Goal: Information Seeking & Learning: Learn about a topic

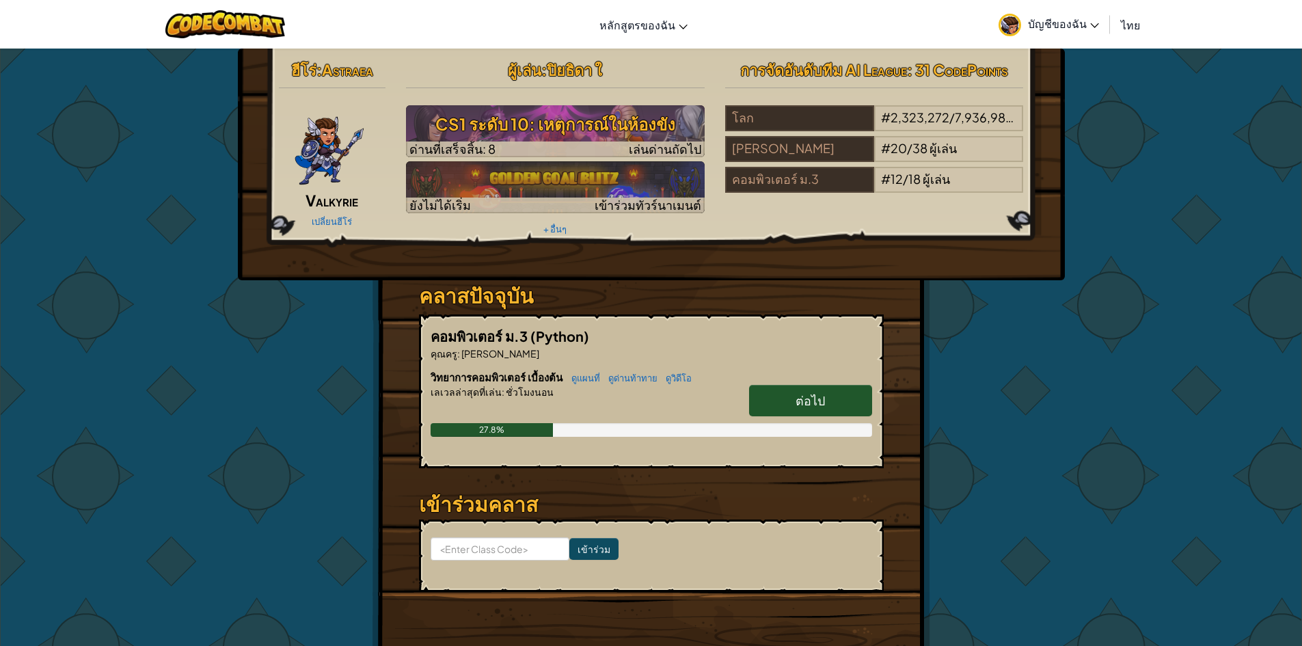
click at [820, 404] on span "ต่อไป" at bounding box center [810, 400] width 29 height 16
select select "th"
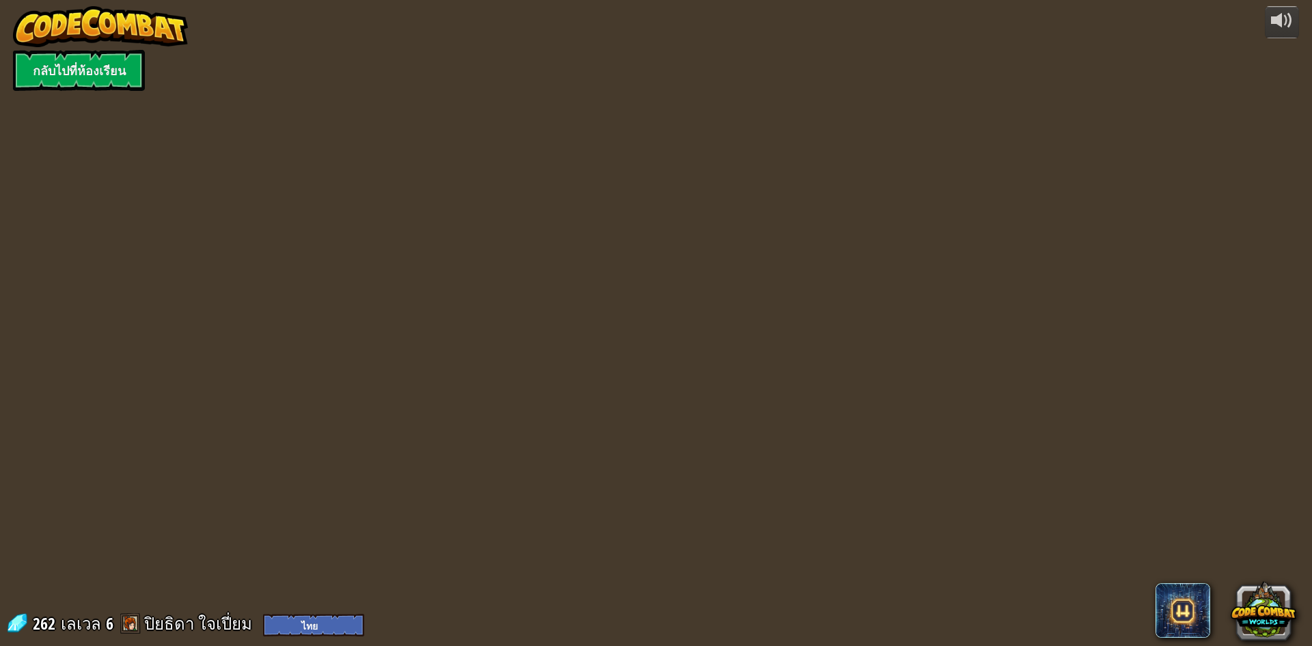
select select "th"
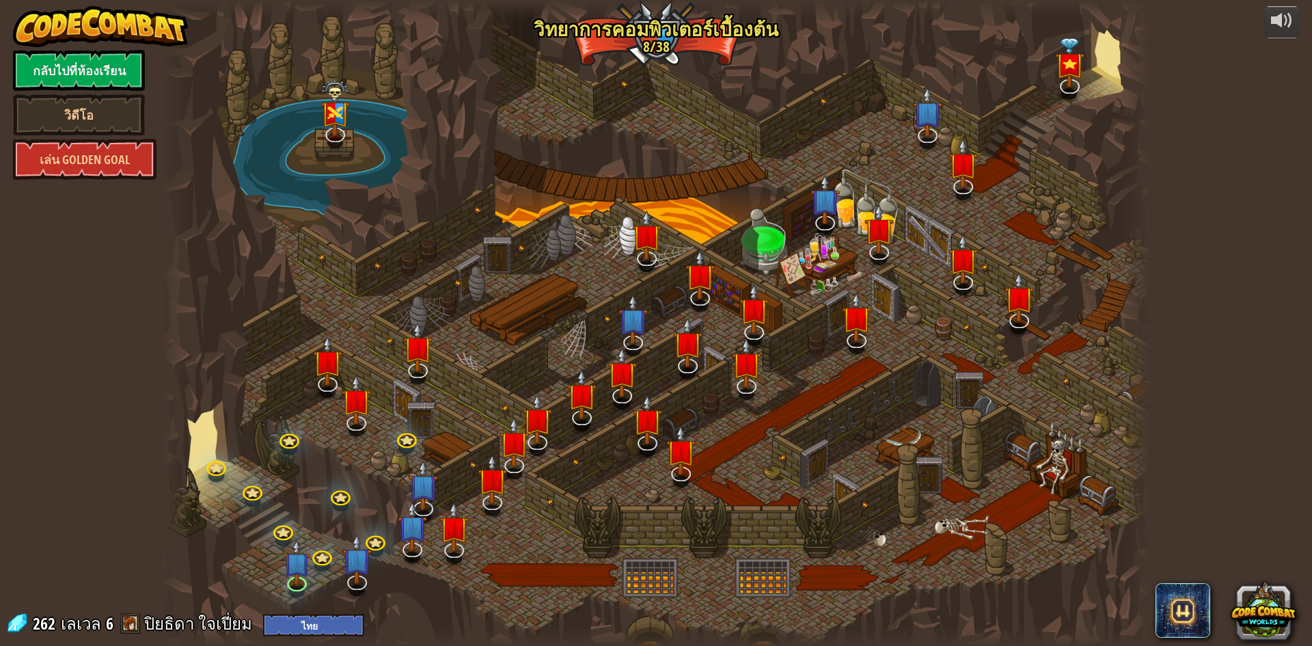
select select "th"
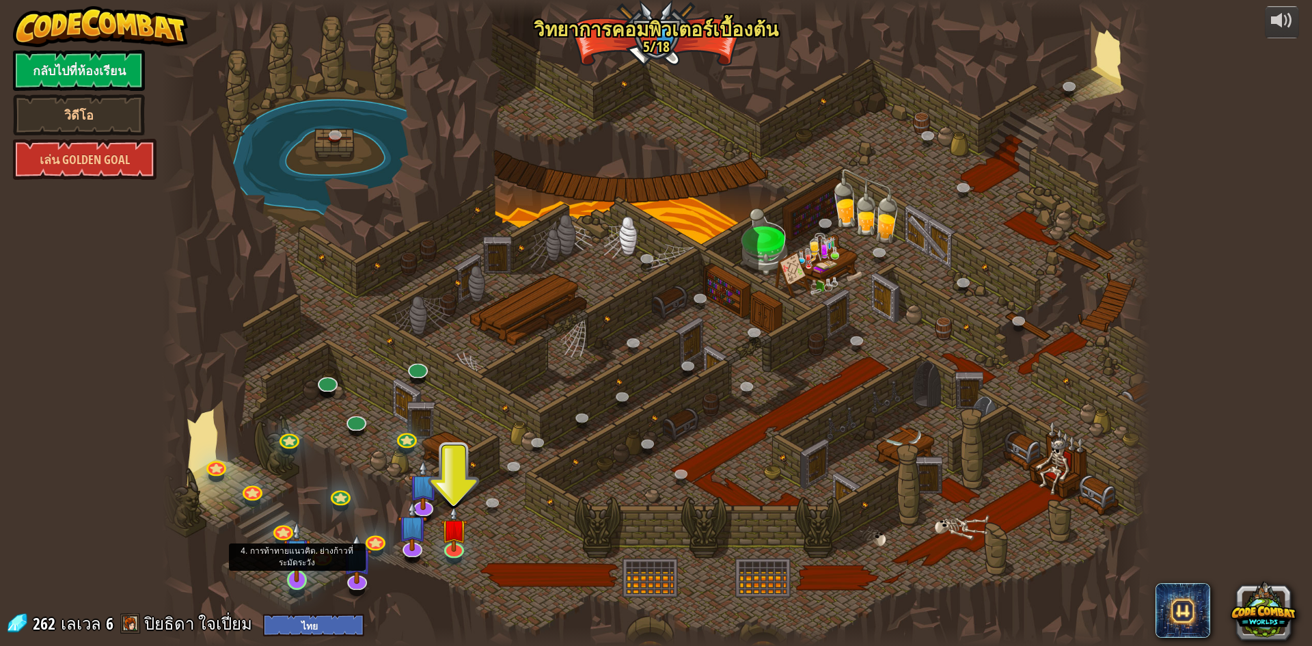
click at [295, 571] on img at bounding box center [297, 551] width 27 height 61
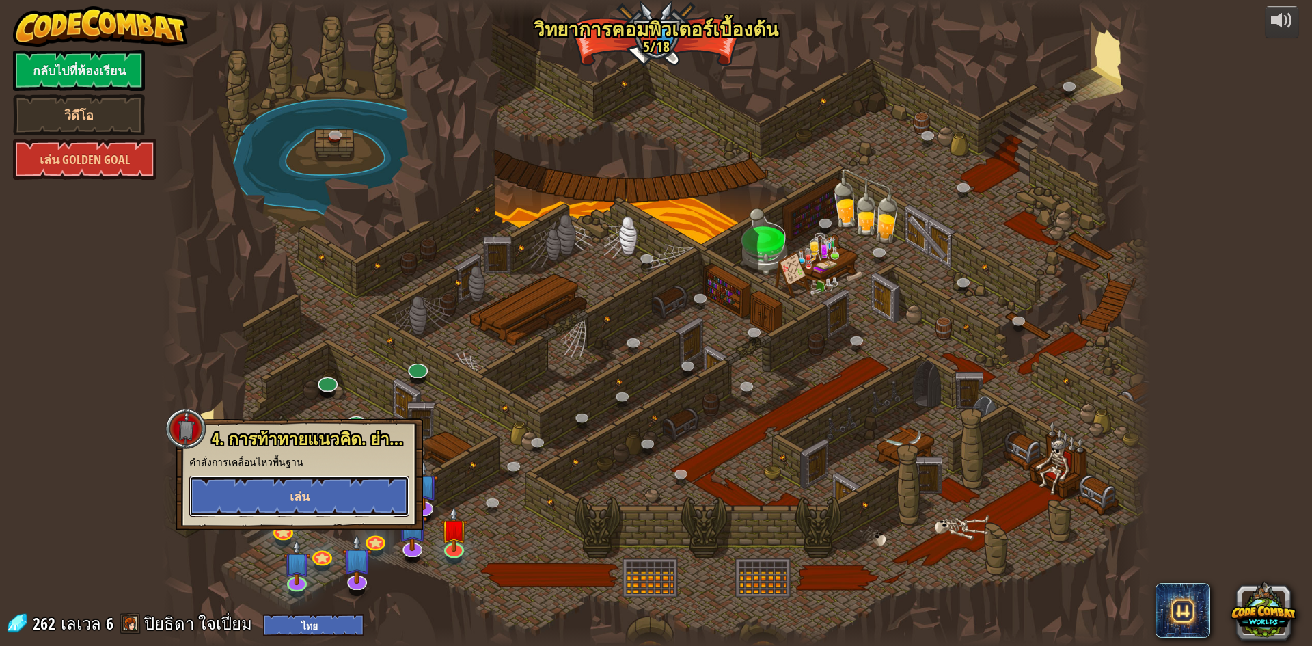
click at [323, 508] on button "เล่น" at bounding box center [299, 496] width 220 height 41
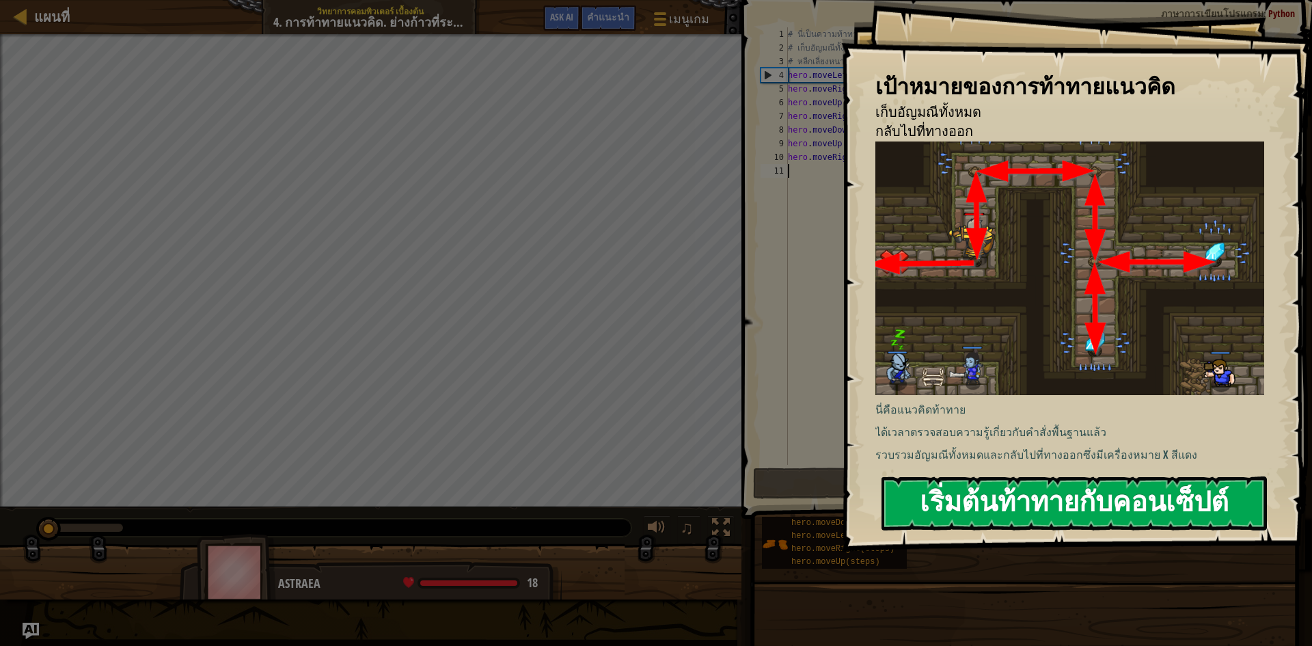
click at [964, 503] on button "เริ่มต้นท้าทายกับคอนเซ็ปต์" at bounding box center [1074, 503] width 385 height 54
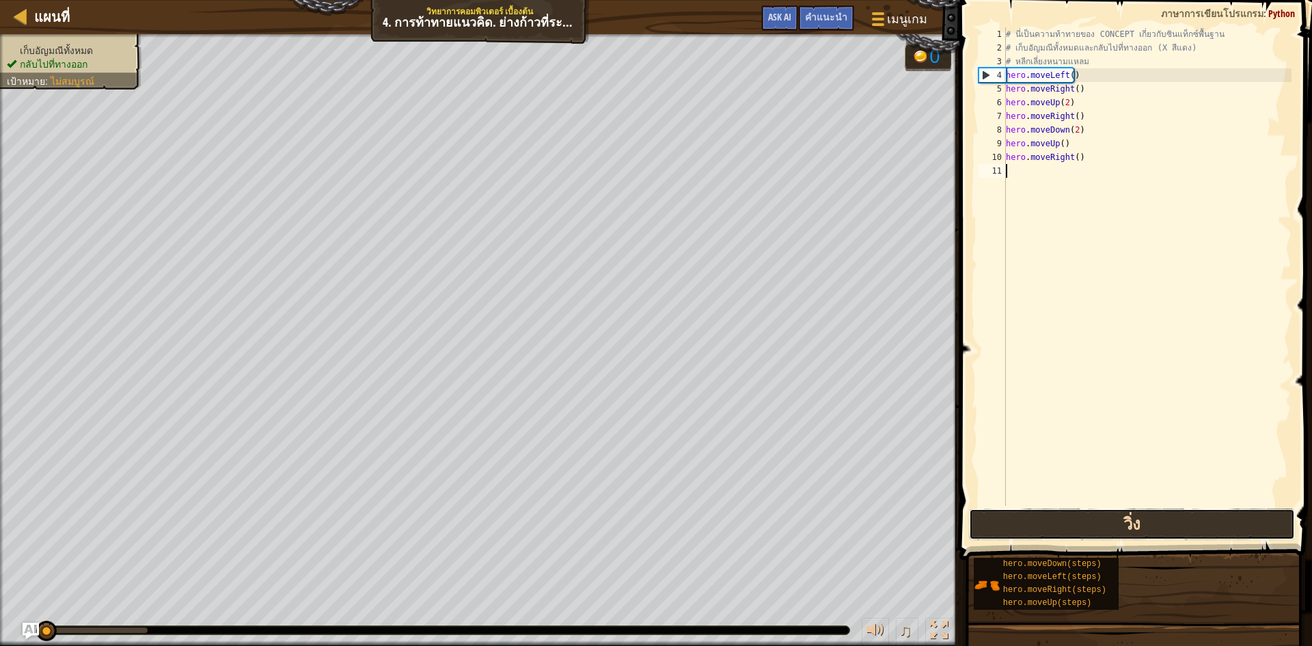
click at [1019, 524] on button "วิ่ง" at bounding box center [1132, 523] width 326 height 31
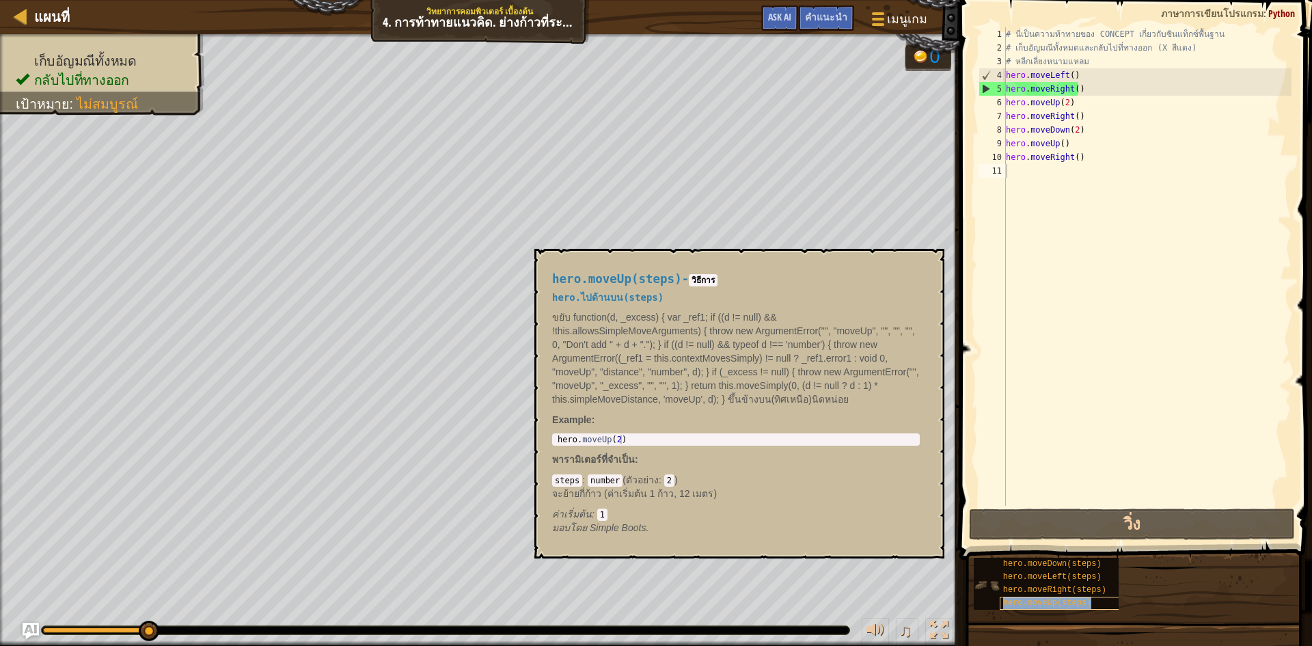
click at [1050, 601] on span "hero.moveUp(steps)" at bounding box center [1047, 603] width 89 height 10
type textarea "hero.moveUp(steps)"
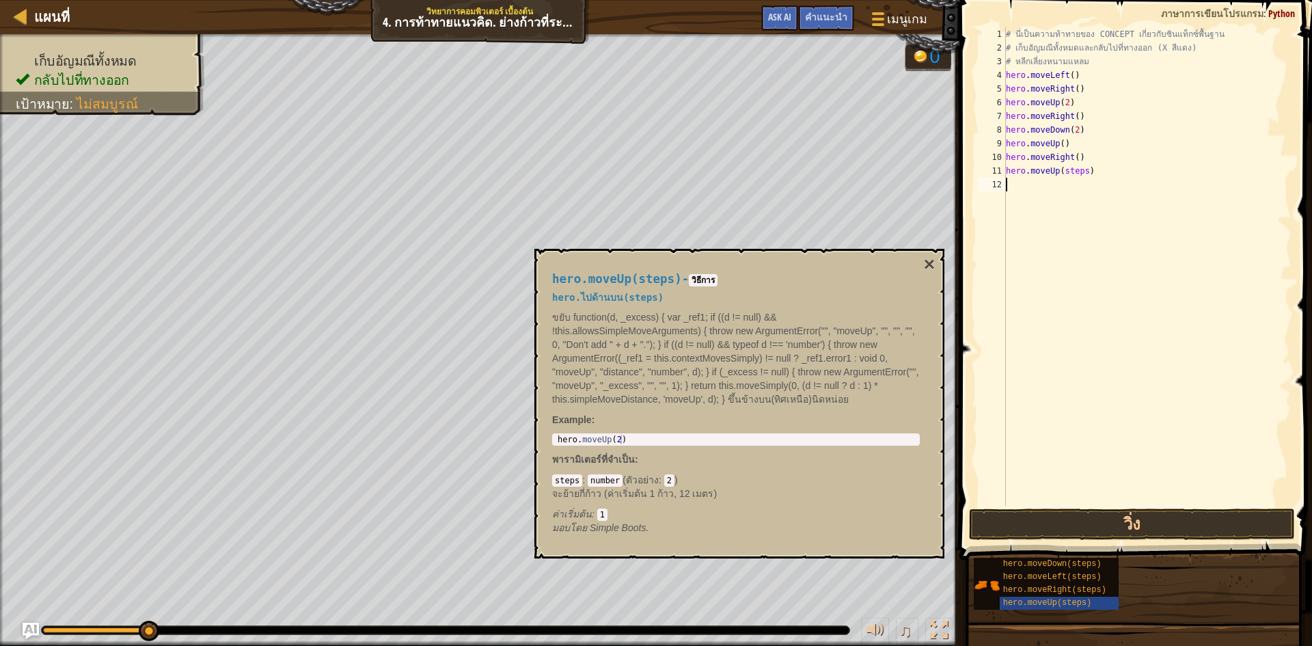
click at [1059, 197] on div "# นี่เป็นความท้าทายของ CONCEPT เกี่ยวกับซินแท็กซ์พื้นฐาน # เก็บอัญมณีทั้งหมดและ…" at bounding box center [1147, 280] width 288 height 506
click at [1082, 169] on div "# นี่เป็นความท้าทายของ CONCEPT เกี่ยวกับซินแท็กซ์พื้นฐาน # เก็บอัญมณีทั้งหมดและ…" at bounding box center [1147, 280] width 288 height 506
click at [1082, 512] on button "วิ่ง" at bounding box center [1132, 523] width 326 height 31
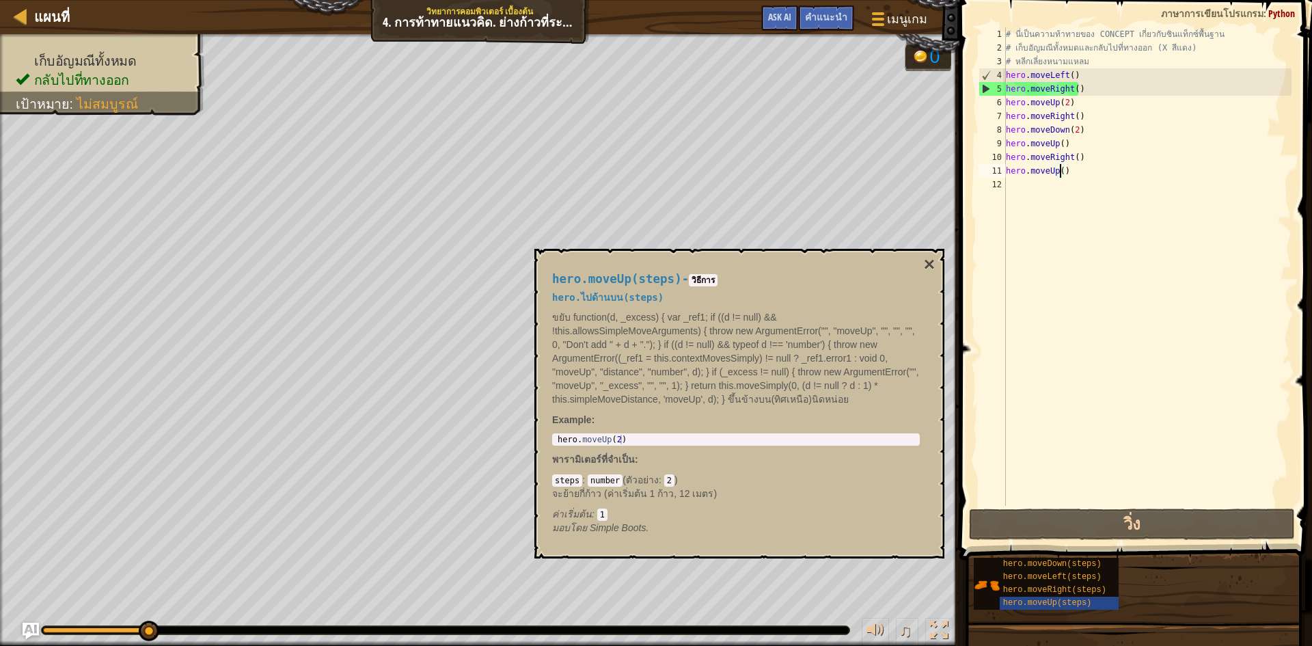
click at [1083, 172] on div "# นี่เป็นความท้าทายของ CONCEPT เกี่ยวกับซินแท็กซ์พื้นฐาน # เก็บอัญมณีทั้งหมดและ…" at bounding box center [1147, 280] width 288 height 506
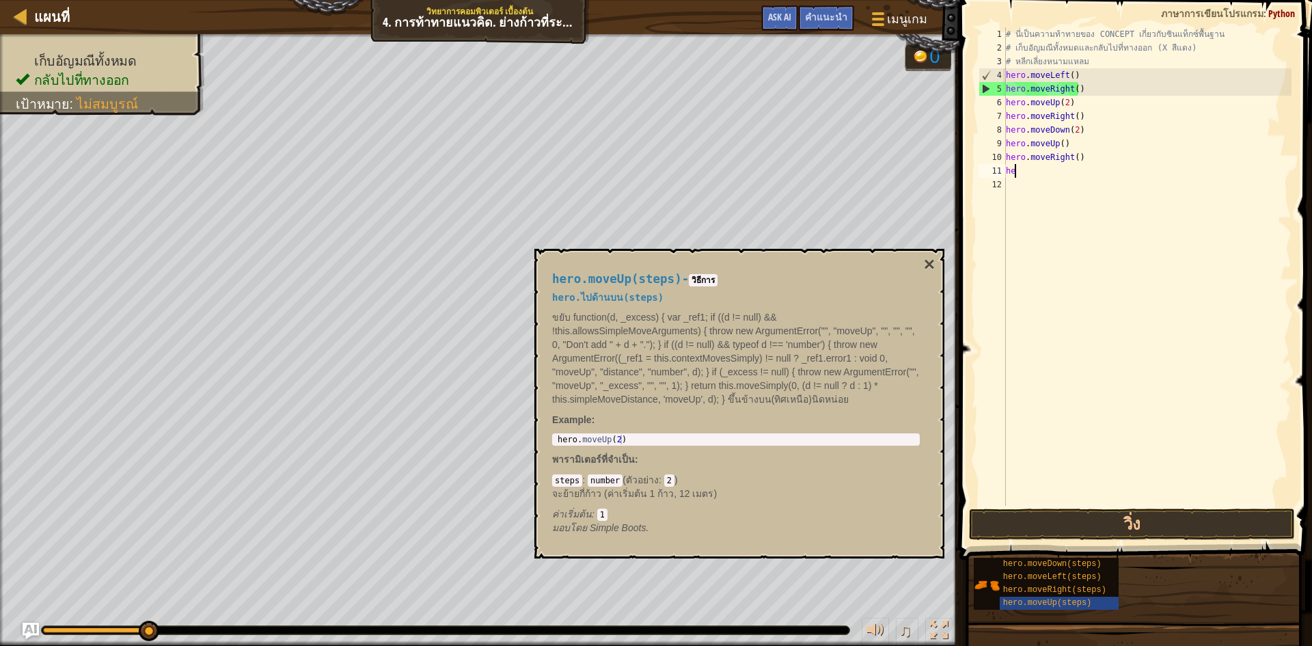
type textarea "h"
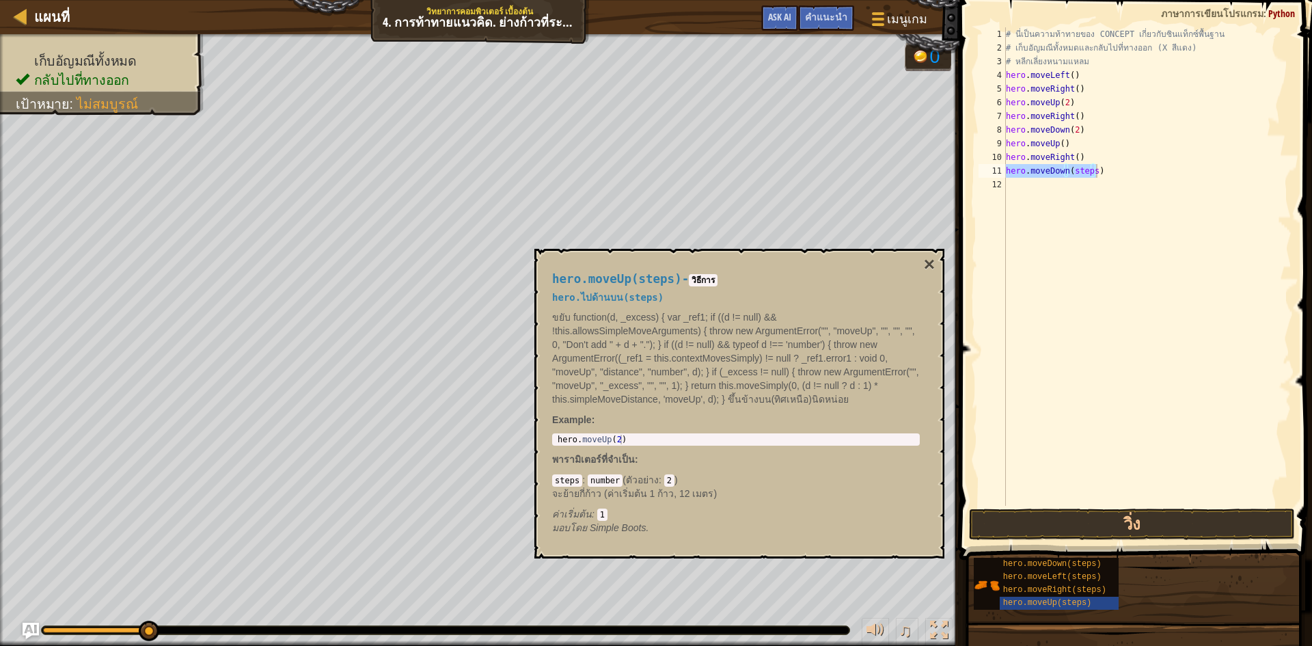
drag, startPoint x: 963, startPoint y: 619, endPoint x: 963, endPoint y: 611, distance: 8.2
click at [1002, 583] on div "hero.moveLeft(steps)" at bounding box center [1065, 577] width 131 height 13
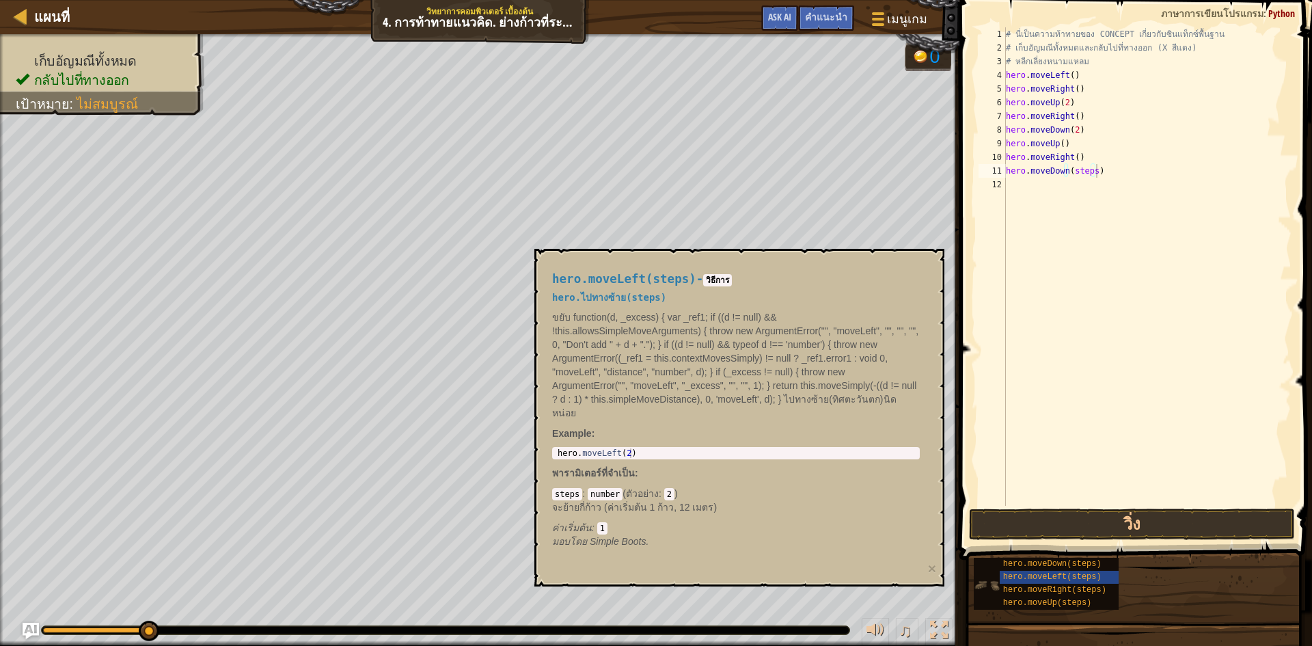
click at [994, 588] on img at bounding box center [987, 585] width 26 height 26
drag, startPoint x: 936, startPoint y: 492, endPoint x: 904, endPoint y: 463, distance: 44.0
click at [936, 490] on div "hero.moveLeft(steps) - วิธีการ hero.ไปทางซ้าย(steps) ขยับ function(d, _excess) …" at bounding box center [739, 418] width 410 height 338
click at [829, 297] on h5 "hero.ไปทางซ้าย(steps)" at bounding box center [736, 298] width 368 height 10
click at [975, 407] on span at bounding box center [1137, 260] width 364 height 600
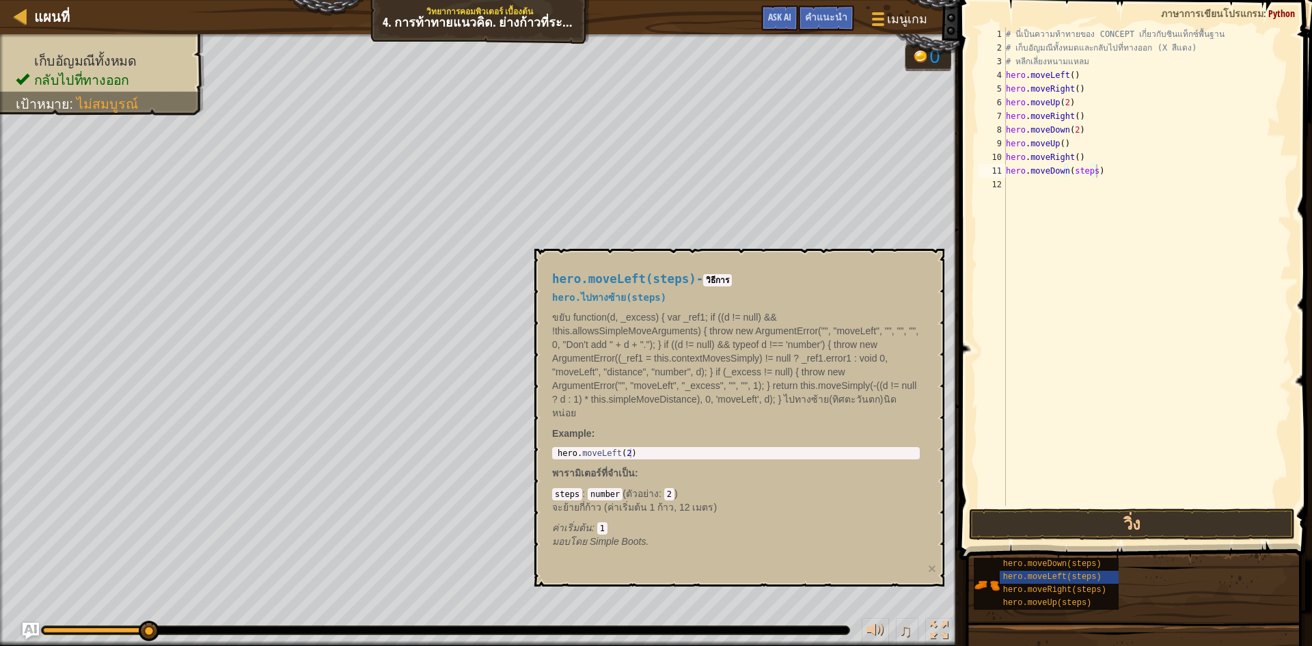
drag, startPoint x: 854, startPoint y: 464, endPoint x: 868, endPoint y: 463, distance: 13.7
click at [858, 466] on p "พารามิเตอร์ที่จำเป็น :" at bounding box center [736, 473] width 368 height 14
click at [1093, 173] on div "# นี่เป็นความท้าทายของ CONCEPT เกี่ยวกับซินแท็กซ์พื้นฐาน # เก็บอัญมณีทั้งหมดและ…" at bounding box center [1147, 280] width 288 height 506
type textarea "hero.moveDown()"
click at [1095, 524] on button "วิ่ง" at bounding box center [1132, 523] width 326 height 31
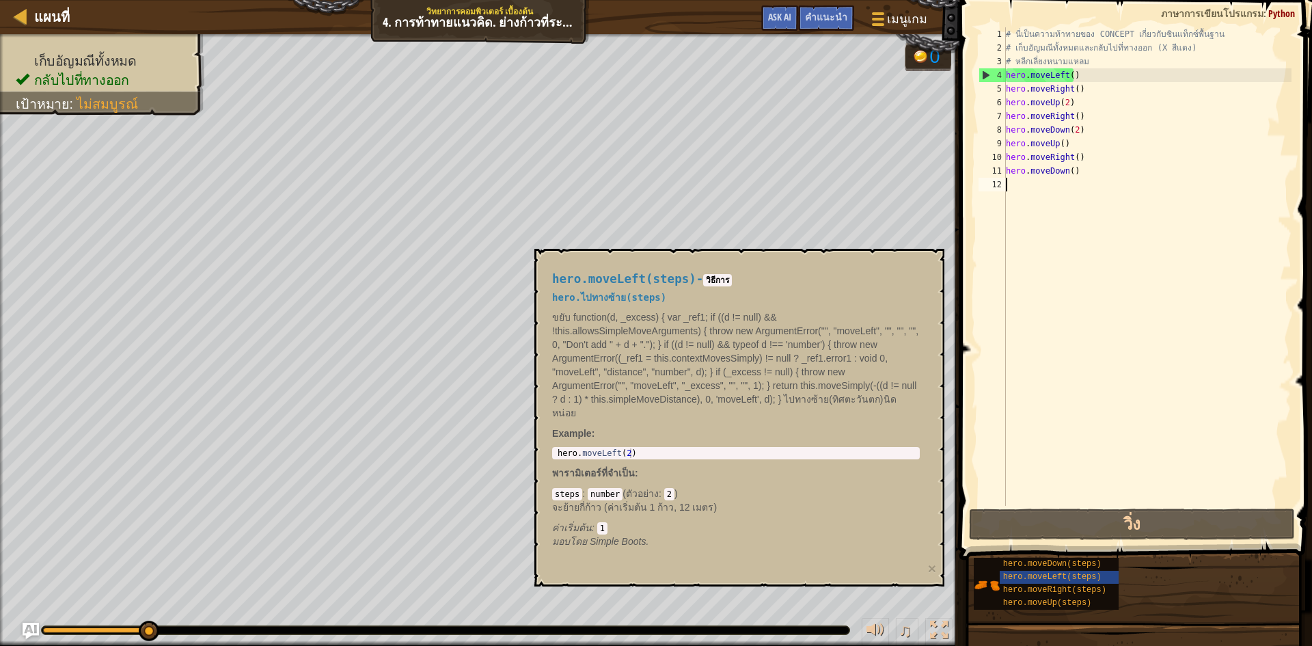
click at [1085, 179] on div "# นี่เป็นความท้าทายของ CONCEPT เกี่ยวกับซินแท็กซ์พื้นฐาน # เก็บอัญมณีทั้งหมดและ…" at bounding box center [1147, 280] width 288 height 506
click at [1087, 172] on div "# นี่เป็นความท้าทายของ CONCEPT เกี่ยวกับซินแท็กซ์พื้นฐาน # เก็บอัญมณีทั้งหมดและ…" at bounding box center [1147, 280] width 288 height 506
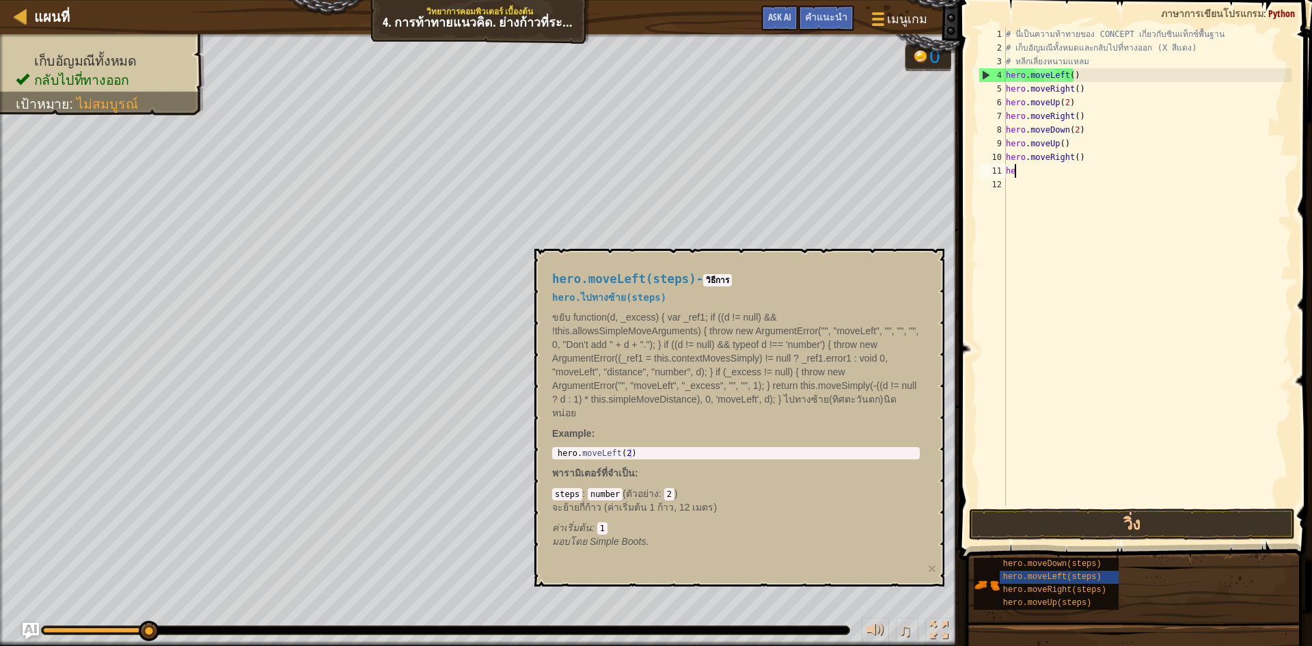
type textarea "h"
click at [1010, 189] on div "# นี่เป็นความท้าทายของ CONCEPT เกี่ยวกับซินแท็กซ์พื้นฐาน # เก็บอัญมณีทั้งหมดและ…" at bounding box center [1147, 280] width 288 height 506
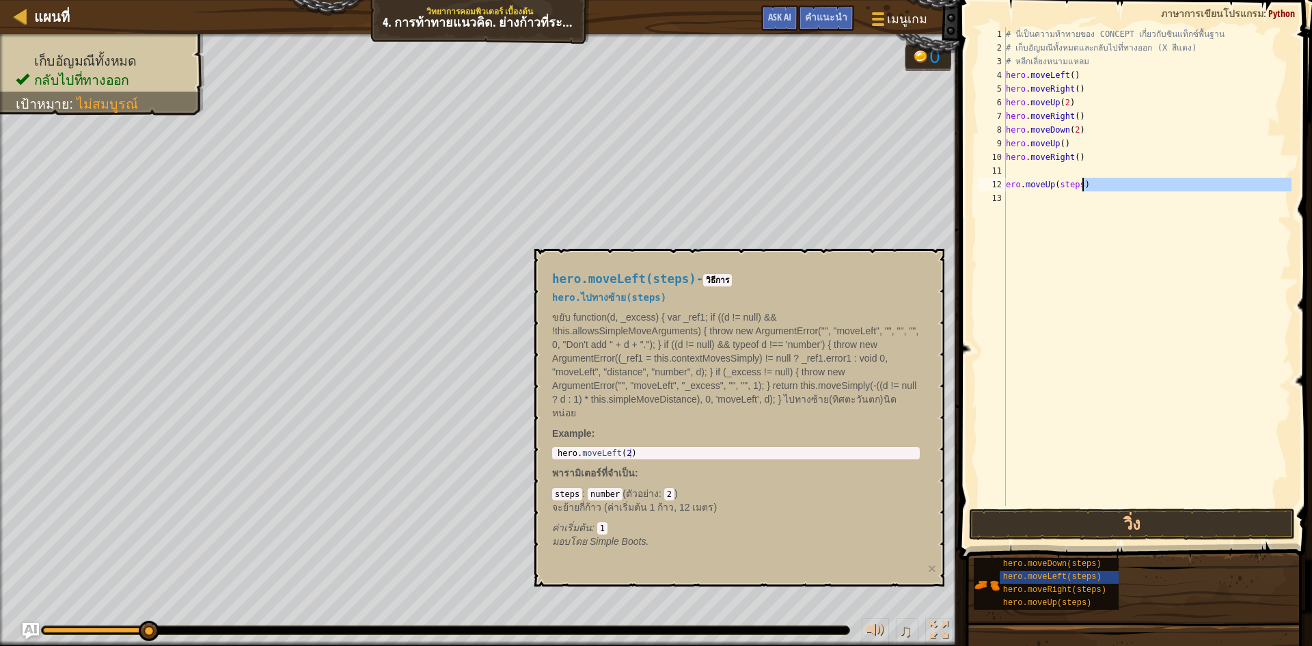
drag, startPoint x: 1082, startPoint y: 191, endPoint x: 1093, endPoint y: 187, distance: 12.3
click at [1085, 190] on div "# นี่เป็นความท้าทายของ CONCEPT เกี่ยวกับซินแท็กซ์พื้นฐาน # เก็บอัญมณีทั้งหมดและ…" at bounding box center [1147, 280] width 288 height 506
click at [1093, 187] on div "# นี่เป็นความท้าทายของ CONCEPT เกี่ยวกับซินแท็กซ์พื้นฐาน # เก็บอัญมณีทั้งหมดและ…" at bounding box center [1147, 266] width 288 height 478
type textarea "e"
click at [1032, 178] on div "# นี่เป็นความท้าทายของ CONCEPT เกี่ยวกับซินแท็กซ์พื้นฐาน # เก็บอัญมณีทั้งหมดและ…" at bounding box center [1147, 280] width 288 height 506
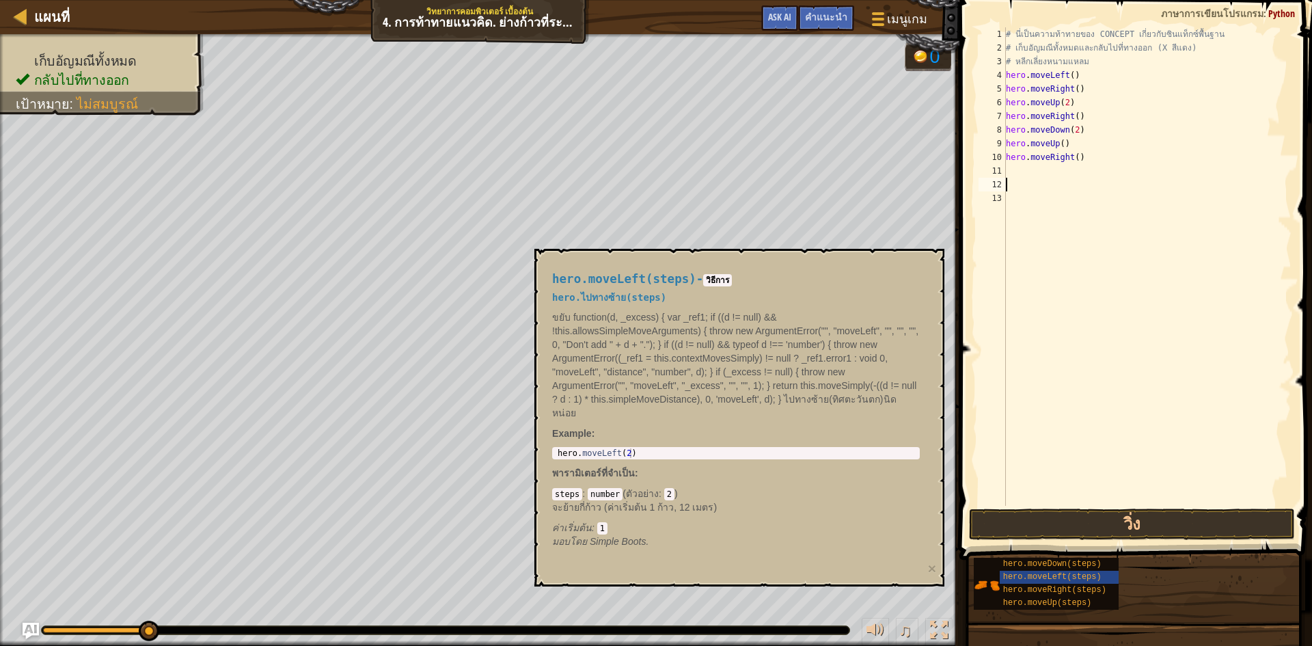
click at [1033, 176] on div "# นี่เป็นความท้าทายของ CONCEPT เกี่ยวกับซินแท็กซ์พื้นฐาน # เก็บอัญมณีทั้งหมดและ…" at bounding box center [1147, 280] width 288 height 506
click at [1033, 567] on span "hero.moveDown(steps)" at bounding box center [1052, 564] width 98 height 10
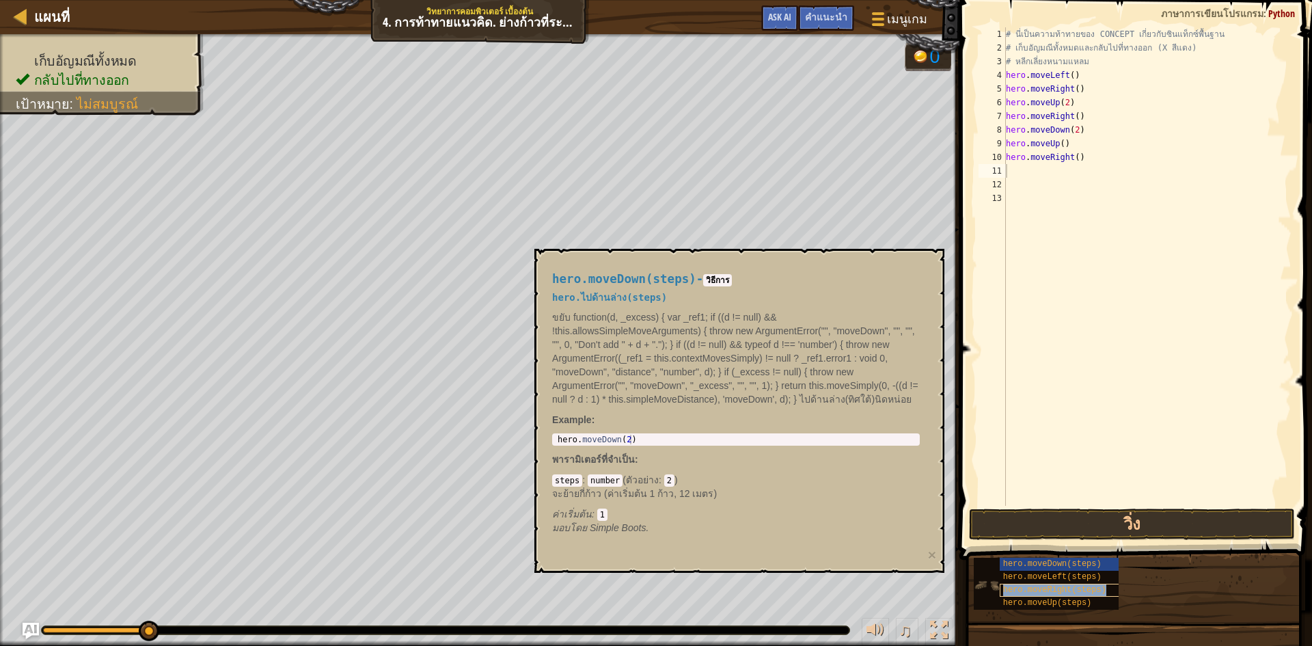
click at [1037, 588] on span "hero.moveRight(steps)" at bounding box center [1054, 590] width 103 height 10
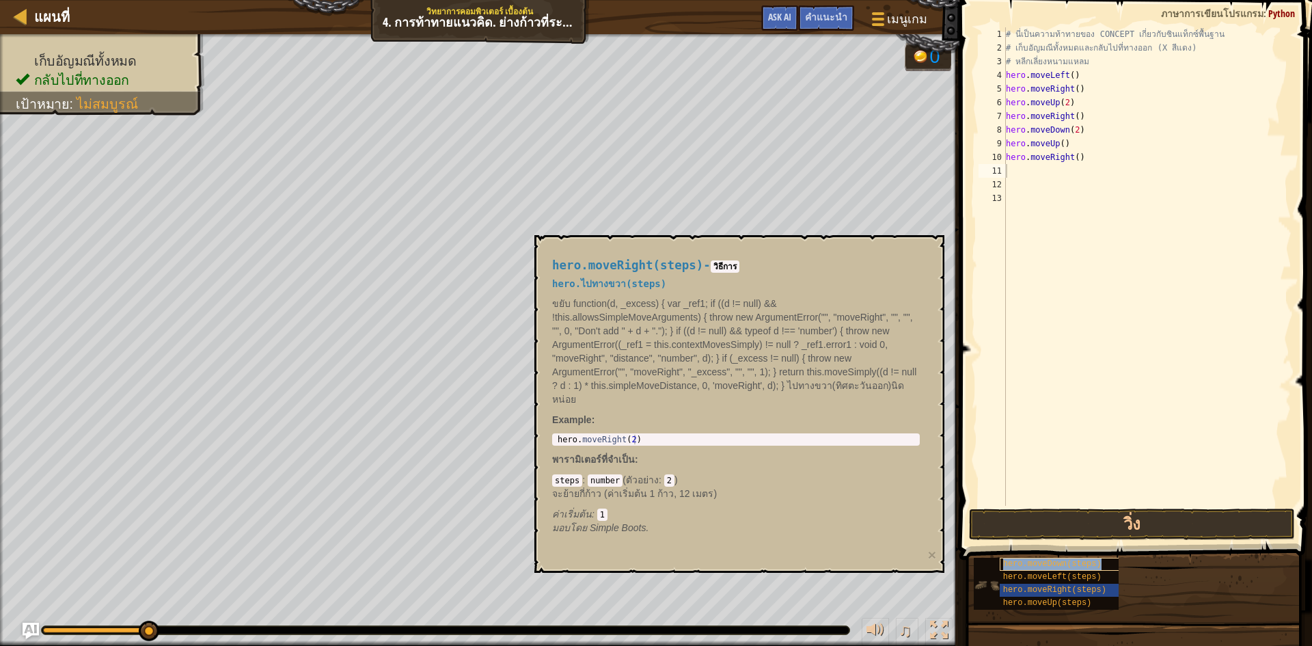
click at [1040, 564] on span "hero.moveDown(steps)" at bounding box center [1052, 564] width 98 height 10
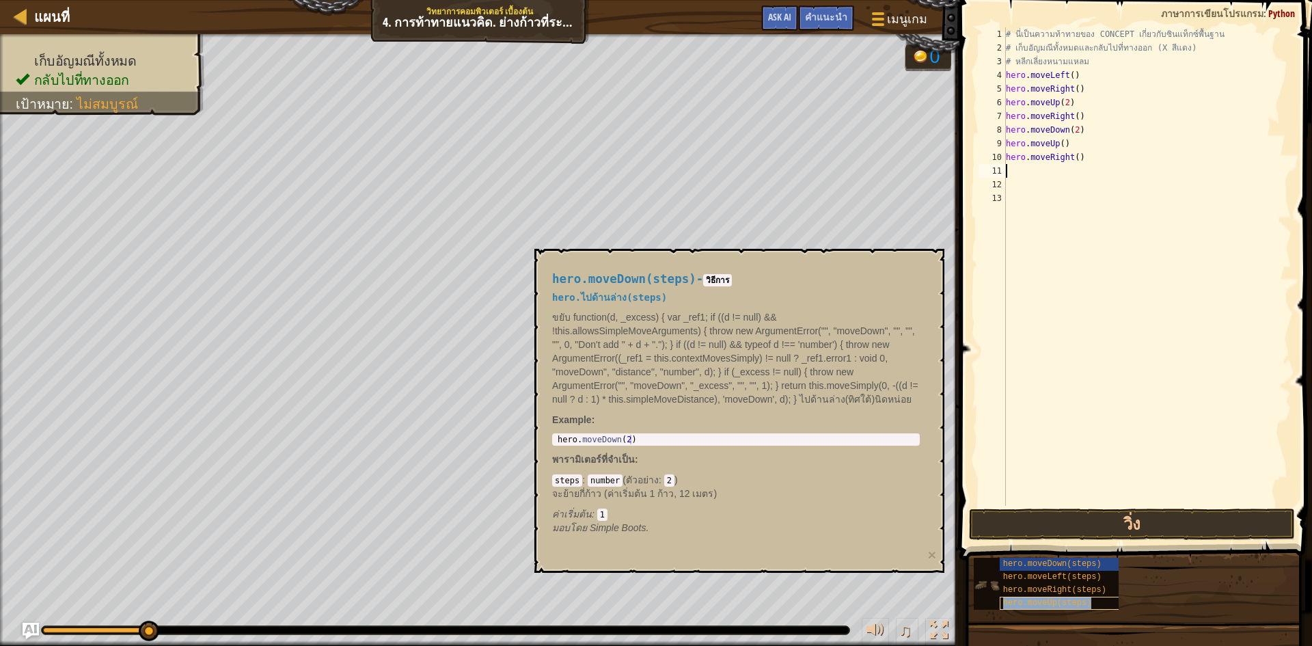
click at [1046, 599] on span "hero.moveUp(steps)" at bounding box center [1047, 603] width 89 height 10
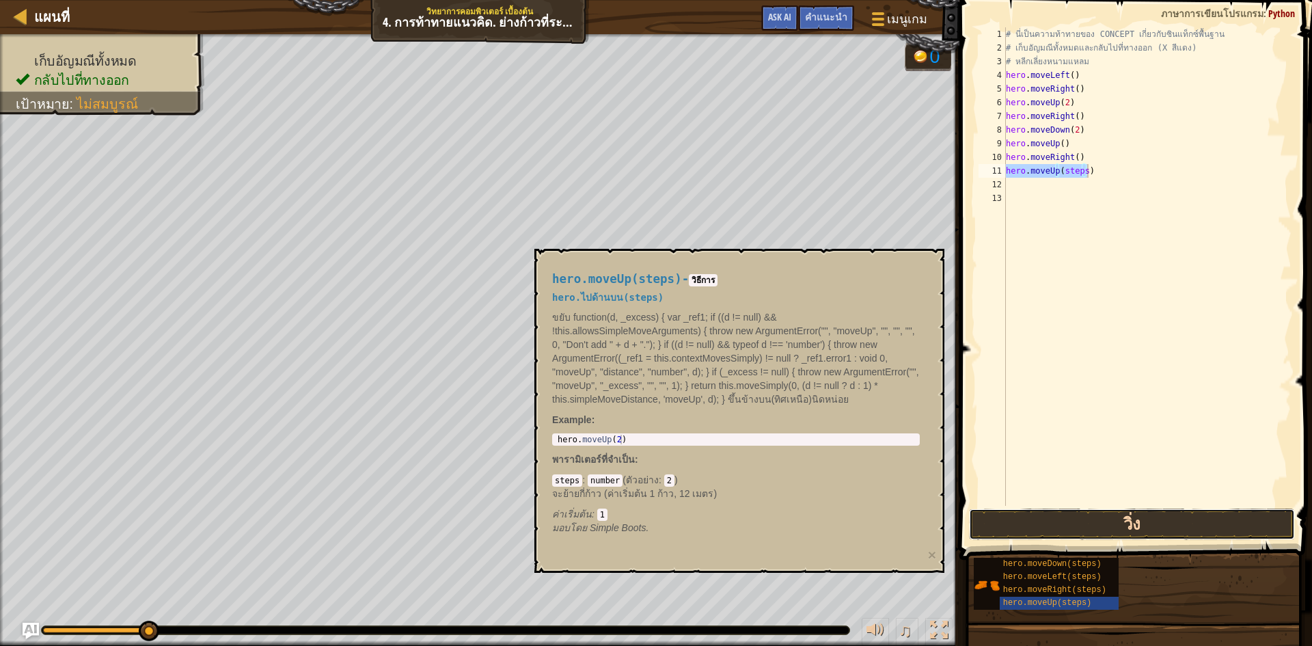
click at [1042, 510] on button "วิ่ง" at bounding box center [1132, 523] width 326 height 31
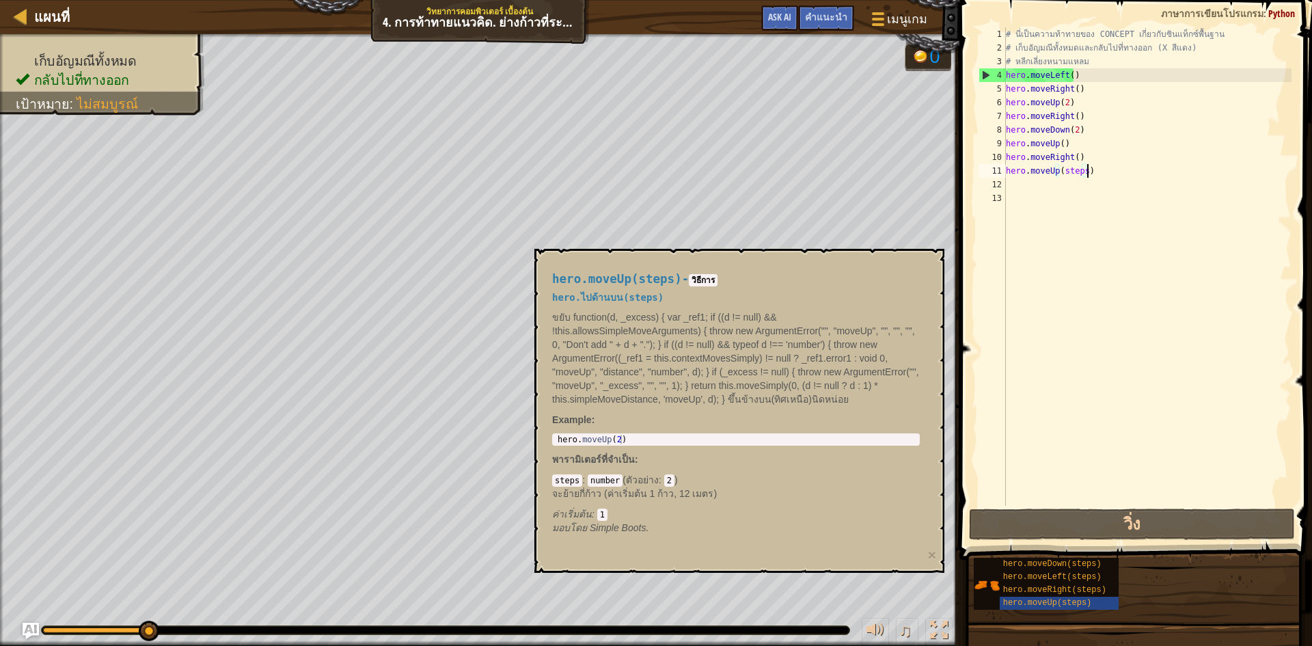
click at [1086, 172] on div "# นี่เป็นความท้าทายของ CONCEPT เกี่ยวกับซินแท็กซ์พื้นฐาน # เก็บอัญมณีทั้งหมดและ…" at bounding box center [1147, 280] width 288 height 506
click at [1083, 173] on div "# นี่เป็นความท้าทายของ CONCEPT เกี่ยวกับซินแท็กซ์พื้นฐาน # เก็บอัญมณีทั้งหมดและ…" at bounding box center [1147, 280] width 288 height 506
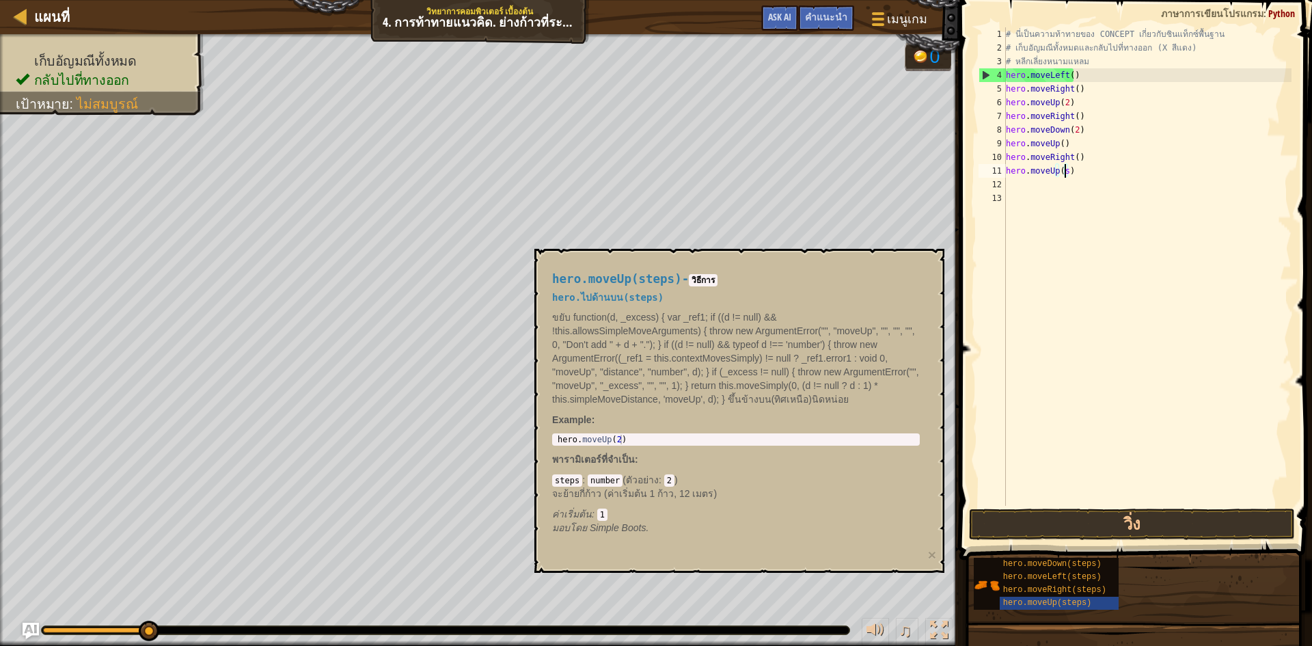
type textarea "hero.moveUp()"
click at [1076, 521] on button "วิ่ง" at bounding box center [1132, 523] width 326 height 31
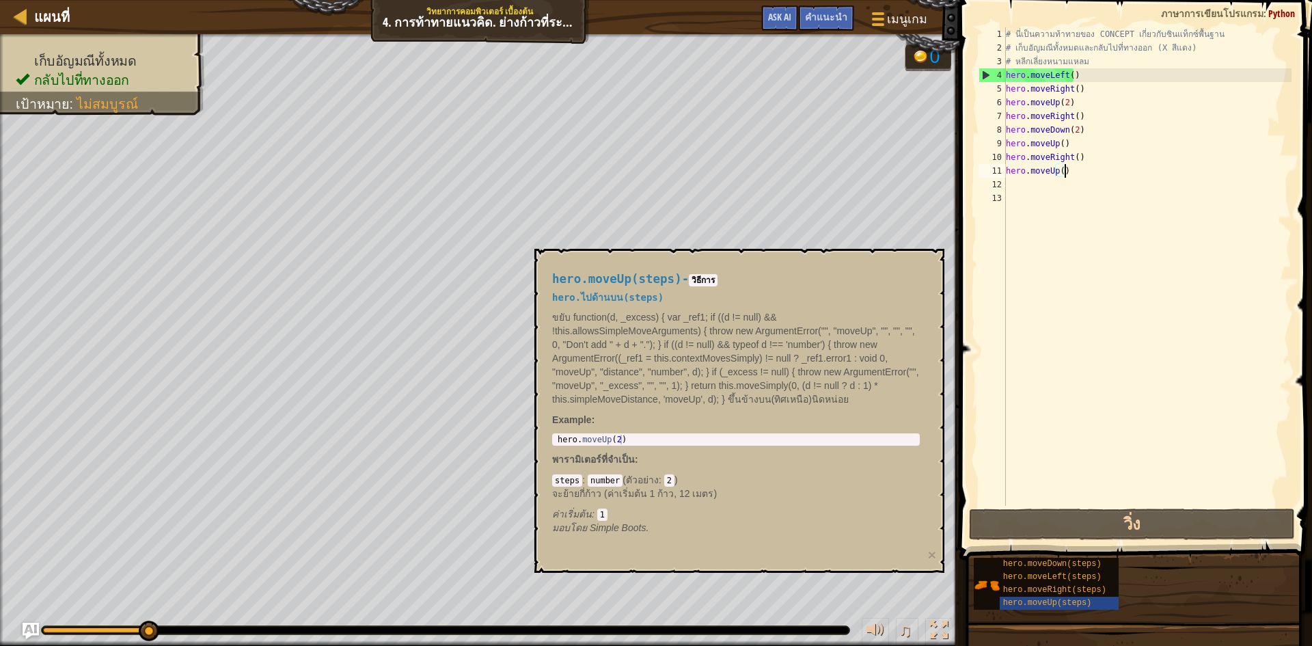
click at [1102, 176] on div "# นี่เป็นความท้าทายของ CONCEPT เกี่ยวกับซินแท็กซ์พื้นฐาน # เก็บอัญมณีทั้งหมดและ…" at bounding box center [1147, 280] width 288 height 506
click at [1099, 172] on div "# นี่เป็นความท้าทายของ CONCEPT เกี่ยวกับซินแท็กซ์พื้นฐาน # เก็บอัญมณีทั้งหมดและ…" at bounding box center [1147, 280] width 288 height 506
click at [1094, 172] on div "# นี่เป็นความท้าทายของ CONCEPT เกี่ยวกับซินแท็กซ์พื้นฐาน # เก็บอัญมณีทั้งหมดและ…" at bounding box center [1147, 280] width 288 height 506
click at [1072, 172] on div "# นี่เป็นความท้าทายของ CONCEPT เกี่ยวกับซินแท็กซ์พื้นฐาน # เก็บอัญมณีทั้งหมดและ…" at bounding box center [1147, 280] width 288 height 506
drag, startPoint x: 1183, startPoint y: 556, endPoint x: 735, endPoint y: 529, distance: 448.4
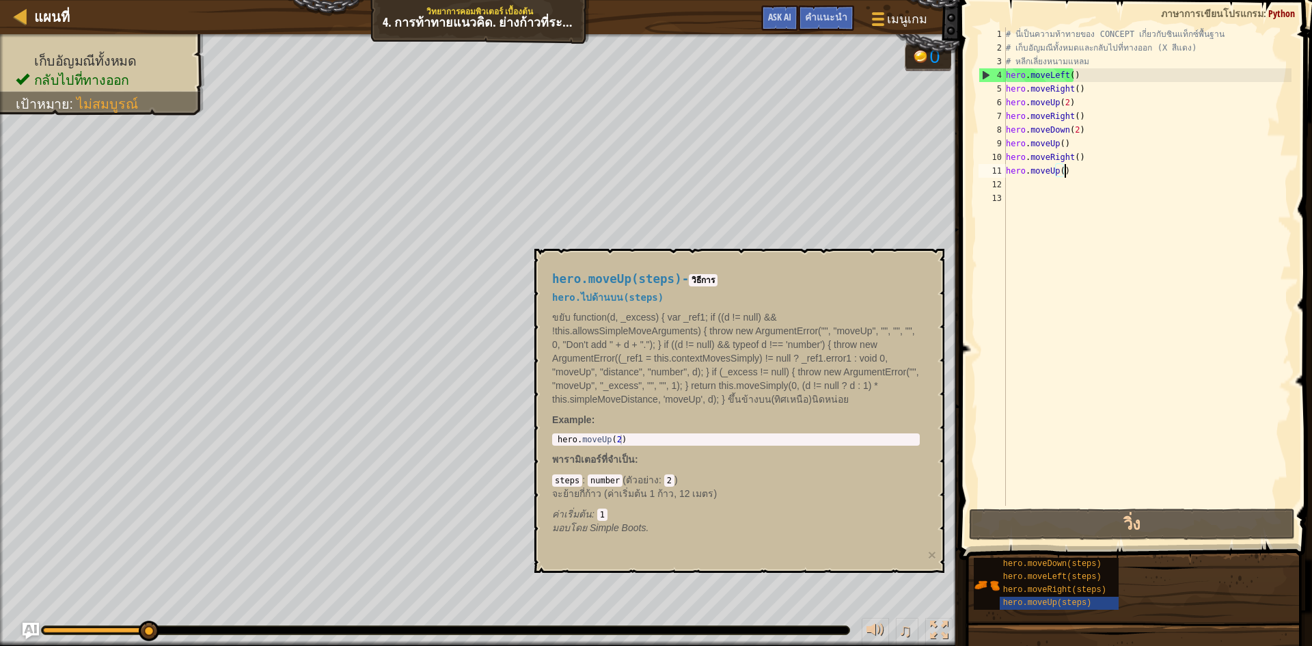
click at [936, 556] on button "×" at bounding box center [932, 554] width 8 height 14
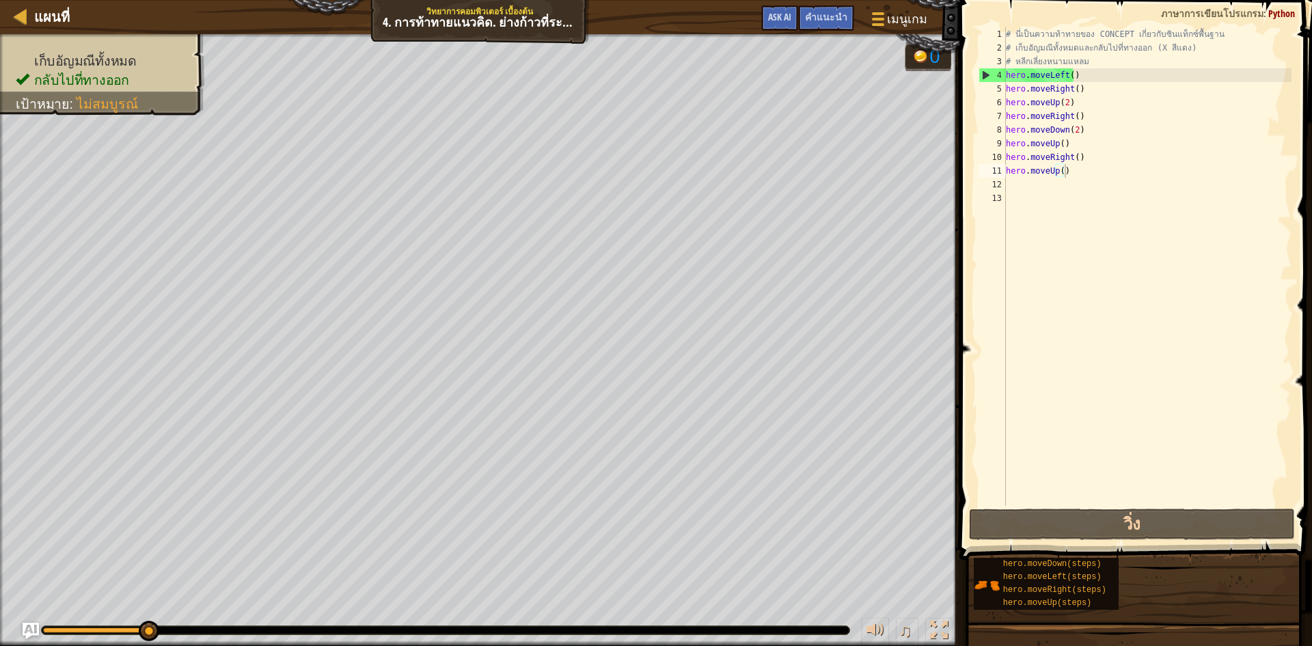
click at [1100, 179] on div "# นี่เป็นความท้าทายของ CONCEPT เกี่ยวกับซินแท็กซ์พื้นฐาน # เก็บอัญมณีทั้งหมดและ…" at bounding box center [1147, 280] width 288 height 506
click at [1101, 189] on div "# นี่เป็นความท้าทายของ CONCEPT เกี่ยวกับซินแท็กซ์พื้นฐาน # เก็บอัญมณีทั้งหมดและ…" at bounding box center [1147, 280] width 288 height 506
click at [1082, 175] on div "# นี่เป็นความท้าทายของ CONCEPT เกี่ยวกับซินแท็กซ์พื้นฐาน # เก็บอัญมณีทั้งหมดและ…" at bounding box center [1147, 280] width 288 height 506
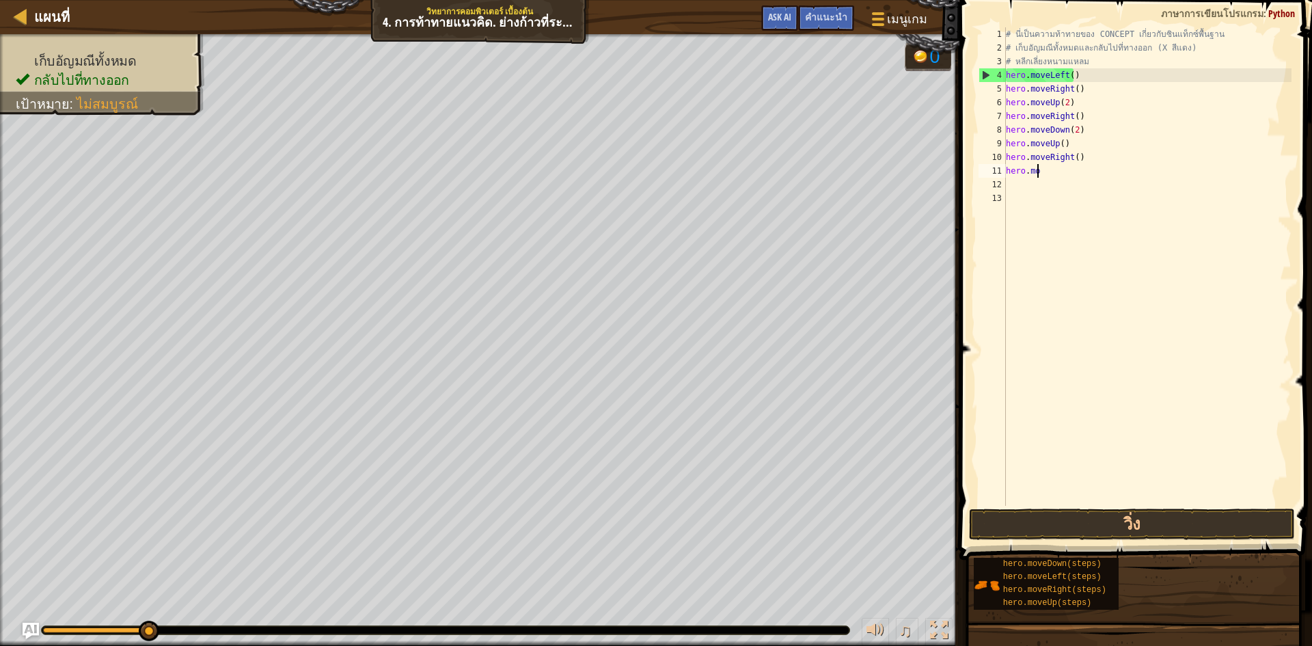
type textarea "h"
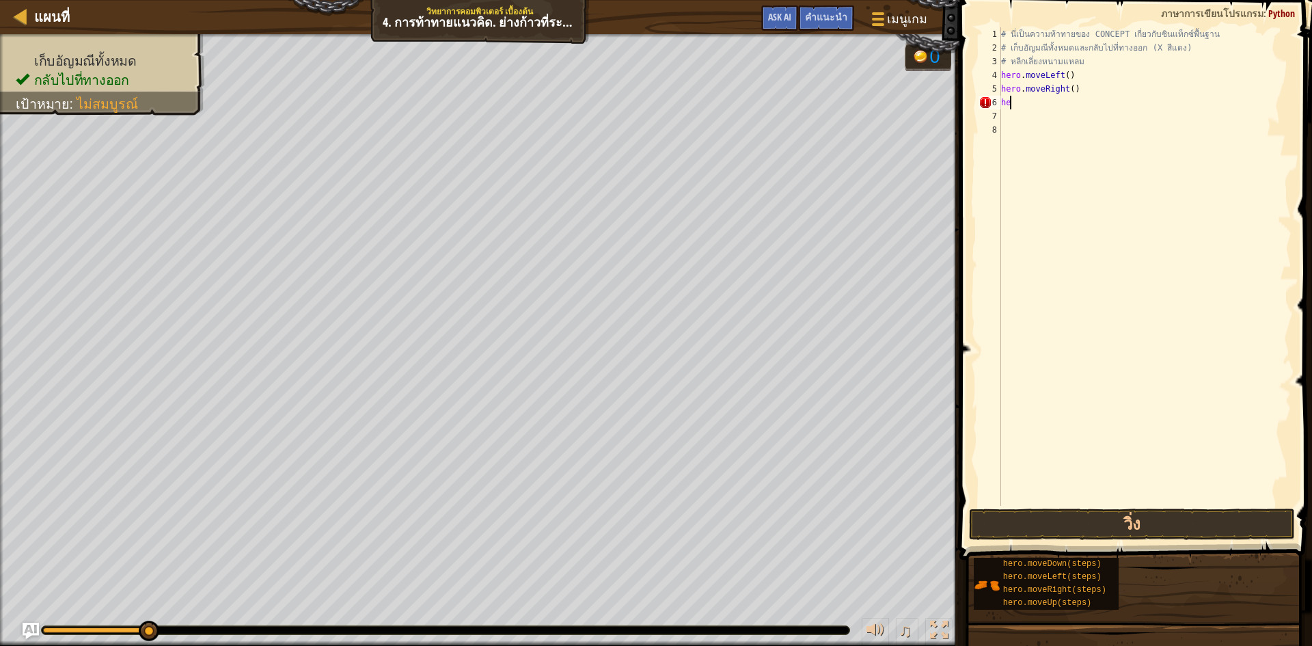
type textarea "h"
click at [1091, 528] on button "วิ่ง" at bounding box center [1132, 523] width 326 height 31
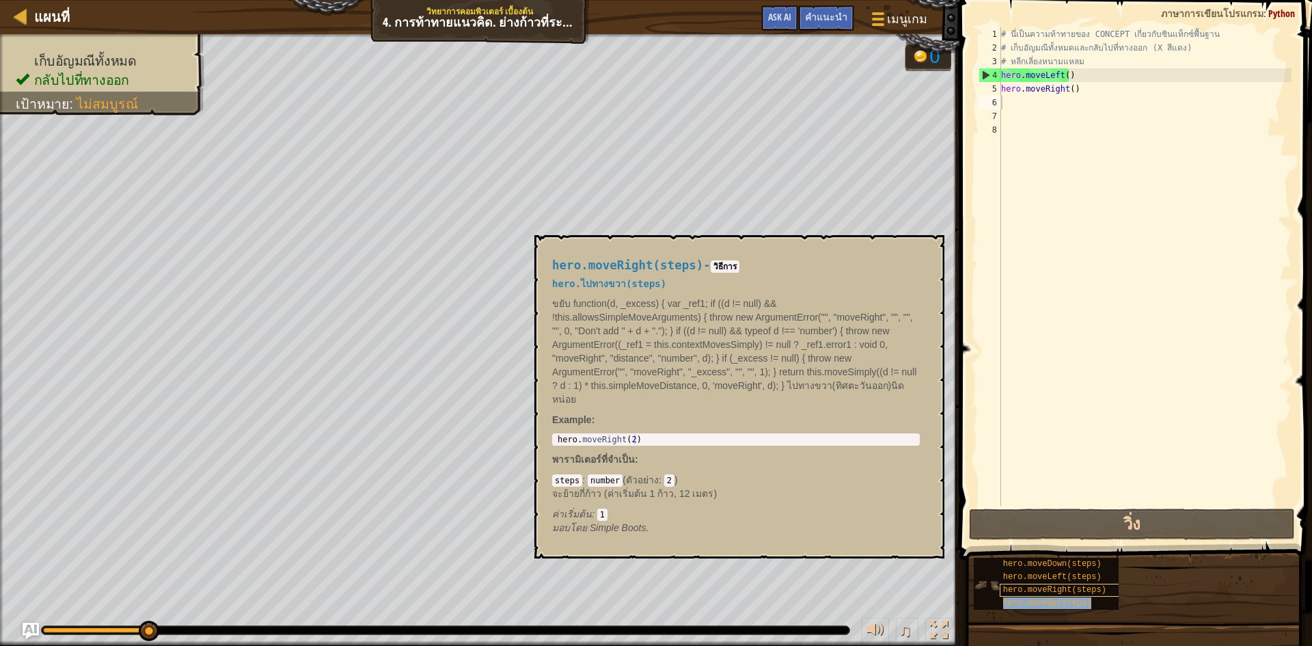
type textarea "hero.moveUp(steps)"
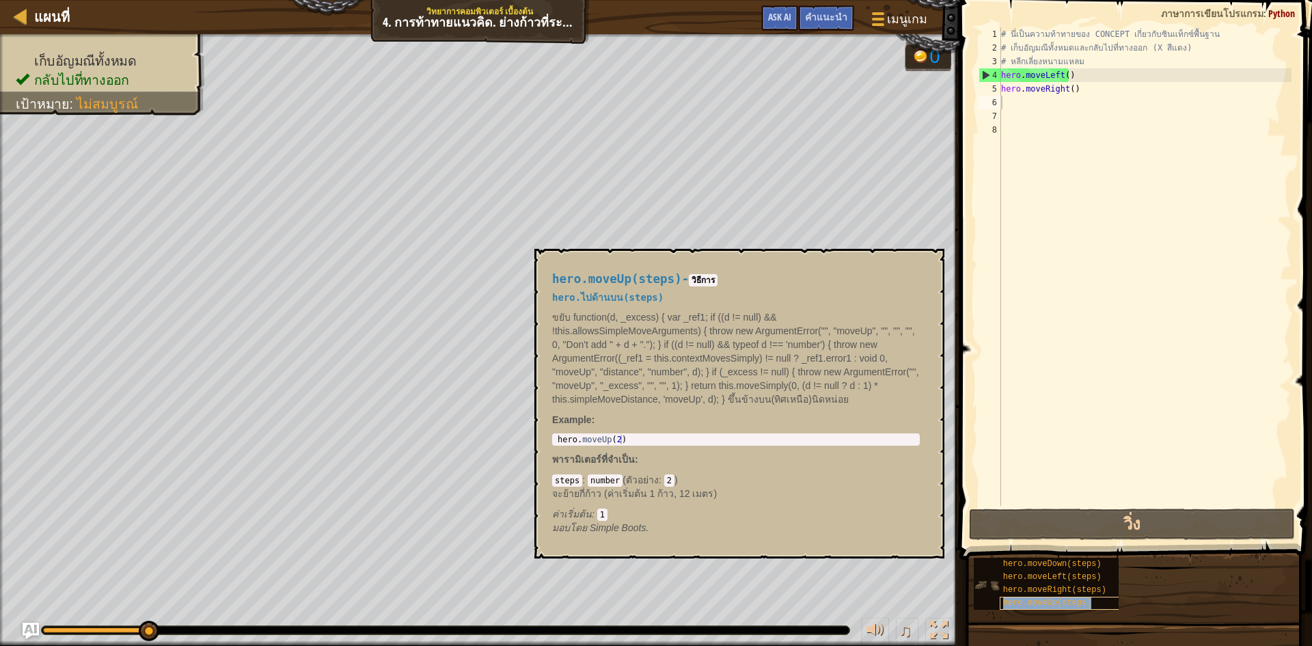
click at [1052, 608] on div "hero.moveUp(steps)" at bounding box center [1065, 603] width 131 height 13
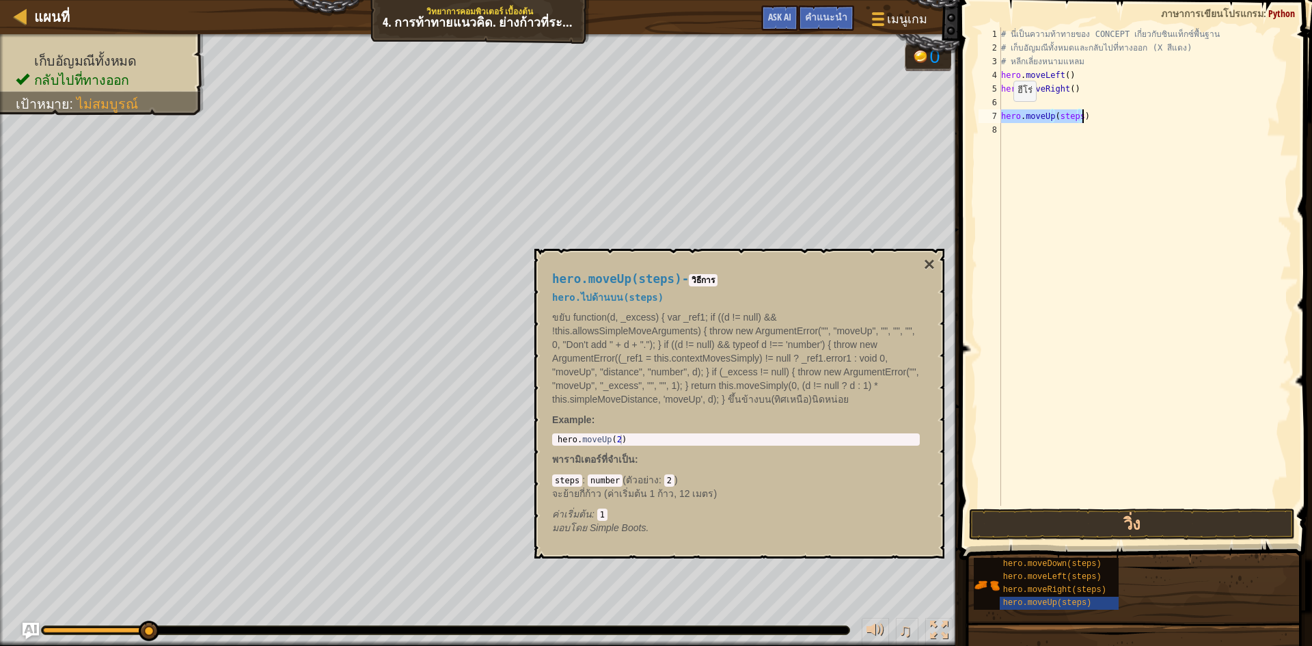
click at [1002, 115] on div "# นี่เป็นความท้าทายของ CONCEPT เกี่ยวกับซินแท็กซ์พื้นฐาน # เก็บอัญมณีทั้งหมดและ…" at bounding box center [1144, 266] width 293 height 478
click at [1076, 103] on div "# นี่เป็นความท้าทายของ CONCEPT เกี่ยวกับซินแท็กซ์พื้นฐาน # เก็บอัญมณีทั้งหมดและ…" at bounding box center [1144, 280] width 293 height 506
click at [1107, 514] on button "วิ่ง" at bounding box center [1132, 523] width 326 height 31
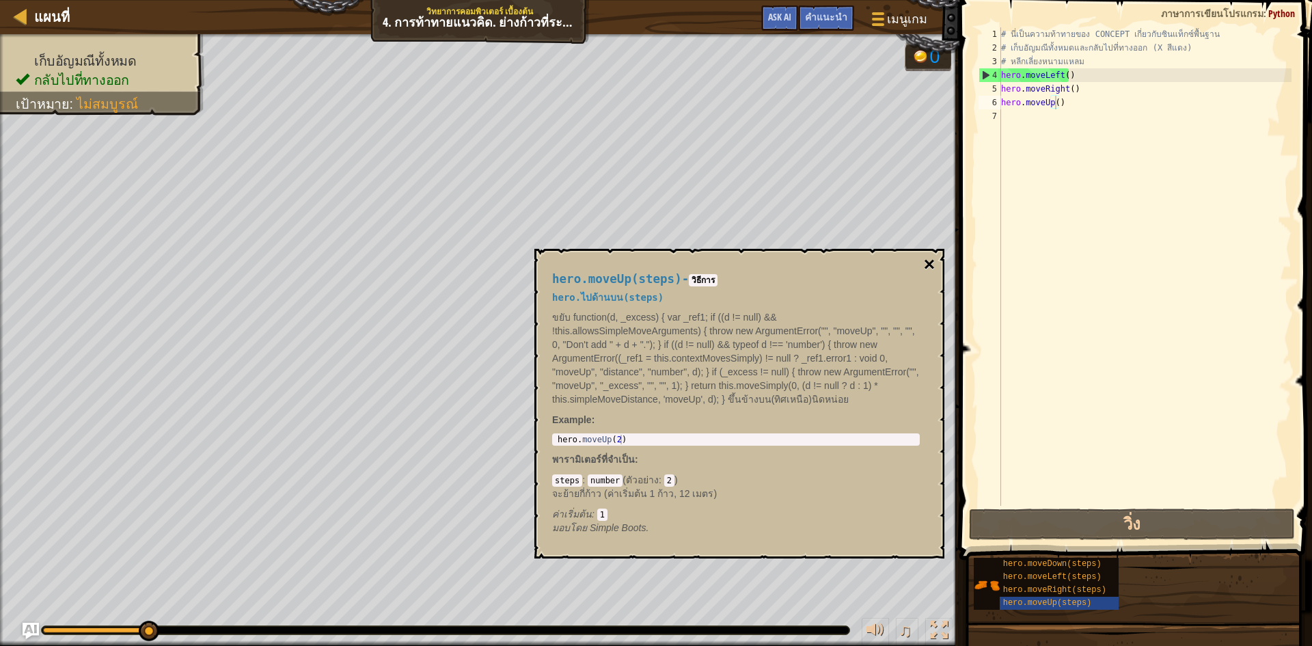
click at [932, 271] on button "×" at bounding box center [929, 264] width 11 height 19
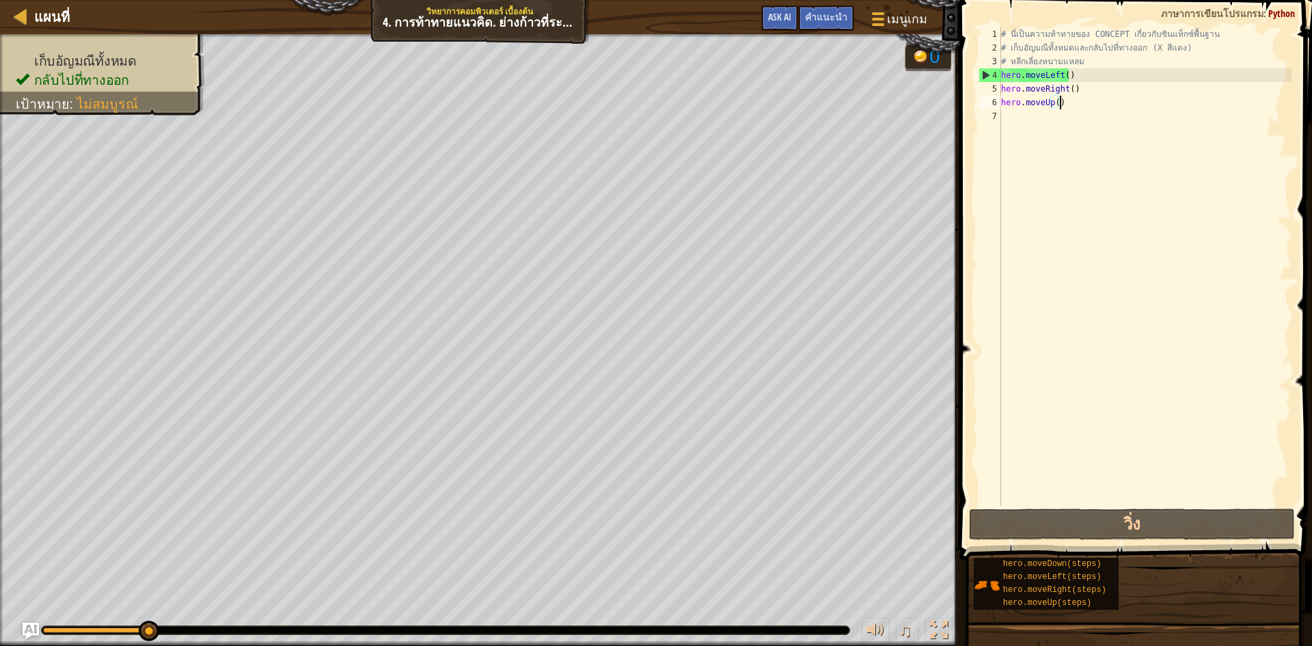
click at [1100, 98] on div "# นี่เป็นความท้าทายของ CONCEPT เกี่ยวกับซินแท็กซ์พื้นฐาน # เก็บอัญมณีทั้งหมดและ…" at bounding box center [1144, 280] width 293 height 506
click at [1081, 515] on button "วิ่ง" at bounding box center [1132, 523] width 326 height 31
click at [1054, 105] on div "# นี่เป็นความท้าทายของ CONCEPT เกี่ยวกับซินแท็กซ์พื้นฐาน # เก็บอัญมณีทั้งหมดและ…" at bounding box center [1144, 280] width 293 height 506
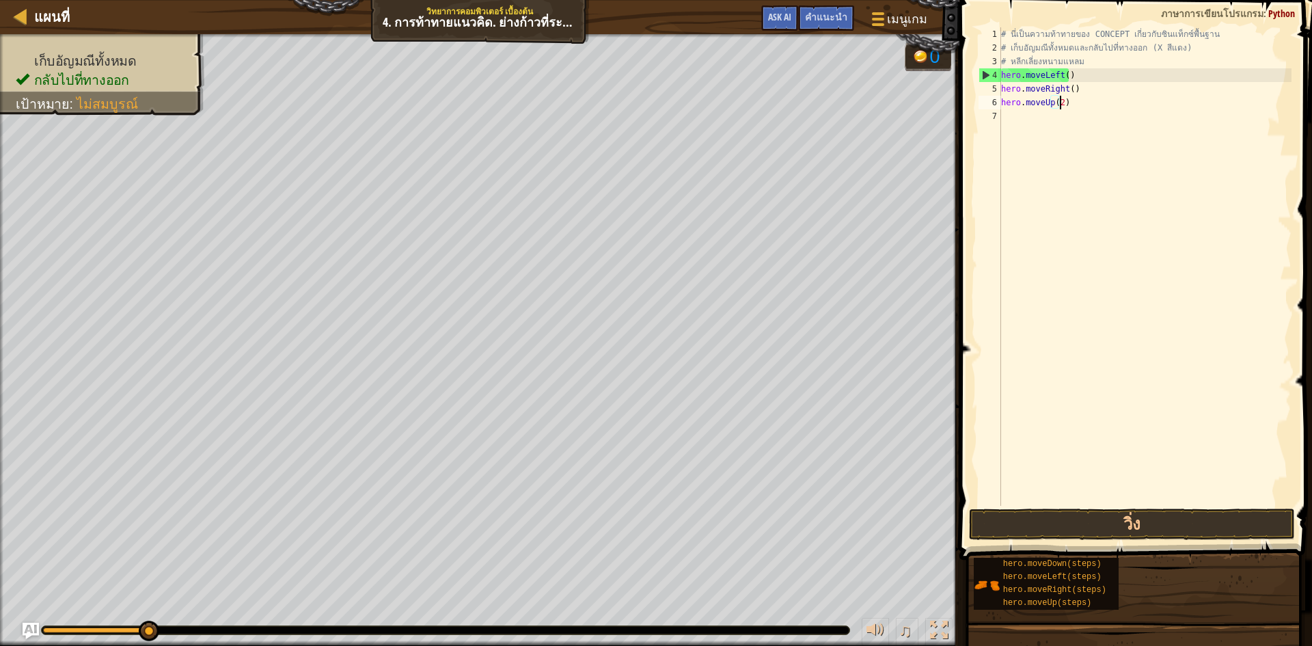
scroll to position [6, 5]
click at [1000, 514] on button "วิ่ง" at bounding box center [1132, 523] width 326 height 31
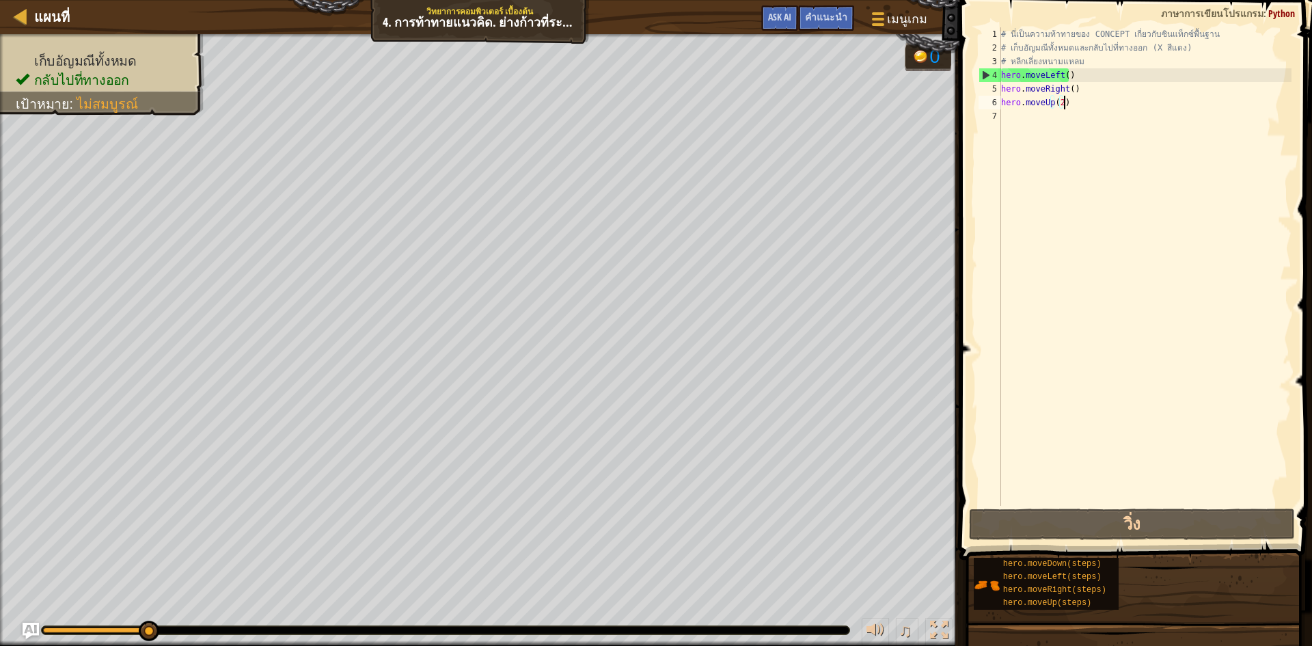
click at [1077, 102] on div "# นี่เป็นความท้าทายของ CONCEPT เกี่ยวกับซินแท็กซ์พื้นฐาน # เก็บอัญมณีทั้งหมดและ…" at bounding box center [1144, 280] width 293 height 506
click at [1111, 521] on button "วิ่ง" at bounding box center [1132, 523] width 326 height 31
click at [1062, 107] on div "# นี่เป็นความท้าทายของ CONCEPT เกี่ยวกับซินแท็กซ์พื้นฐาน # เก็บอัญมณีทั้งหมดและ…" at bounding box center [1144, 280] width 293 height 506
click at [1059, 106] on div "# นี่เป็นความท้าทายของ CONCEPT เกี่ยวกับซินแท็กซ์พื้นฐาน # เก็บอัญมณีทั้งหมดและ…" at bounding box center [1144, 280] width 293 height 506
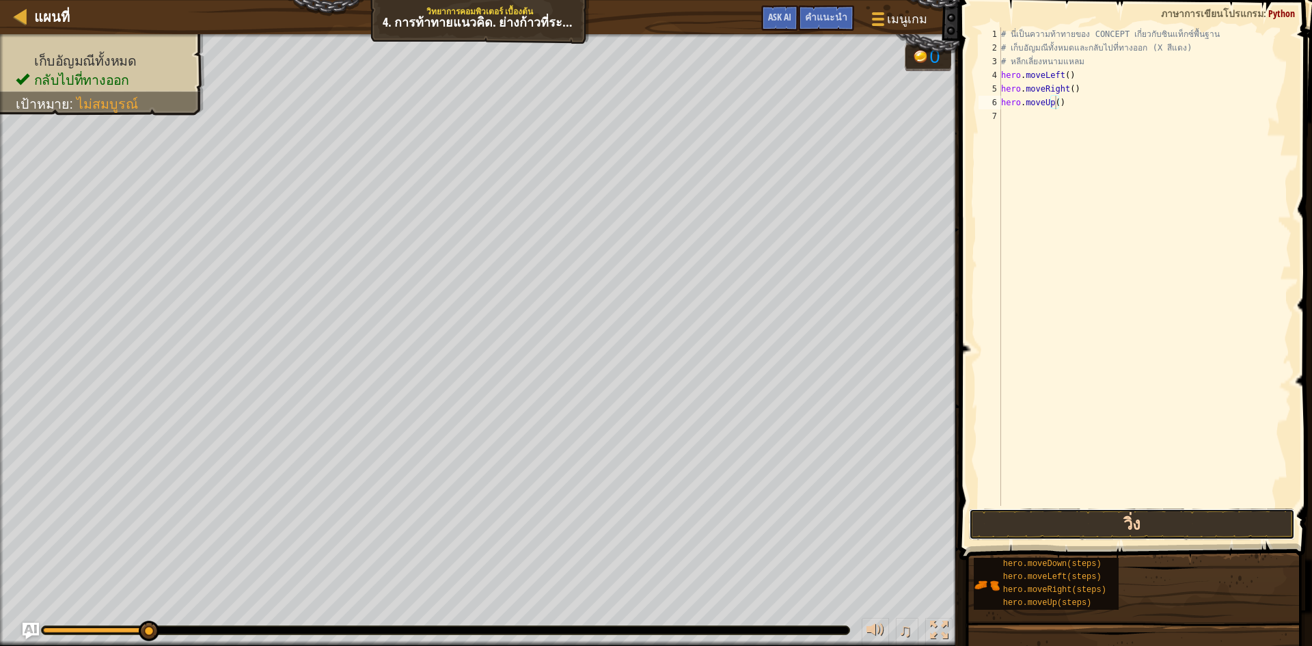
click at [1102, 520] on button "วิ่ง" at bounding box center [1132, 523] width 326 height 31
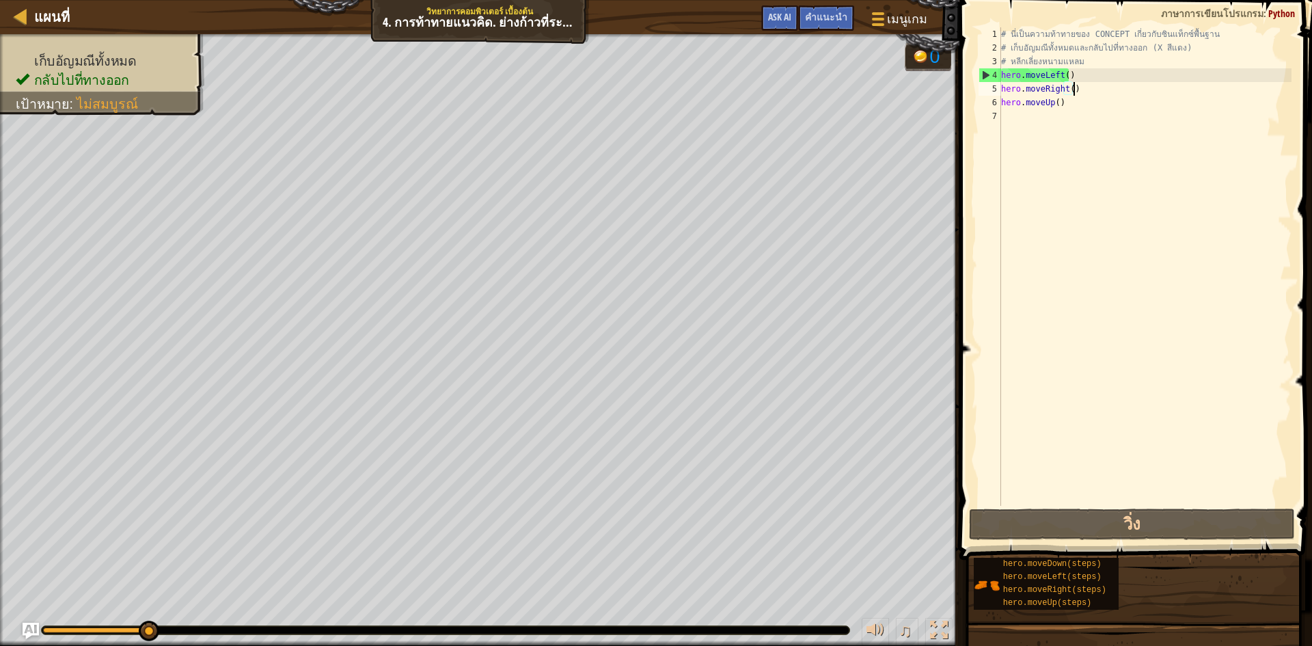
click at [1113, 88] on div "# นี่เป็นความท้าทายของ CONCEPT เกี่ยวกับซินแท็กซ์พื้นฐาน # เก็บอัญมณีทั้งหมดและ…" at bounding box center [1144, 280] width 293 height 506
click at [1080, 75] on div "# นี่เป็นความท้าทายของ CONCEPT เกี่ยวกับซินแท็กซ์พื้นฐาน # เก็บอัญมณีทั้งหมดและ…" at bounding box center [1144, 280] width 293 height 506
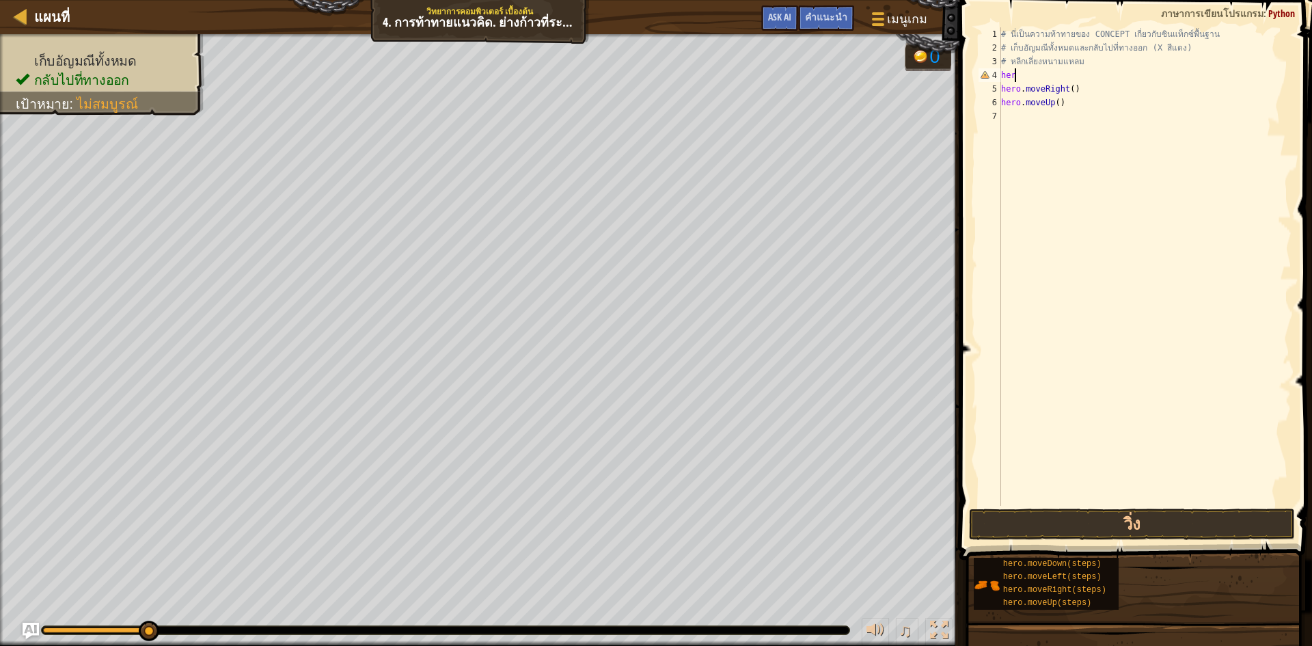
scroll to position [6, 0]
type textarea "h"
click at [997, 87] on div "5" at bounding box center [990, 89] width 23 height 14
type textarea "hero.moveRight()"
click at [1038, 532] on button "วิ่ง" at bounding box center [1132, 523] width 326 height 31
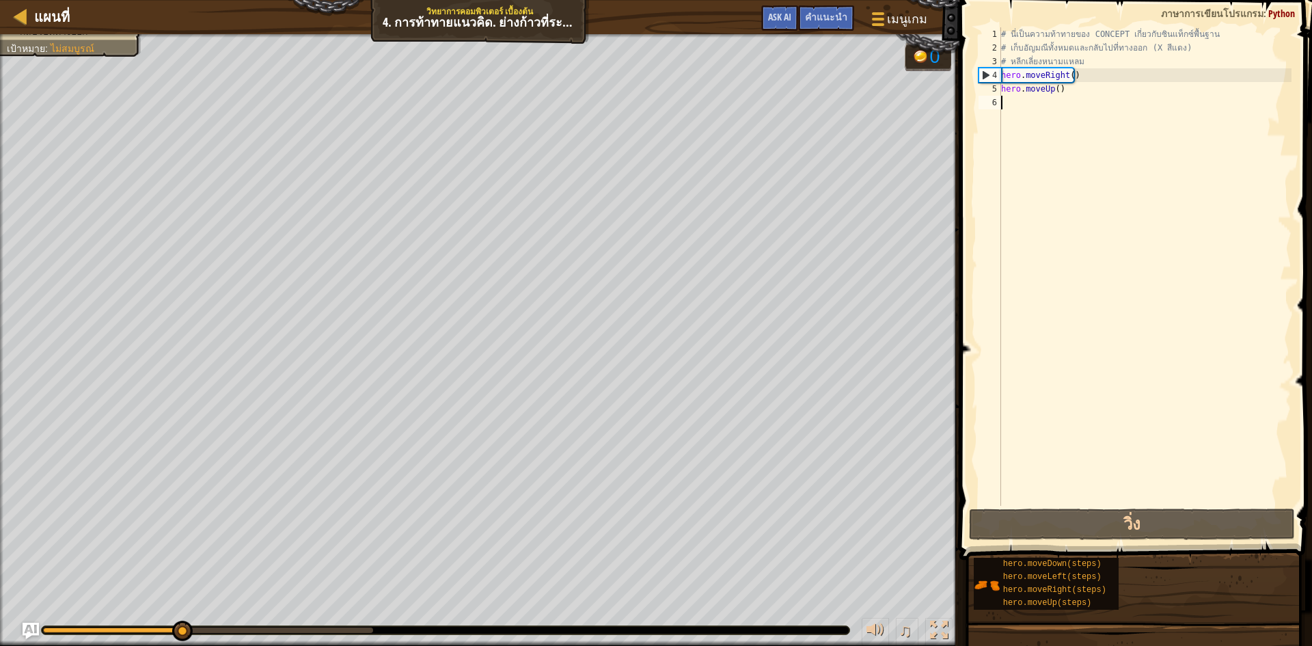
click at [1050, 106] on div "# นี่เป็นความท้าทายของ CONCEPT เกี่ยวกับซินแท็กซ์พื้นฐาน # เก็บอัญมณีทั้งหมดและ…" at bounding box center [1144, 280] width 293 height 506
click at [1065, 85] on div "# นี่เป็นความท้าทายของ CONCEPT เกี่ยวกับซินแท็กซ์พื้นฐาน # เก็บอัญมณีทั้งหมดและ…" at bounding box center [1144, 280] width 293 height 506
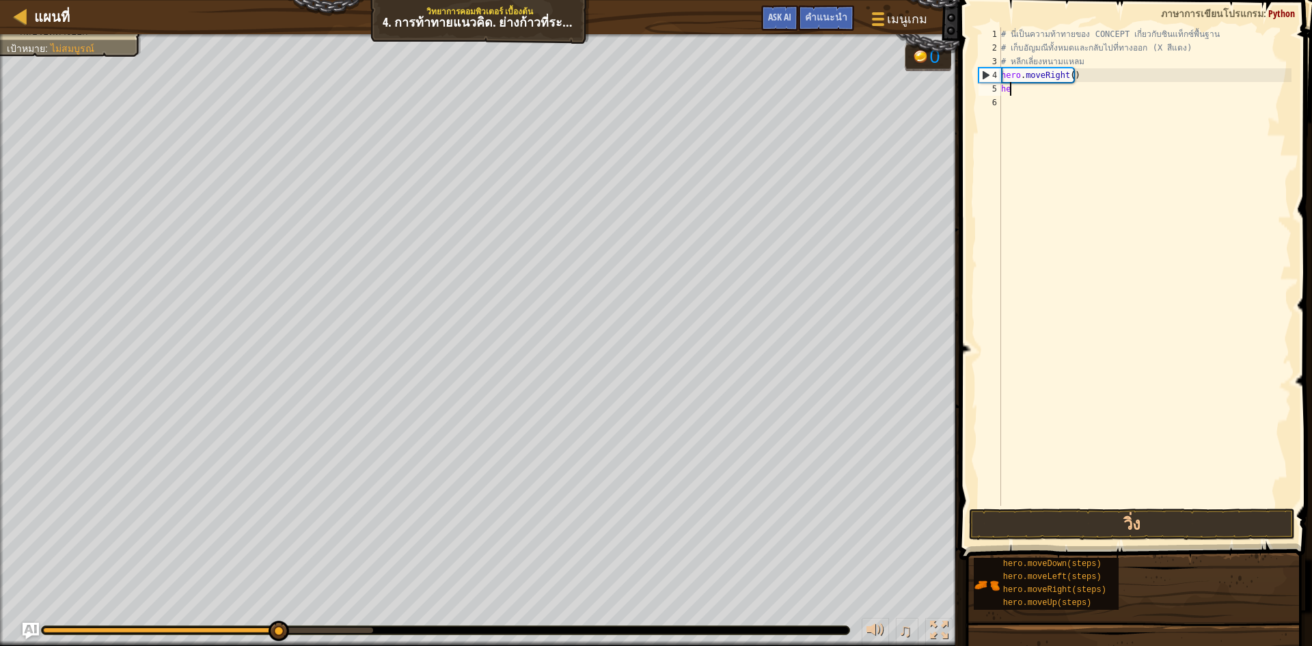
type textarea "h"
click at [1145, 515] on button "วิ่ง" at bounding box center [1132, 523] width 326 height 31
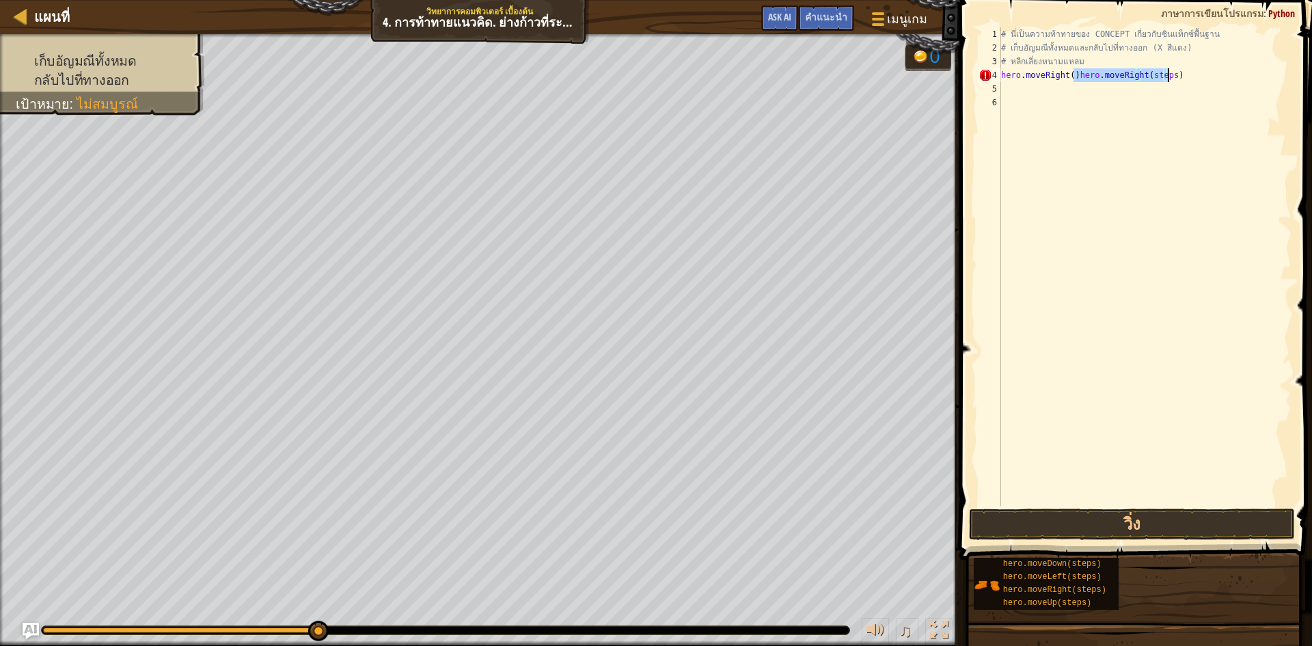
type textarea "hero.moveRight()"
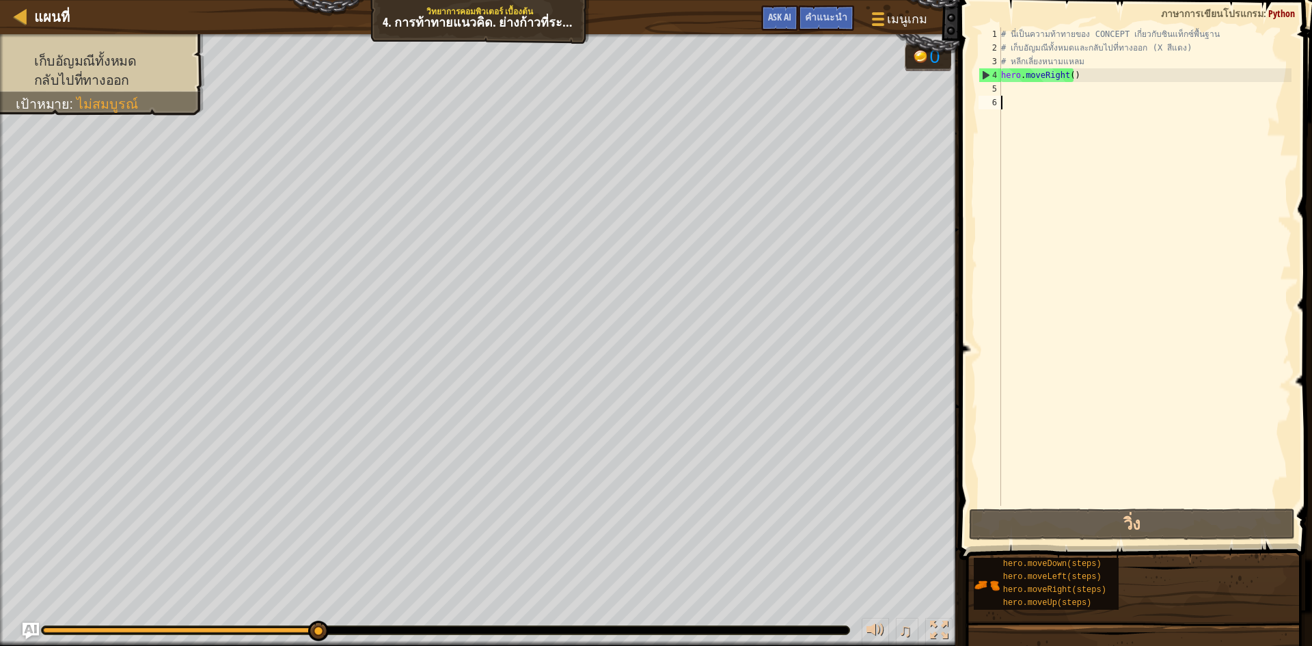
click at [1057, 96] on div "# นี่เป็นความท้าทายของ CONCEPT เกี่ยวกับซินแท็กซ์พื้นฐาน # เก็บอัญมณีทั้งหมดและ…" at bounding box center [1144, 280] width 293 height 506
click at [1033, 88] on div "# นี่เป็นความท้าทายของ CONCEPT เกี่ยวกับซินแท็กซ์พื้นฐาน # เก็บอัญมณีทั้งหมดและ…" at bounding box center [1144, 280] width 293 height 506
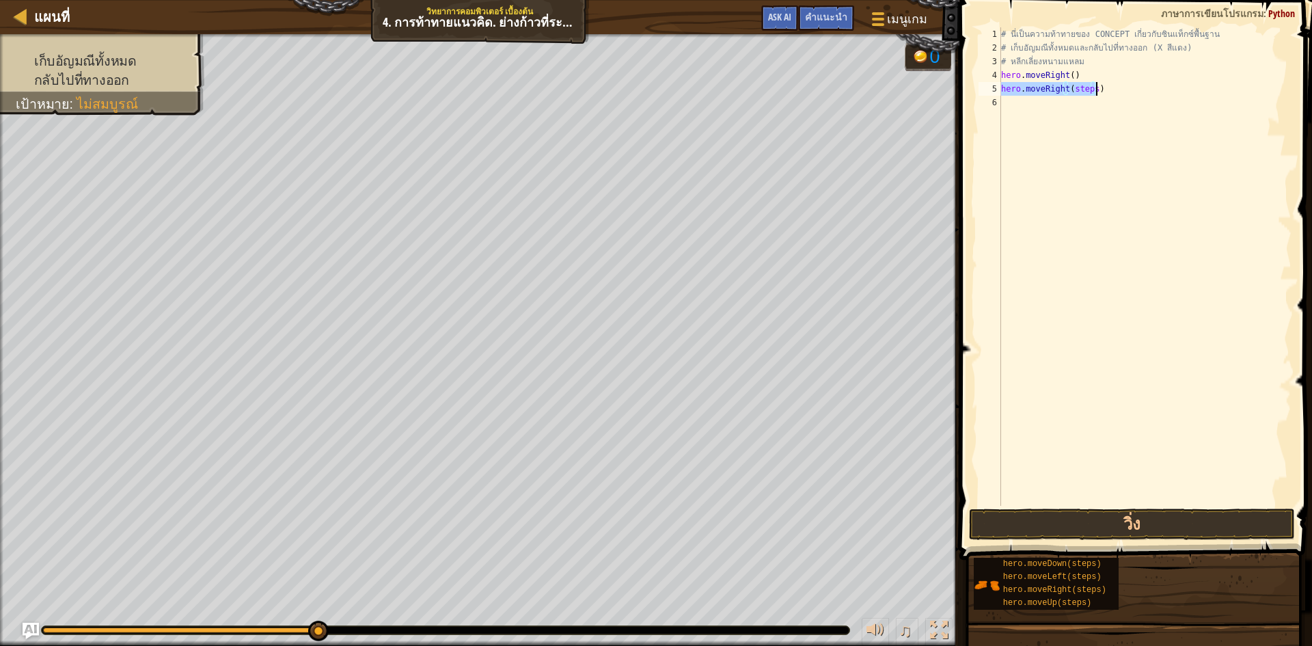
click at [1089, 85] on div "# นี่เป็นความท้าทายของ CONCEPT เกี่ยวกับซินแท็กซ์พื้นฐาน # เก็บอัญมณีทั้งหมดและ…" at bounding box center [1144, 266] width 293 height 478
click at [1090, 92] on div "# นี่เป็นความท้าทายของ CONCEPT เกี่ยวกับซินแท็กซ์พื้นฐาน # เก็บอัญมณีทั้งหมดและ…" at bounding box center [1144, 280] width 293 height 506
click at [1085, 106] on div "# นี่เป็นความท้าทายของ CONCEPT เกี่ยวกับซินแท็กซ์พื้นฐาน # เก็บอัญมณีทั้งหมดและ…" at bounding box center [1144, 280] width 293 height 506
type textarea "hero.moveLeft()"
click at [1020, 119] on div "# นี่เป็นความท้าทายของ CONCEPT เกี่ยวกับซินแท็กซ์พื้นฐาน # เก็บอัญมณีทั้งหมดและ…" at bounding box center [1144, 280] width 293 height 506
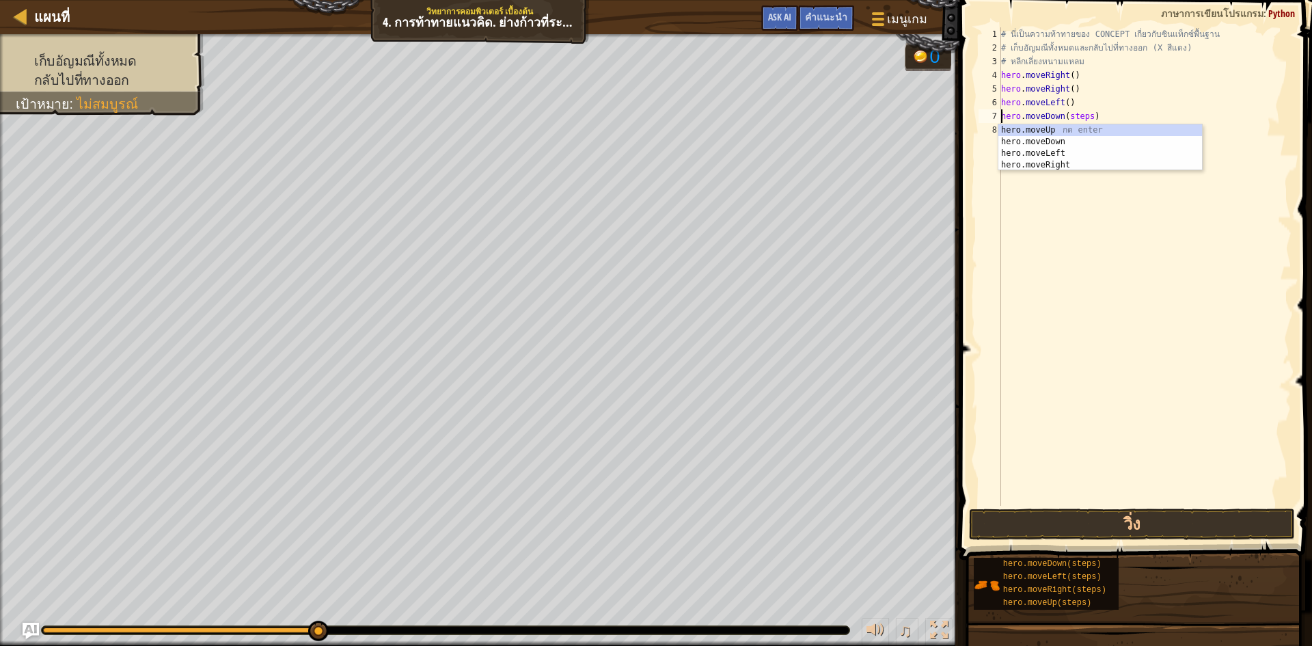
click at [1087, 118] on div "# นี่เป็นความท้าทายของ CONCEPT เกี่ยวกับซินแท็กซ์พื้นฐาน # เก็บอัญมณีทั้งหมดและ…" at bounding box center [1144, 280] width 293 height 506
click at [1076, 131] on div "# นี่เป็นความท้าทายของ CONCEPT เกี่ยวกับซินแท็กซ์พื้นฐาน # เก็บอัญมณีทั้งหมดและ…" at bounding box center [1144, 280] width 293 height 506
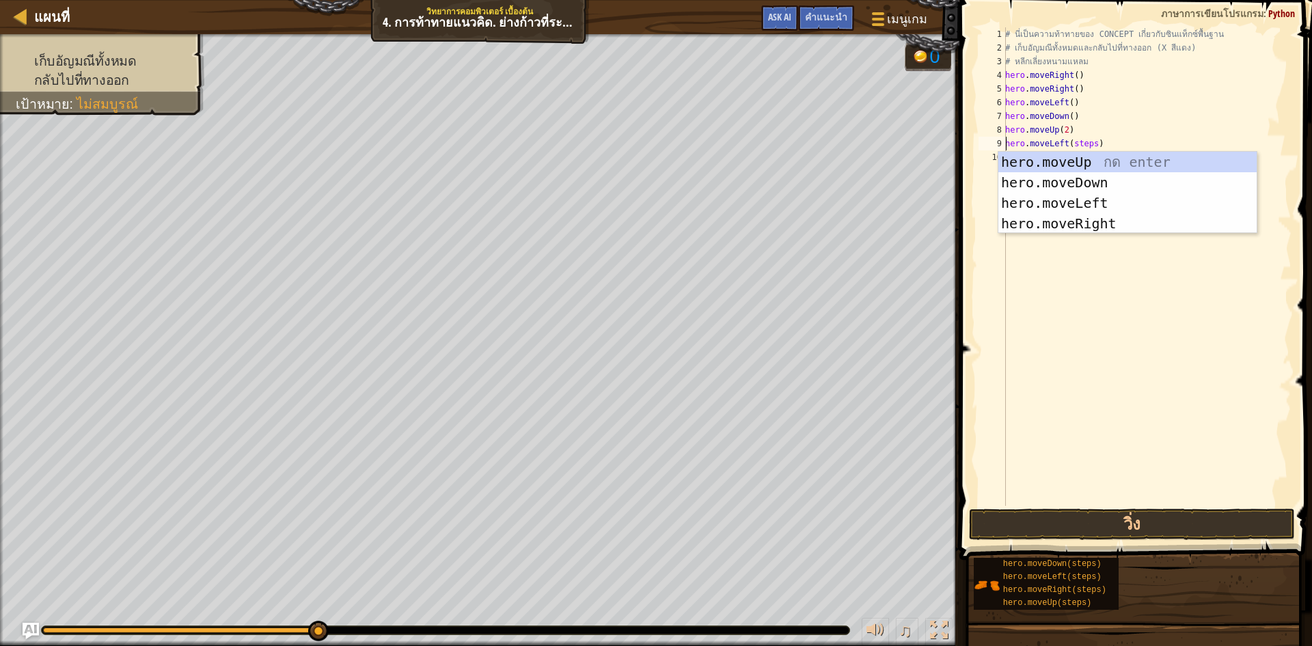
click at [1091, 142] on div "# นี่เป็นความท้าทายของ CONCEPT เกี่ยวกับซินแท็กซ์พื้นฐาน # เก็บอัญมณีทั้งหมดและ…" at bounding box center [1147, 280] width 289 height 506
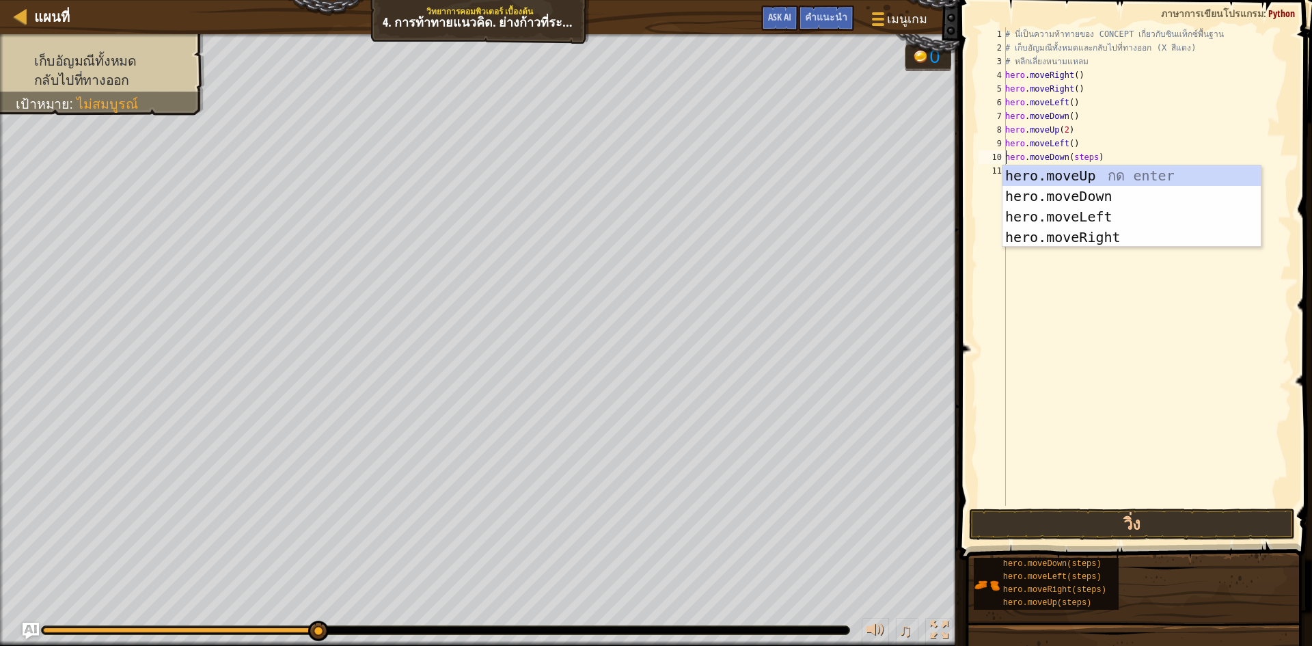
click at [1087, 156] on div "# นี่เป็นความท้าทายของ CONCEPT เกี่ยวกับซินแท็กซ์พื้นฐาน # เก็บอัญมณีทั้งหมดและ…" at bounding box center [1147, 280] width 289 height 506
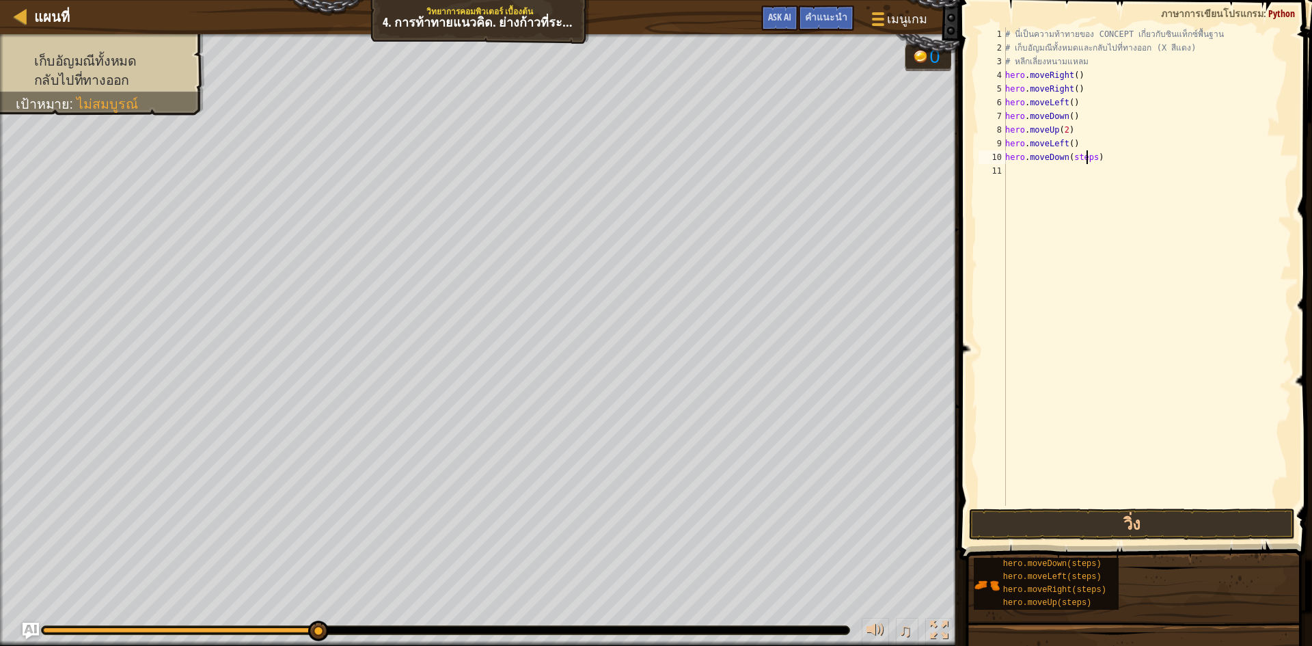
click at [1089, 156] on div "# นี่เป็นความท้าทายของ CONCEPT เกี่ยวกับซินแท็กซ์พื้นฐาน # เก็บอัญมณีทั้งหมดและ…" at bounding box center [1147, 280] width 289 height 506
click at [1089, 157] on div "# นี่เป็นความท้าทายของ CONCEPT เกี่ยวกับซินแท็กซ์พื้นฐาน # เก็บอัญมณีทั้งหมดและ…" at bounding box center [1147, 280] width 289 height 506
type textarea "hero.moveDown()"
click at [1062, 176] on div "# นี่เป็นความท้าทายของ CONCEPT เกี่ยวกับซินแท็กซ์พื้นฐาน # เก็บอัญมณีทั้งหมดและ…" at bounding box center [1147, 280] width 289 height 506
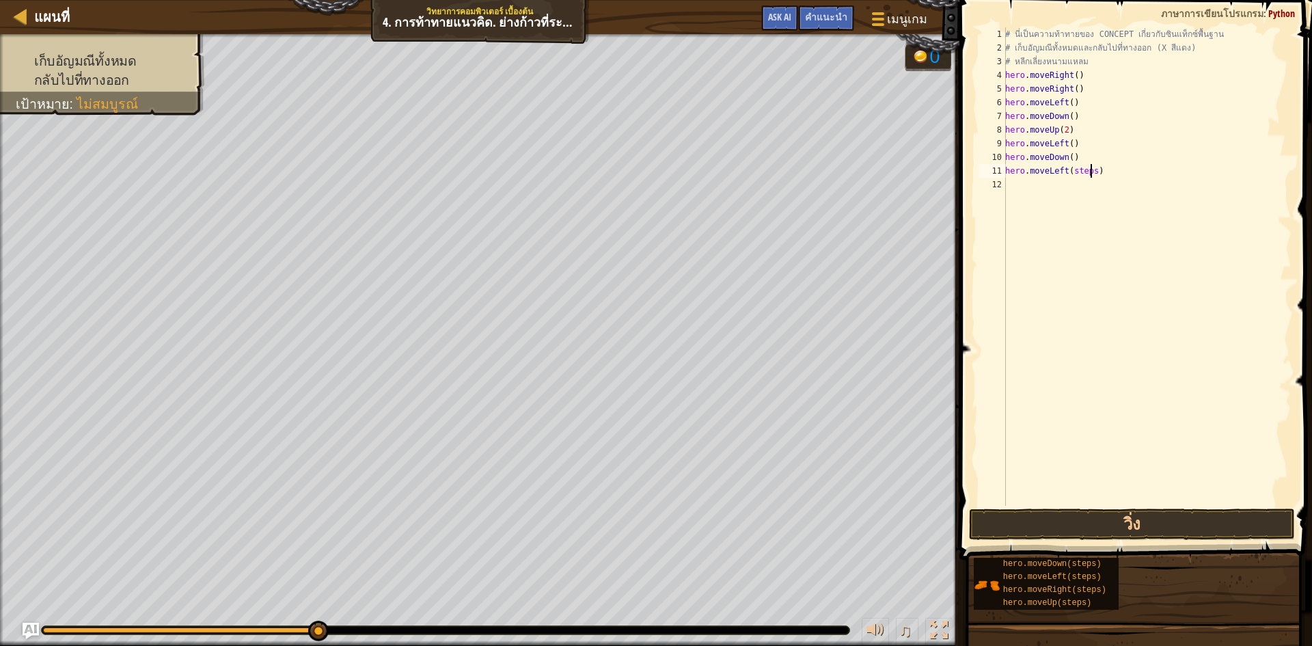
click at [1091, 172] on div "# นี่เป็นความท้าทายของ CONCEPT เกี่ยวกับซินแท็กซ์พื้นฐาน # เก็บอัญมณีทั้งหมดและ…" at bounding box center [1147, 280] width 289 height 506
type textarea "hero.moveLeft()"
drag, startPoint x: 1076, startPoint y: 527, endPoint x: 1084, endPoint y: 519, distance: 11.1
click at [1077, 526] on button "วิ่ง" at bounding box center [1132, 523] width 326 height 31
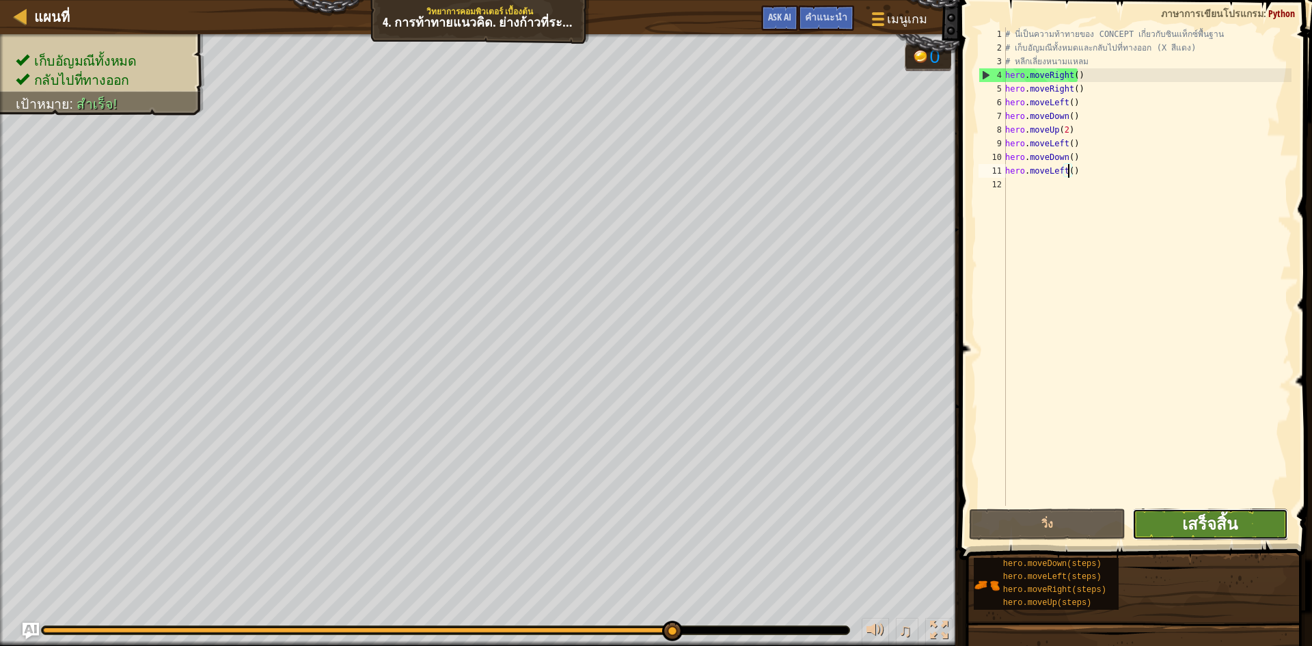
click at [1234, 522] on span "เสร็จสิ้น" at bounding box center [1209, 524] width 55 height 22
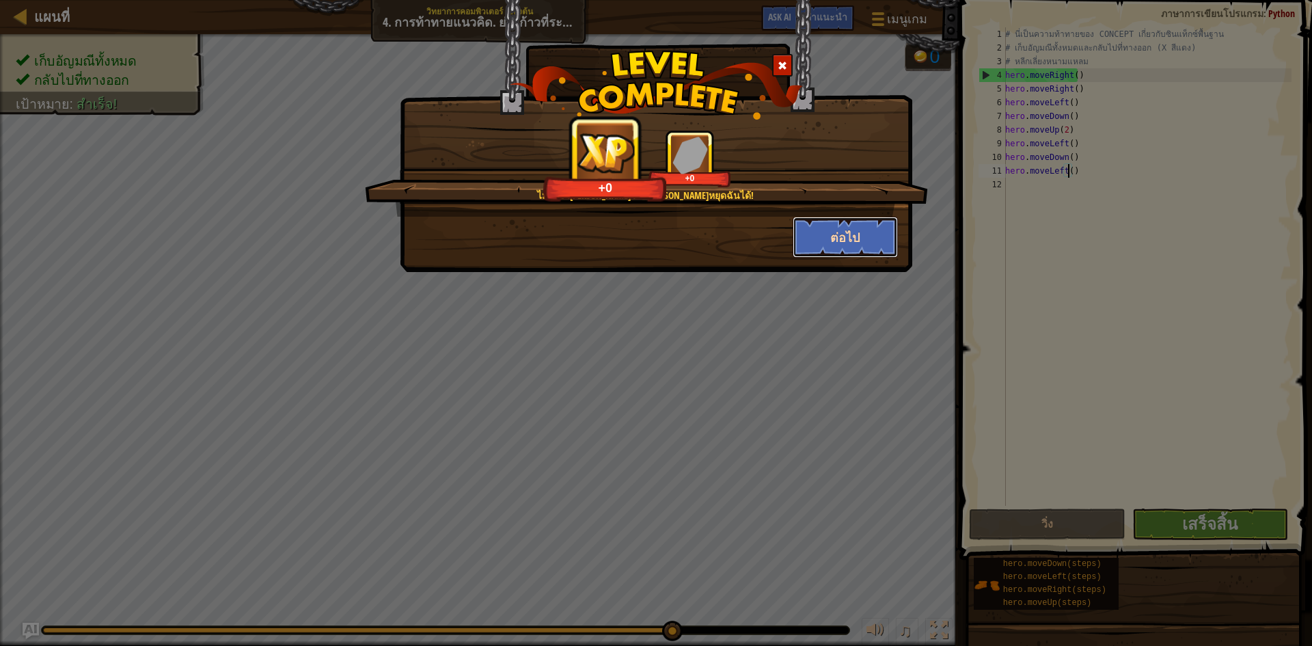
click at [846, 239] on button "ต่อไป" at bounding box center [846, 237] width 106 height 41
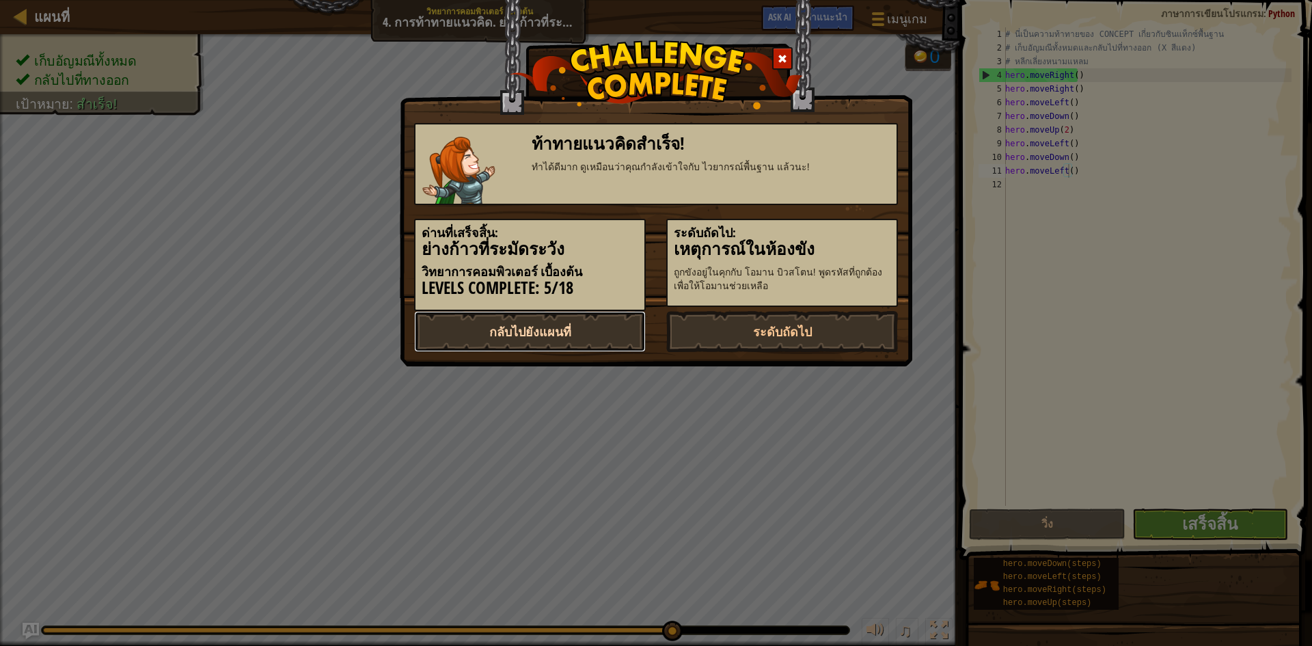
click at [590, 315] on link "กลับไปยังแผนที่" at bounding box center [530, 331] width 232 height 41
select select "th"
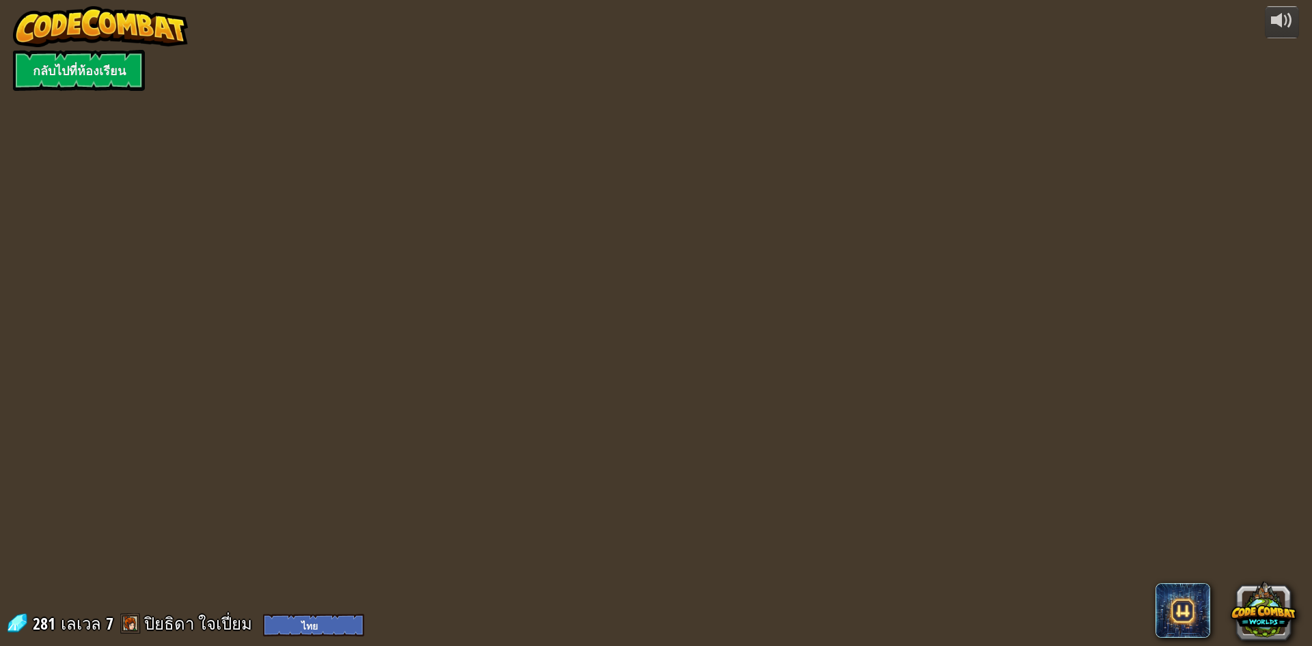
select select "th"
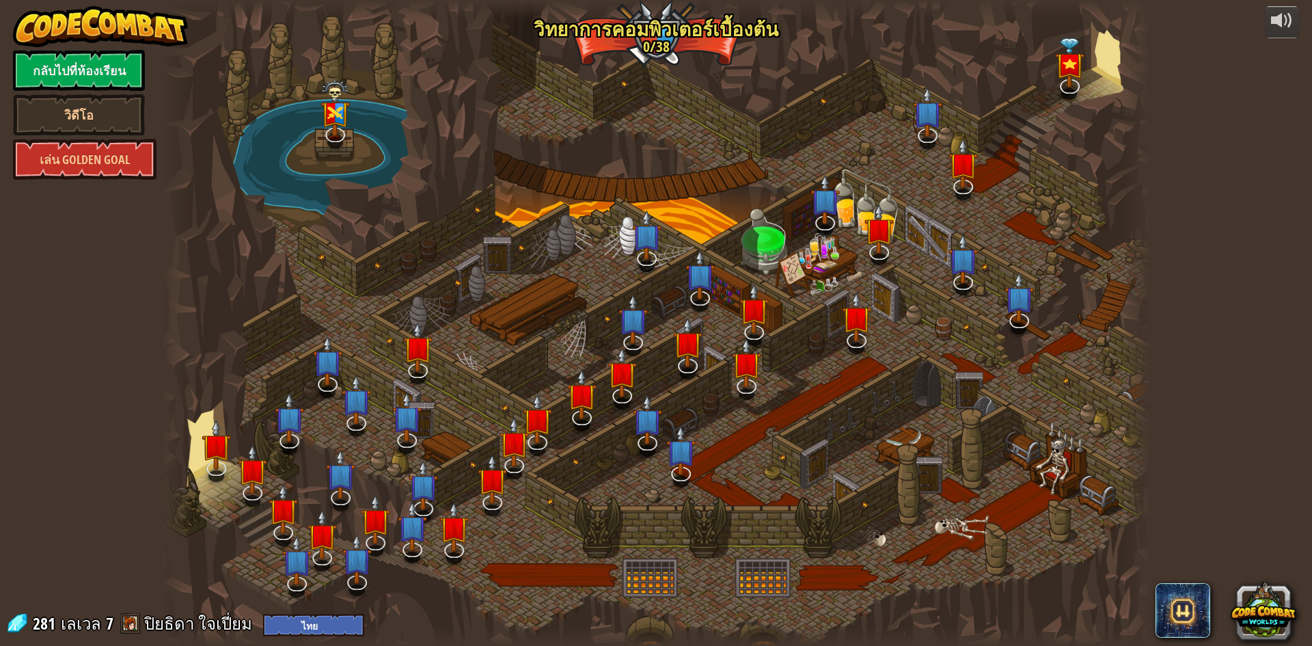
select select "th"
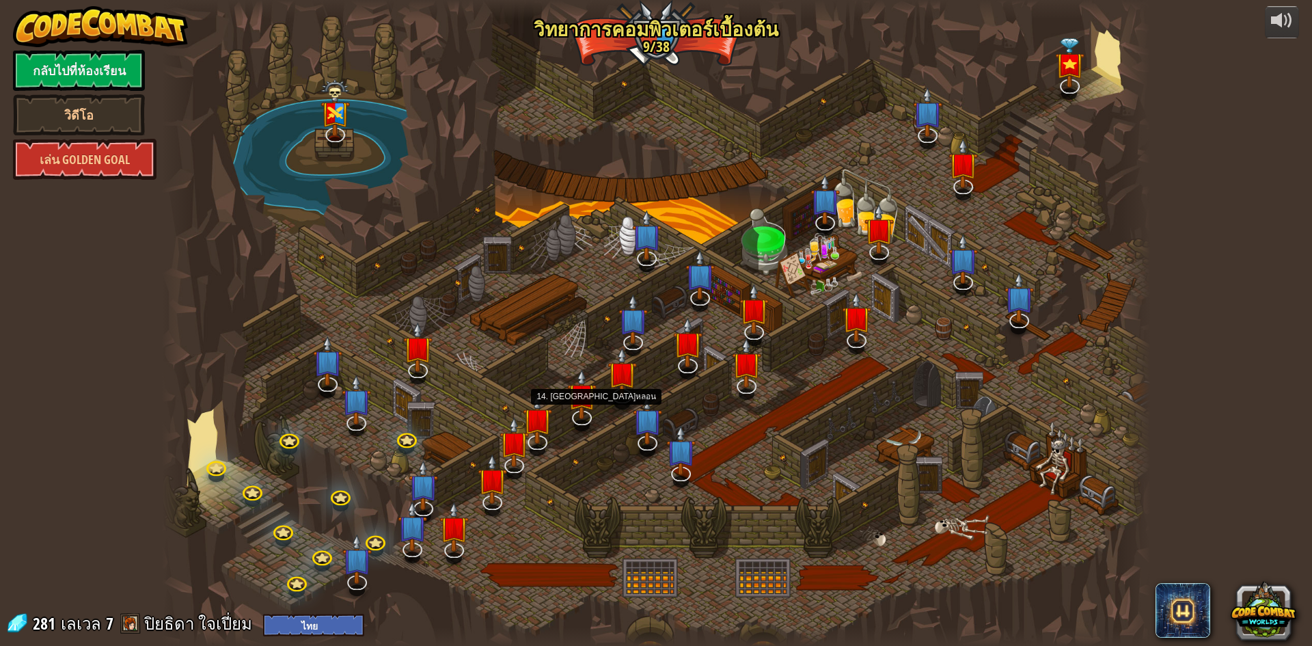
select select "th"
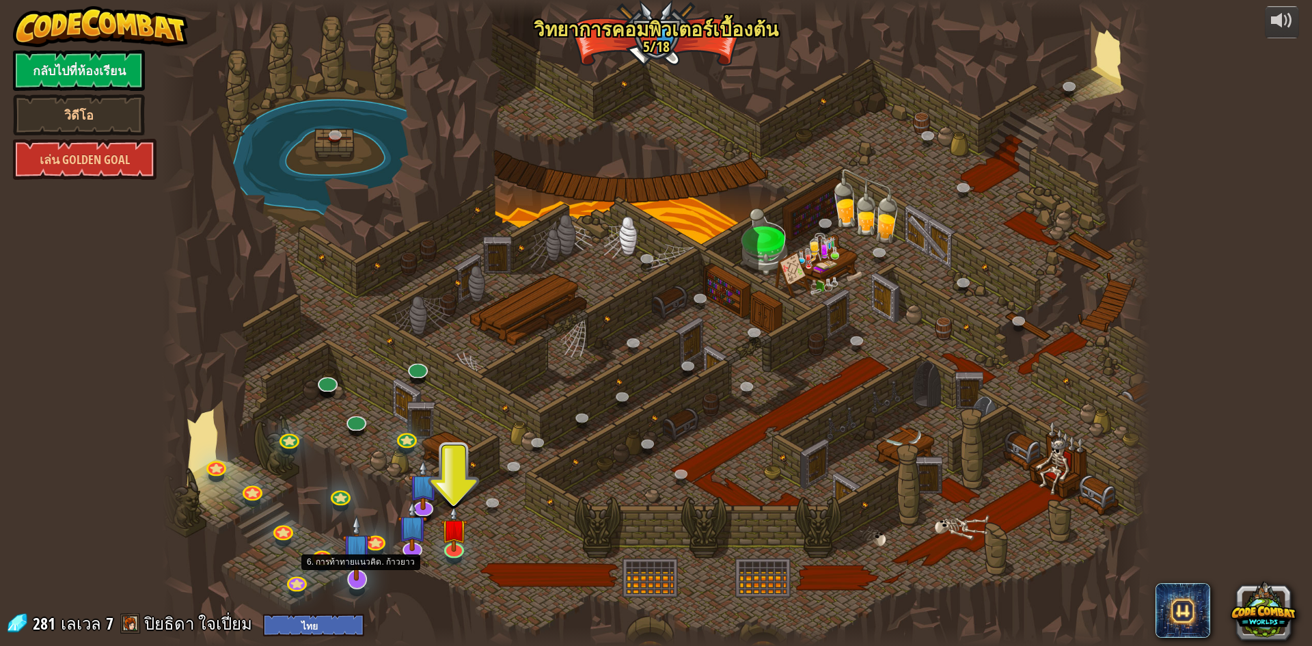
drag, startPoint x: 355, startPoint y: 580, endPoint x: 370, endPoint y: 572, distance: 16.8
click at [357, 580] on img at bounding box center [356, 548] width 29 height 66
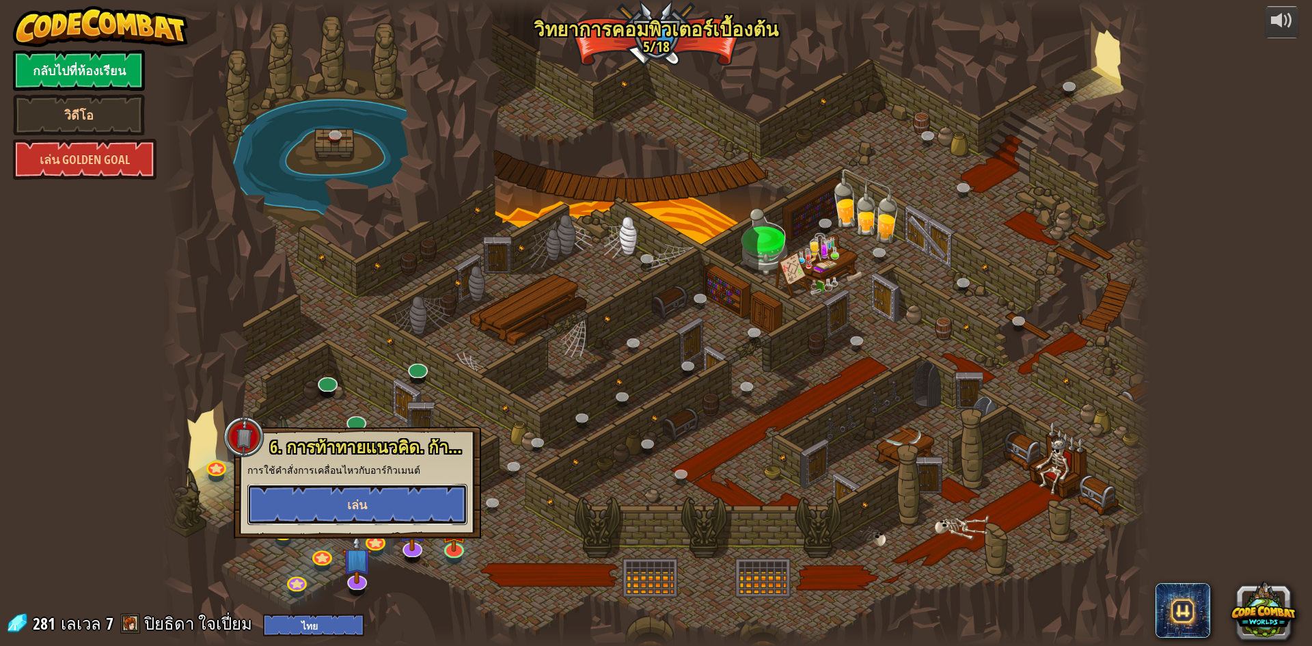
click at [407, 507] on button "เล่น" at bounding box center [357, 504] width 220 height 41
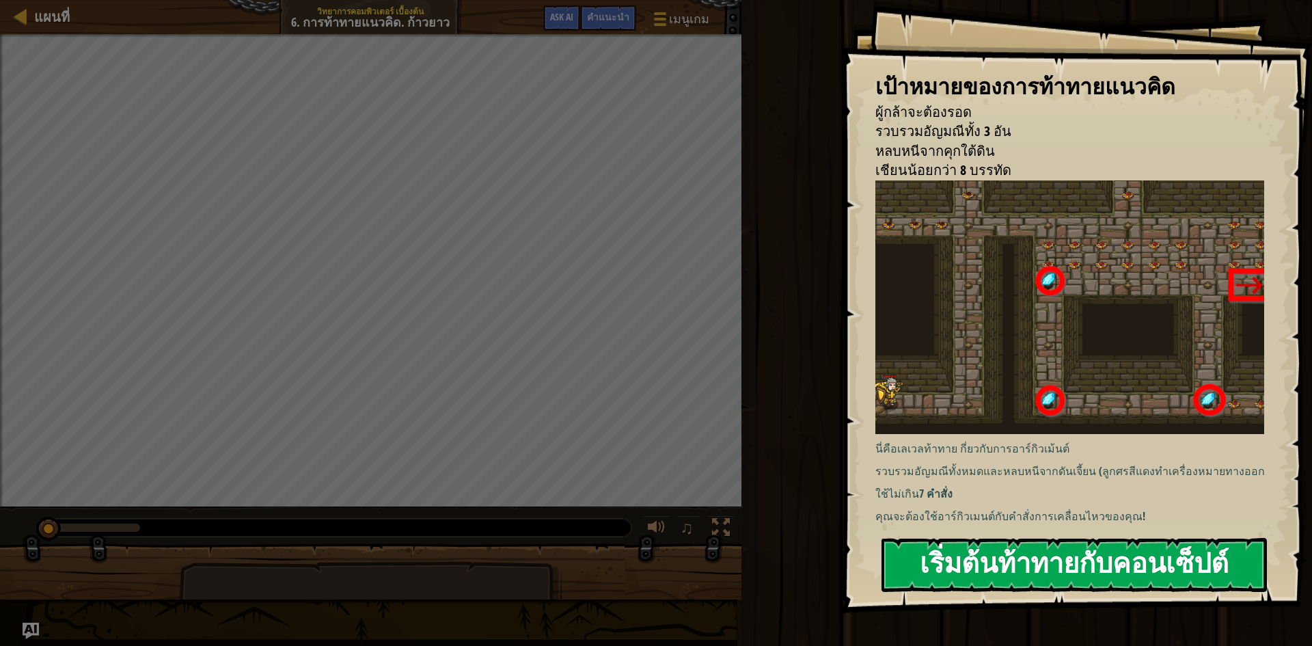
click at [1001, 569] on button "เริ่มต้นท้าทายกับคอนเซ็ปต์" at bounding box center [1074, 565] width 385 height 54
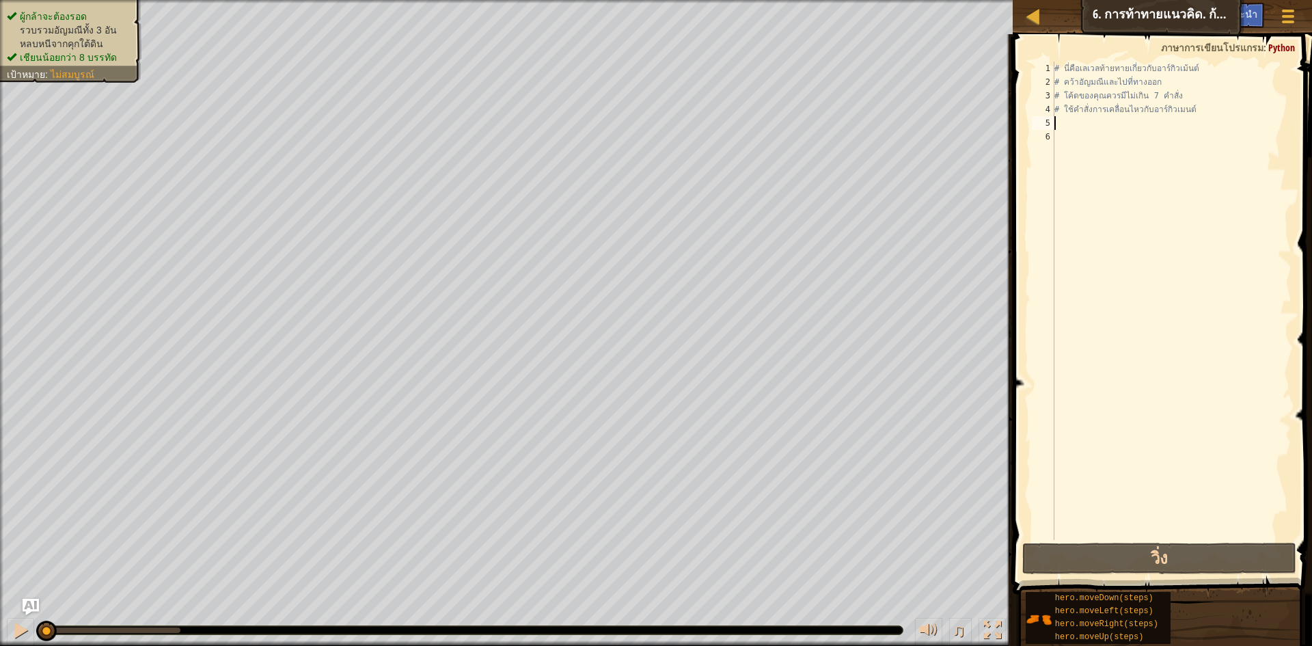
click at [1083, 120] on div "# นี่คือเลเวลท้ายทายเกี่ยวกับอาร์กิวเม้นต์ # คว้าอัญมณีและไปที่ทางออก # โค้ดของ…" at bounding box center [1172, 315] width 240 height 506
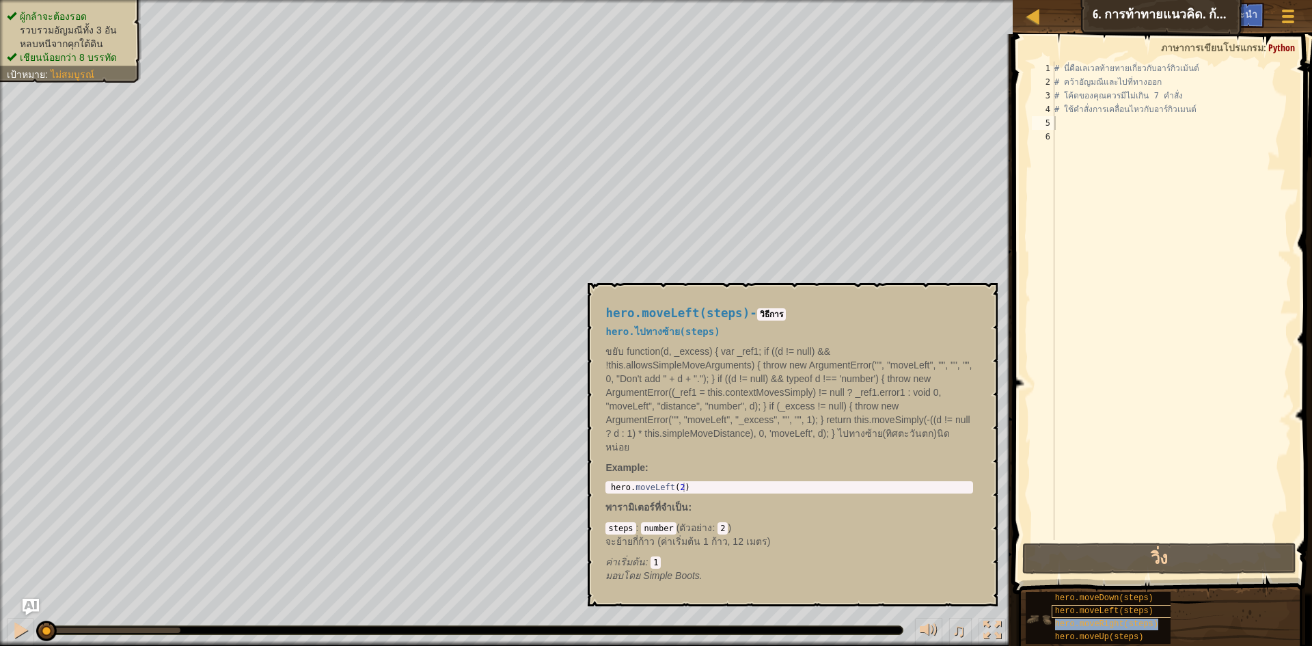
type textarea "hero.moveRight(steps)"
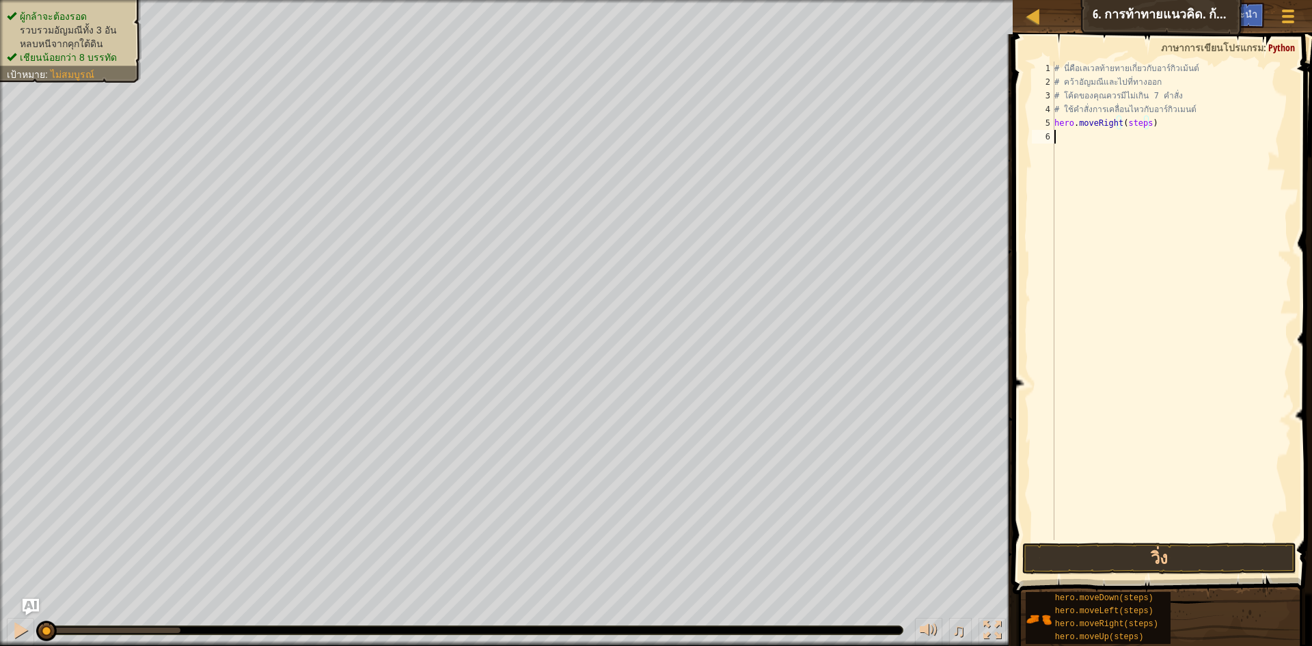
click at [1141, 138] on div "# นี่คือเลเวลท้ายทายเกี่ยวกับอาร์กิวเม้นต์ # คว้าอัญมณีและไปที่ทางออก # โค้ดของ…" at bounding box center [1172, 315] width 240 height 506
click at [1146, 125] on div "# นี่คือเลเวลท้ายทายเกี่ยวกับอาร์กิวเม้นต์ # คว้าอัญมณีและไปที่ทางออก # โค้ดของ…" at bounding box center [1172, 315] width 240 height 506
type textarea "hero.moveRight()"
click at [1132, 151] on div "# นี่คือเลเวลท้ายทายเกี่ยวกับอาร์กิวเม้นต์ # คว้าอัญมณีและไปที่ทางออก # โค้ดของ…" at bounding box center [1172, 315] width 240 height 506
click at [1133, 138] on div "# นี่คือเลเวลท้ายทายเกี่ยวกับอาร์กิวเม้นต์ # คว้าอัญมณีและไปที่ทางออก # โค้ดของ…" at bounding box center [1172, 315] width 240 height 506
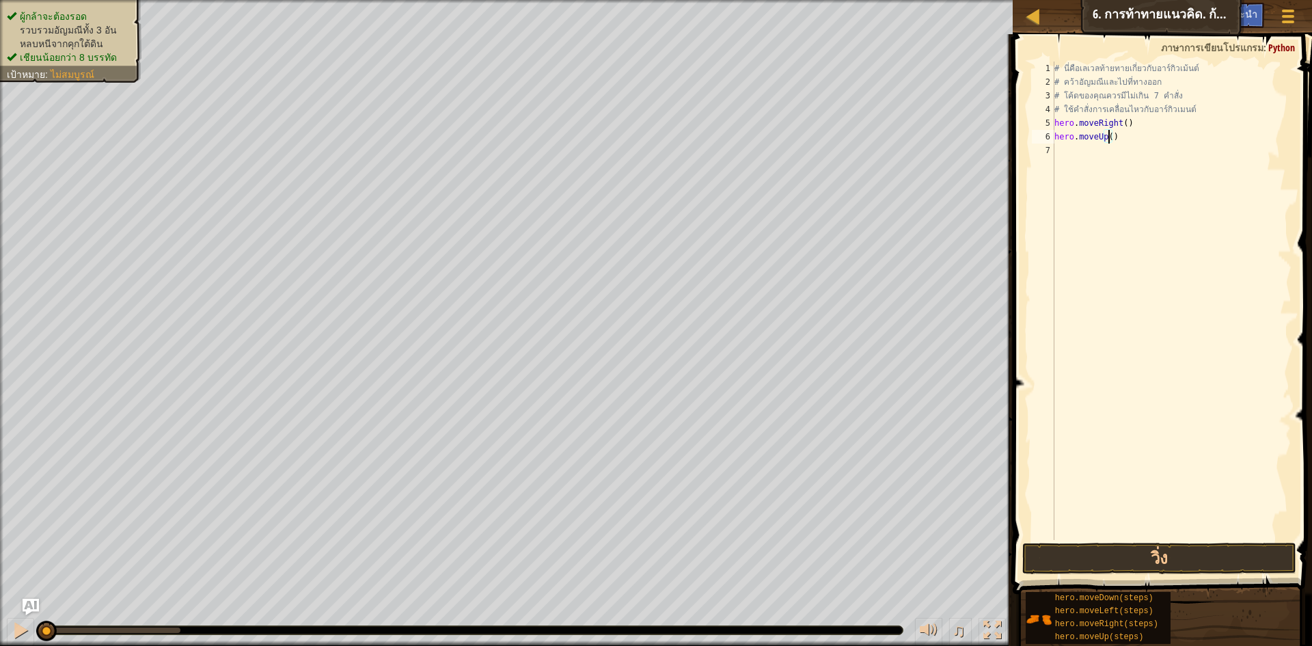
type textarea "hero.moveUp(3)"
click at [1097, 157] on div "# นี่คือเลเวลท้ายทายเกี่ยวกับอาร์กิวเม้นต์ # คว้าอัญมณีและไปที่ทางออก # โค้ดของ…" at bounding box center [1172, 315] width 240 height 506
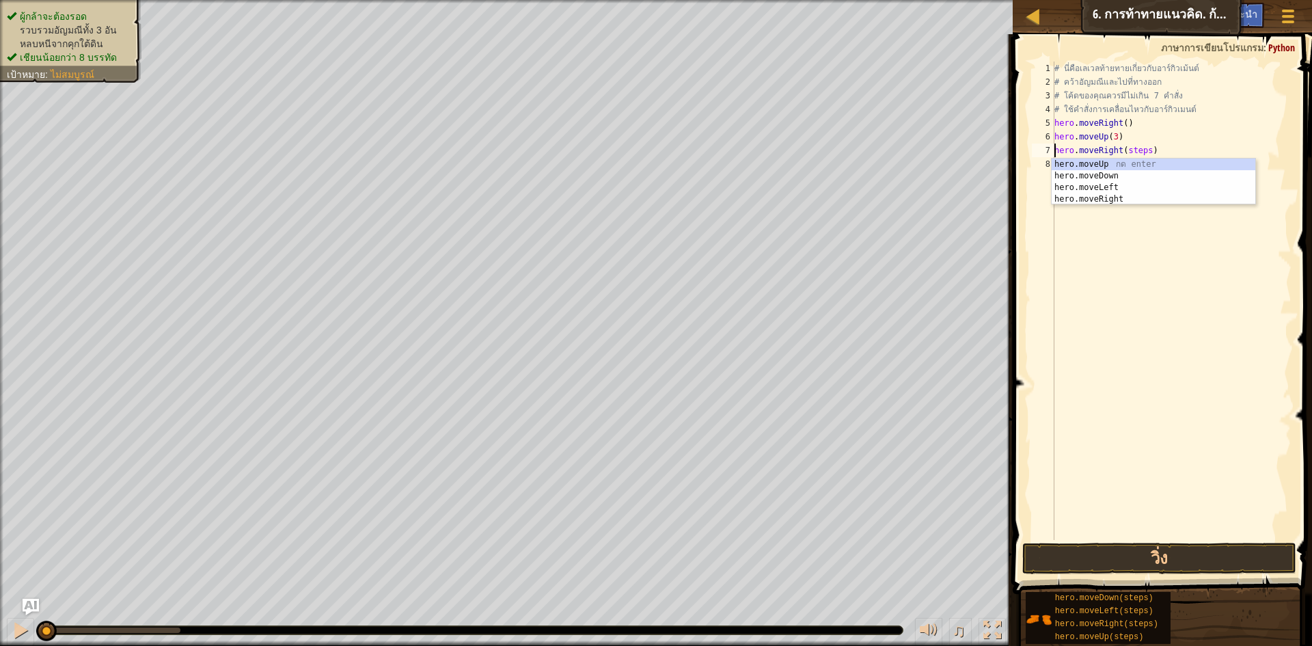
click at [1144, 153] on div "# นี่คือเลเวลท้ายทายเกี่ยวกับอาร์กิวเม้นต์ # คว้าอัญมณีและไปที่ทางออก # โค้ดของ…" at bounding box center [1172, 315] width 240 height 506
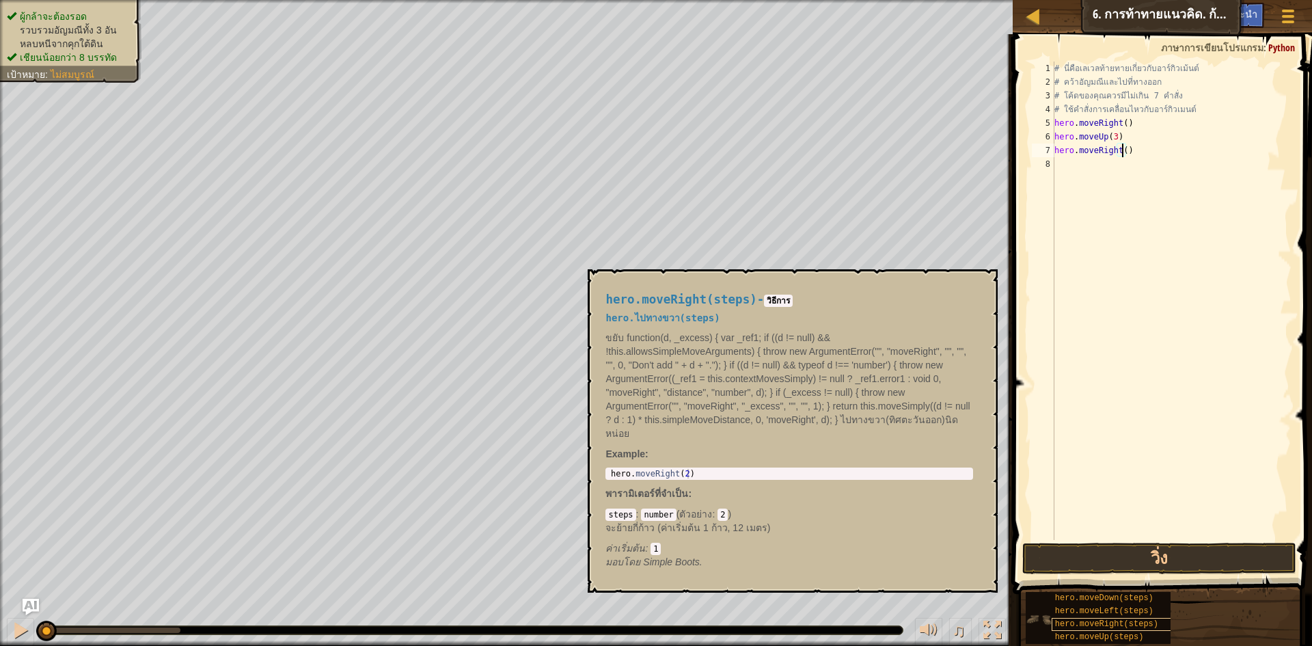
type textarea "hero.moveRight(2)"
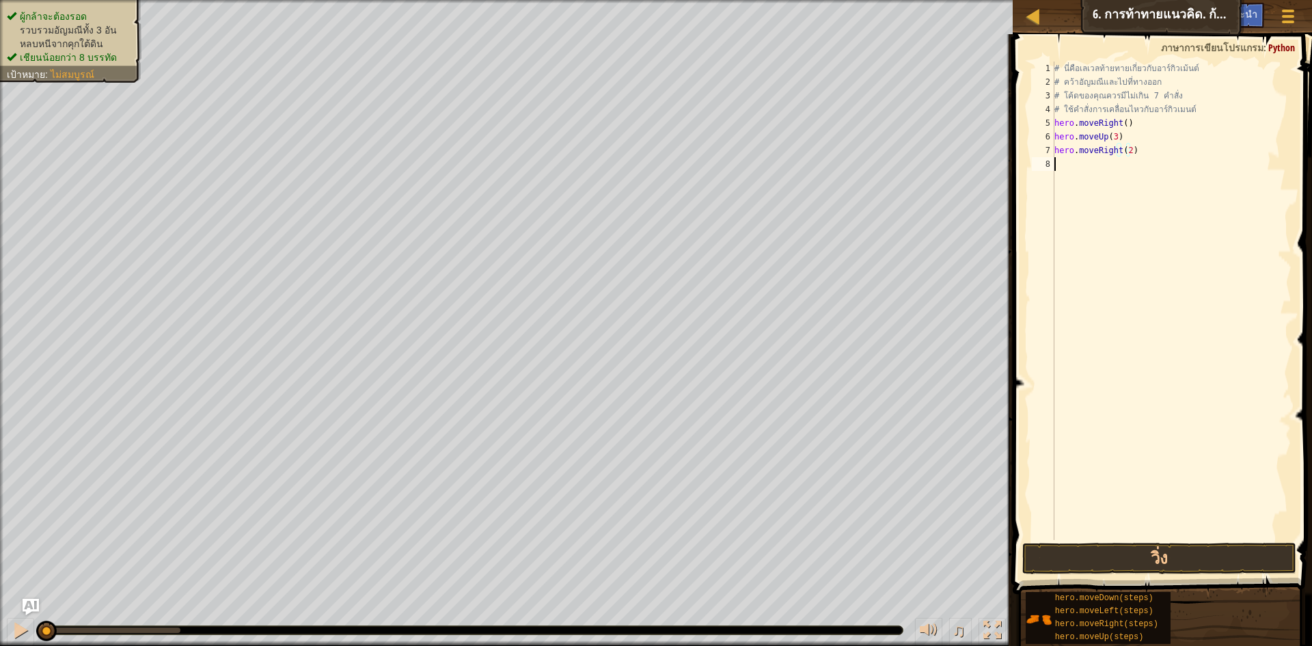
click at [1111, 161] on div "# นี่คือเลเวลท้ายทายเกี่ยวกับอาร์กิวเม้นต์ # คว้าอัญมณีและไปที่ทางออก # โค้ดของ…" at bounding box center [1172, 315] width 240 height 506
click at [1141, 165] on div "# นี่คือเลเวลท้ายทายเกี่ยวกับอาร์กิวเม้นต์ # คว้าอัญมณีและไปที่ทางออก # โค้ดของ…" at bounding box center [1172, 315] width 240 height 506
click at [1145, 179] on div "# นี่คือเลเวลท้ายทายเกี่ยวกับอาร์กิวเม้นต์ # คว้าอัญมณีและไปที่ทางออก # โค้ดของ…" at bounding box center [1175, 315] width 236 height 506
type textarea "hero.moveLeft()"
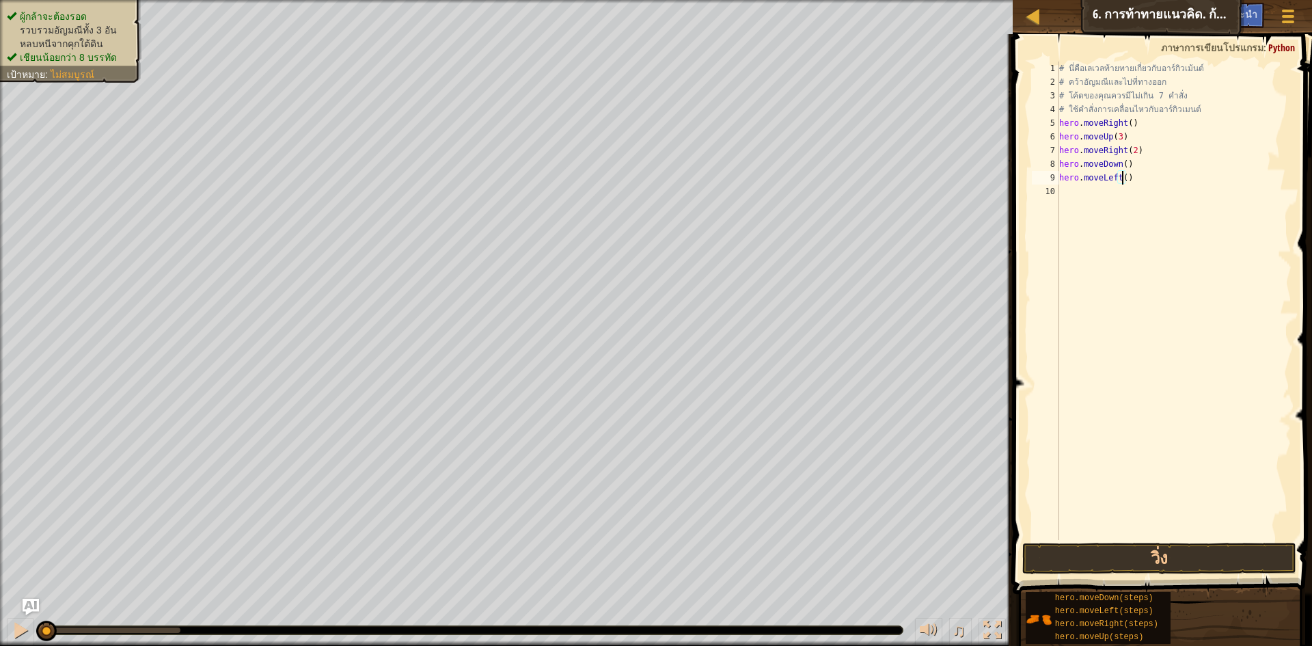
click at [1131, 196] on div "# นี่คือเลเวลท้ายทายเกี่ยวกับอาร์กิวเม้นต์ # คว้าอัญมณีและไปที่ทางออก # โค้ดของ…" at bounding box center [1175, 315] width 236 height 506
drag, startPoint x: 1147, startPoint y: 189, endPoint x: 1139, endPoint y: 193, distance: 9.2
click at [1145, 190] on div "# นี่คือเลเวลท้ายทายเกี่ยวกับอาร์กิวเม้นต์ # คว้าอัญมณีและไปที่ทางออก # โค้ดของ…" at bounding box center [1175, 315] width 236 height 506
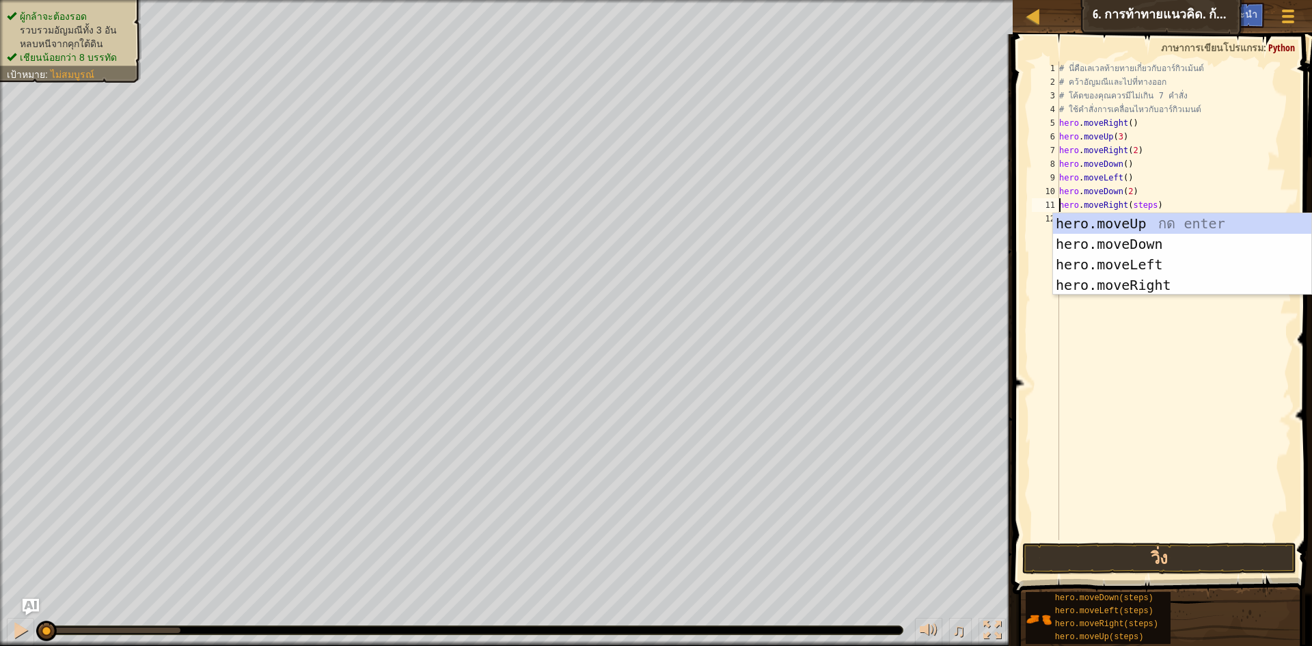
click at [1144, 206] on div "# นี่คือเลเวลท้ายทายเกี่ยวกับอาร์กิวเม้นต์ # คว้าอัญมณีและไปที่ทางออก # โค้ดของ…" at bounding box center [1175, 315] width 236 height 506
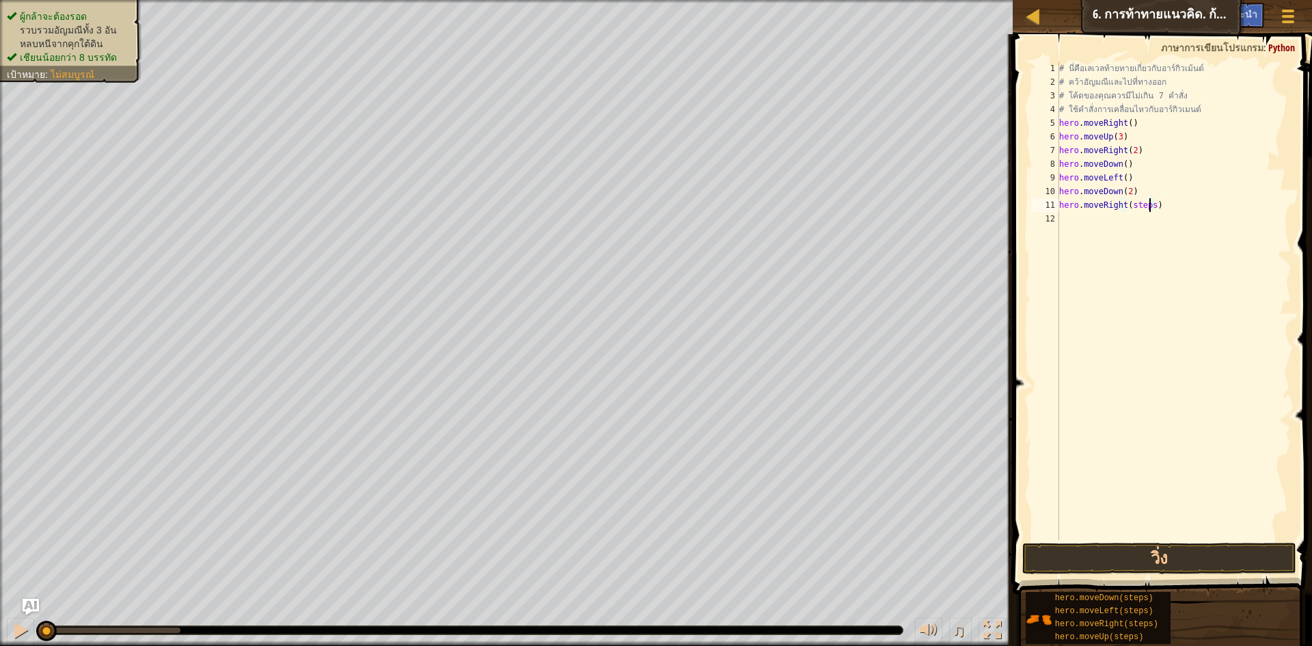
click at [1147, 204] on div "# นี่คือเลเวลท้ายทายเกี่ยวกับอาร์กิวเม้นต์ # คว้าอัญมณีและไปที่ทางออก # โค้ดของ…" at bounding box center [1175, 315] width 236 height 506
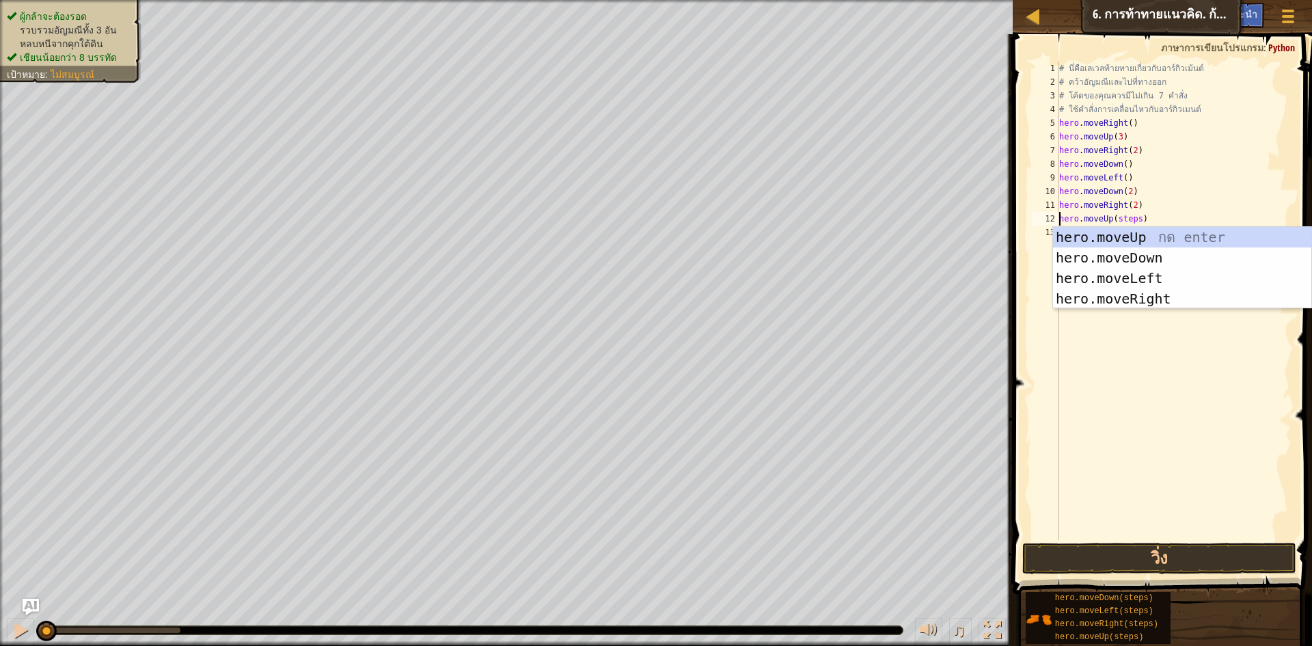
click at [1137, 219] on div "# นี่คือเลเวลท้ายทายเกี่ยวกับอาร์กิวเม้นต์ # คว้าอัญมณีและไปที่ทางออก # โค้ดของ…" at bounding box center [1175, 315] width 236 height 506
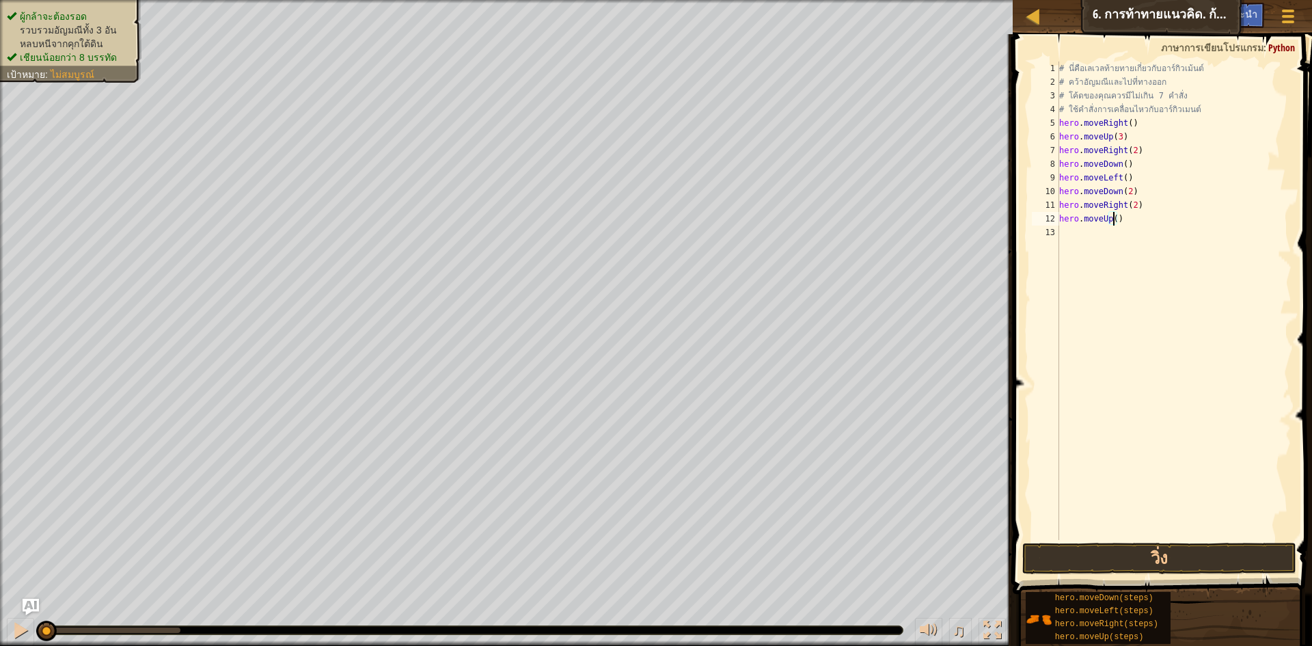
scroll to position [6, 5]
click at [1146, 228] on div "# นี่คือเลเวลท้ายทายเกี่ยวกับอาร์กิวเม้นต์ # คว้าอัญมณีและไปที่ทางออก # โค้ดของ…" at bounding box center [1175, 315] width 236 height 506
click at [1150, 237] on div "# นี่คือเลเวลท้ายทายเกี่ยวกับอาร์กิวเม้นต์ # คว้าอัญมณีและไปที่ทางออก # โค้ดของ…" at bounding box center [1175, 315] width 236 height 506
type textarea "hero.moveRight()"
click at [1109, 559] on button "วิ่ง" at bounding box center [1159, 558] width 274 height 31
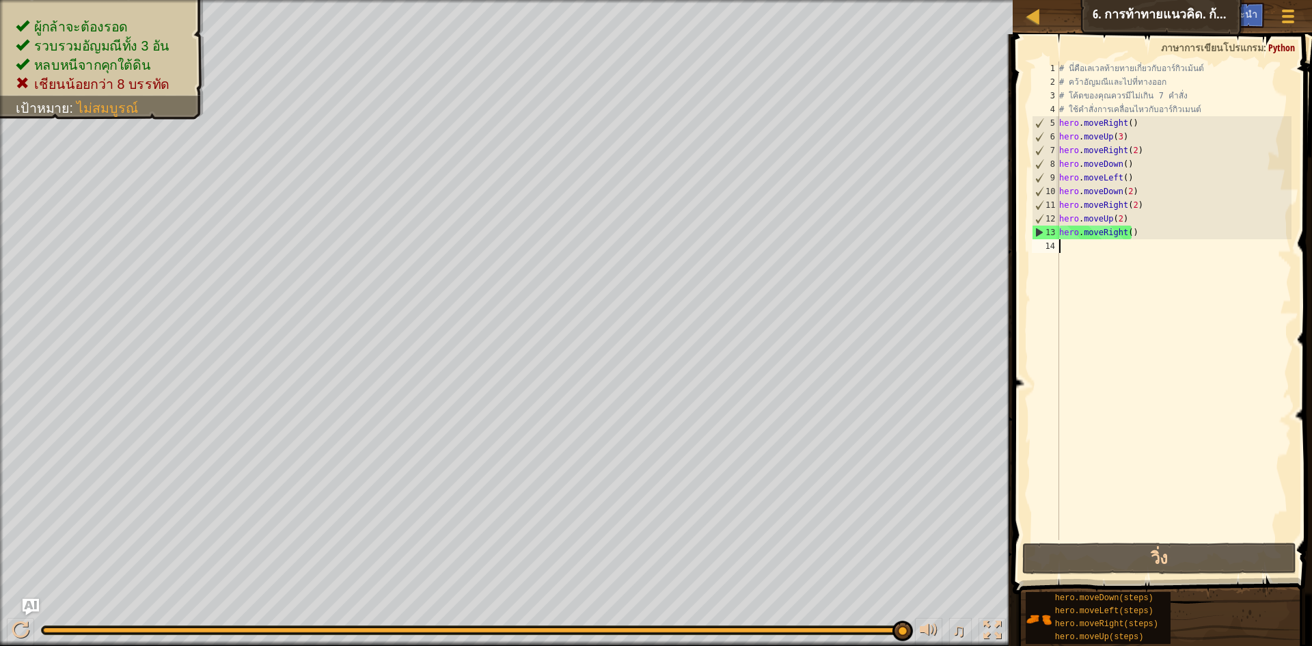
click at [1166, 239] on div "# นี่คือเลเวลท้ายทายเกี่ยวกับอาร์กิวเม้นต์ # คว้าอัญมณีและไปที่ทางออก # โค้ดของ…" at bounding box center [1175, 315] width 236 height 506
click at [1159, 232] on div "# นี่คือเลเวลท้ายทายเกี่ยวกับอาร์กิวเม้นต์ # คว้าอัญมณีและไปที่ทางออก # โค้ดของ…" at bounding box center [1175, 315] width 236 height 506
type textarea "hero.moveRight()"
click at [1159, 232] on div "# นี่คือเลเวลท้ายทายเกี่ยวกับอาร์กิวเม้นต์ # คว้าอัญมณีและไปที่ทางออก # โค้ดของ…" at bounding box center [1175, 315] width 236 height 506
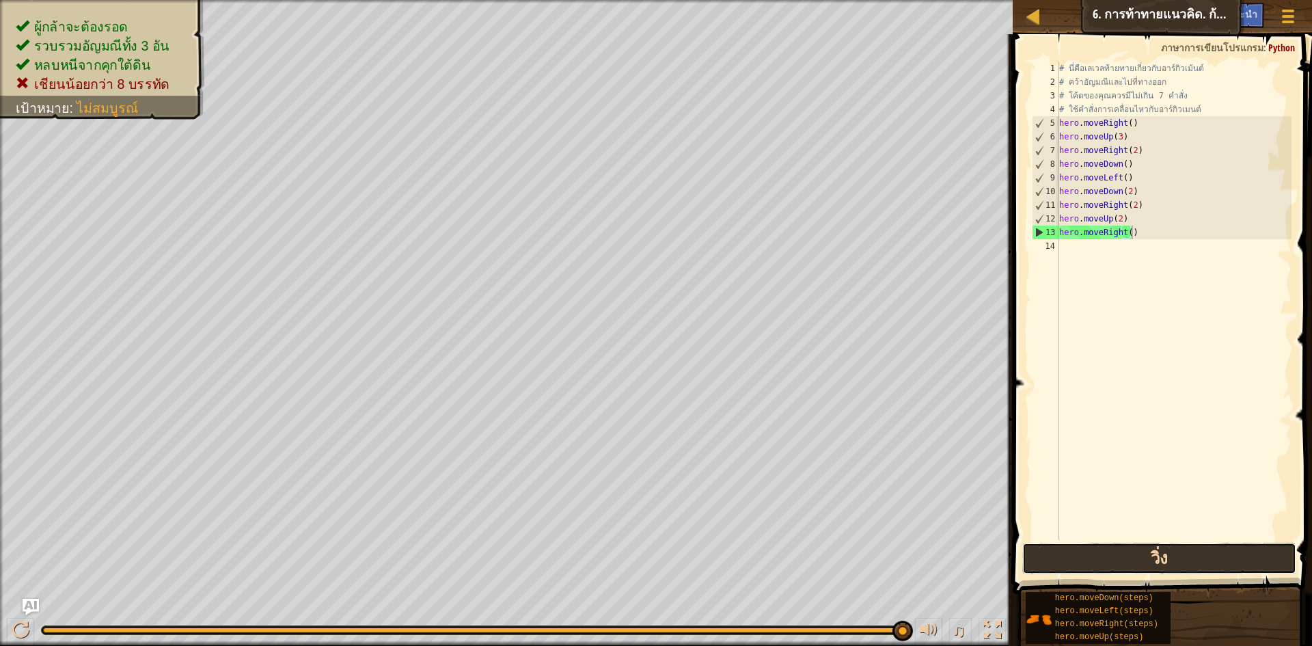
click at [1129, 551] on button "วิ่ง" at bounding box center [1159, 558] width 274 height 31
click at [1079, 297] on div "# นี่คือเลเวลท้ายทายเกี่ยวกับอาร์กิวเม้นต์ # คว้าอัญมณีและไปที่ทางออก # โค้ดของ…" at bounding box center [1175, 315] width 236 height 506
click at [1146, 234] on div "# นี่คือเลเวลท้ายทายเกี่ยวกับอาร์กิวเม้นต์ # คว้าอัญมณีและไปที่ทางออก # โค้ดของ…" at bounding box center [1175, 315] width 236 height 506
type textarea "h"
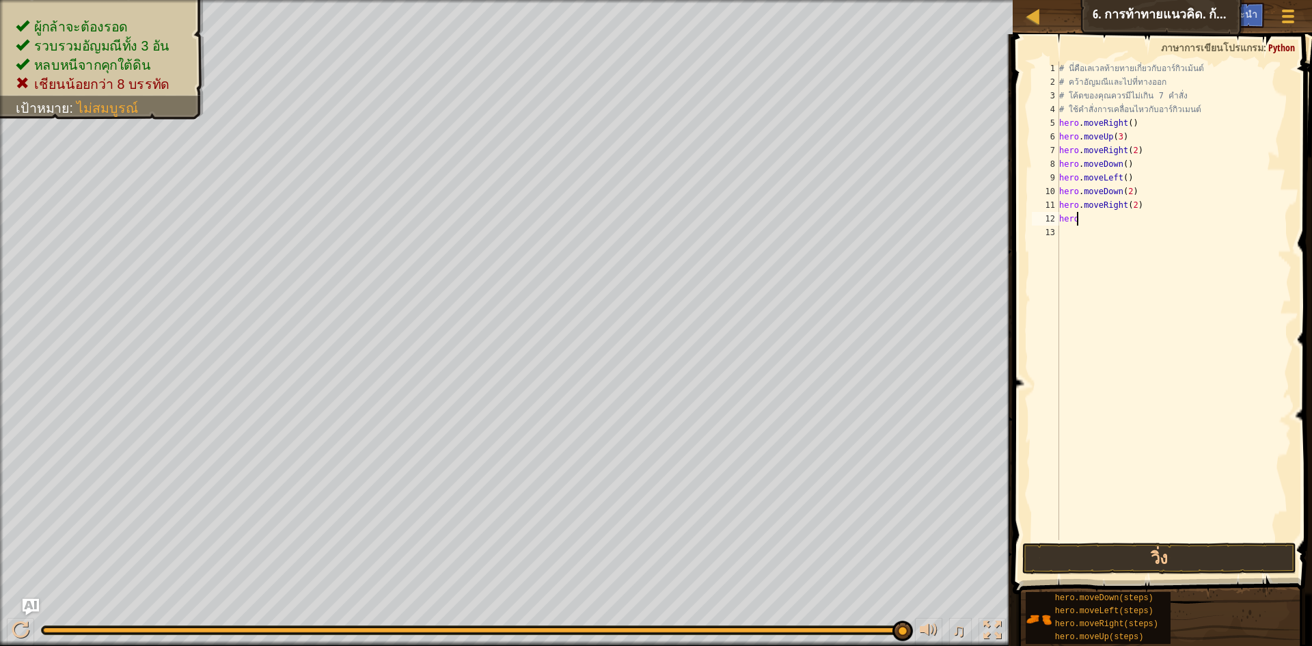
type textarea "h"
click at [1143, 176] on div "# นี่คือเลเวลท้ายทายเกี่ยวกับอาร์กิวเม้นต์ # คว้าอัญมณีและไปที่ทางออก # โค้ดของ…" at bounding box center [1174, 301] width 235 height 478
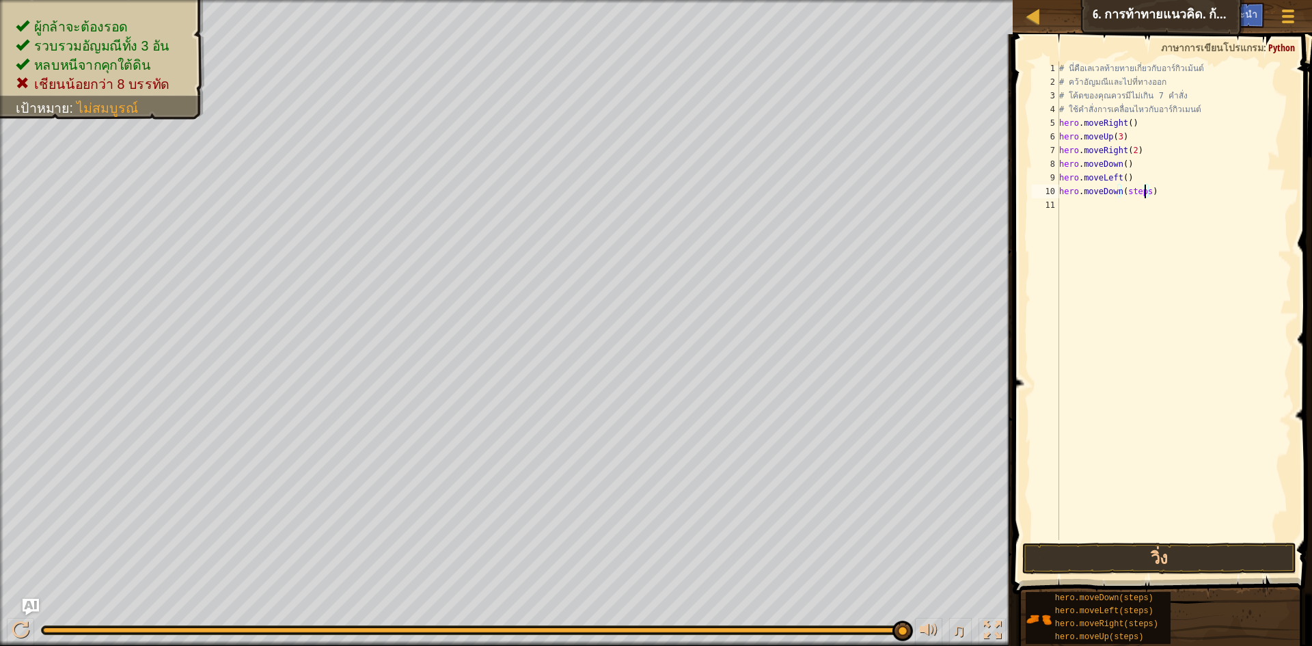
click at [1144, 195] on div "# นี่คือเลเวลท้ายทายเกี่ยวกับอาร์กิวเม้นต์ # คว้าอัญมณีและไปที่ทางออก # โค้ดของ…" at bounding box center [1175, 315] width 236 height 506
type textarea "hero.moveDown(2)"
click at [1093, 215] on div "# นี่คือเลเวลท้ายทายเกี่ยวกับอาร์กิวเม้นต์ # คว้าอัญมณีและไปที่ทางออก # โค้ดของ…" at bounding box center [1175, 315] width 236 height 506
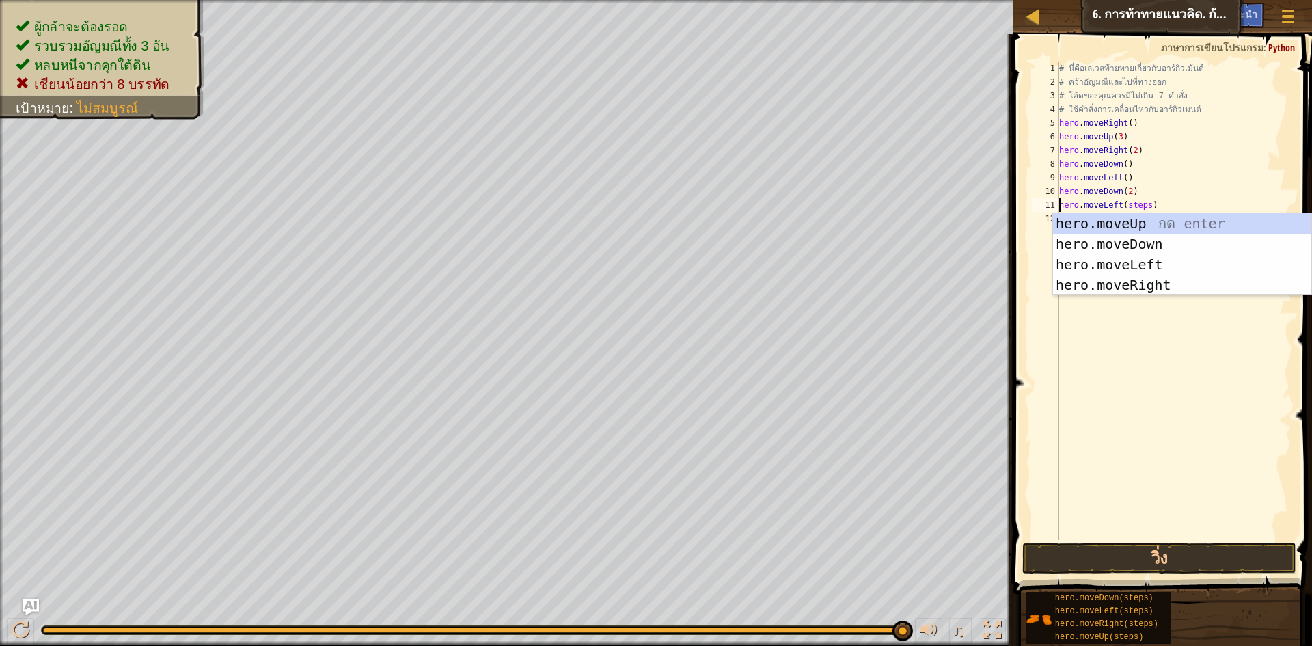
click at [1141, 204] on div "# นี่คือเลเวลท้ายทายเกี่ยวกับอาร์กิวเม้นต์ # คว้าอัญมณีและไปที่ทางออก # โค้ดของ…" at bounding box center [1175, 315] width 236 height 506
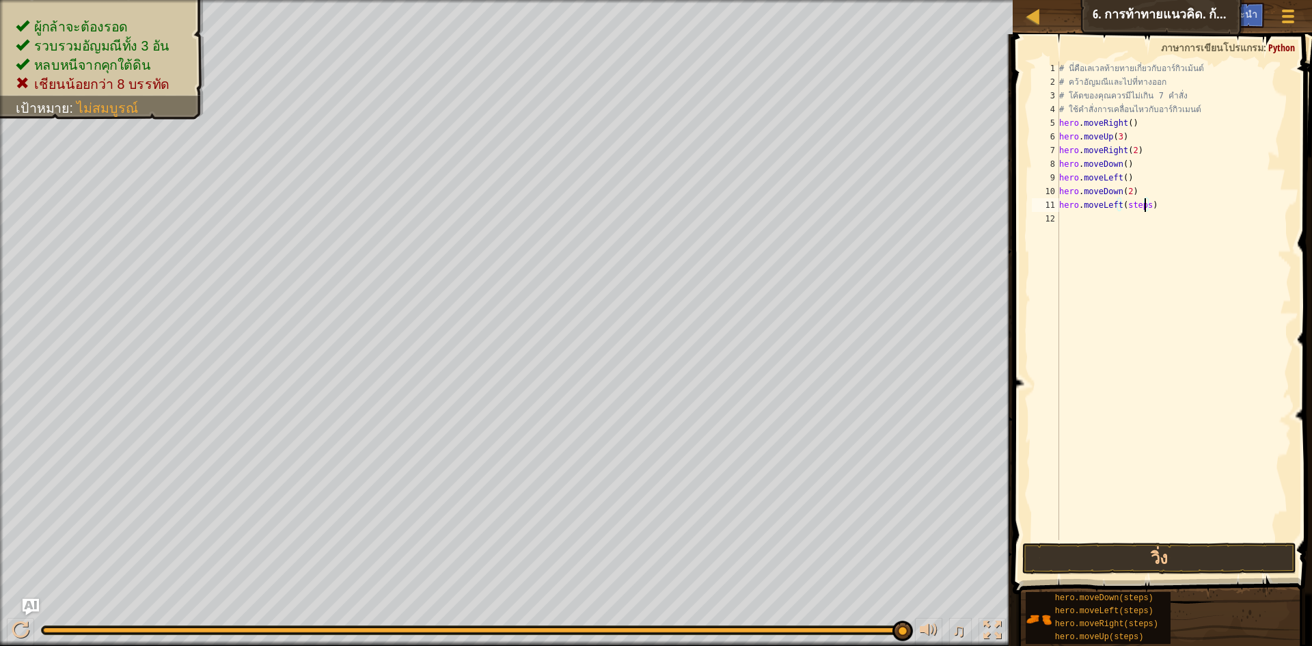
click at [1145, 204] on div "# นี่คือเลเวลท้ายทายเกี่ยวกับอาร์กิวเม้นต์ # คว้าอัญมณีและไปที่ทางออก # โค้ดของ…" at bounding box center [1175, 315] width 236 height 506
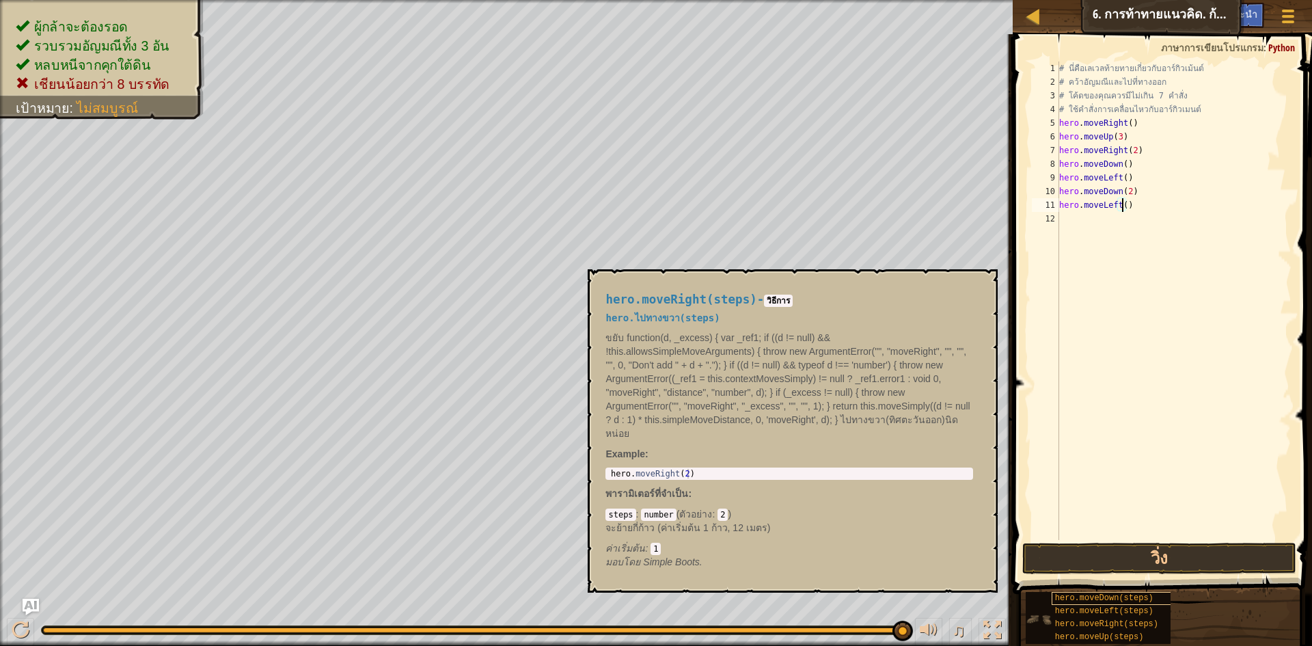
type textarea "hero.moveLeft(3)"
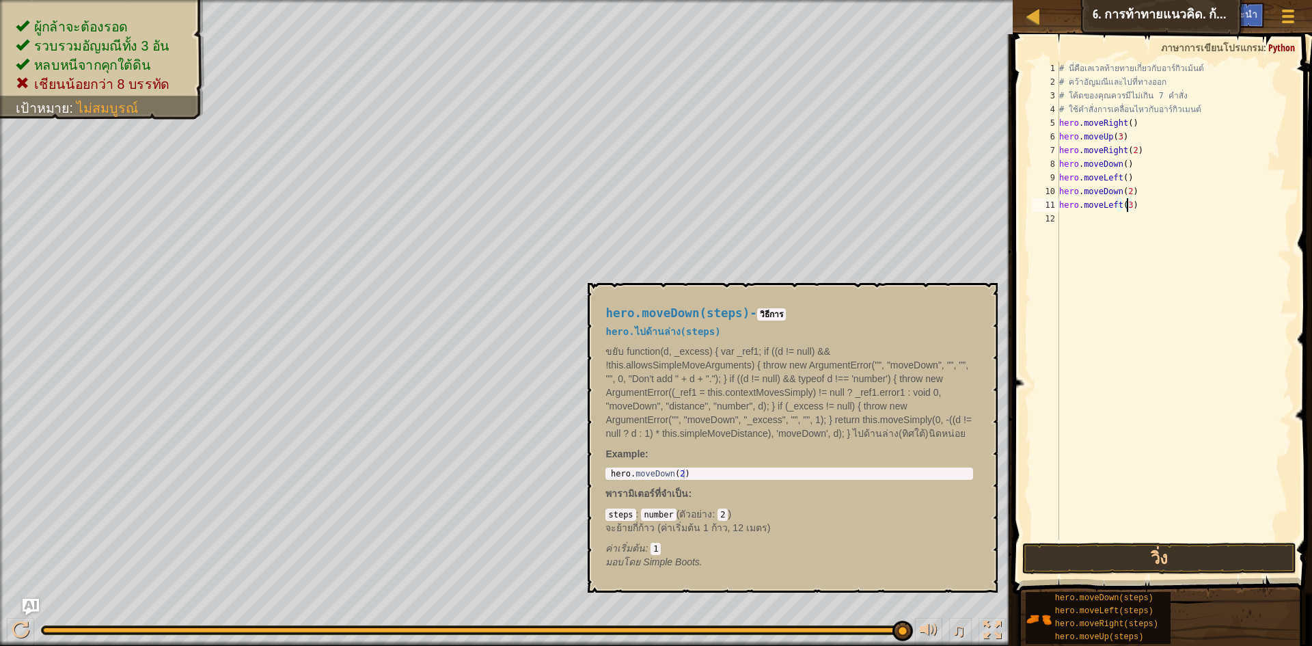
scroll to position [6, 5]
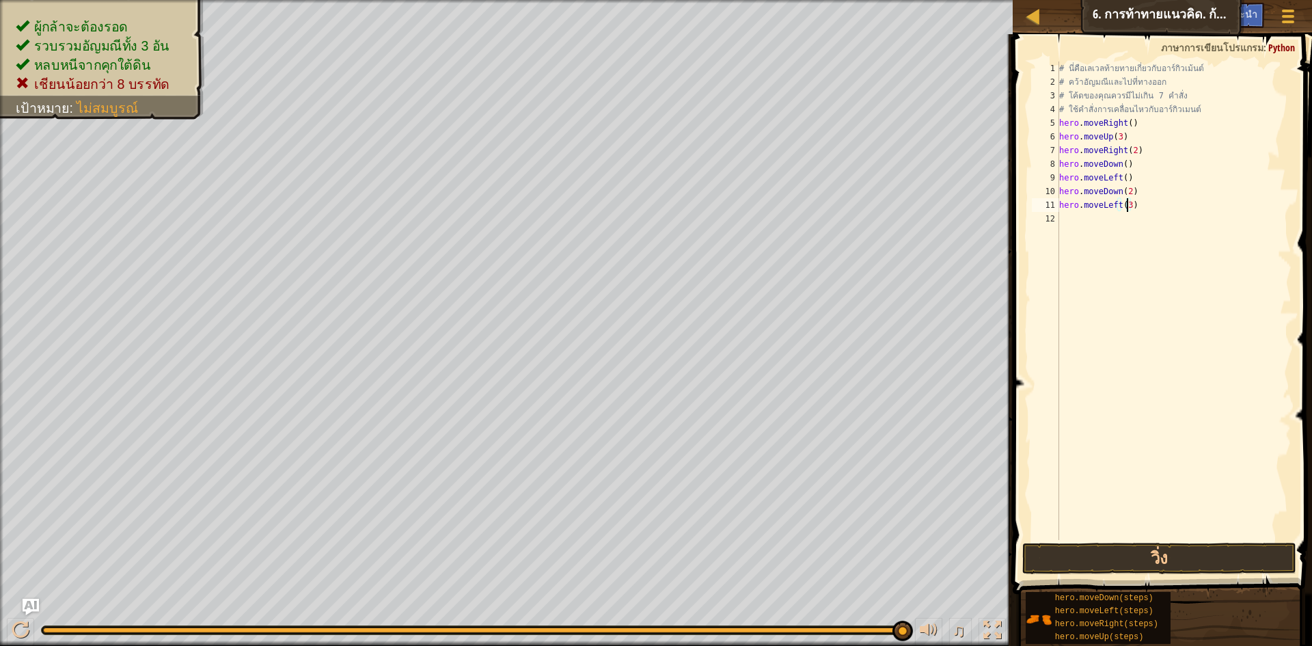
click at [1119, 222] on div "# นี่คือเลเวลท้ายทายเกี่ยวกับอาร์กิวเม้นต์ # คว้าอัญมณีและไปที่ทางออก # โค้ดของ…" at bounding box center [1175, 315] width 236 height 506
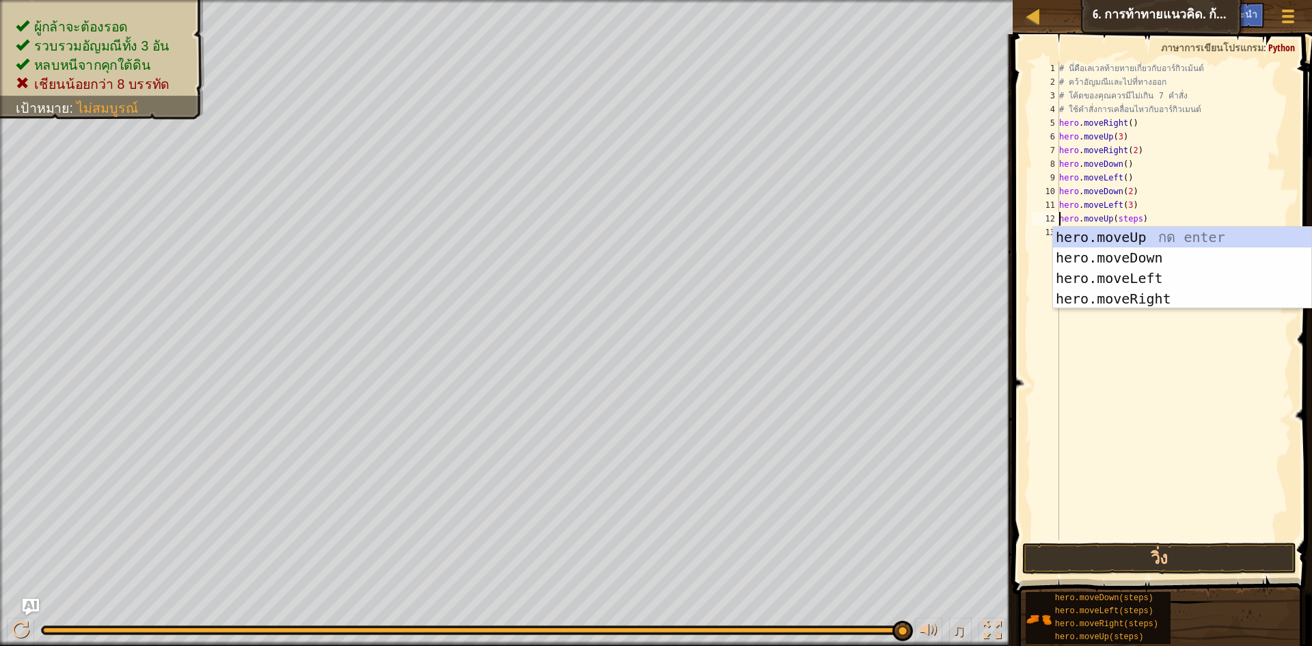
click at [1135, 216] on div "# นี่คือเลเวลท้ายทายเกี่ยวกับอาร์กิวเม้นต์ # คว้าอัญมณีและไปที่ทางออก # โค้ดของ…" at bounding box center [1175, 315] width 236 height 506
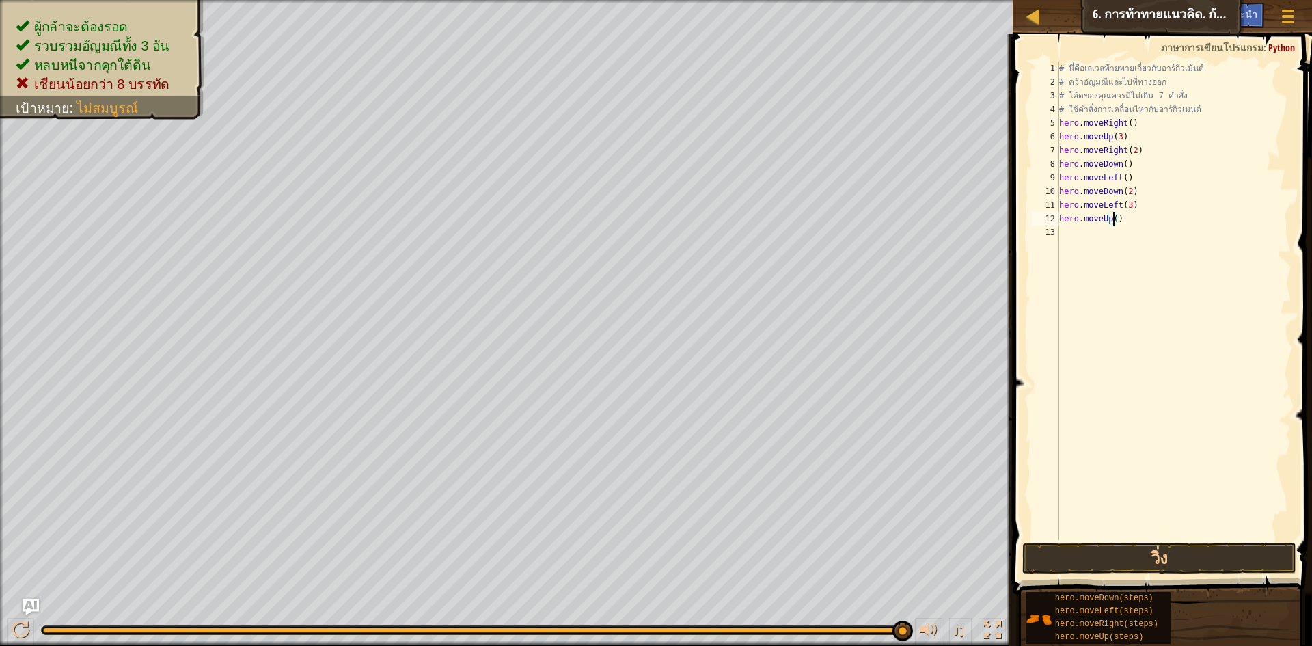
type textarea "hero.moveUp(2)"
click at [1068, 229] on div "# นี่คือเลเวลท้ายทายเกี่ยวกับอาร์กิวเม้นต์ # คว้าอัญมณีและไปที่ทางออก # โค้ดของ…" at bounding box center [1175, 315] width 236 height 506
click at [1147, 228] on div "# นี่คือเลเวลท้ายทายเกี่ยวกับอาร์กิวเม้นต์ # คว้าอัญมณีและไปที่ทางออก # โค้ดของ…" at bounding box center [1175, 315] width 236 height 506
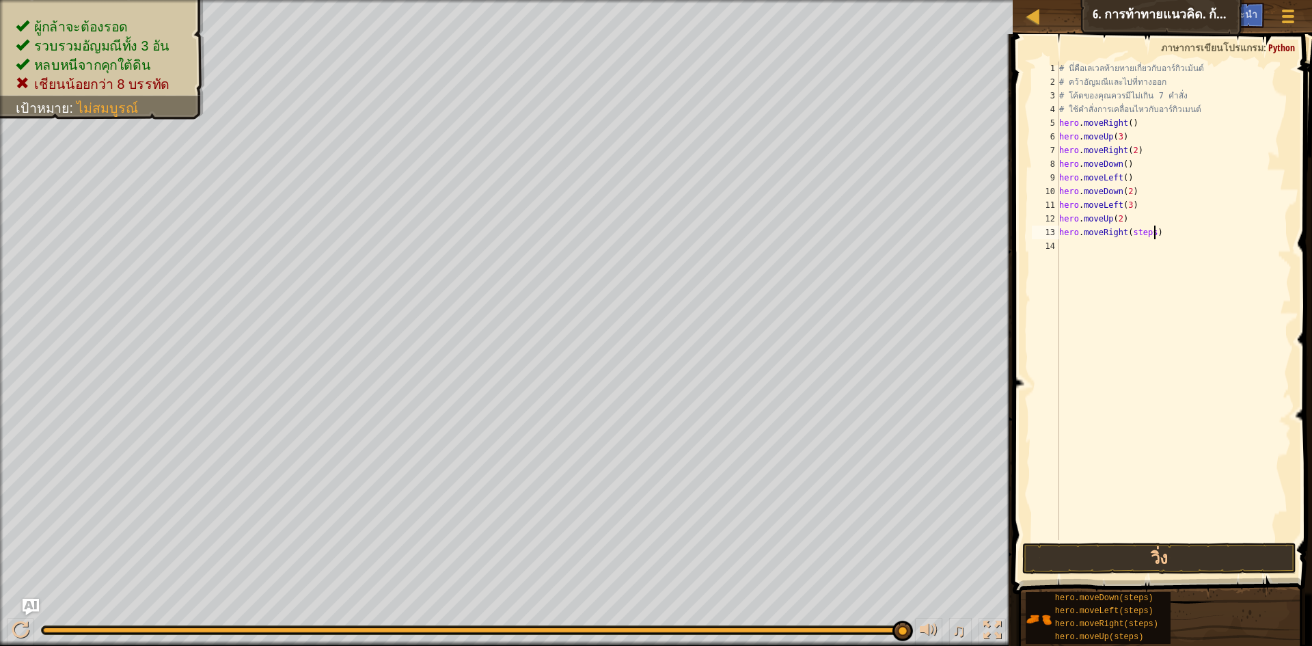
click at [1152, 232] on div "# นี่คือเลเวลท้ายทายเกี่ยวกับอาร์กิวเม้นต์ # คว้าอัญมณีและไปที่ทางออก # โค้ดของ…" at bounding box center [1175, 315] width 236 height 506
click at [1147, 234] on div "# นี่คือเลเวลท้ายทายเกี่ยวกับอาร์กิวเม้นต์ # คว้าอัญมณีและไปที่ทางออก # โค้ดของ…" at bounding box center [1175, 315] width 236 height 506
click at [1149, 234] on div "# นี่คือเลเวลท้ายทายเกี่ยวกับอาร์กิวเม้นต์ # คว้าอัญมณีและไปที่ทางออก # โค้ดของ…" at bounding box center [1175, 315] width 236 height 506
click at [1138, 565] on button "วิ่ง" at bounding box center [1159, 558] width 274 height 31
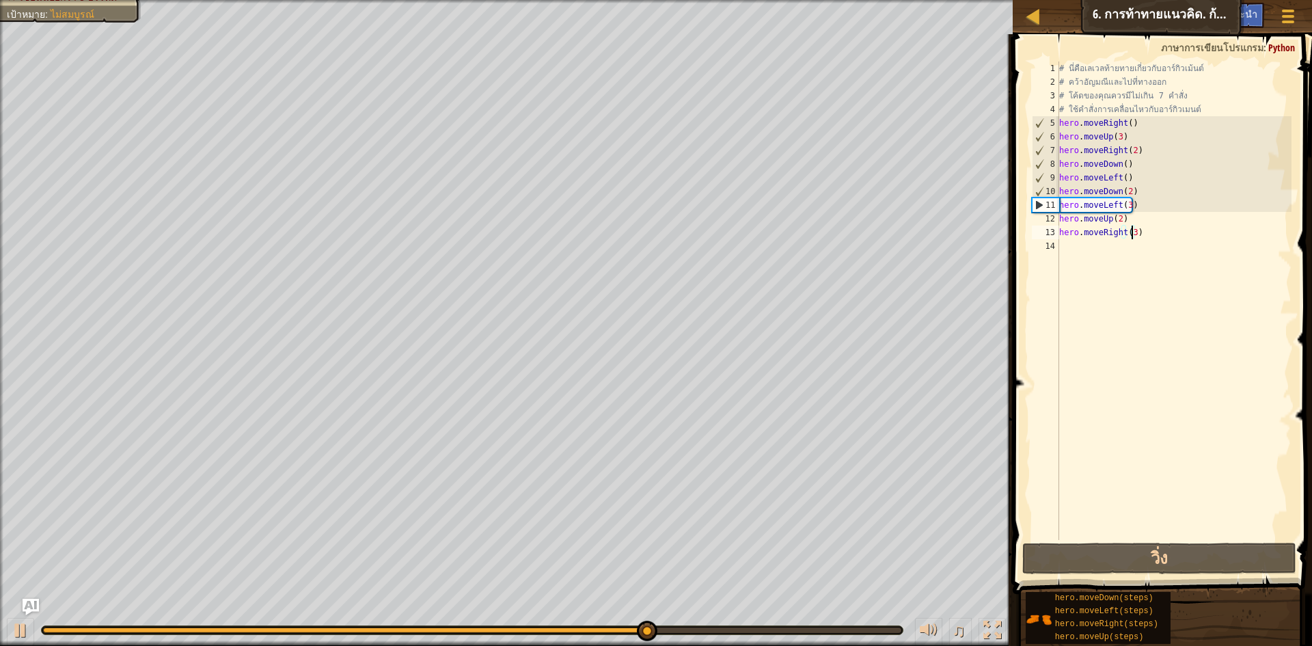
click at [1150, 229] on div "# นี่คือเลเวลท้ายทายเกี่ยวกับอาร์กิวเม้นต์ # คว้าอัญมณีและไปที่ทางออก # โค้ดของ…" at bounding box center [1175, 315] width 236 height 506
click at [1157, 236] on div "# นี่คือเลเวลท้ายทายเกี่ยวกับอาร์กิวเม้นต์ # คว้าอัญมณีและไปที่ทางออก # โค้ดของ…" at bounding box center [1175, 315] width 236 height 506
click at [1155, 232] on div "# นี่คือเลเวลท้ายทายเกี่ยวกับอาร์กิวเม้นต์ # คว้าอัญมณีและไปที่ทางออก # โค้ดของ…" at bounding box center [1175, 315] width 236 height 506
click at [1135, 201] on div "# นี่คือเลเวลท้ายทายเกี่ยวกับอาร์กิวเม้นต์ # คว้าอัญมณีและไปที่ทางออก # โค้ดของ…" at bounding box center [1175, 315] width 236 height 506
click at [1144, 201] on div "# นี่คือเลเวลท้ายทายเกี่ยวกับอาร์กิวเม้นต์ # คว้าอัญมณีและไปที่ทางออก # โค้ดของ…" at bounding box center [1175, 315] width 236 height 506
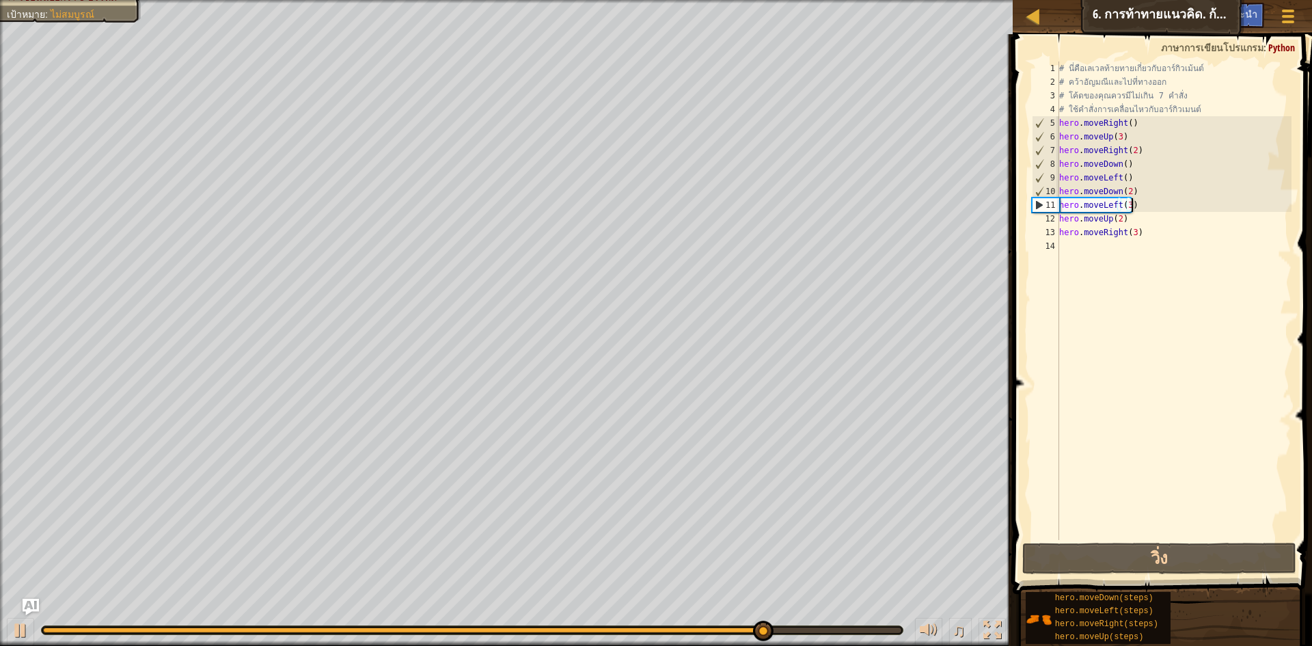
click at [1147, 208] on div "# นี่คือเลเวลท้ายทายเกี่ยวกับอาร์กิวเม้นต์ # คว้าอัญมณีและไปที่ทางออก # โค้ดของ…" at bounding box center [1175, 315] width 236 height 506
click at [1143, 228] on div "# นี่คือเลเวลท้ายทายเกี่ยวกับอาร์กิวเม้นต์ # คว้าอัญมณีและไปที่ทางออก # โค้ดของ…" at bounding box center [1175, 315] width 236 height 506
click at [1150, 230] on div "# นี่คือเลเวลท้ายทายเกี่ยวกับอาร์กิวเม้นต์ # คว้าอัญมณีและไปที่ทางออก # โค้ดของ…" at bounding box center [1175, 315] width 236 height 506
click at [1152, 230] on div "# นี่คือเลเวลท้ายทายเกี่ยวกับอาร์กิวเม้นต์ # คว้าอัญมณีและไปที่ทางออก # โค้ดของ…" at bounding box center [1175, 315] width 236 height 506
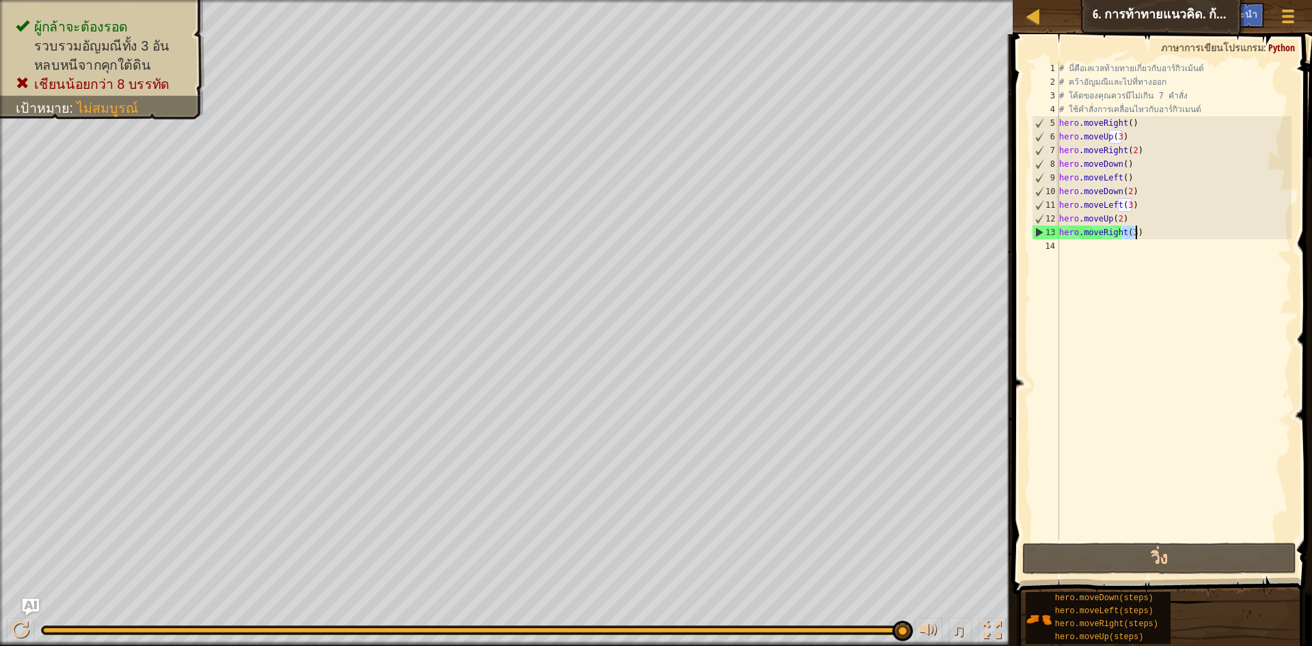
click at [1150, 233] on div "# นี่คือเลเวลท้ายทายเกี่ยวกับอาร์กิวเม้นต์ # คว้าอัญมณีและไปที่ทางออก # โค้ดของ…" at bounding box center [1174, 301] width 235 height 478
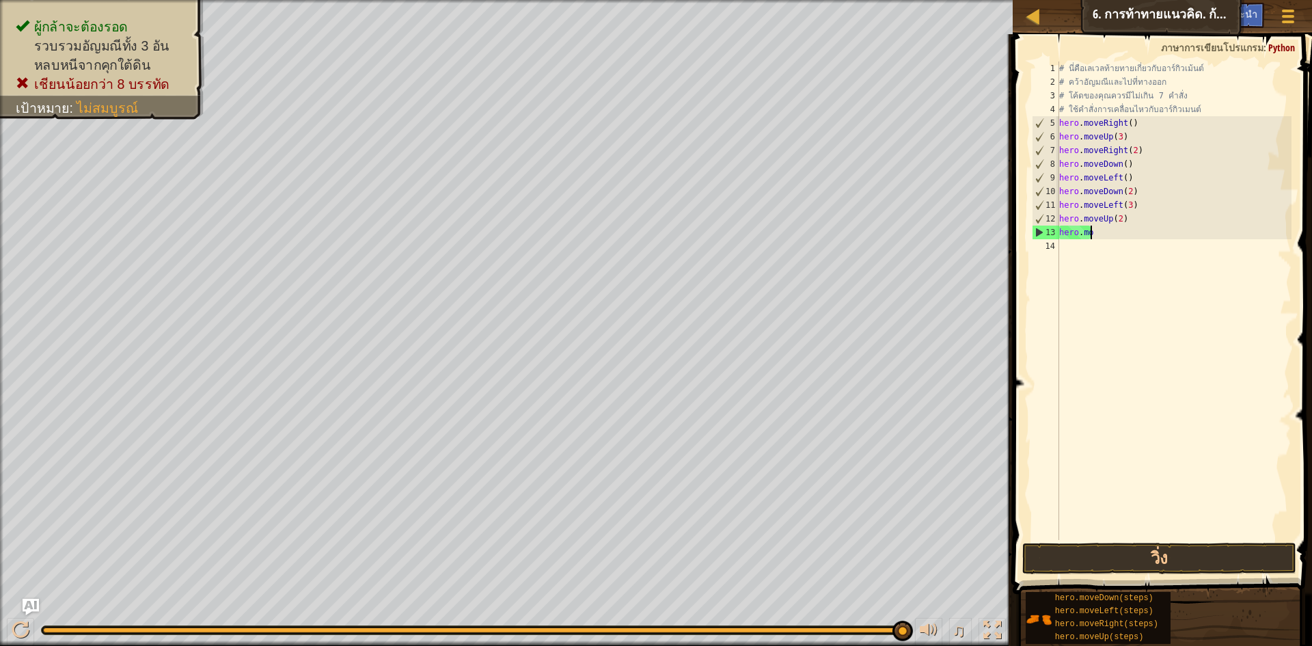
scroll to position [6, 1]
type textarea "h"
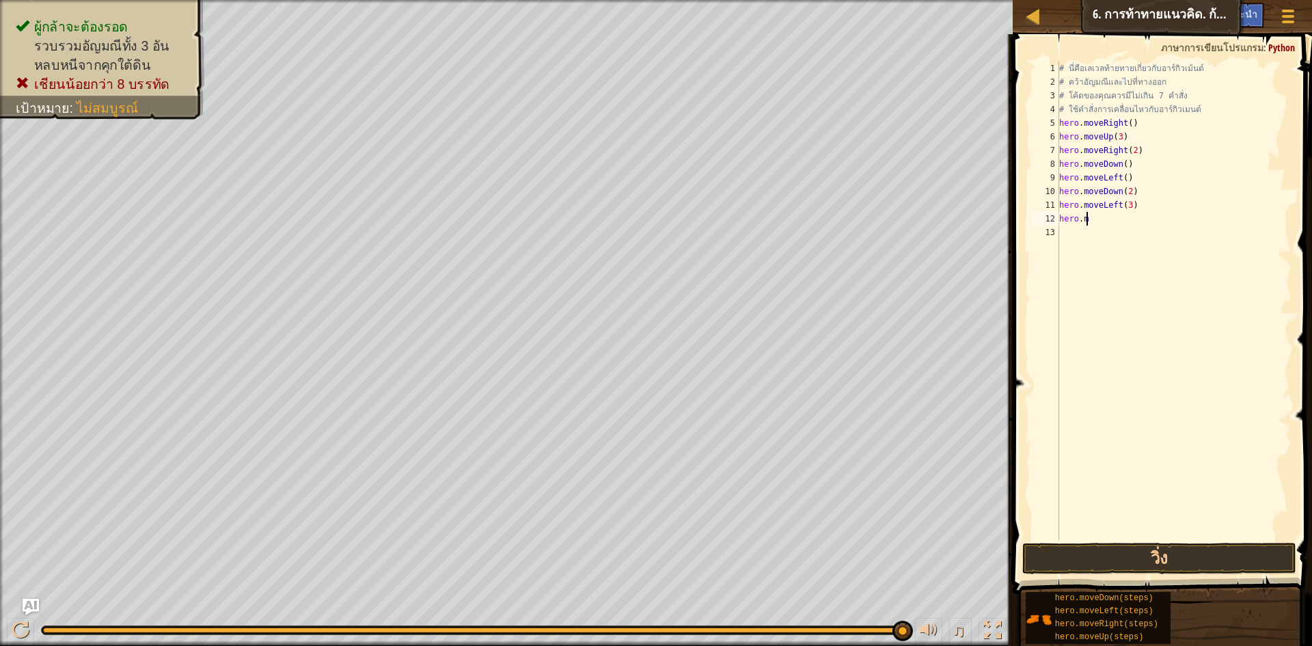
type textarea "h"
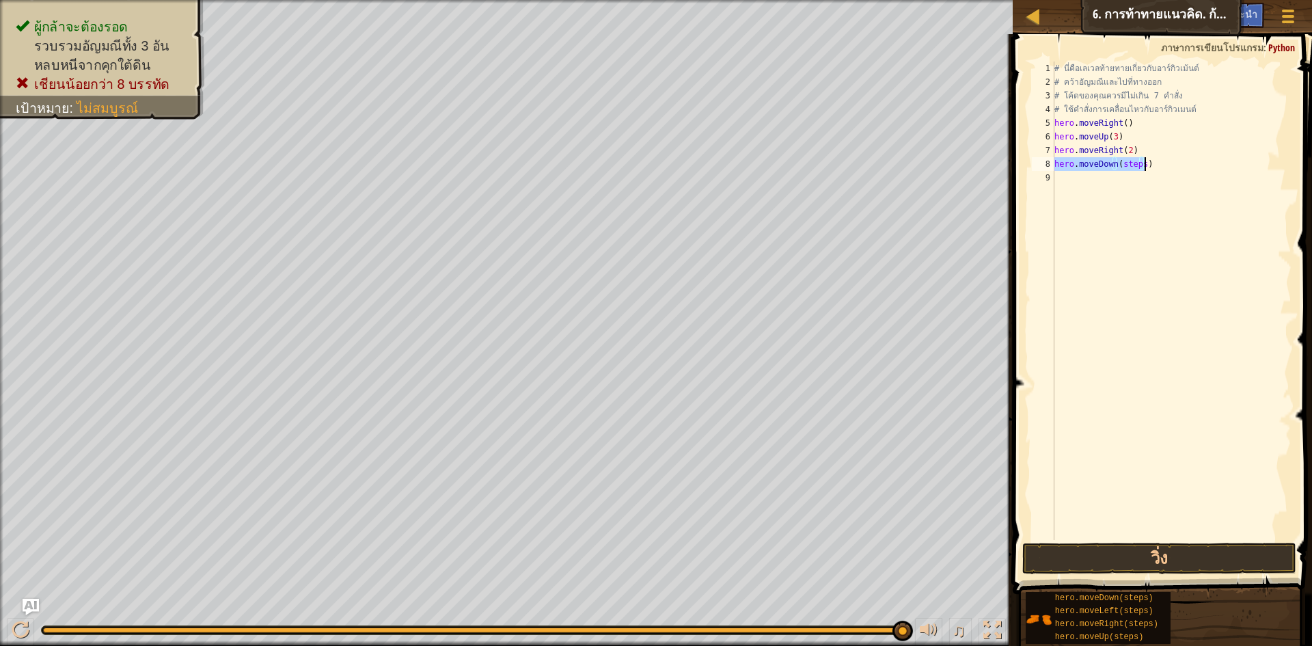
click at [1136, 165] on div "# นี่คือเลเวลท้ายทายเกี่ยวกับอาร์กิวเม้นต์ # คว้าอัญมณีและไปที่ทางออก # โค้ดของ…" at bounding box center [1172, 301] width 240 height 478
click at [1142, 165] on div "# นี่คือเลเวลท้ายทายเกี่ยวกับอาร์กิวเม้นต์ # คว้าอัญมณีและไปที่ทางออก # โค้ดของ…" at bounding box center [1172, 315] width 240 height 506
type textarea "hero.moveDown()"
click at [1109, 189] on div "# นี่คือเลเวลท้ายทายเกี่ยวกับอาร์กิวเม้นต์ # คว้าอัญมณีและไปที่ทางออก # โค้ดของ…" at bounding box center [1172, 315] width 240 height 506
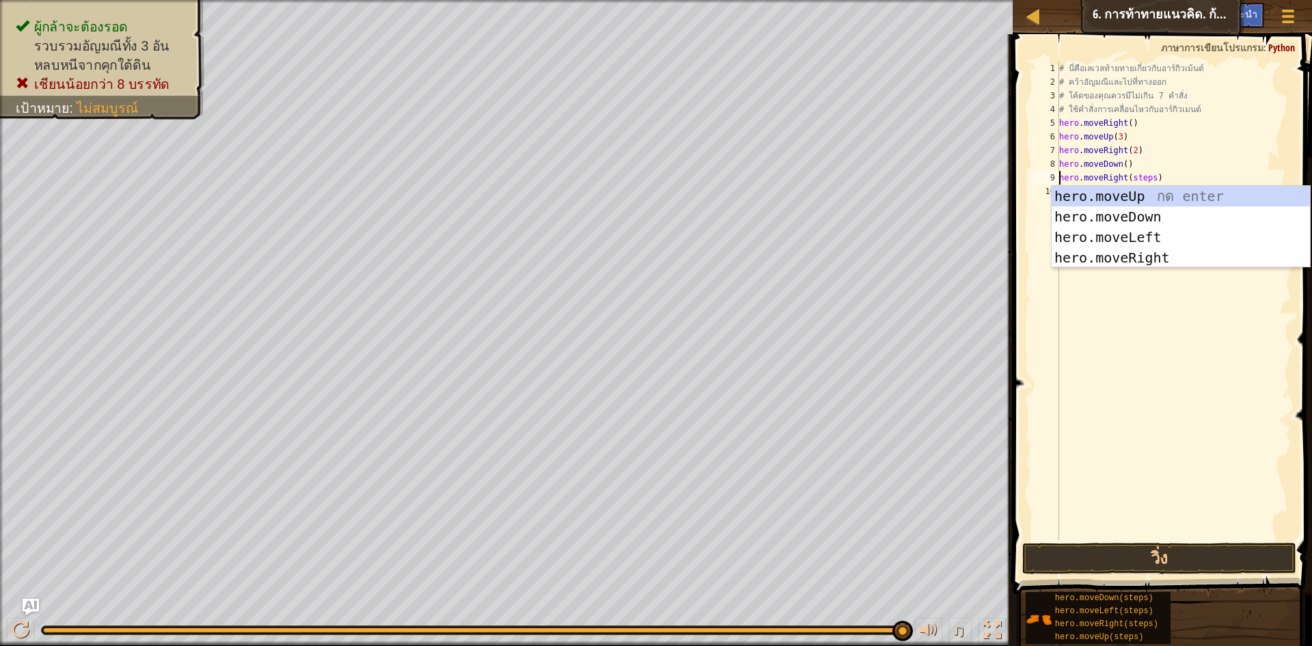
click at [1147, 182] on div "# นี่คือเลเวลท้ายทายเกี่ยวกับอาร์กิวเม้นต์ # คว้าอัญมณีและไปที่ทางออก # โค้ดของ…" at bounding box center [1175, 315] width 236 height 506
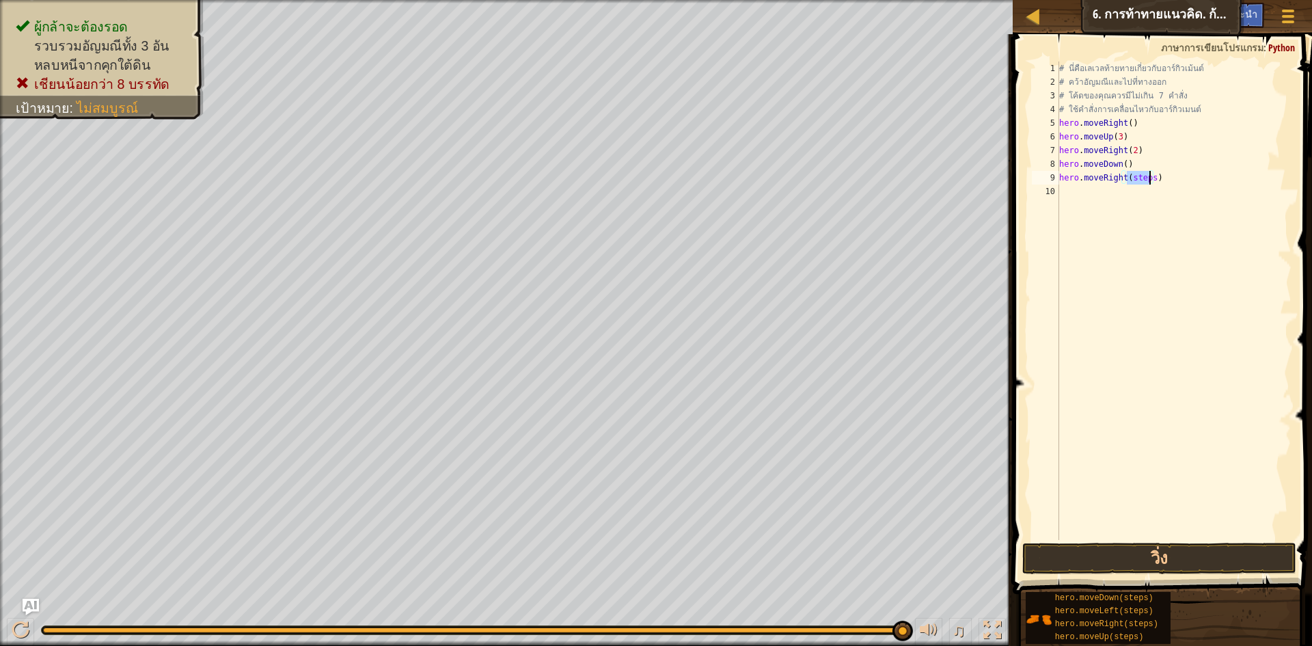
click at [1147, 182] on div "# นี่คือเลเวลท้ายทายเกี่ยวกับอาร์กิวเม้นต์ # คว้าอัญมณีและไปที่ทางออก # โค้ดของ…" at bounding box center [1175, 315] width 236 height 506
click at [1149, 176] on div "# นี่คือเลเวลท้ายทายเกี่ยวกับอาร์กิวเม้นต์ # คว้าอัญมณีและไปที่ทางออก # โค้ดของ…" at bounding box center [1174, 301] width 235 height 478
type textarea "hero.moveRight()"
click at [1095, 202] on div "# นี่คือเลเวลท้ายทายเกี่ยวกับอาร์กิวเม้นต์ # คว้าอัญมณีและไปที่ทางออก # โค้ดของ…" at bounding box center [1175, 315] width 236 height 506
click at [1143, 195] on div "# นี่คือเลเวลท้ายทายเกี่ยวกับอาร์กิวเม้นต์ # คว้าอัญมณีและไปที่ทางออก # โค้ดของ…" at bounding box center [1175, 315] width 236 height 506
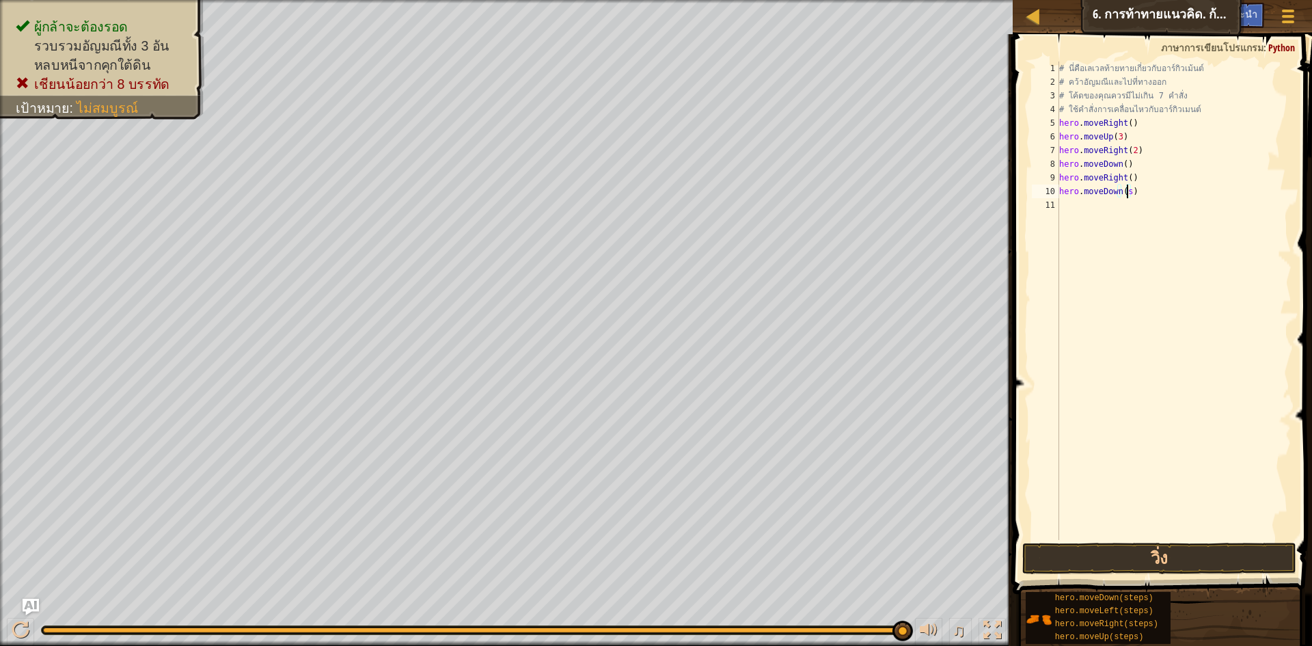
type textarea "hero.moveDown()"
click at [1125, 553] on button "วิ่ง" at bounding box center [1159, 558] width 274 height 31
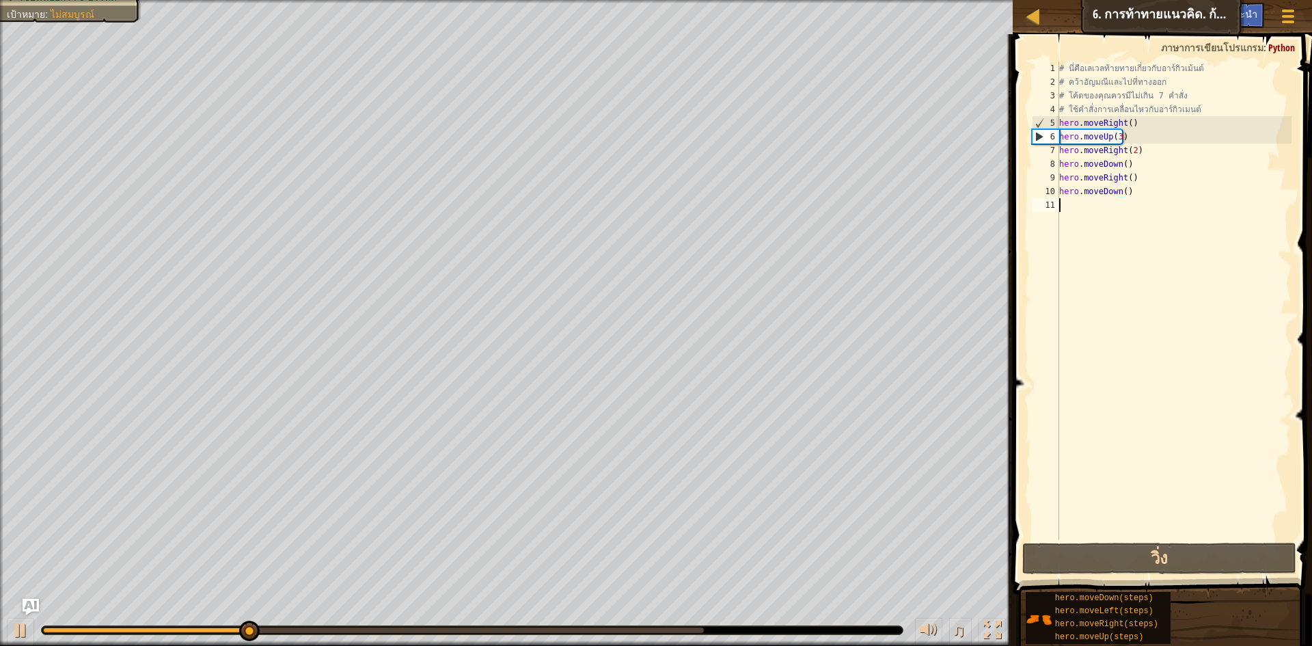
click at [1165, 202] on div "# นี่คือเลเวลท้ายทายเกี่ยวกับอาร์กิวเม้นต์ # คว้าอัญมณีและไปที่ทางออก # โค้ดของ…" at bounding box center [1175, 315] width 236 height 506
click at [1154, 188] on div "# นี่คือเลเวลท้ายทายเกี่ยวกับอาร์กิวเม้นต์ # คว้าอัญมณีและไปที่ทางออก # โค้ดของ…" at bounding box center [1175, 315] width 236 height 506
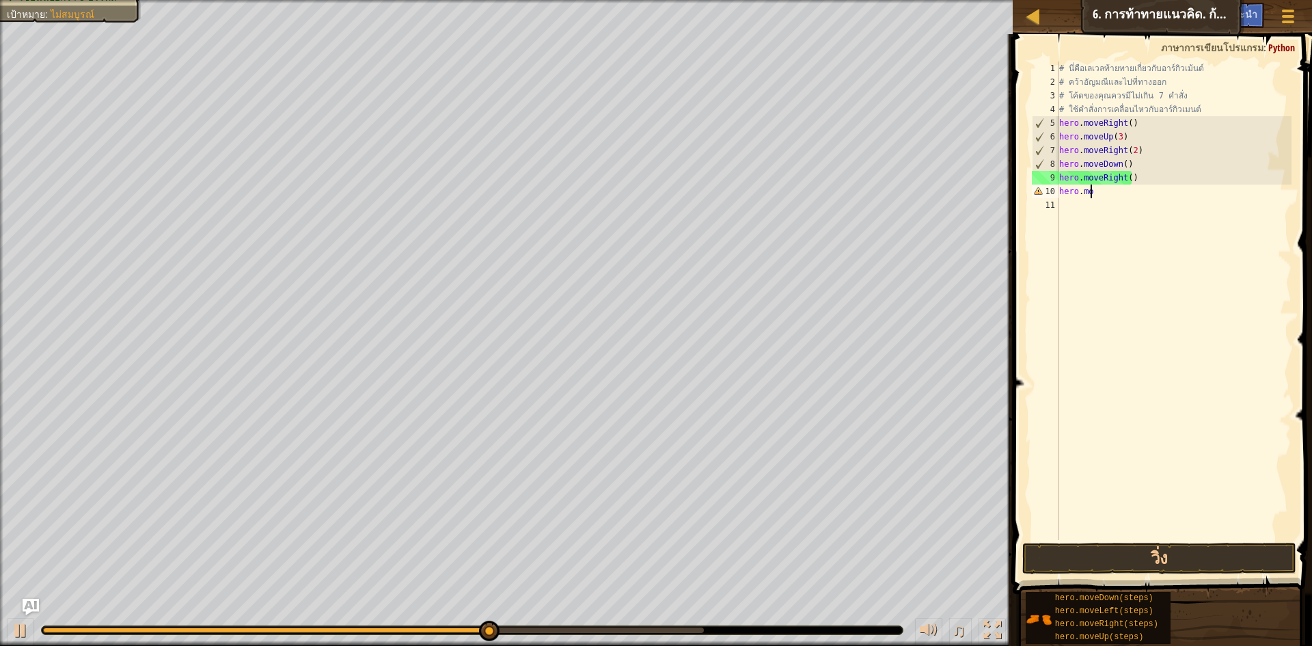
type textarea "h"
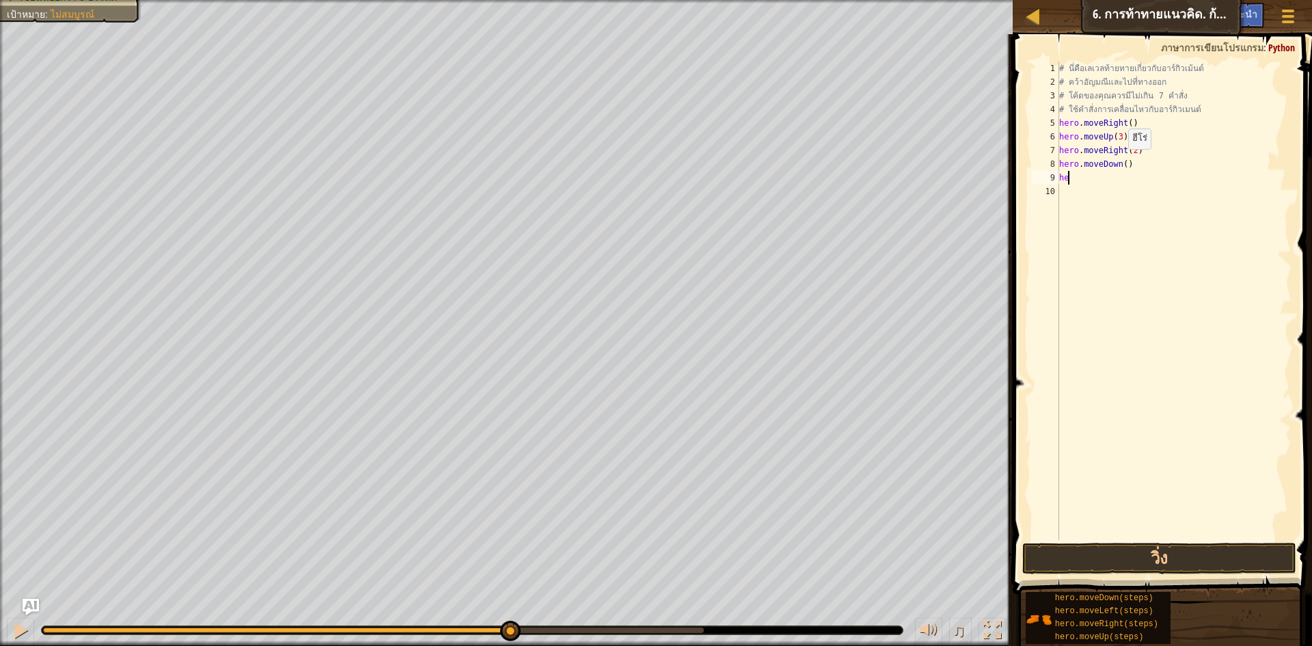
type textarea "h"
click at [1124, 162] on div "# นี่คือเลเวลท้ายทายเกี่ยวกับอาร์กิวเม้นต์ # คว้าอัญมณีและไปที่ทางออก # โค้ดของ…" at bounding box center [1175, 315] width 236 height 506
click at [1145, 176] on div "# นี่คือเลเวลท้ายทายเกี่ยวกับอาร์กิวเม้นต์ # คว้าอัญมณีและไปที่ทางออก # โค้ดของ…" at bounding box center [1174, 301] width 235 height 478
type textarea "hero.moveLeft()"
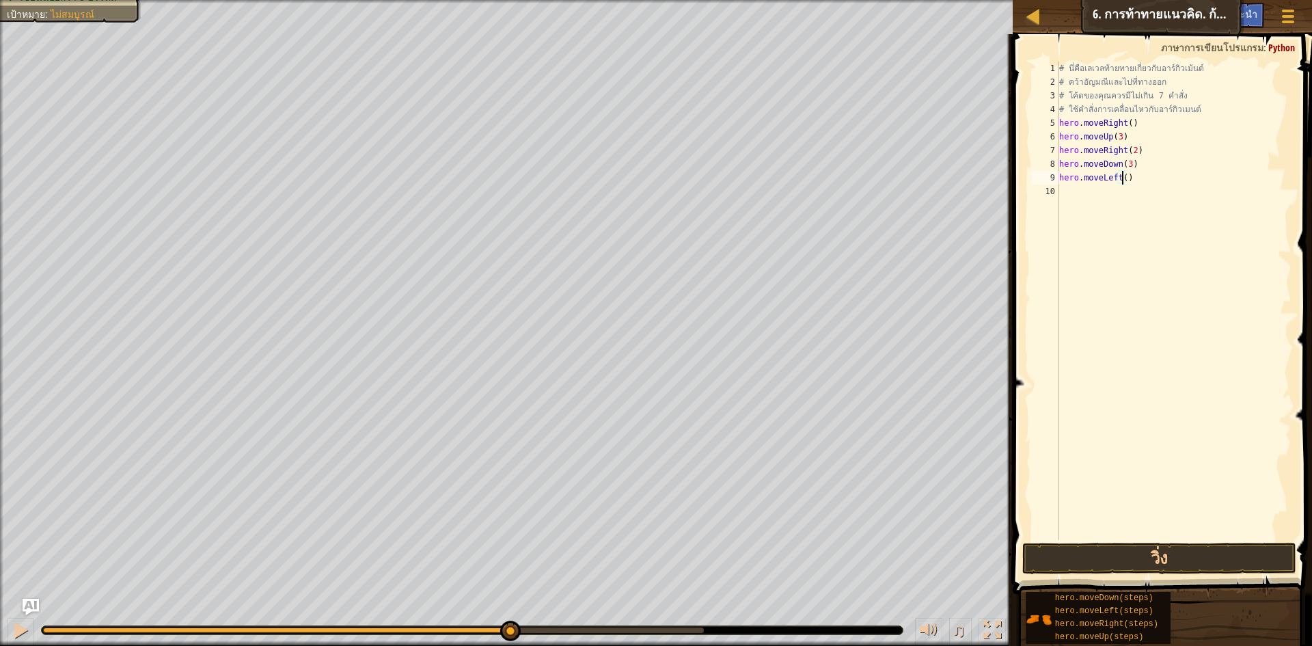
scroll to position [6, 5]
click at [1139, 201] on div "# นี่คือเลเวลท้ายทายเกี่ยวกับอาร์กิวเม้นต์ # คว้าอัญมณีและไปที่ทางออก # โค้ดของ…" at bounding box center [1175, 315] width 236 height 506
click at [1135, 191] on div "# นี่คือเลเวลท้ายทายเกี่ยวกับอาร์กิวเม้นต์ # คว้าอัญมณีและไปที่ทางออก # โค้ดของ…" at bounding box center [1175, 315] width 236 height 506
type textarea "hero.moveUp(2)"
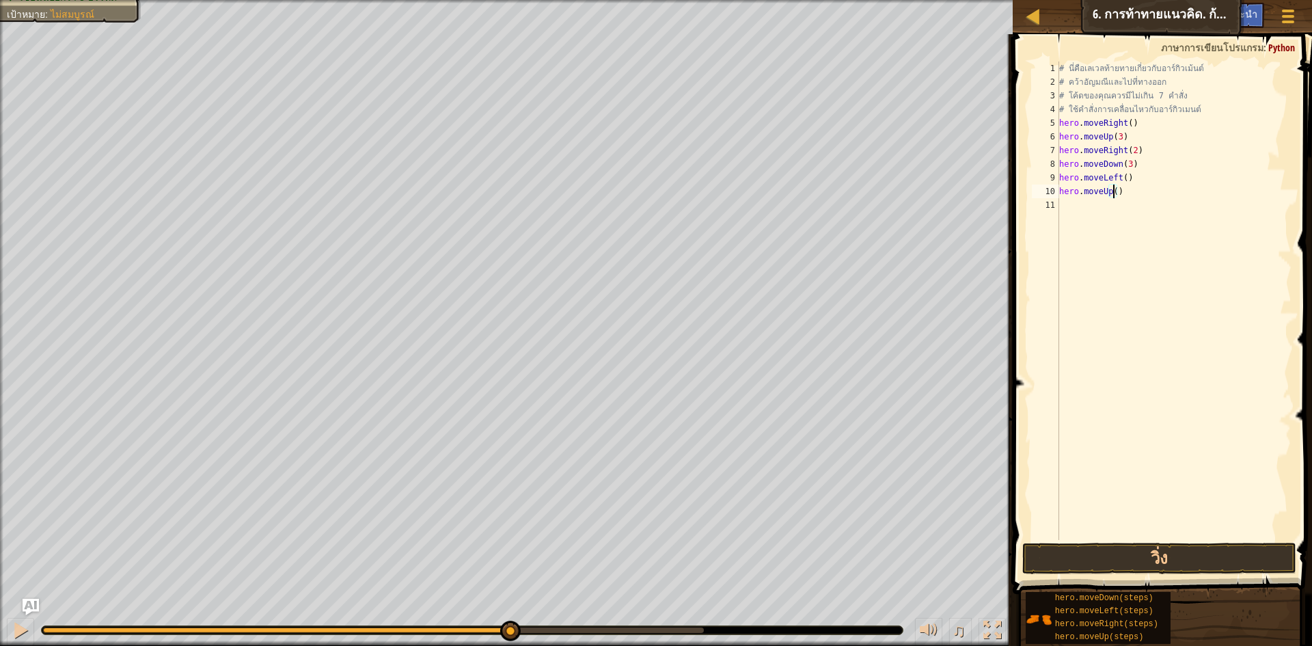
scroll to position [6, 5]
click at [1113, 215] on div "# นี่คือเลเวลท้ายทายเกี่ยวกับอาร์กิวเม้นต์ # คว้าอัญมณีและไปที่ทางออก # โค้ดของ…" at bounding box center [1175, 315] width 236 height 506
click at [1148, 207] on div "# นี่คือเลเวลท้ายทายเกี่ยวกับอาร์กิวเม้นต์ # คว้าอัญมณีและไปที่ทางออก # โค้ดของ…" at bounding box center [1175, 315] width 236 height 506
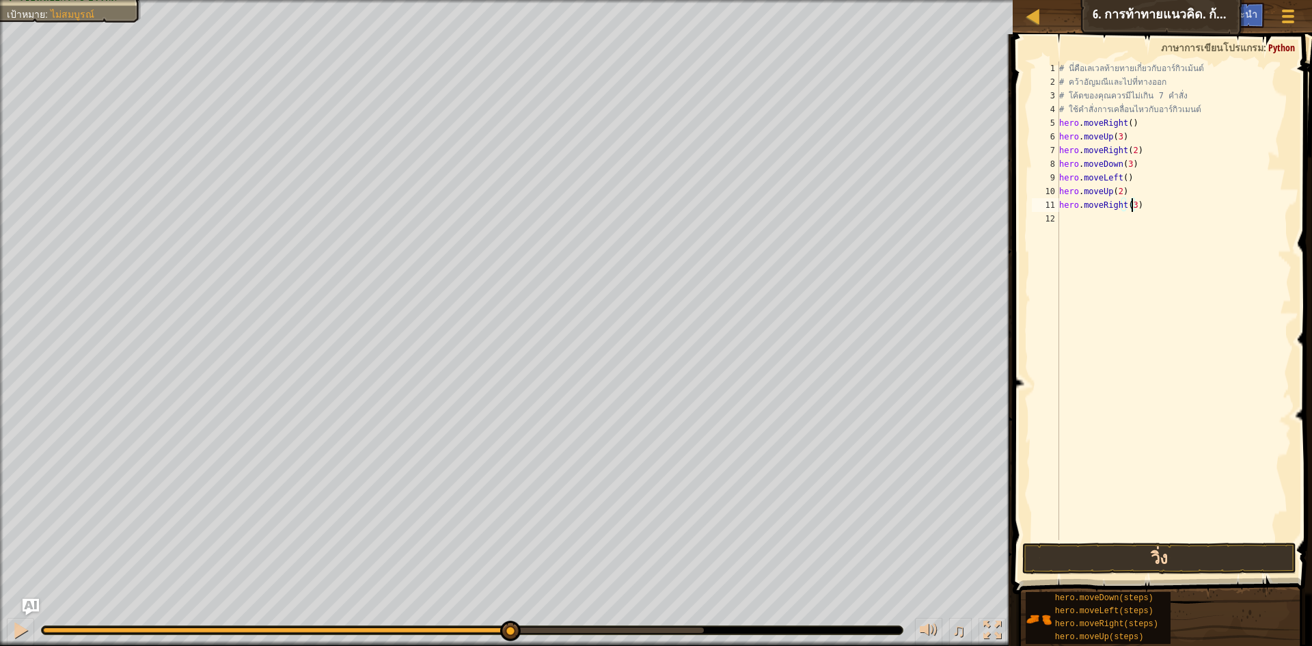
type textarea "hero.moveRight(3)"
click at [1186, 544] on button "วิ่ง" at bounding box center [1159, 558] width 274 height 31
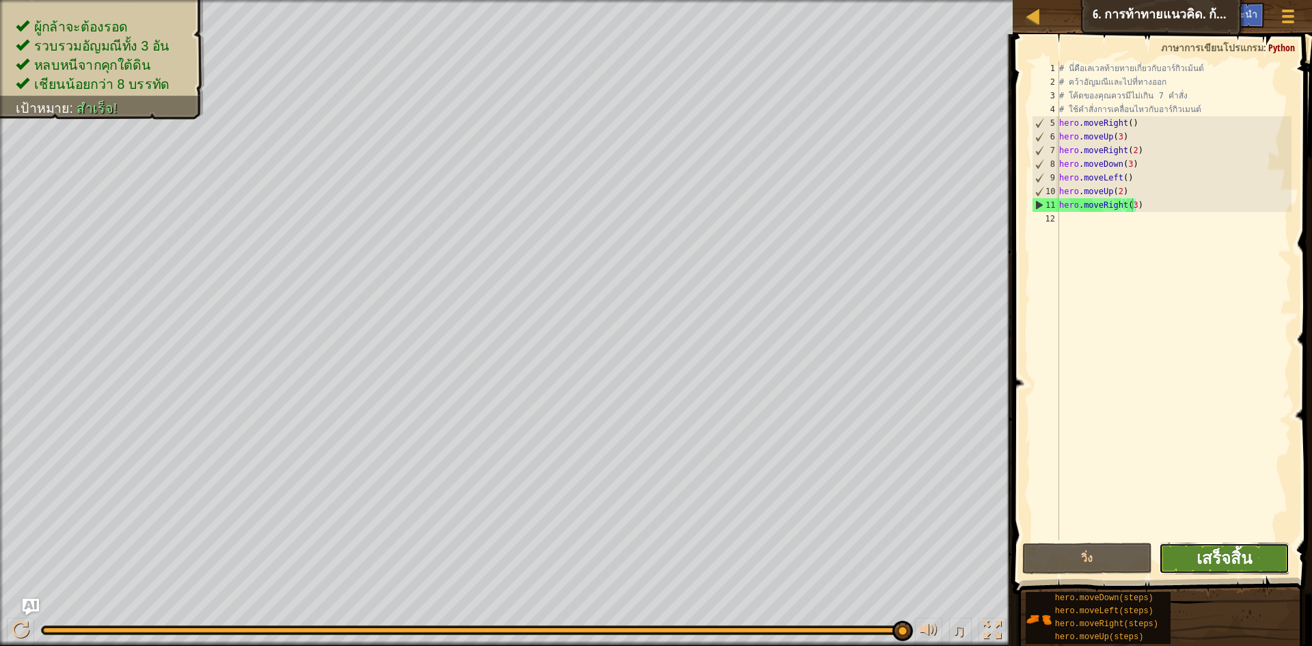
click at [1216, 562] on span "เสร็จสิ้น" at bounding box center [1224, 558] width 55 height 22
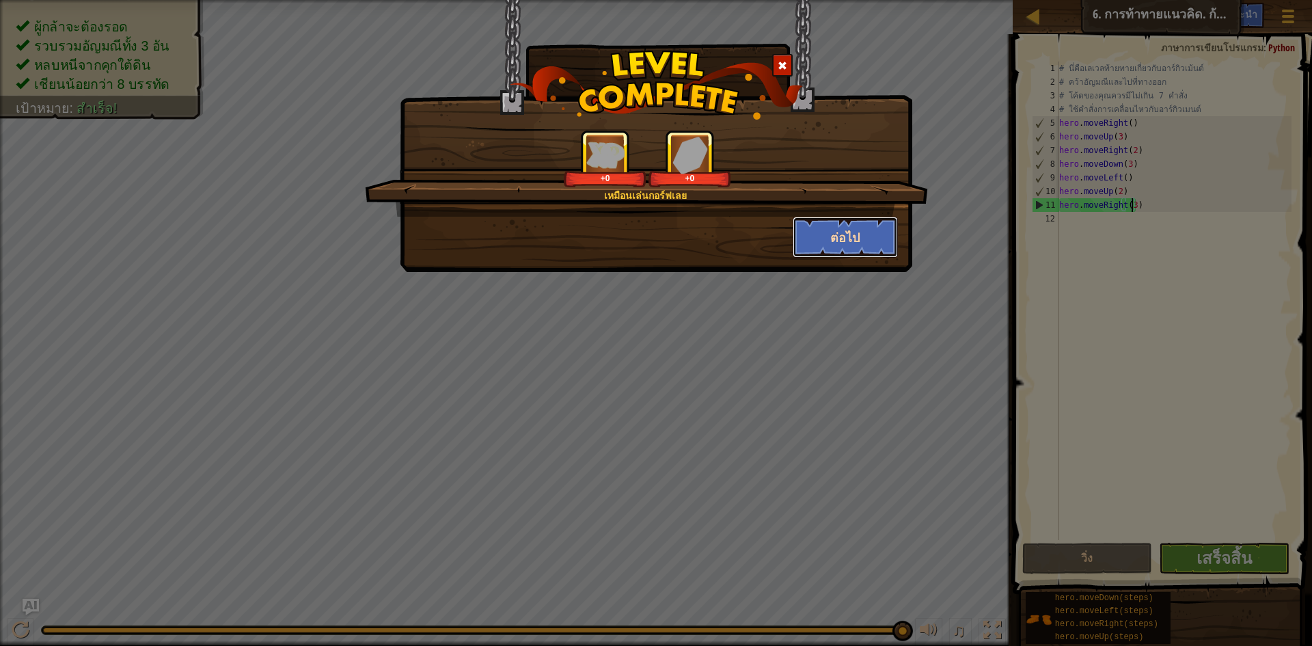
click at [851, 225] on button "ต่อไป" at bounding box center [846, 237] width 106 height 41
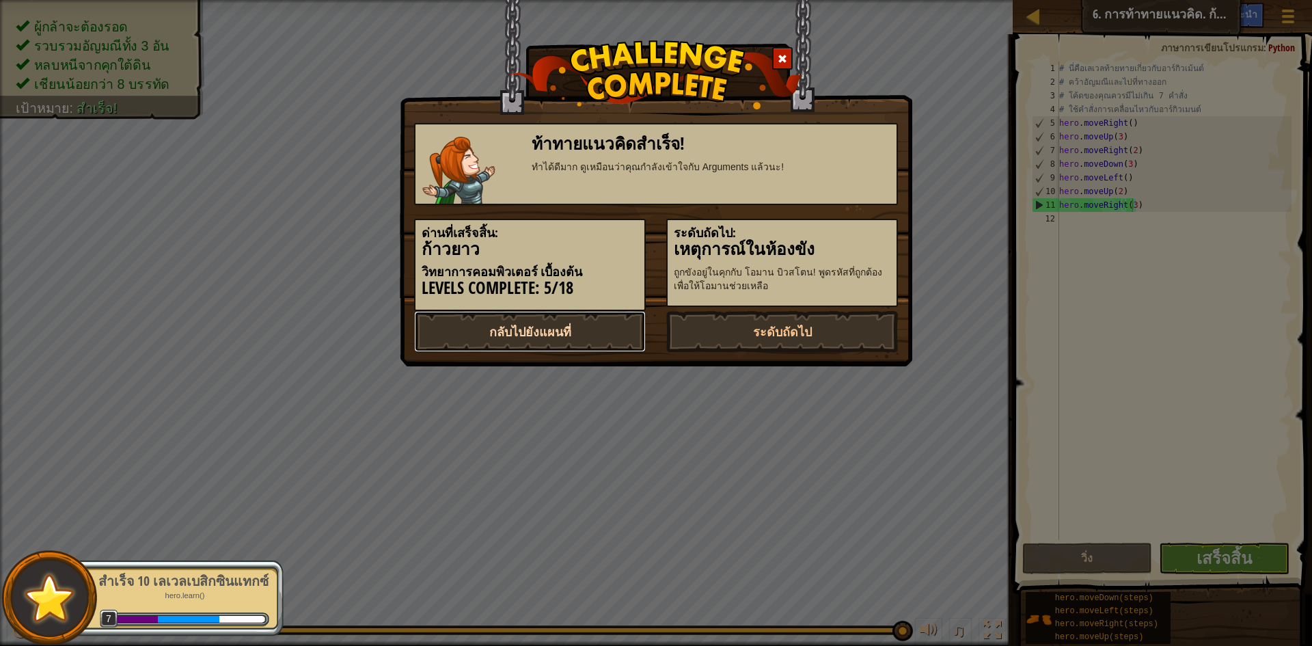
click at [601, 327] on link "กลับไปยังแผนที่" at bounding box center [530, 331] width 232 height 41
select select "th"
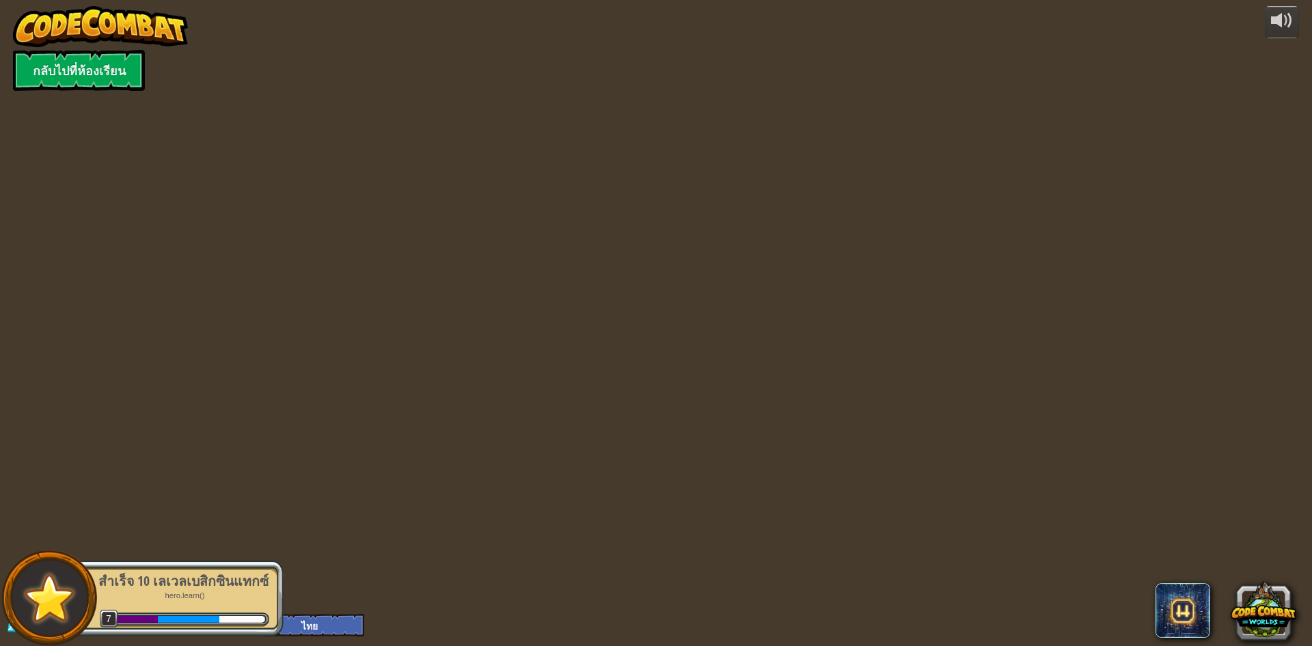
select select "th"
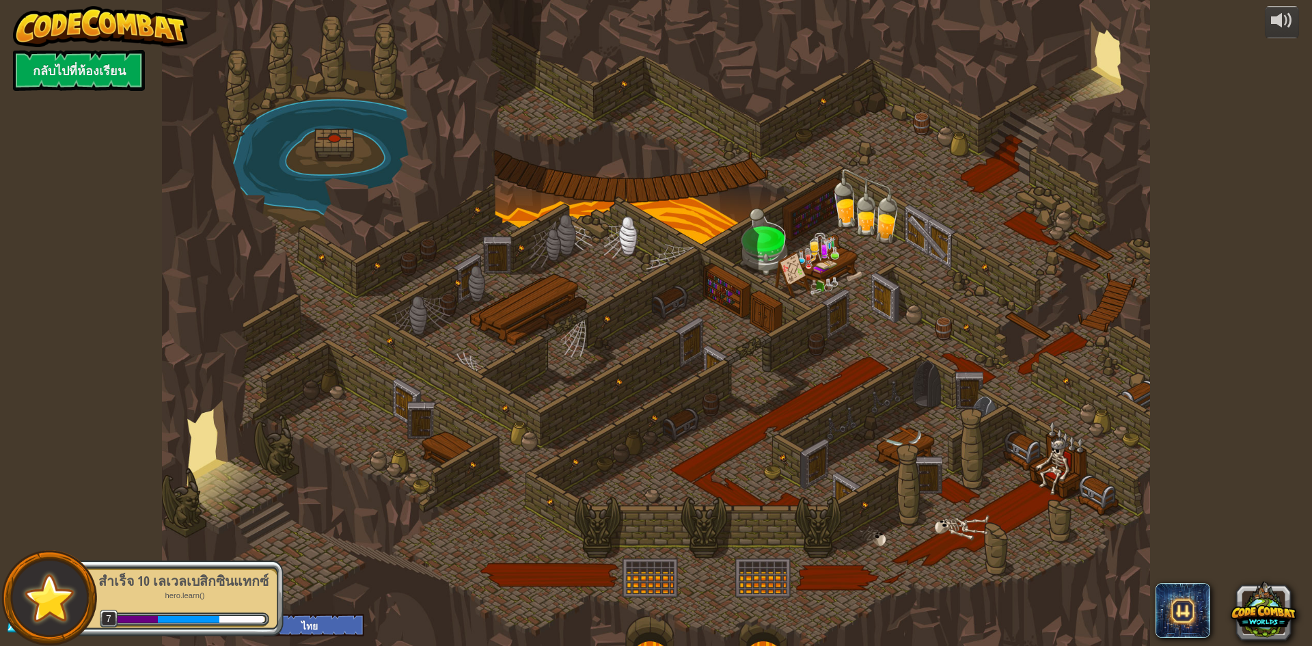
select select "th"
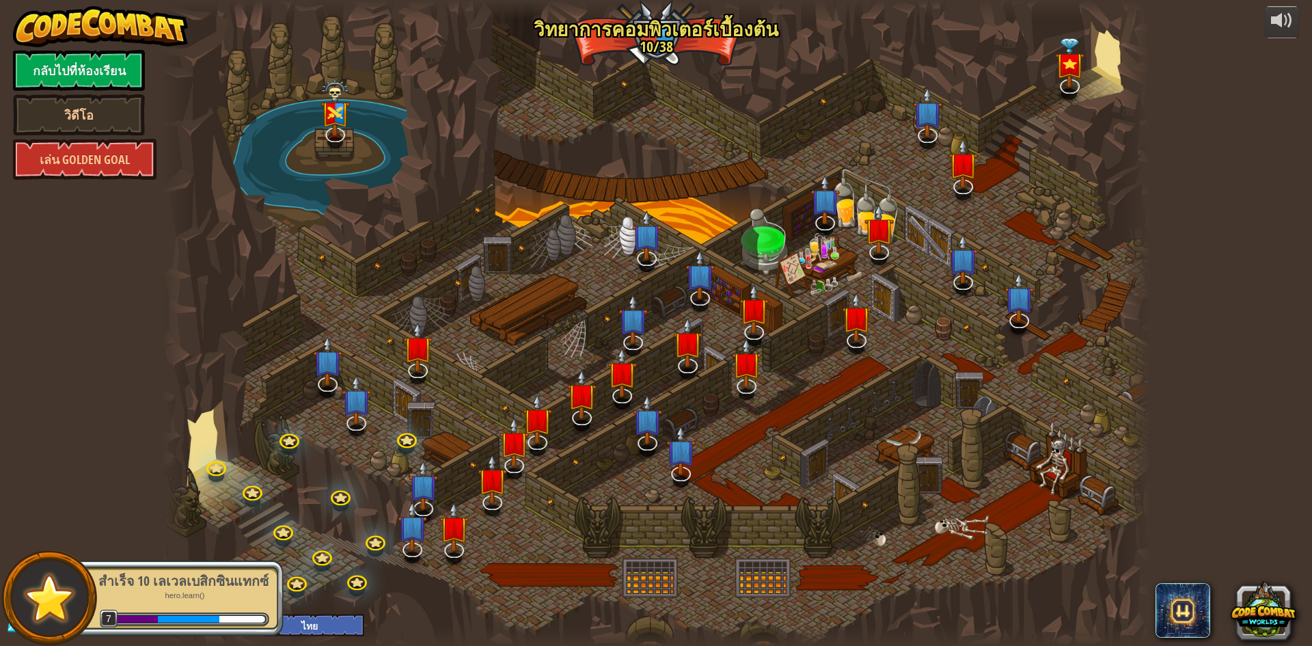
select select "th"
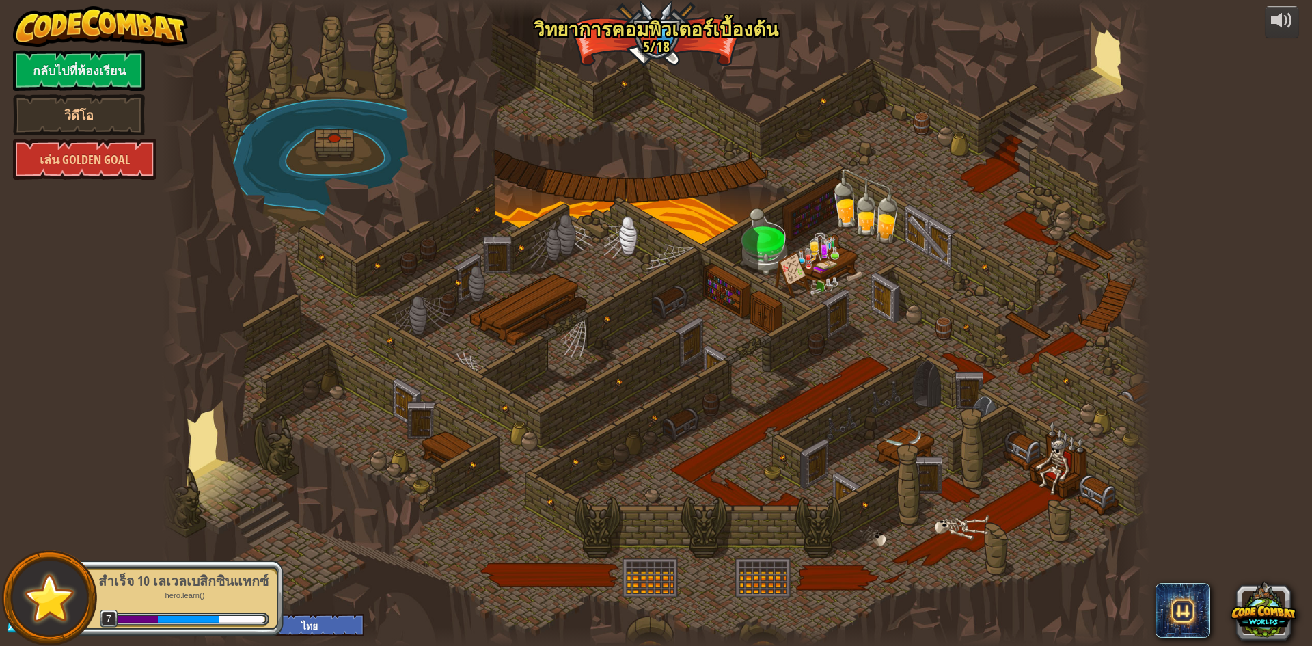
select select "th"
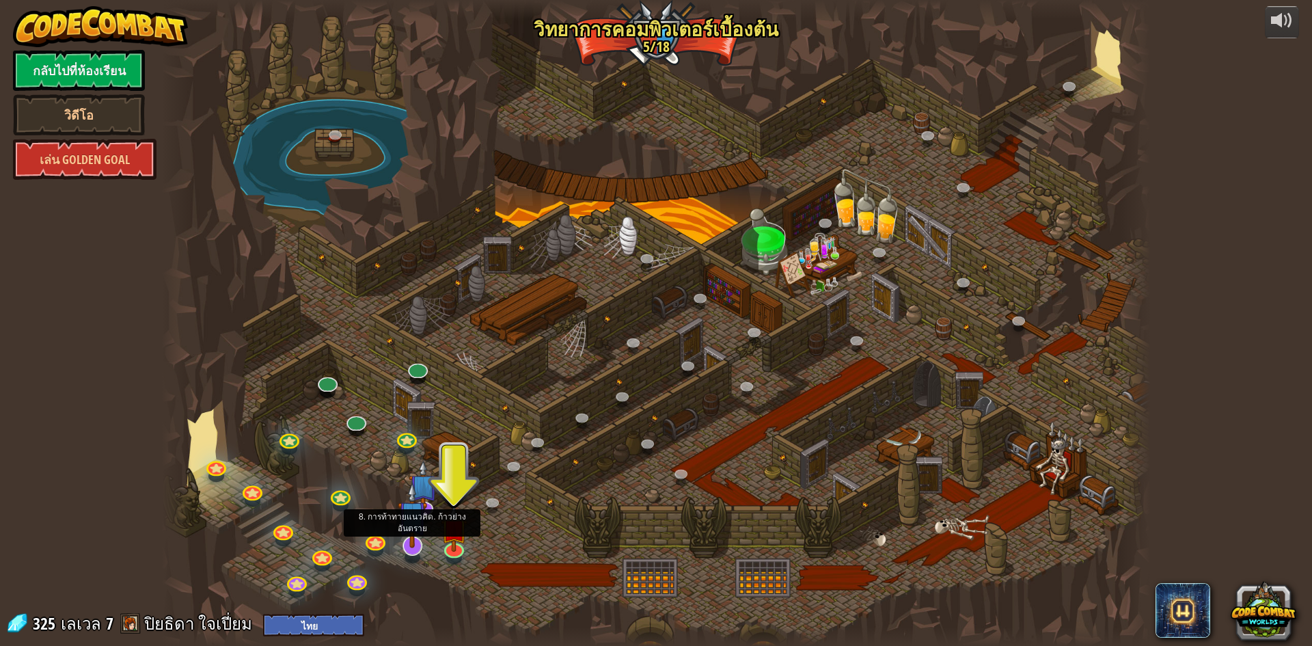
click at [409, 547] on img at bounding box center [412, 515] width 29 height 66
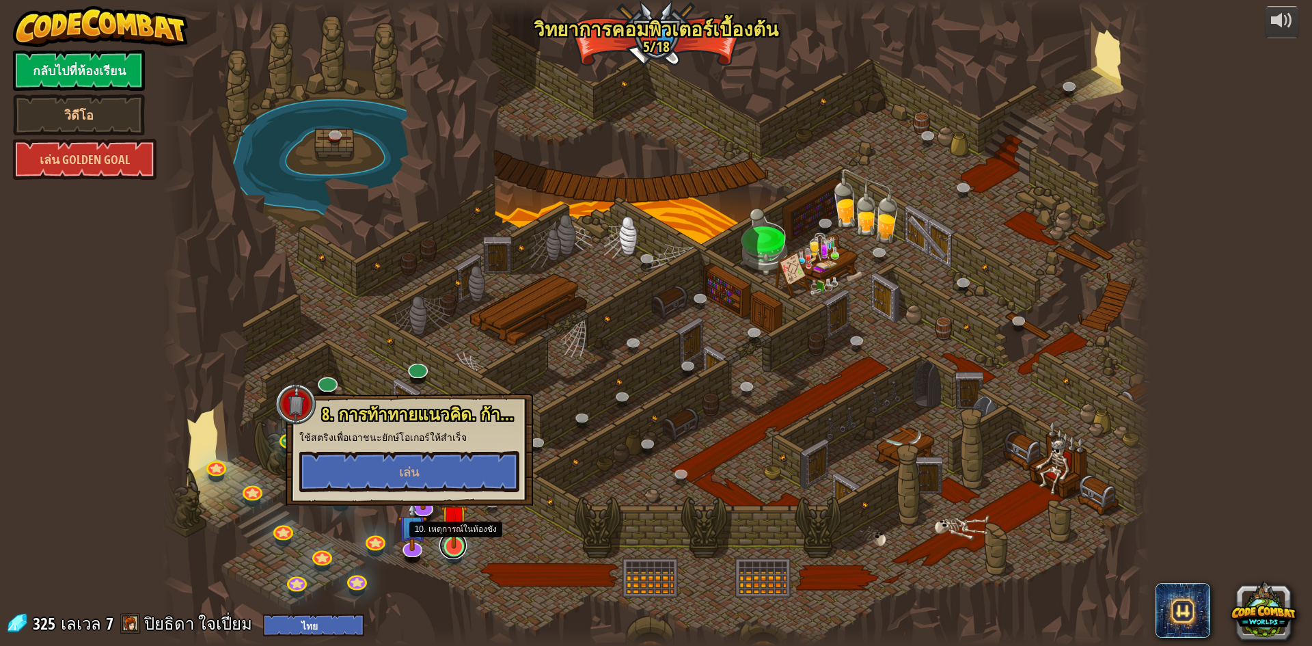
click at [457, 555] on link at bounding box center [452, 545] width 27 height 27
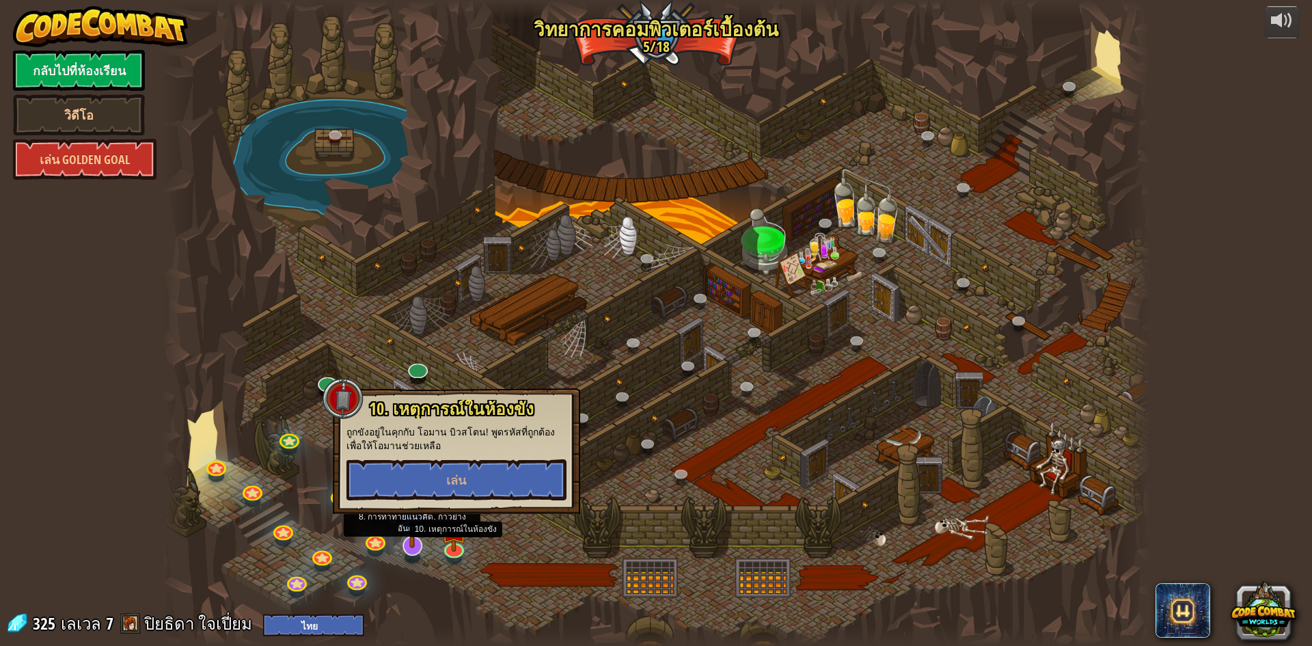
click at [410, 544] on img at bounding box center [412, 515] width 29 height 66
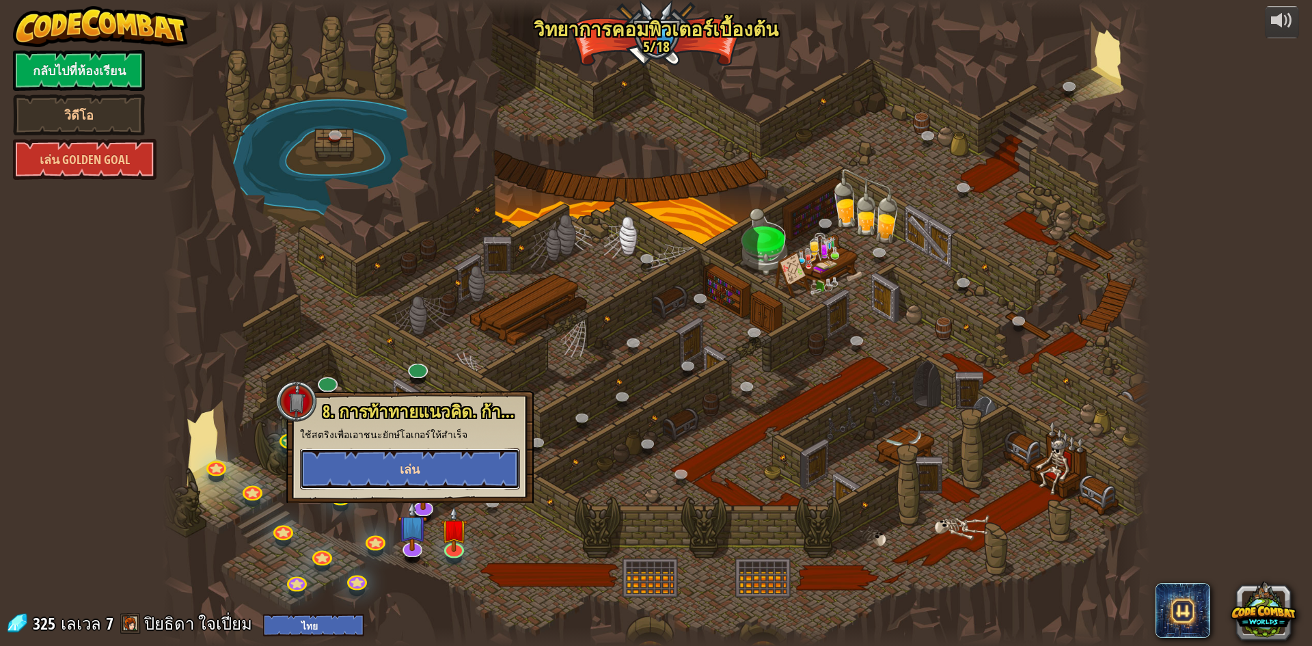
click at [424, 480] on button "เล่น" at bounding box center [410, 468] width 220 height 41
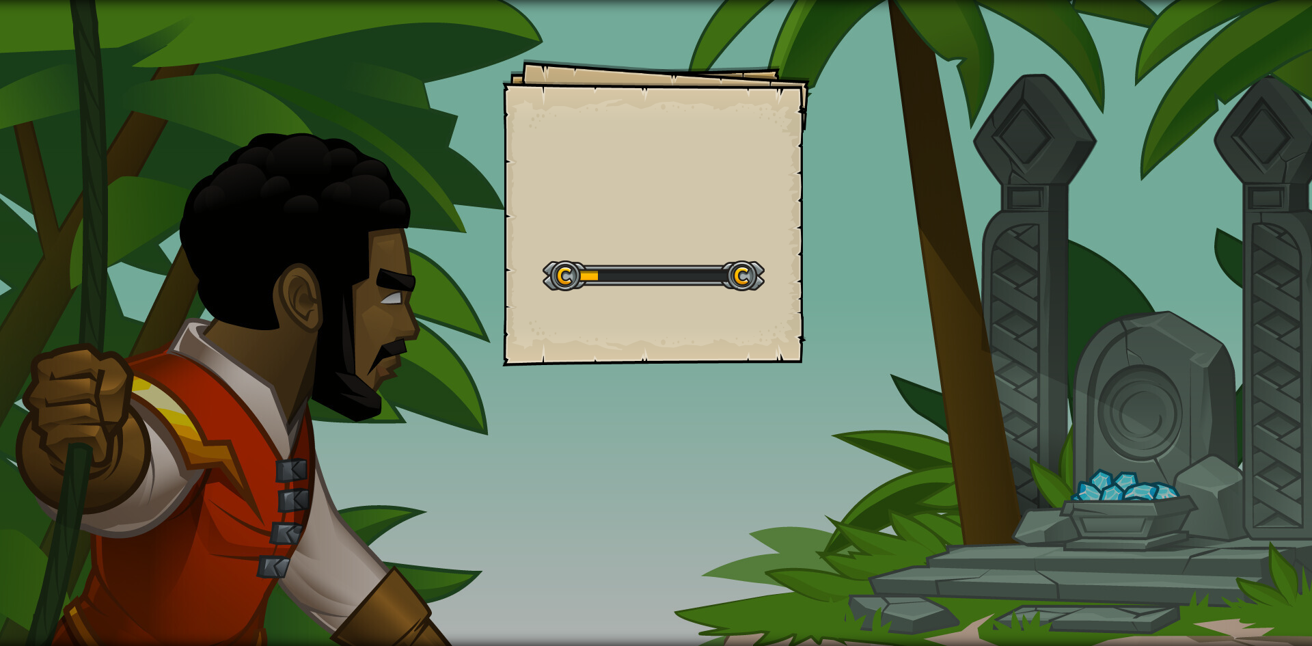
click at [510, 234] on div "Goals Start Level เกิดข้อผิดพลาดในการโหลดจากเซิร์ฟเวอร์ ลองรีเฟรชหน้า ต้องมีการ…" at bounding box center [656, 213] width 308 height 308
click at [668, 286] on div at bounding box center [654, 275] width 222 height 31
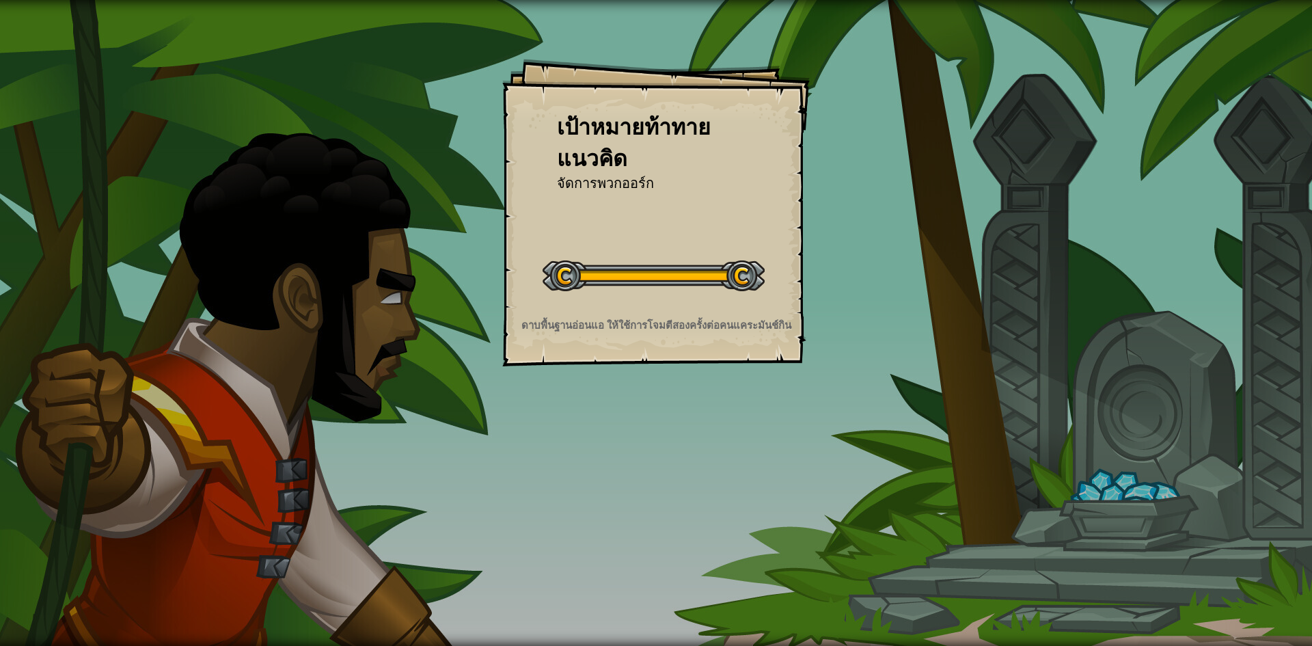
click at [693, 280] on div at bounding box center [654, 275] width 222 height 31
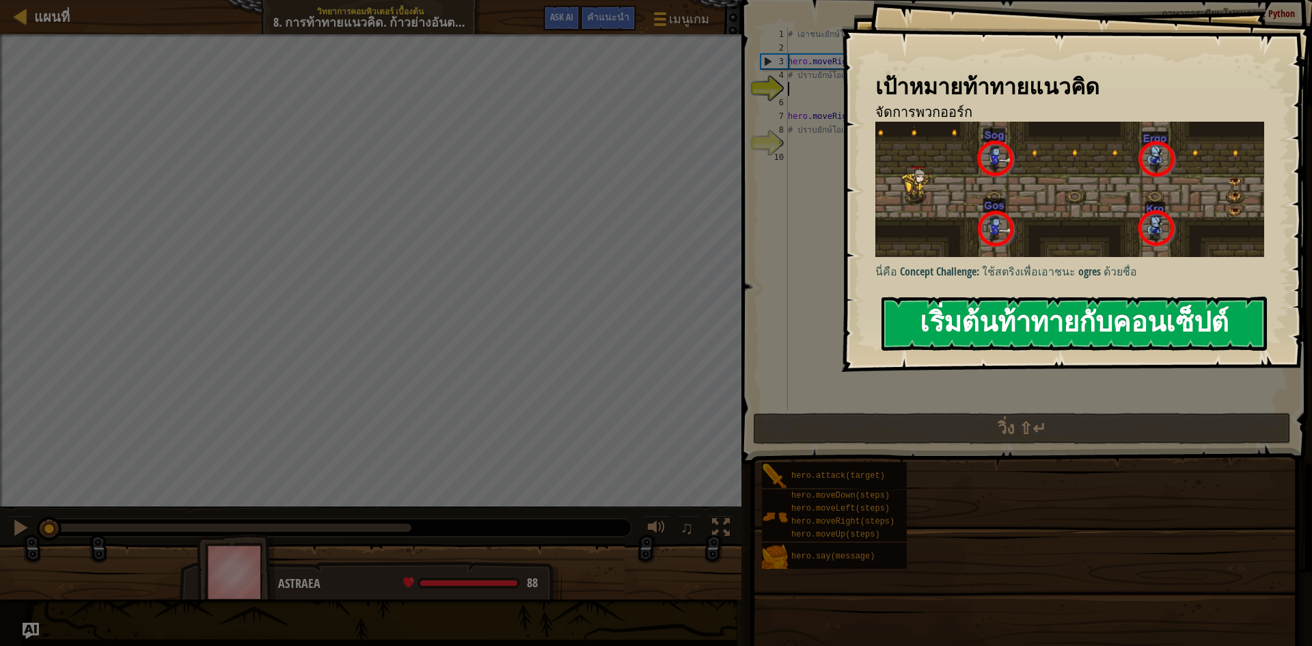
click at [988, 308] on button "เริ่มต้นท้าทายกับคอนเซ็ปต์" at bounding box center [1074, 324] width 385 height 54
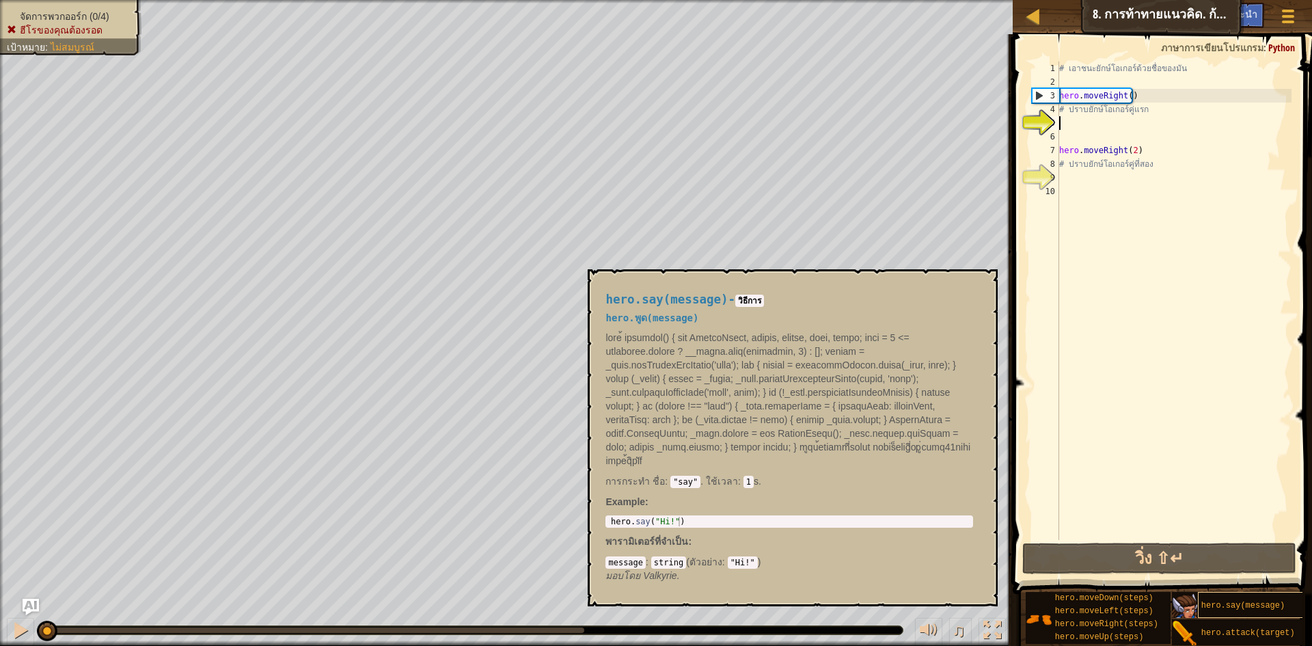
scroll to position [10, 0]
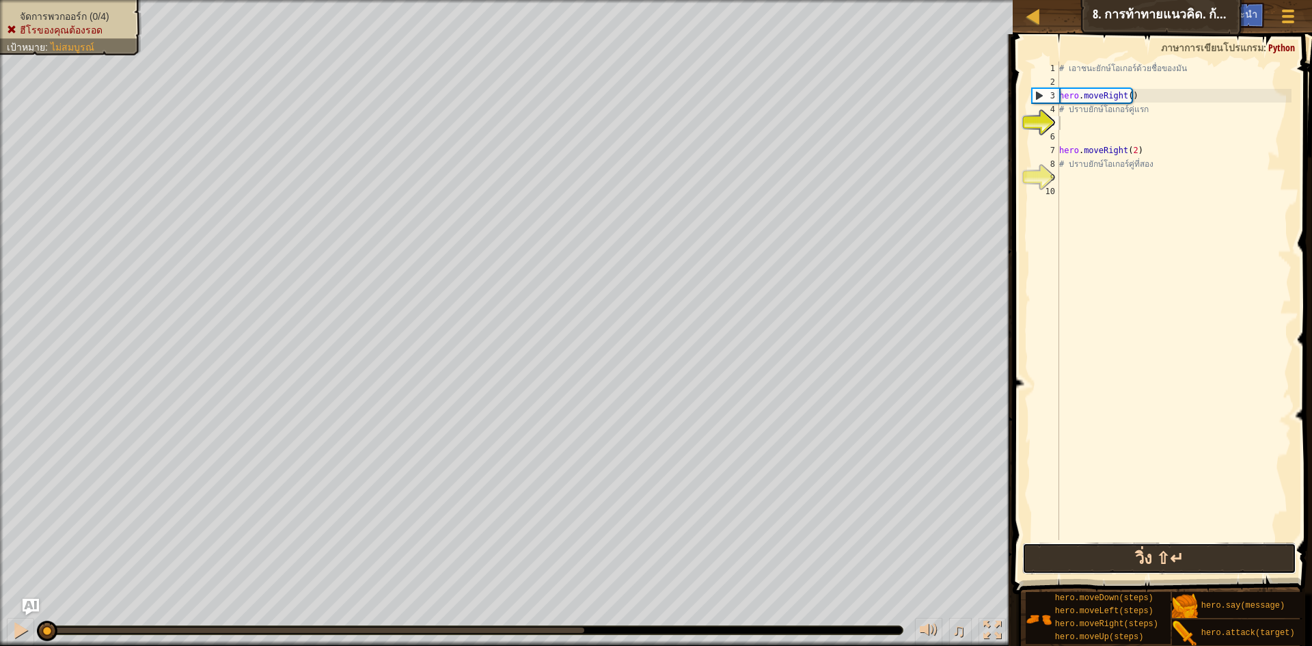
click at [1102, 564] on button "วิ่ง ⇧↵" at bounding box center [1159, 558] width 274 height 31
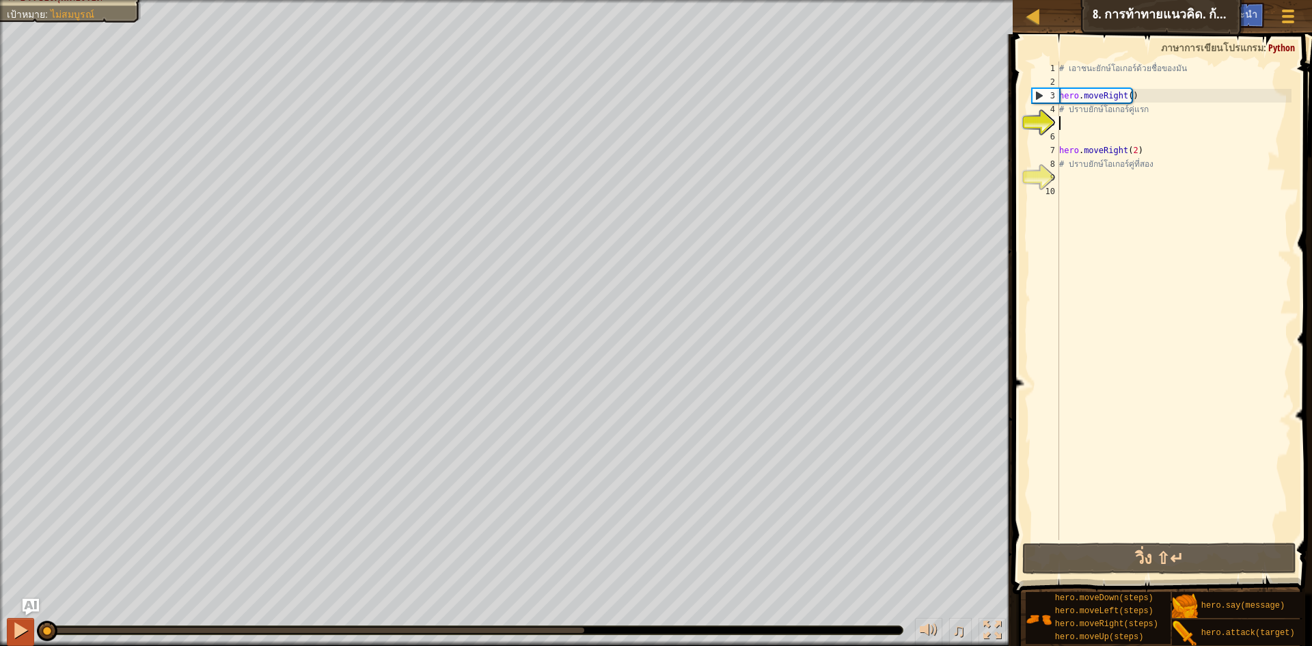
drag, startPoint x: 349, startPoint y: 637, endPoint x: 13, endPoint y: 638, distance: 335.6
click at [13, 638] on div "♫" at bounding box center [506, 626] width 1013 height 41
click at [19, 637] on div at bounding box center [21, 630] width 18 height 18
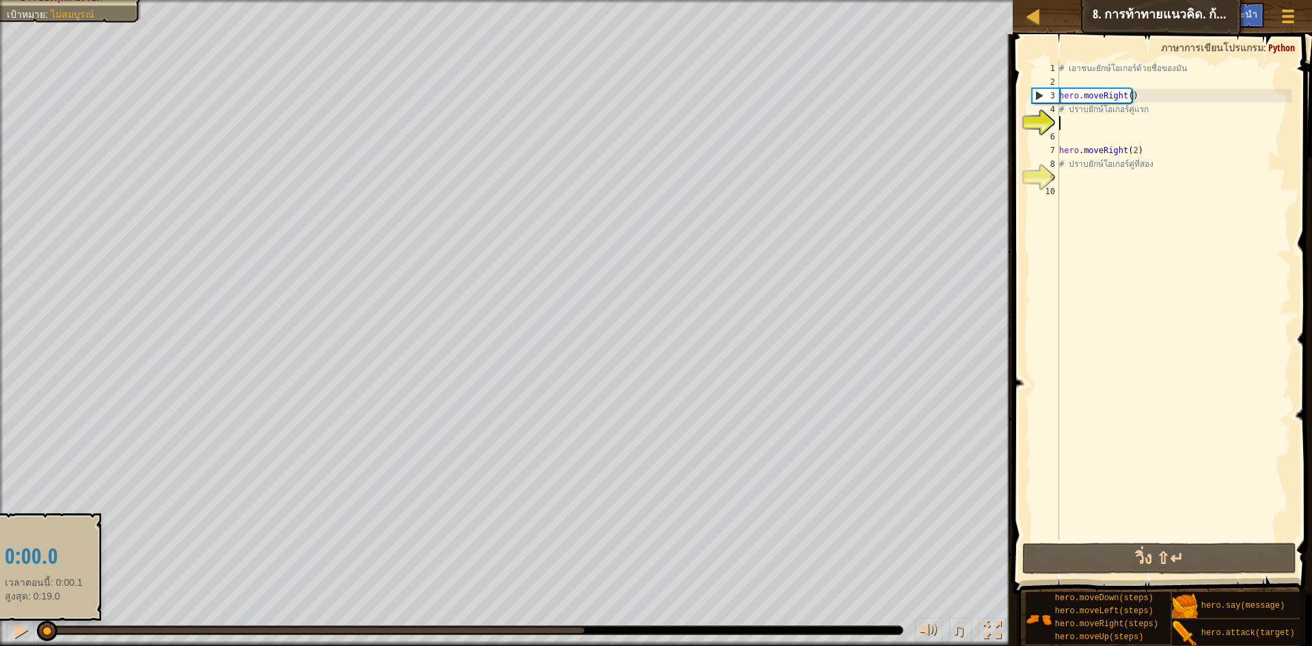
drag, startPoint x: 77, startPoint y: 634, endPoint x: 37, endPoint y: 641, distance: 41.0
click at [37, 641] on div "♫" at bounding box center [506, 626] width 1013 height 41
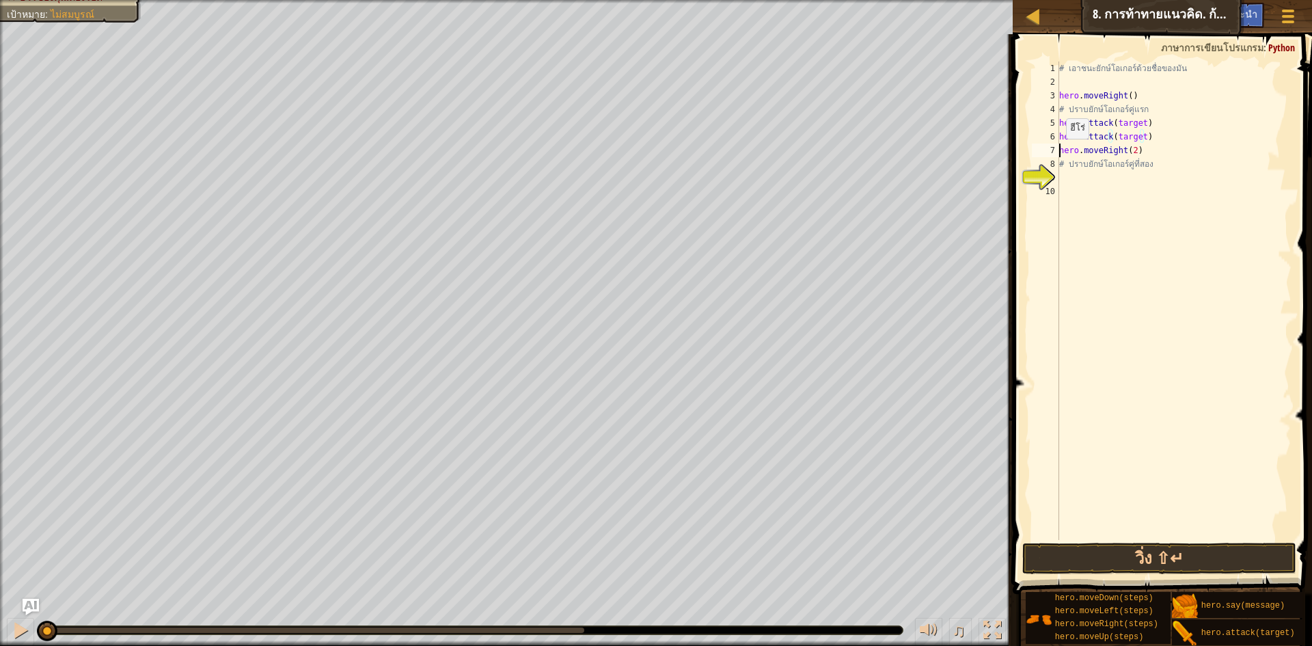
click at [1059, 152] on div "# เอาชนะยักษ์โอเกอร์ด้วยชื่อของมัน hero . moveRight ( ) # ปราบยักษ์โอเกอร์คู่แร…" at bounding box center [1174, 315] width 235 height 506
type textarea "hero.moveRight(2)"
click at [1074, 152] on div "# เอาชนะยักษ์โอเกอร์ด้วยชื่อของมัน hero . moveRight ( ) # ปราบยักษ์โอเกอร์คู่แร…" at bounding box center [1174, 315] width 235 height 506
click at [1127, 206] on div "# เอาชนะยักษ์โอเกอร์ด้วยชื่อของมัน hero . moveRight ( ) # ปราบยักษ์โอเกอร์คู่แร…" at bounding box center [1174, 315] width 235 height 506
type textarea "# ปราบยักษ์โอเกอร์คู่ที่สอง"
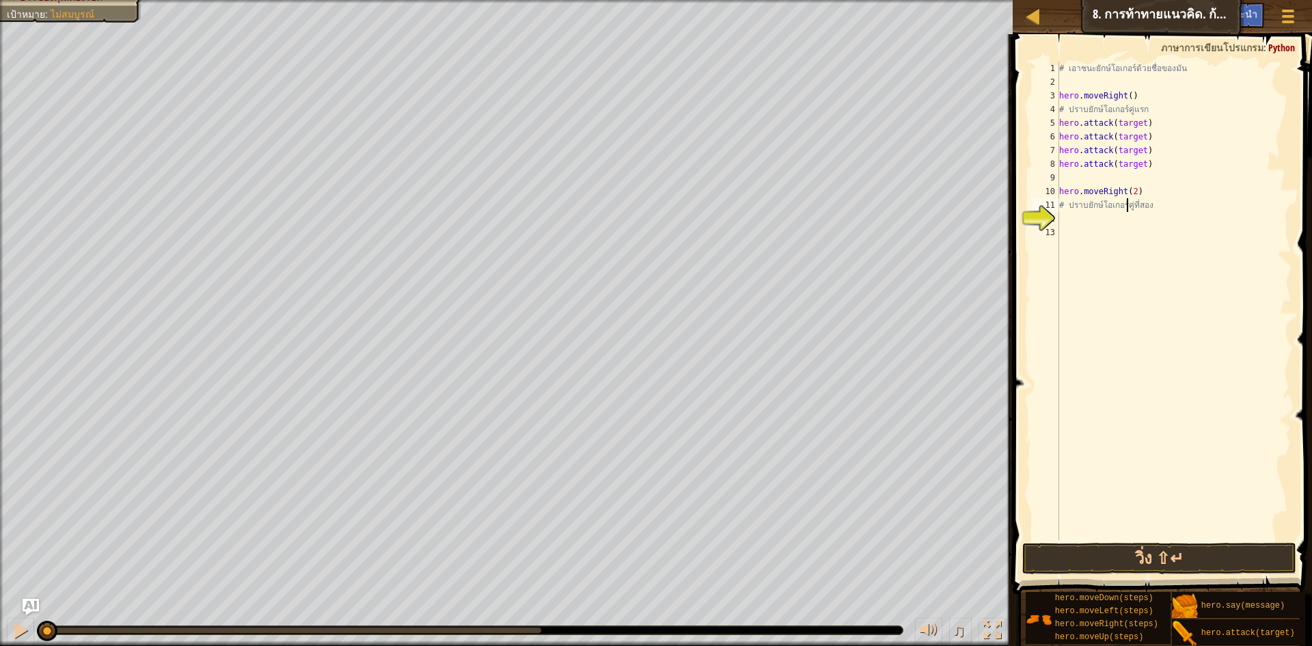
click at [1117, 176] on div "# เอาชนะยักษ์โอเกอร์ด้วยชื่อของมัน hero . moveRight ( ) # ปราบยักษ์โอเกอร์คู่แร…" at bounding box center [1174, 315] width 235 height 506
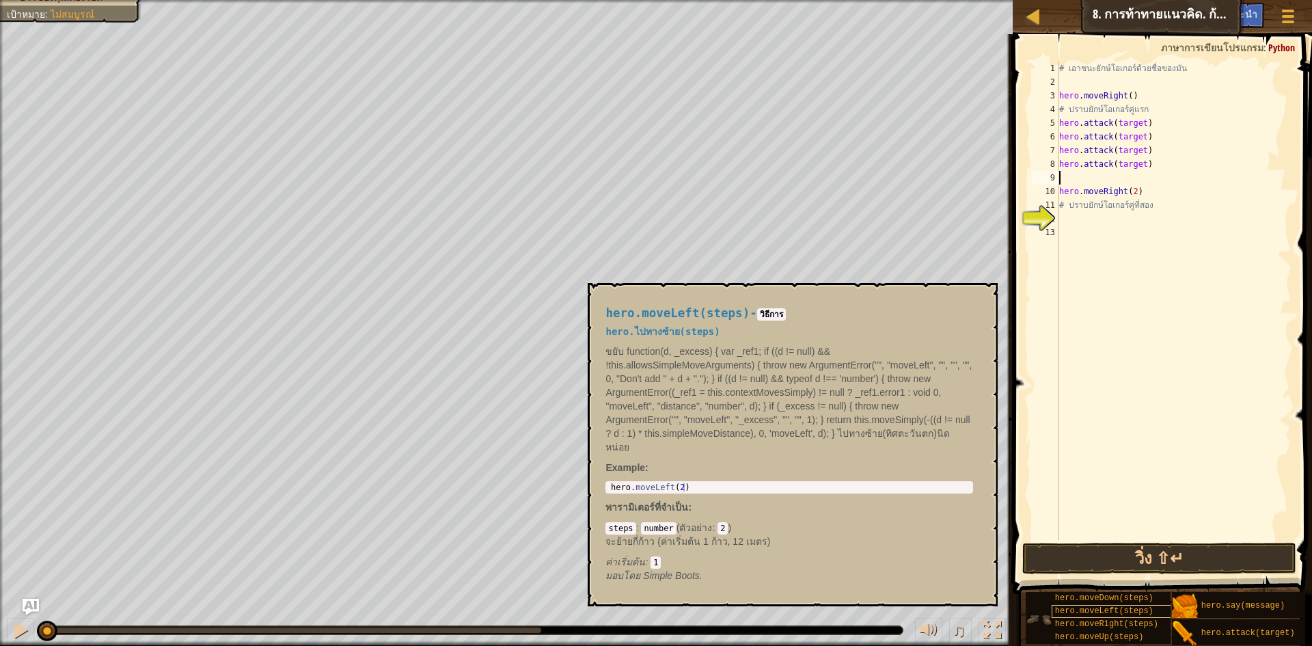
scroll to position [0, 0]
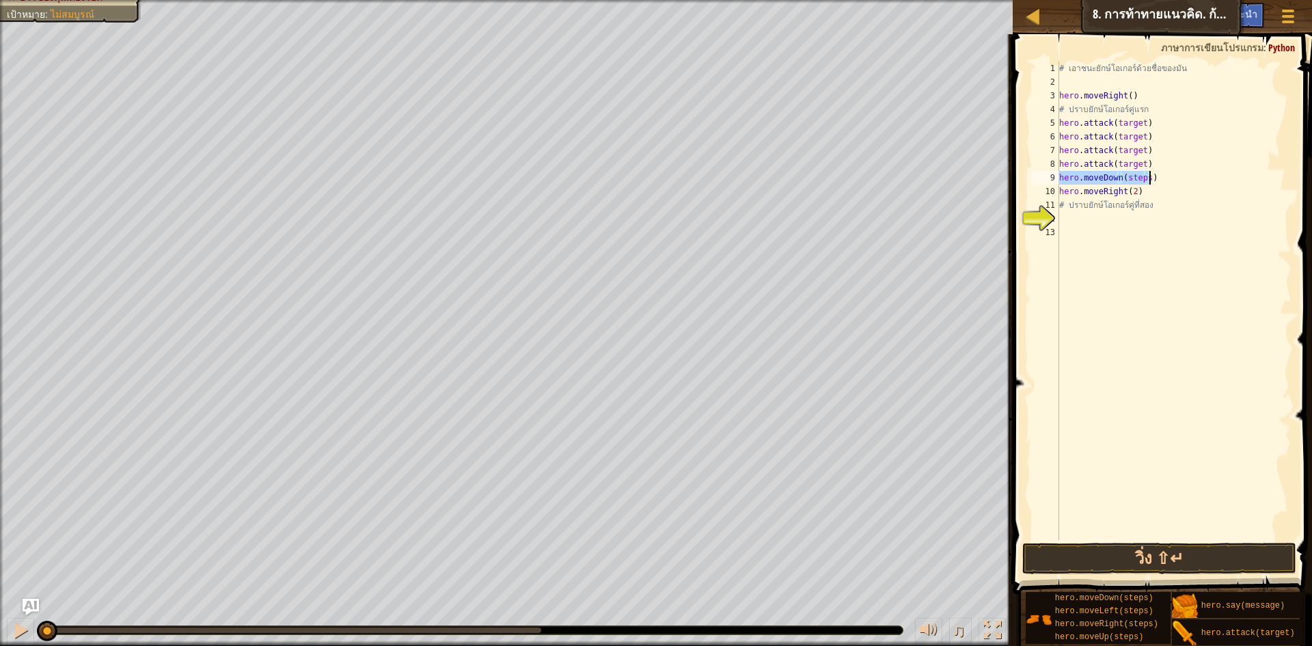
click at [1145, 176] on div "# เอาชนะยักษ์โอเกอร์ด้วยชื่อของมัน hero . moveRight ( ) # ปราบยักษ์โอเกอร์คู่แร…" at bounding box center [1174, 301] width 235 height 478
click at [1140, 123] on div "# เอาชนะยักษ์โอเกอร์ด้วยชื่อของมัน hero . moveRight ( ) # ปราบยักษ์โอเกอร์คู่แร…" at bounding box center [1174, 315] width 235 height 506
click at [1139, 134] on div "# เอาชนะยักษ์โอเกอร์ด้วยชื่อของมัน hero . moveRight ( ) # ปราบยักษ์โอเกอร์คู่แร…" at bounding box center [1174, 315] width 235 height 506
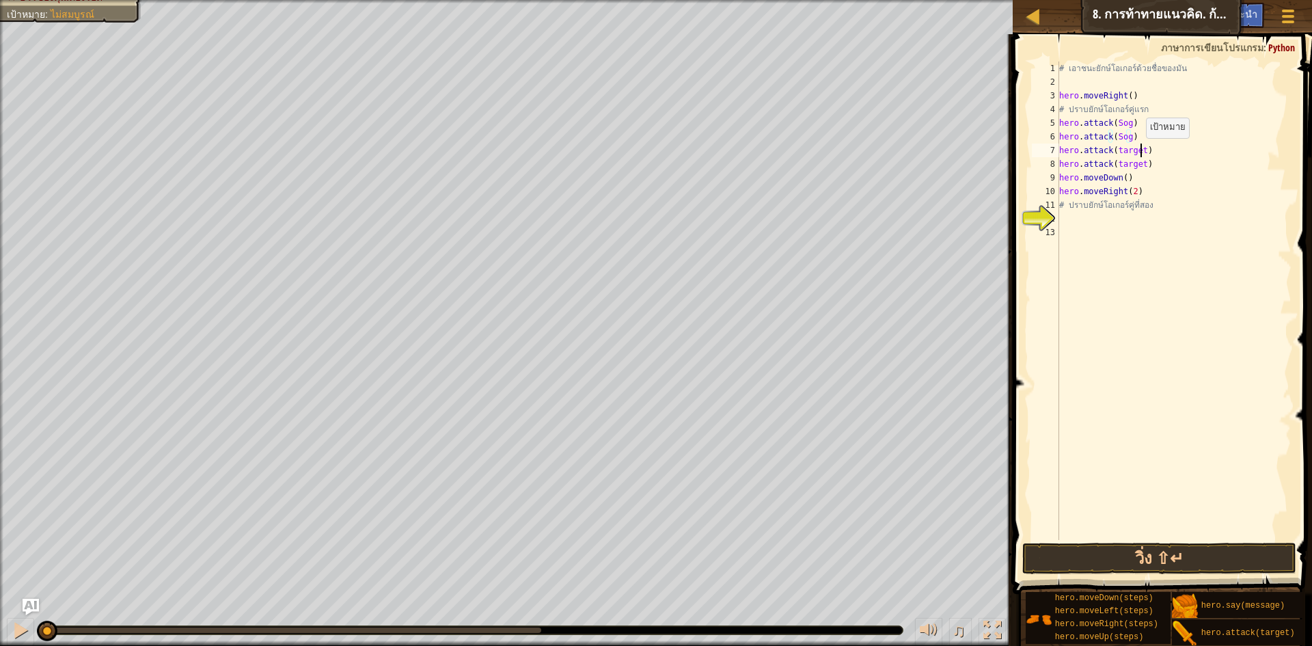
click at [1139, 152] on div "# เอาชนะยักษ์โอเกอร์ด้วยชื่อของมัน hero . moveRight ( ) # ปราบยักษ์โอเกอร์คู่แร…" at bounding box center [1174, 315] width 235 height 506
click at [1138, 164] on div "# เอาชนะยักษ์โอเกอร์ด้วยชื่อของมัน hero . moveRight ( ) # ปราบยักษ์โอเกอร์คู่แร…" at bounding box center [1174, 315] width 235 height 506
click at [1141, 164] on div "# เอาชนะยักษ์โอเกอร์ด้วยชื่อของมัน hero . moveRight ( ) # ปราบยักษ์โอเกอร์คู่แร…" at bounding box center [1174, 315] width 235 height 506
click at [1122, 180] on div "# เอาชนะยักษ์โอเกอร์ด้วยชื่อของมัน hero . moveRight ( ) # ปราบยักษ์โอเกอร์คู่แร…" at bounding box center [1174, 315] width 235 height 506
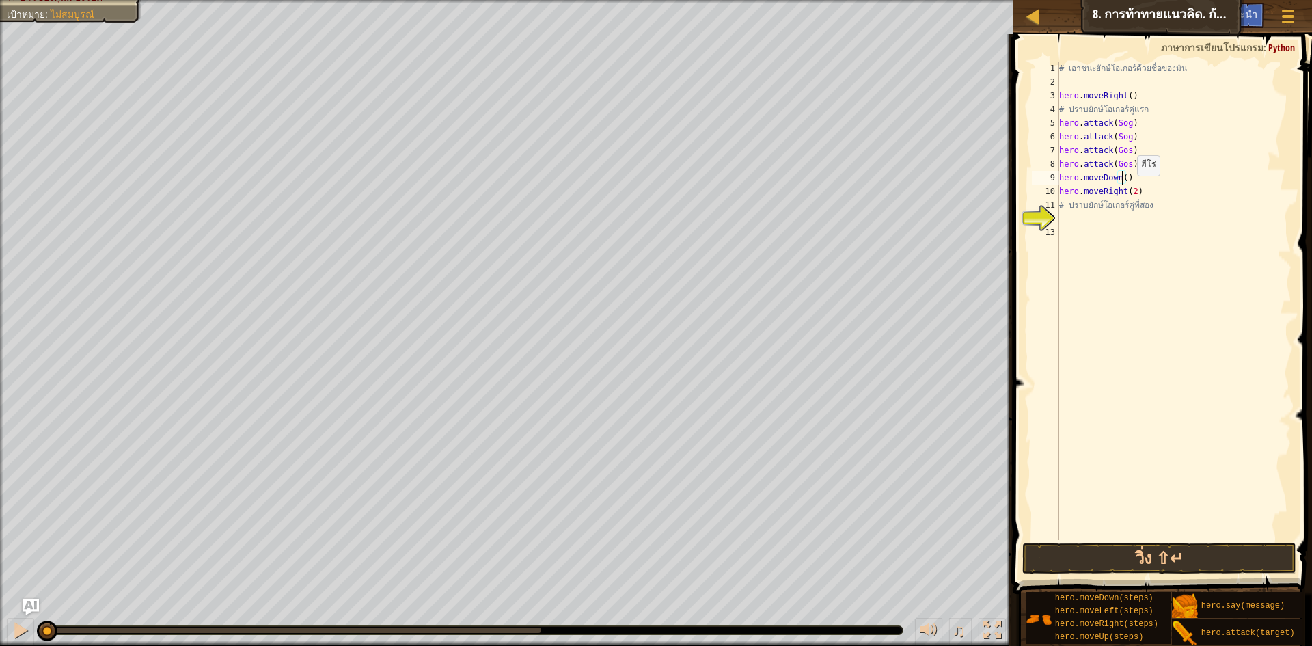
click at [1130, 189] on div "# เอาชนะยักษ์โอเกอร์ด้วยชื่อของมัน hero . moveRight ( ) # ปราบยักษ์โอเกอร์คู่แร…" at bounding box center [1174, 315] width 235 height 506
click at [1126, 180] on div "# เอาชนะยักษ์โอเกอร์ด้วยชื่อของมัน hero . moveRight ( ) # ปราบยักษ์โอเกอร์คู่แร…" at bounding box center [1174, 315] width 235 height 506
type textarea "hero.moveDown()"
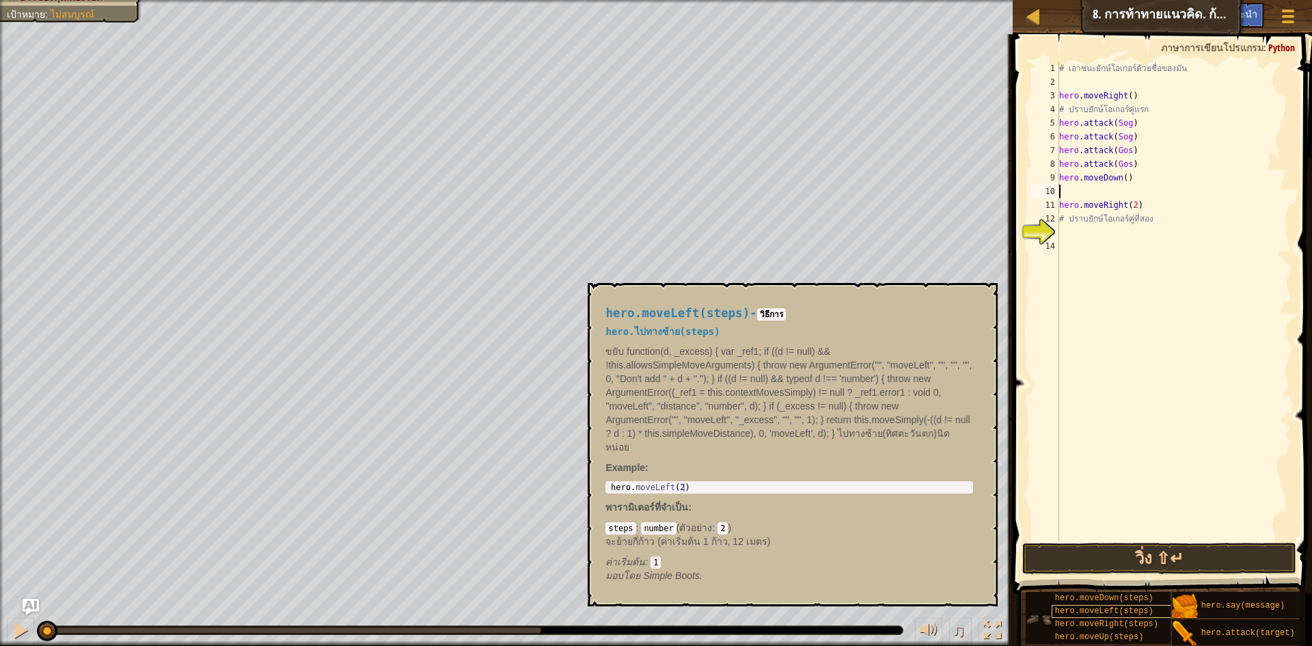
scroll to position [10, 0]
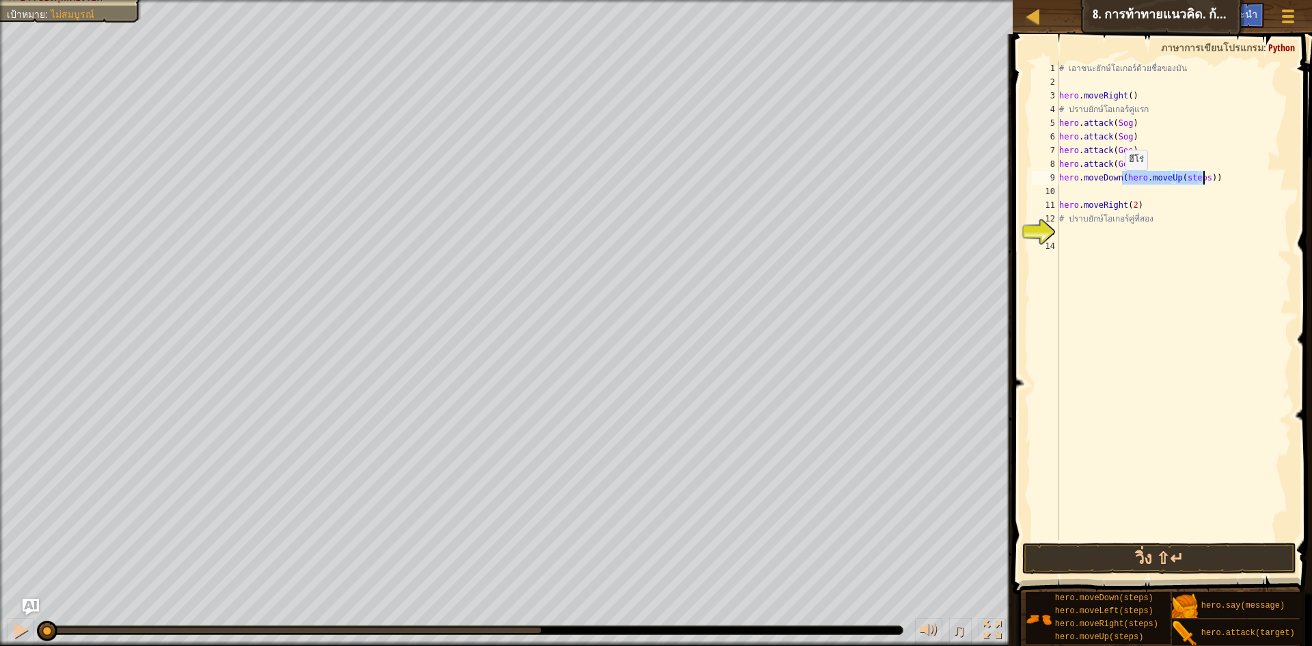
type textarea "hero.moveDown()"
click at [1096, 190] on div "# เอาชนะยักษ์โอเกอร์ด้วยชื่อของมัน hero . moveRight ( ) # ปราบยักษ์โอเกอร์คู่แร…" at bounding box center [1174, 315] width 235 height 506
click at [1135, 191] on div "# เอาชนะยักษ์โอเกอร์ด้วยชื่อของมัน hero . moveRight ( ) # ปราบยักษ์โอเกอร์คู่แร…" at bounding box center [1174, 301] width 235 height 478
click at [1165, 213] on div "# เอาชนะยักษ์โอเกอร์ด้วยชื่อของมัน hero . moveRight ( ) # ปราบยักษ์โอเกอร์คู่แร…" at bounding box center [1174, 315] width 235 height 506
click at [1156, 204] on div "# เอาชนะยักษ์โอเกอร์ด้วยชื่อของมัน hero . moveRight ( ) # ปราบยักษ์โอเกอร์คู่แร…" at bounding box center [1174, 315] width 235 height 506
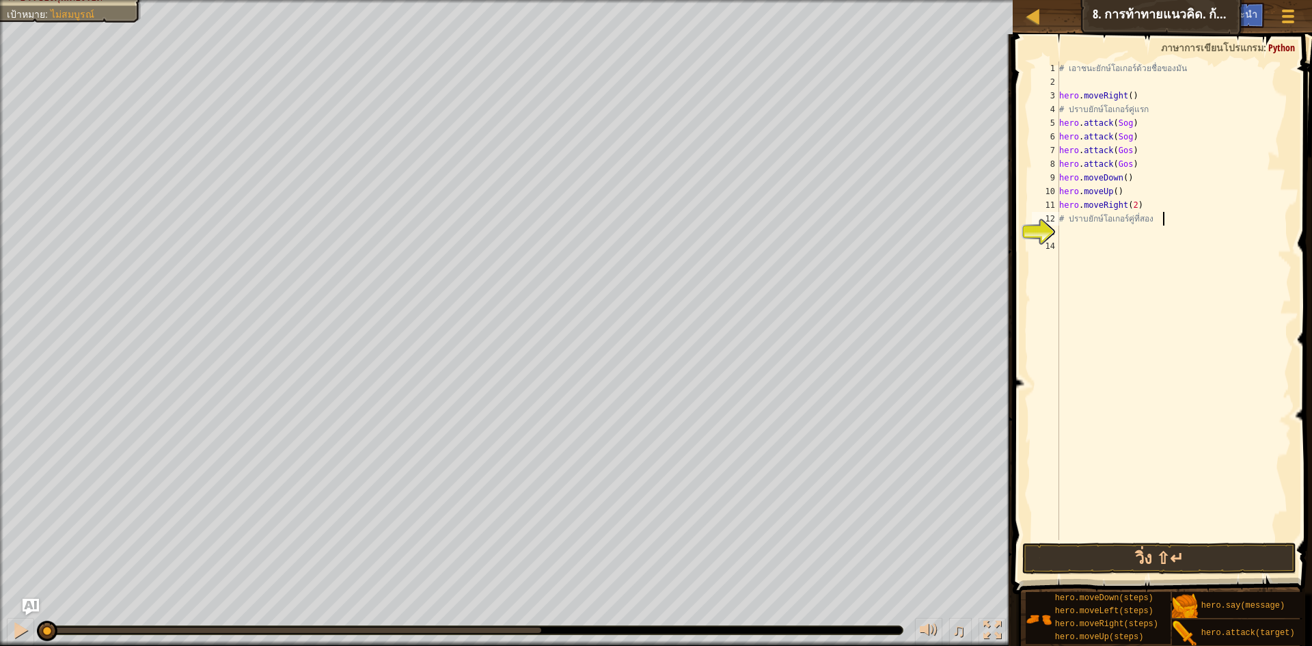
click at [1163, 218] on div "# เอาชนะยักษ์โอเกอร์ด้วยชื่อของมัน hero . moveRight ( ) # ปราบยักษ์โอเกอร์คู่แร…" at bounding box center [1174, 315] width 235 height 506
type textarea "# ปราบยักษ์โอเกอร์คู่ที่สอง"
click at [1105, 233] on div "# เอาชนะยักษ์โอเกอร์ด้วยชื่อของมัน hero . moveRight ( ) # ปราบยักษ์โอเกอร์คู่แร…" at bounding box center [1174, 315] width 235 height 506
click at [1135, 228] on div "# เอาชนะยักษ์โอเกอร์ด้วยชื่อของมัน hero . moveRight ( ) # ปราบยักษ์โอเกอร์คู่แร…" at bounding box center [1174, 315] width 235 height 506
click at [1139, 231] on div "# เอาชนะยักษ์โอเกอร์ด้วยชื่อของมัน hero . moveRight ( ) # ปราบยักษ์โอเกอร์คู่แร…" at bounding box center [1174, 315] width 235 height 506
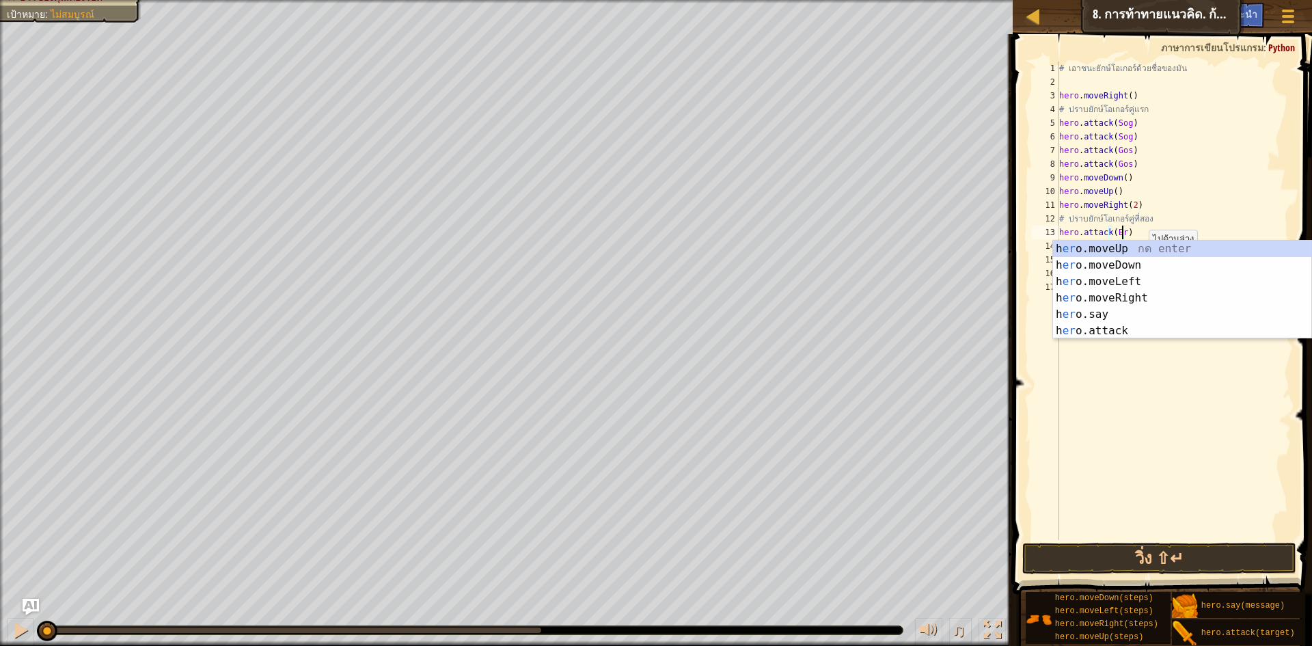
scroll to position [6, 5]
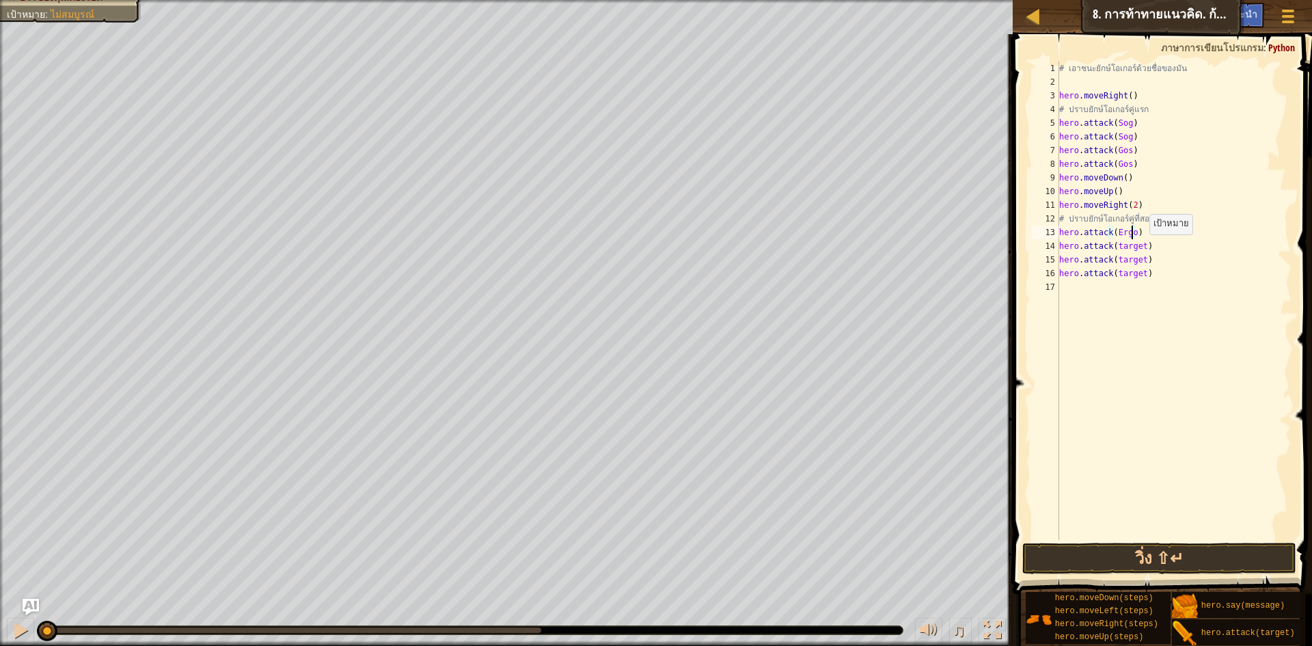
click at [1143, 248] on div "# เอาชนะยักษ์โอเกอร์ด้วยชื่อของมัน hero . moveRight ( ) # ปราบยักษ์โอเกอร์คู่แร…" at bounding box center [1174, 315] width 235 height 506
click at [1139, 257] on div "# เอาชนะยักษ์โอเกอร์ด้วยชื่อของมัน hero . moveRight ( ) # ปราบยักษ์โอเกอร์คู่แร…" at bounding box center [1174, 315] width 235 height 506
click at [1141, 276] on div "# เอาชนะยักษ์โอเกอร์ด้วยชื่อของมัน hero . moveRight ( ) # ปราบยักษ์โอเกอร์คู่แร…" at bounding box center [1174, 315] width 235 height 506
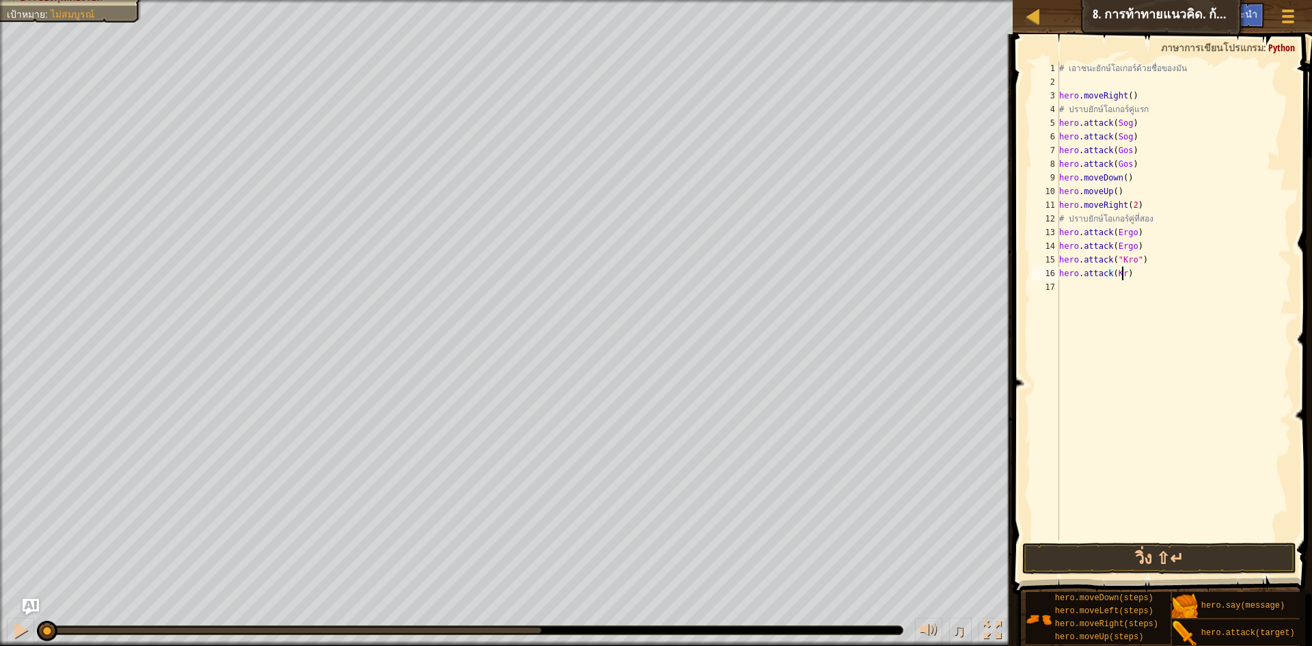
type textarea "hero.attack(Kro)"
click at [1145, 284] on div "# เอาชนะยักษ์โอเกอร์ด้วยชื่อของมัน hero . moveRight ( ) # ปราบยักษ์โอเกอร์คู่แร…" at bounding box center [1174, 315] width 235 height 506
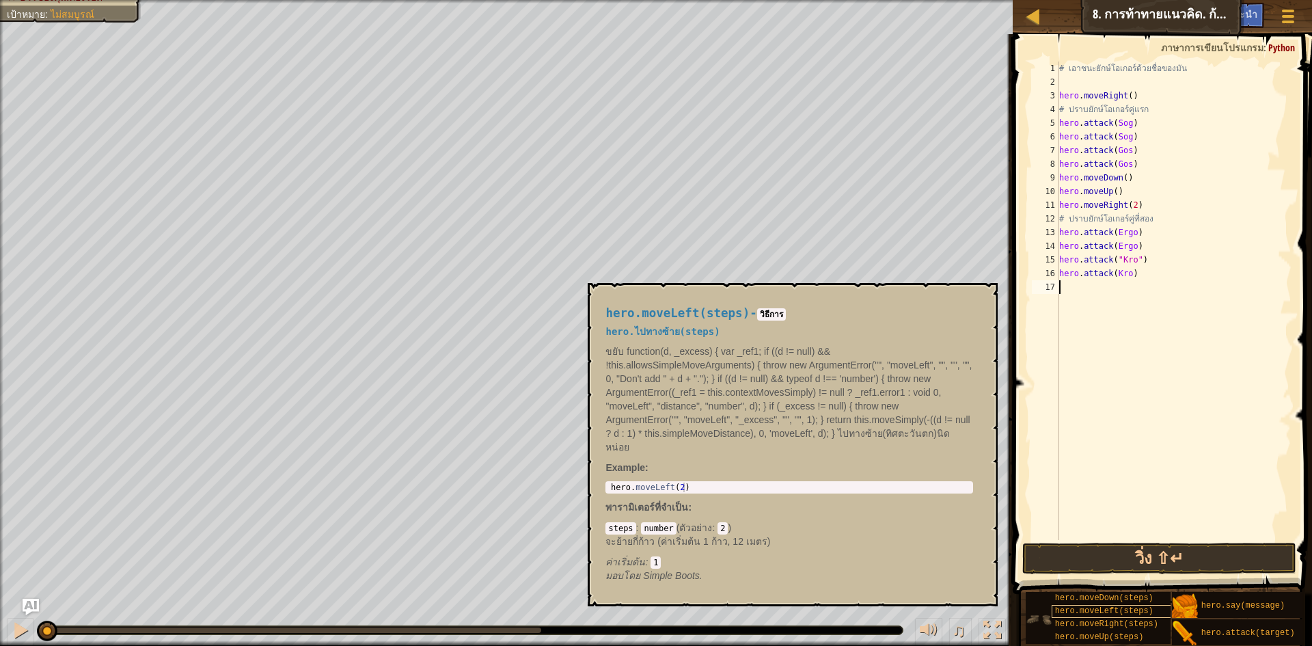
scroll to position [0, 0]
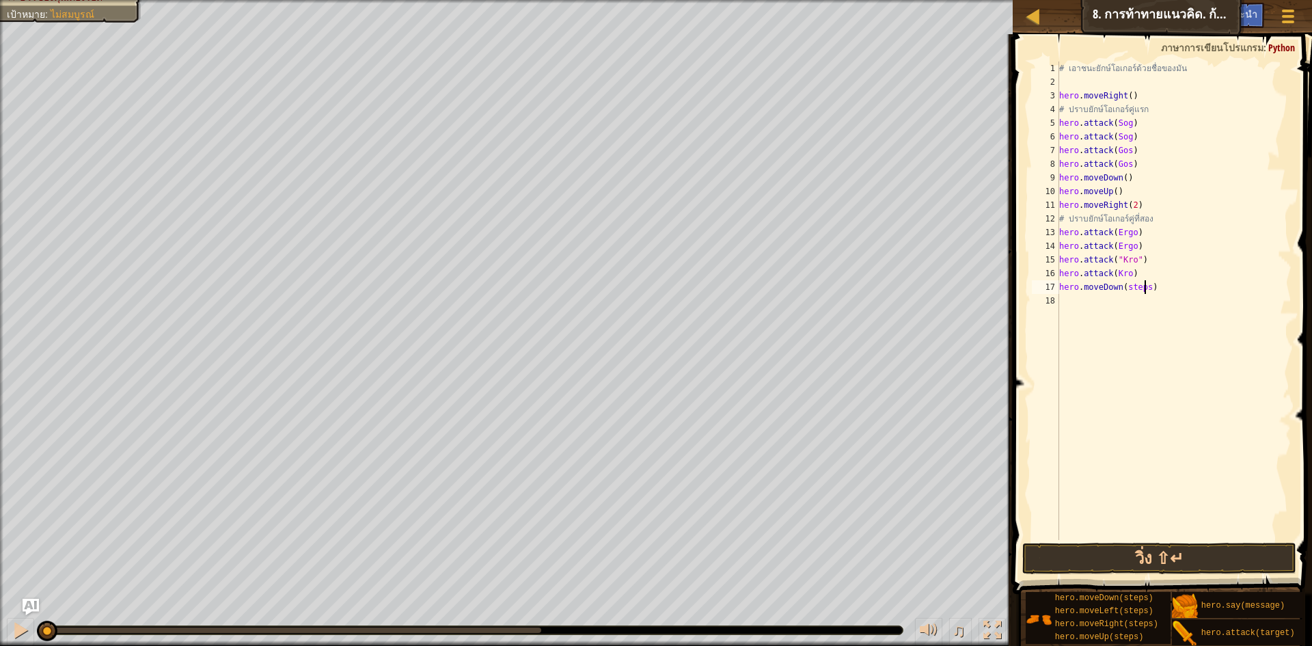
click at [1143, 287] on div "# เอาชนะยักษ์โอเกอร์ด้วยชื่อของมัน hero . moveRight ( ) # ปราบยักษ์โอเกอร์คู่แร…" at bounding box center [1174, 315] width 235 height 506
type textarea "hero.moveDown()"
click at [1131, 352] on div "# เอาชนะยักษ์โอเกอร์ด้วยชื่อของมัน hero . moveRight ( ) # ปราบยักษ์โอเกอร์คู่แร…" at bounding box center [1174, 315] width 235 height 506
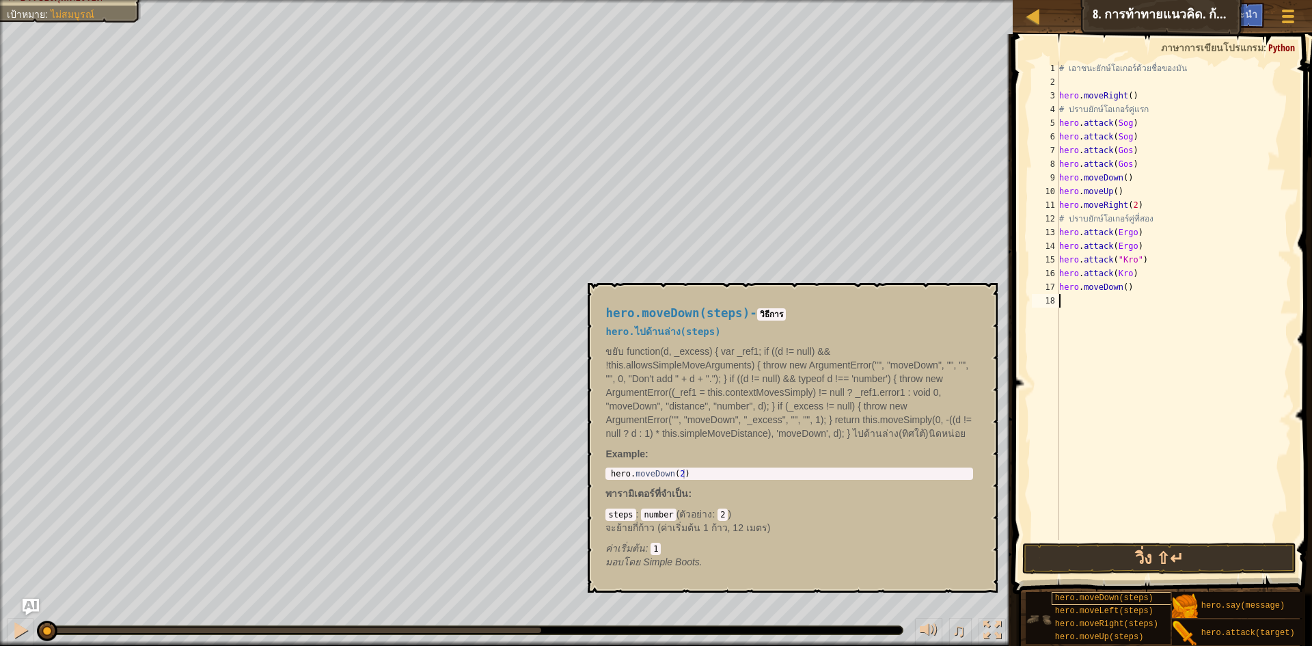
scroll to position [10, 0]
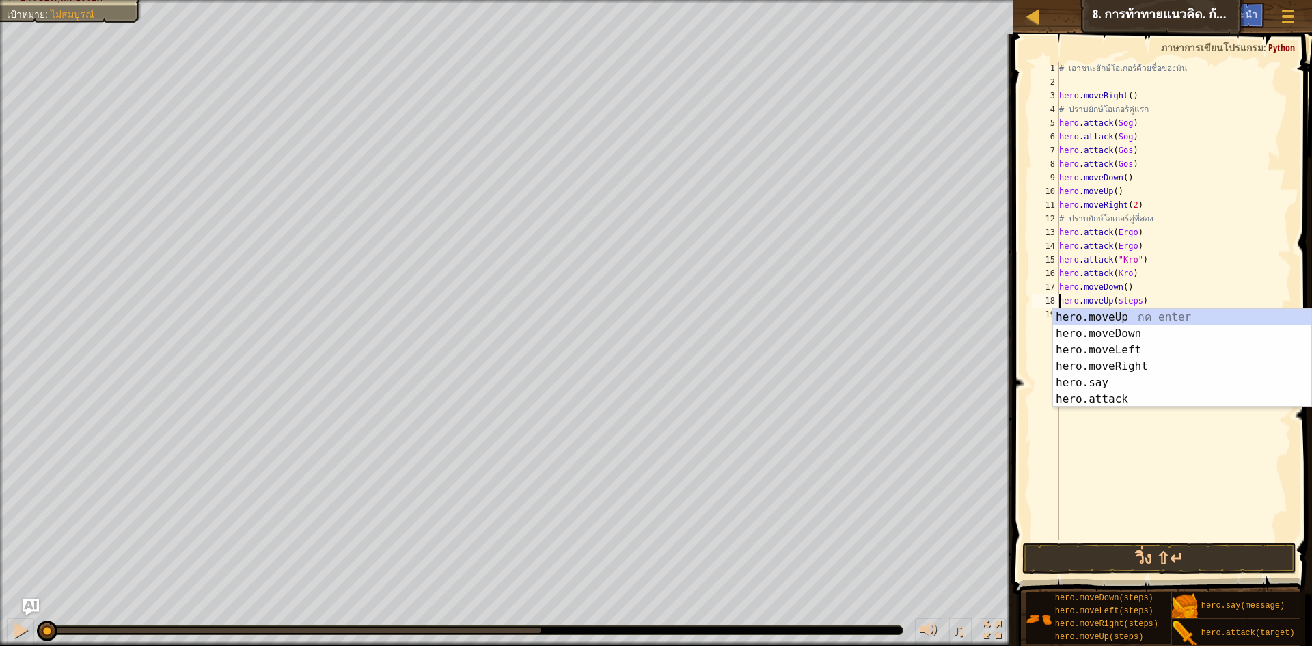
click at [1135, 300] on div "# เอาชนะยักษ์โอเกอร์ด้วยชื่อของมัน hero . moveRight ( ) # ปราบยักษ์โอเกอร์คู่แร…" at bounding box center [1174, 315] width 235 height 506
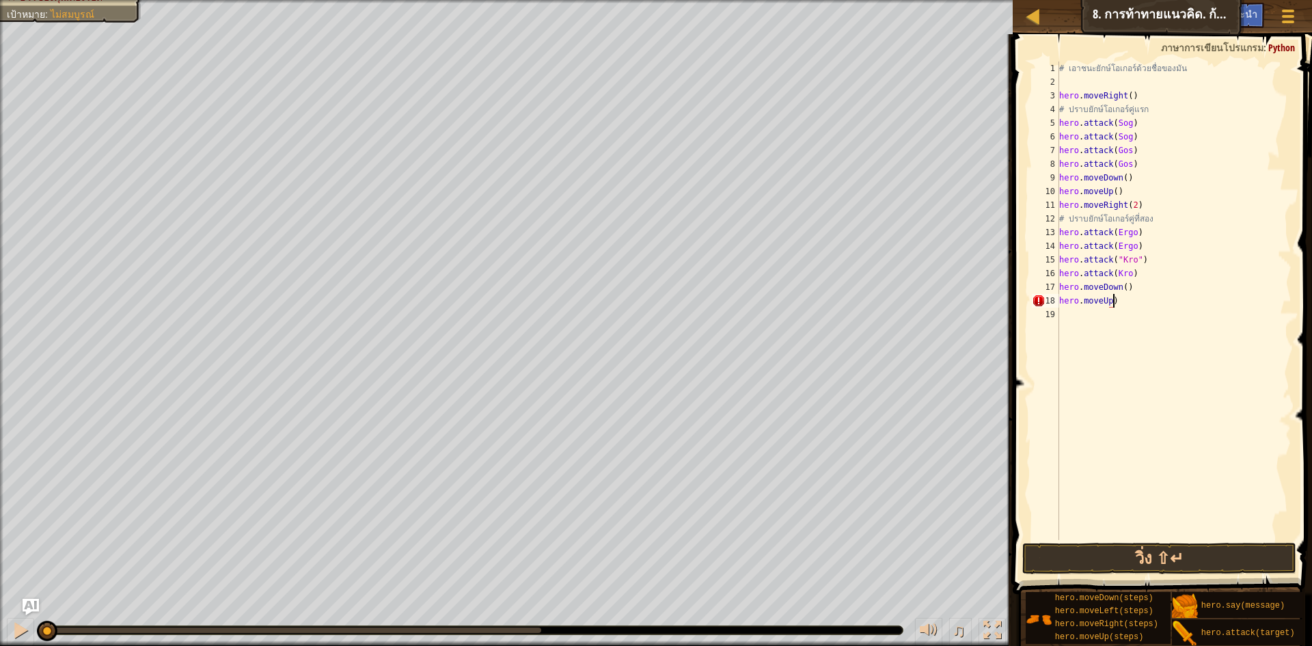
click at [1156, 300] on div "# เอาชนะยักษ์โอเกอร์ด้วยชื่อของมัน hero . moveRight ( ) # ปราบยักษ์โอเกอร์คู่แร…" at bounding box center [1174, 315] width 235 height 506
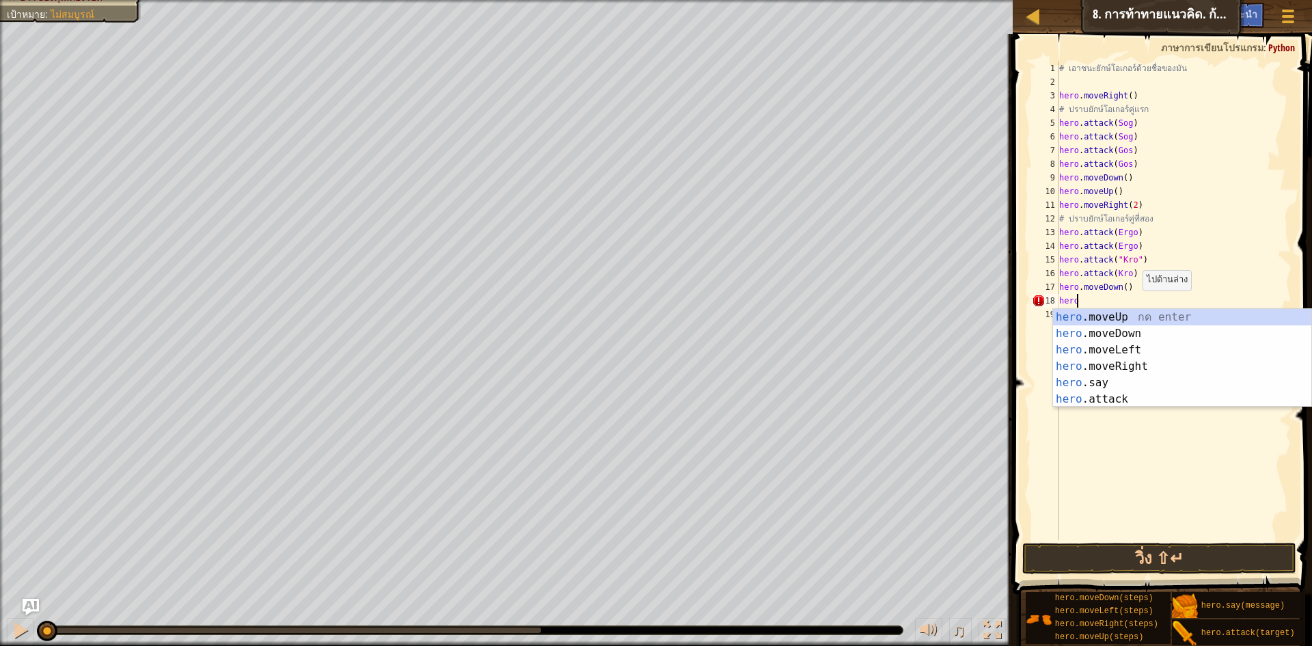
type textarea "h"
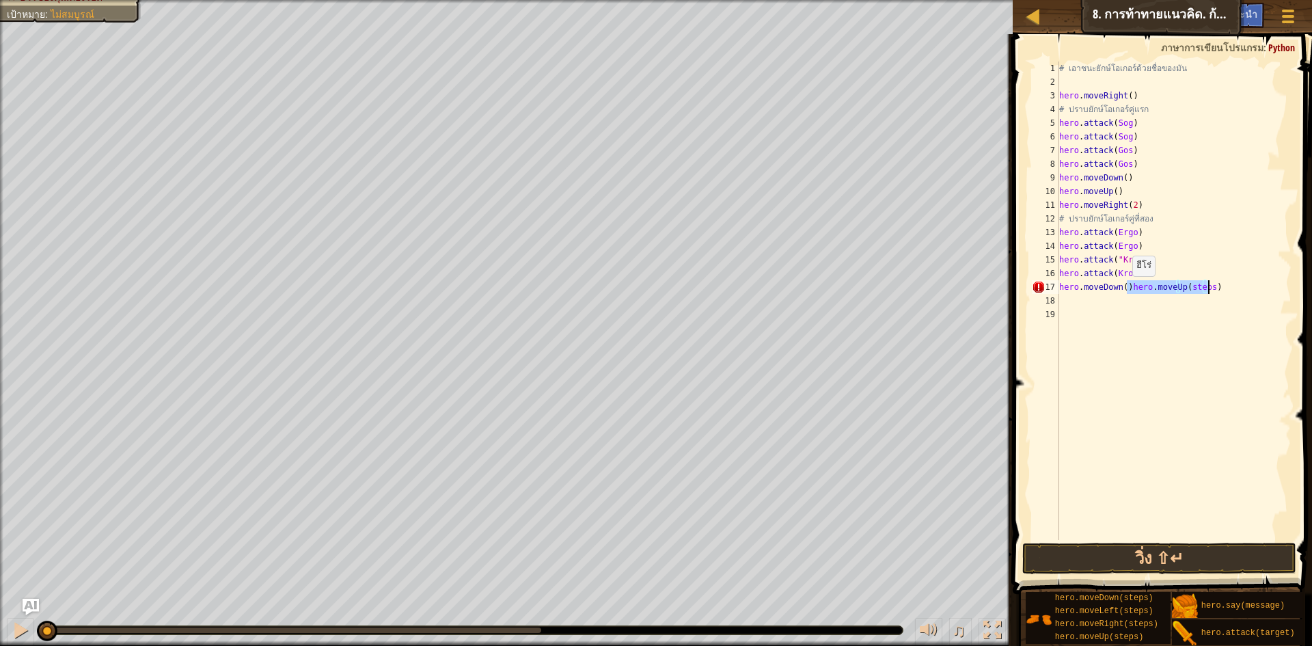
click at [1126, 290] on div "# เอาชนะยักษ์โอเกอร์ด้วยชื่อของมัน hero . moveRight ( ) # ปราบยักษ์โอเกอร์คู่แร…" at bounding box center [1174, 301] width 235 height 478
type textarea "hero.moveUp(steps)"
click at [1135, 300] on div "# เอาชนะยักษ์โอเกอร์ด้วยชื่อของมัน hero . moveRight ( ) # ปราบยักษ์โอเกอร์คู่แร…" at bounding box center [1174, 315] width 235 height 506
click at [1135, 297] on div "# เอาชนะยักษ์โอเกอร์ด้วยชื่อของมัน hero . moveRight ( ) # ปราบยักษ์โอเกอร์คู่แร…" at bounding box center [1174, 315] width 235 height 506
click at [1128, 550] on button "วิ่ง ⇧↵" at bounding box center [1159, 558] width 274 height 31
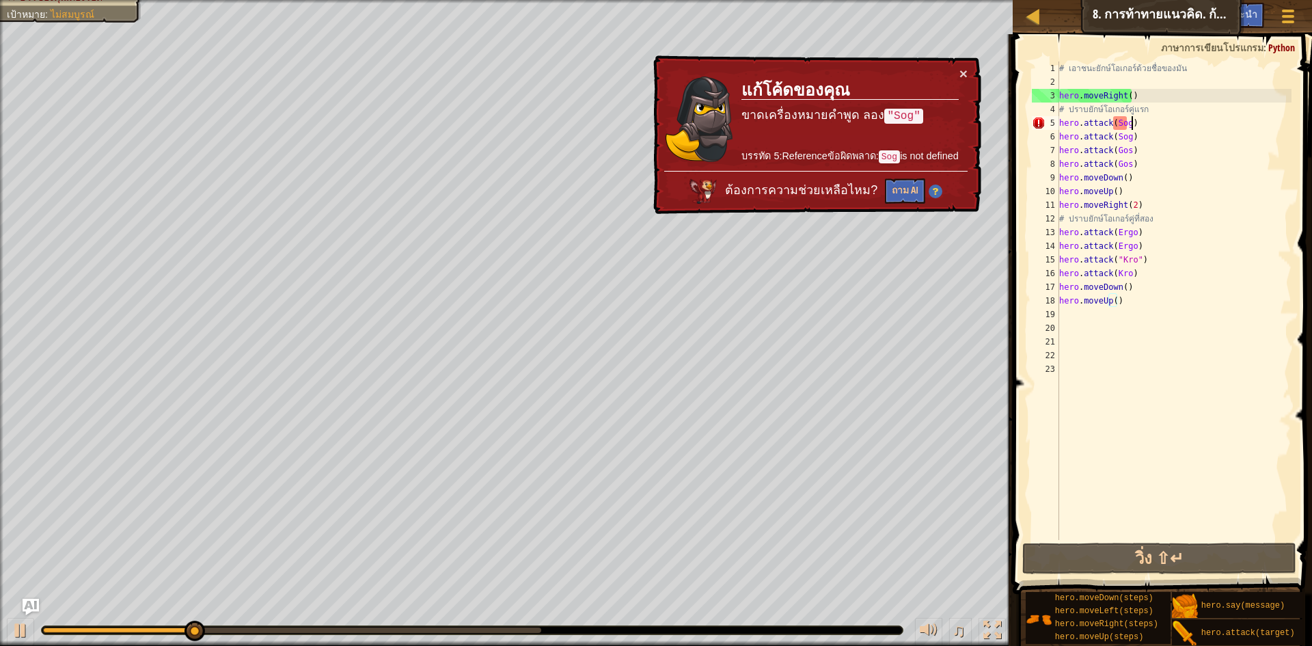
click at [1128, 122] on div "# เอาชนะยักษ์โอเกอร์ด้วยชื่อของมัน hero . moveRight ( ) # ปราบยักษ์โอเกอร์คู่แร…" at bounding box center [1174, 315] width 235 height 506
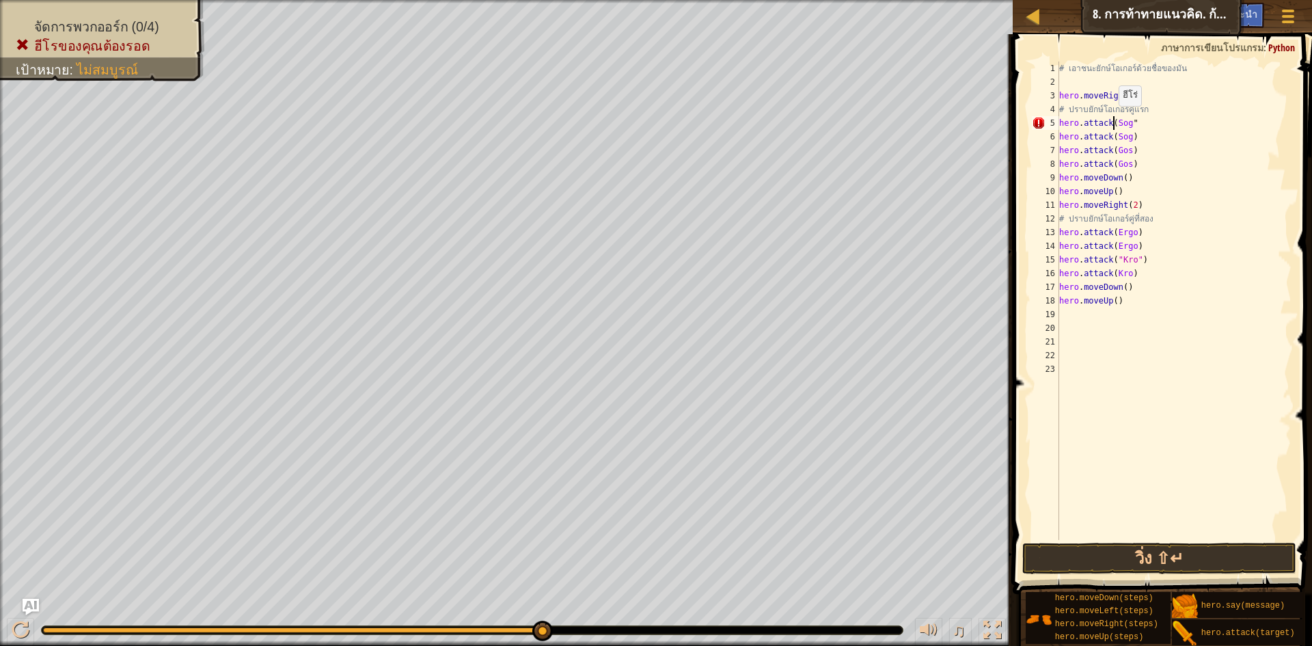
click at [1112, 120] on div "# เอาชนะยักษ์โอเกอร์ด้วยชื่อของมัน hero . moveRight ( ) # ปราบยักษ์โอเกอร์คู่แร…" at bounding box center [1174, 315] width 235 height 506
click at [1137, 119] on div "# เอาชนะยักษ์โอเกอร์ด้วยชื่อของมัน hero . moveRight ( ) # ปราบยักษ์โอเกอร์คู่แร…" at bounding box center [1174, 315] width 235 height 506
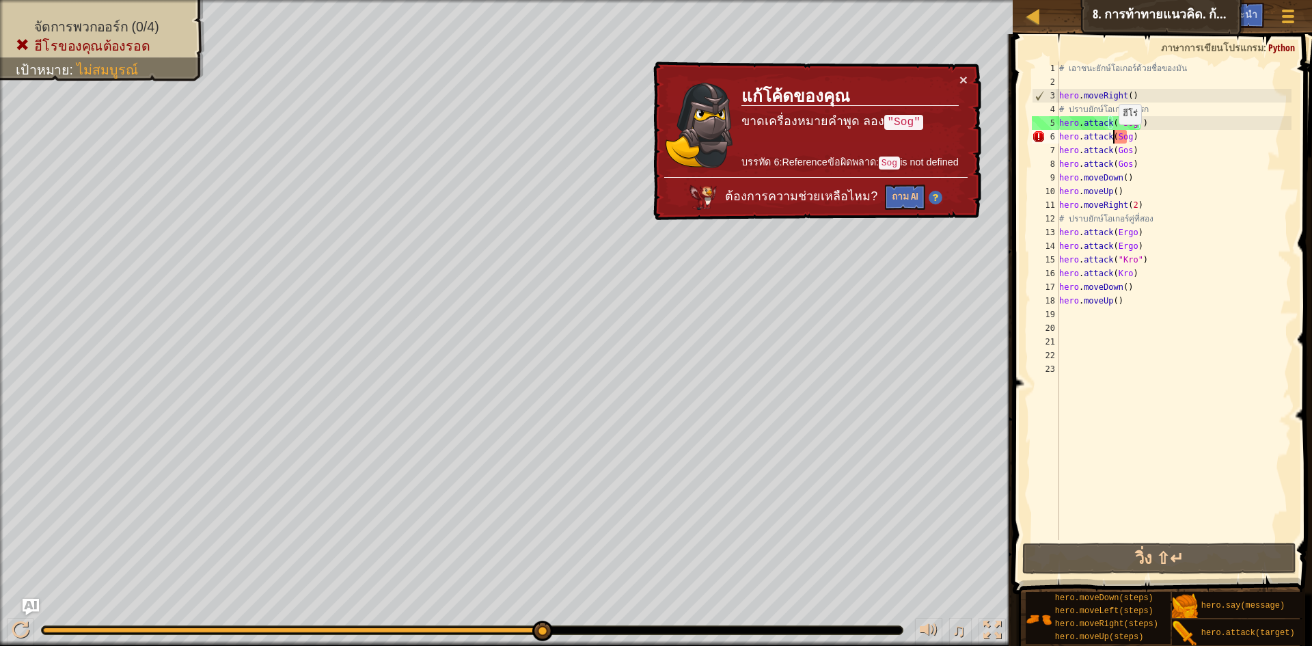
click at [1112, 138] on div "# เอาชนะยักษ์โอเกอร์ด้วยชื่อของมัน hero . moveRight ( ) # ปราบยักษ์โอเกอร์คู่แร…" at bounding box center [1174, 315] width 235 height 506
click at [1112, 139] on div "# เอาชนะยักษ์โอเกอร์ด้วยชื่อของมัน hero . moveRight ( ) # ปราบยักษ์โอเกอร์คู่แร…" at bounding box center [1174, 315] width 235 height 506
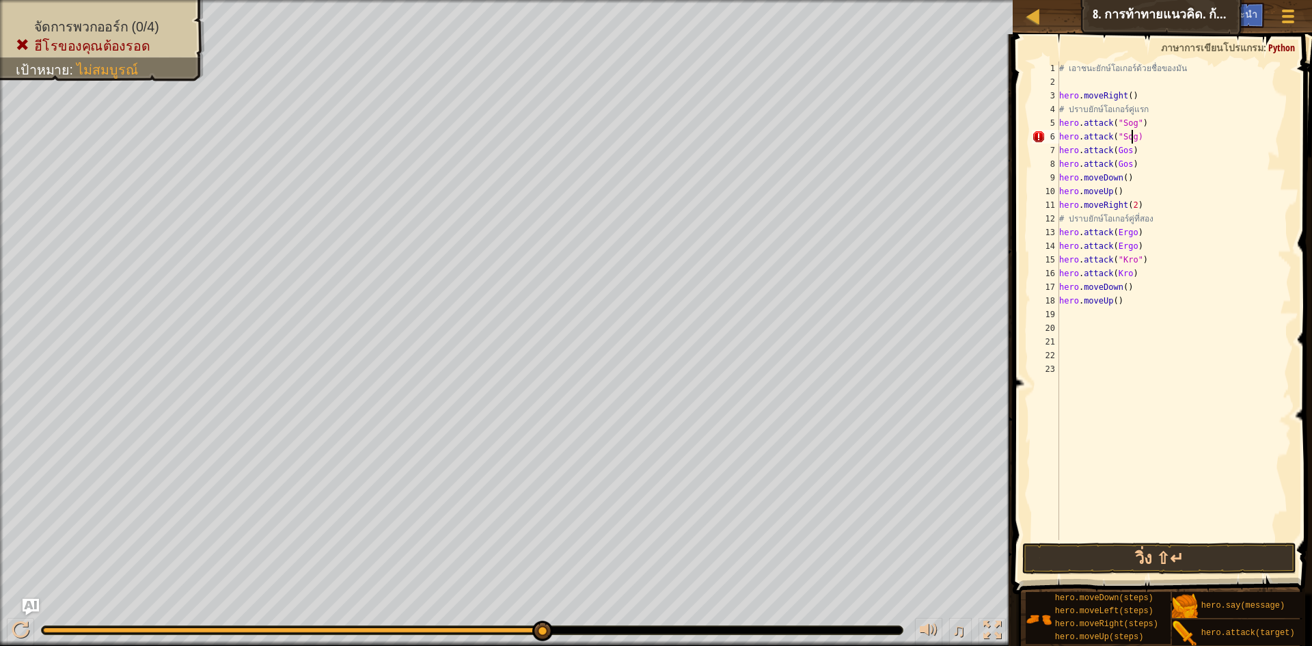
click at [1132, 134] on div "# เอาชนะยักษ์โอเกอร์ด้วยชื่อของมัน hero . moveRight ( ) # ปราบยักษ์โอเกอร์คู่แร…" at bounding box center [1174, 315] width 235 height 506
click at [1112, 150] on div "# เอาชนะยักษ์โอเกอร์ด้วยชื่อของมัน hero . moveRight ( ) # ปราบยักษ์โอเกอร์คู่แร…" at bounding box center [1174, 315] width 235 height 506
click at [1132, 148] on div "# เอาชนะยักษ์โอเกอร์ด้วยชื่อของมัน hero . moveRight ( ) # ปราบยักษ์โอเกอร์คู่แร…" at bounding box center [1174, 315] width 235 height 506
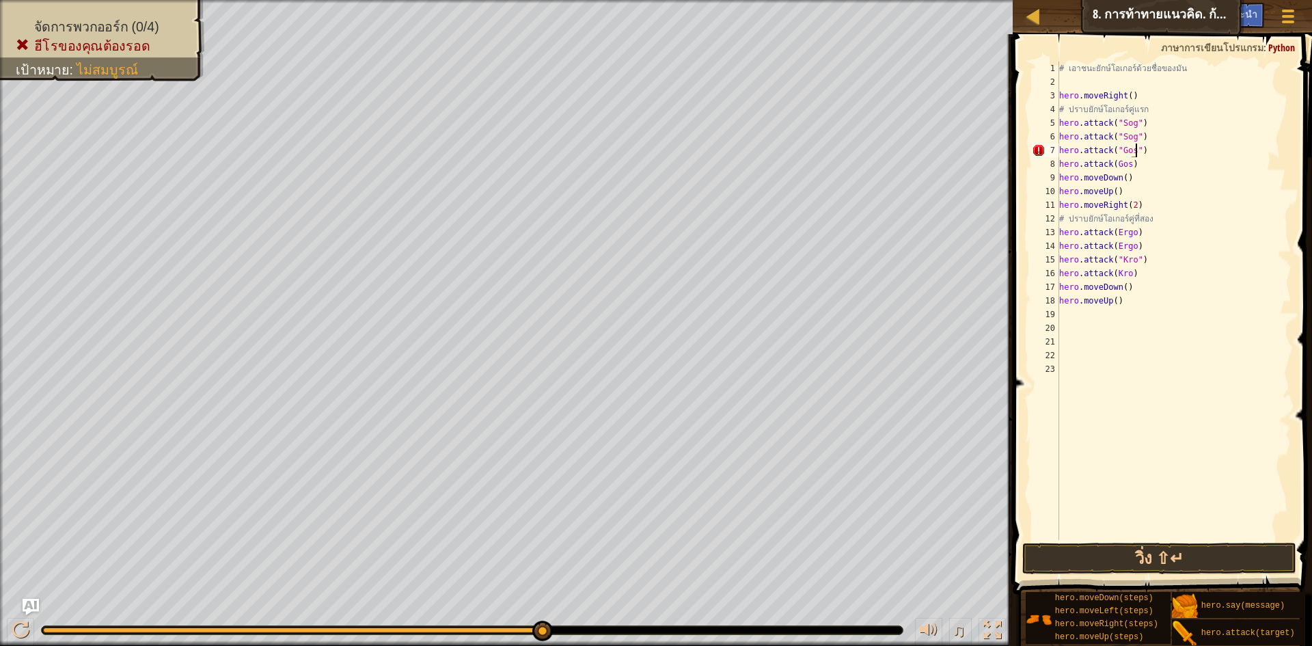
scroll to position [6, 6]
click at [1113, 165] on div "# เอาชนะยักษ์โอเกอร์ด้วยชื่อของมัน hero . moveRight ( ) # ปราบยักษ์โอเกอร์คู่แร…" at bounding box center [1174, 315] width 235 height 506
click at [1132, 161] on div "# เอาชนะยักษ์โอเกอร์ด้วยชื่อของมัน hero . moveRight ( ) # ปราบยักษ์โอเกอร์คู่แร…" at bounding box center [1174, 315] width 235 height 506
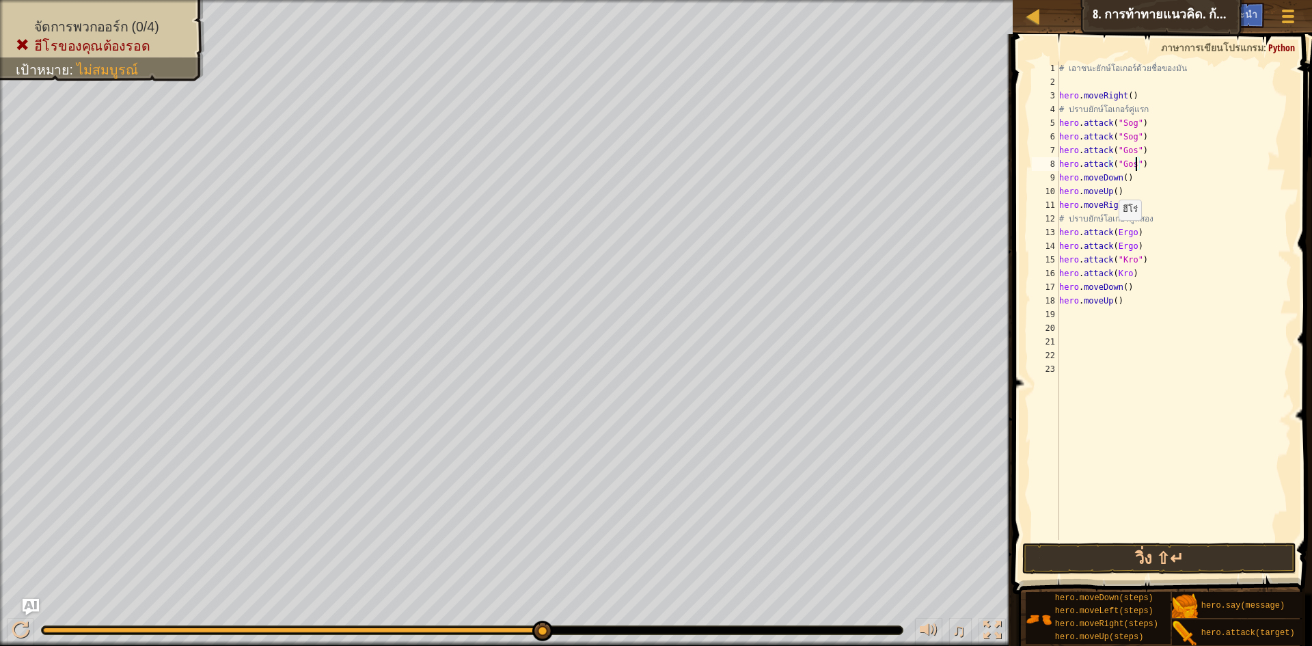
click at [1112, 234] on div "# เอาชนะยักษ์โอเกอร์ด้วยชื่อของมัน hero . moveRight ( ) # ปราบยักษ์โอเกอร์คู่แร…" at bounding box center [1174, 315] width 235 height 506
click at [1136, 234] on div "# เอาชนะยักษ์โอเกอร์ด้วยชื่อของมัน hero . moveRight ( ) # ปราบยักษ์โอเกอร์คู่แร…" at bounding box center [1174, 315] width 235 height 506
click at [1114, 247] on div "# เอาชนะยักษ์โอเกอร์ด้วยชื่อของมัน hero . moveRight ( ) # ปราบยักษ์โอเกอร์คู่แร…" at bounding box center [1174, 315] width 235 height 506
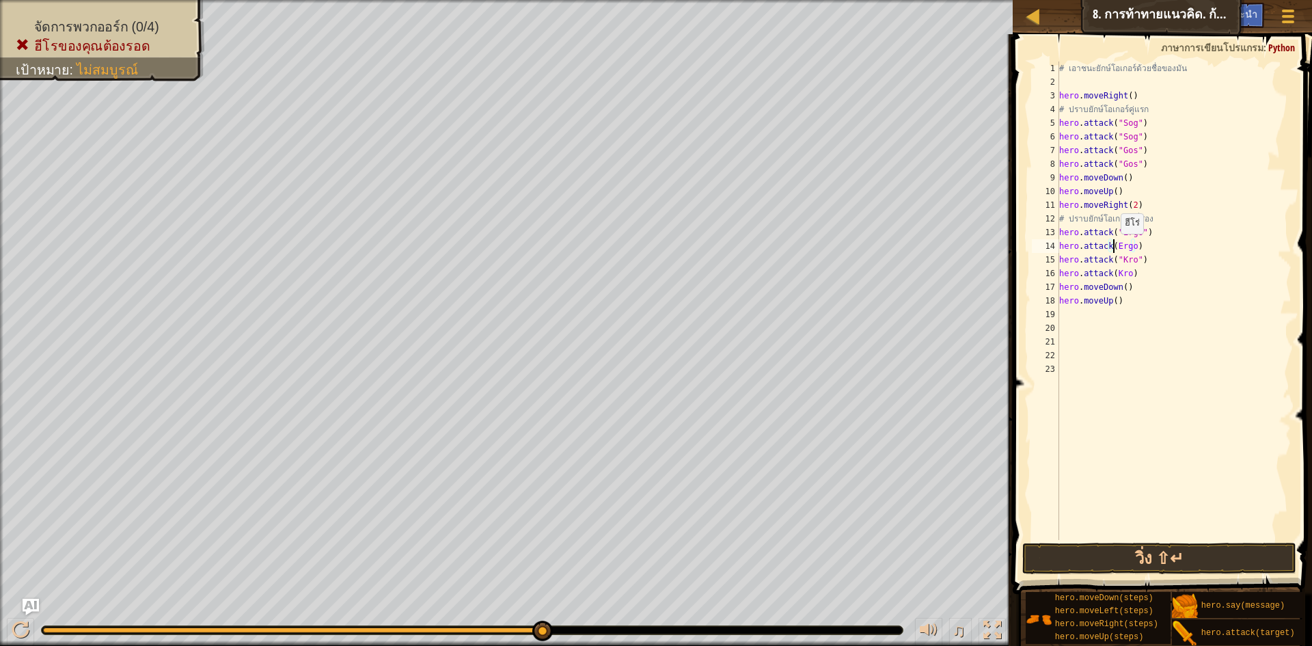
scroll to position [6, 5]
click at [1135, 243] on div "# เอาชนะยักษ์โอเกอร์ด้วยชื่อของมัน hero . moveRight ( ) # ปราบยักษ์โอเกอร์คู่แร…" at bounding box center [1174, 315] width 235 height 506
click at [1112, 272] on div "# เอาชนะยักษ์โอเกอร์ด้วยชื่อของมัน hero . moveRight ( ) # ปราบยักษ์โอเกอร์คู่แร…" at bounding box center [1174, 315] width 235 height 506
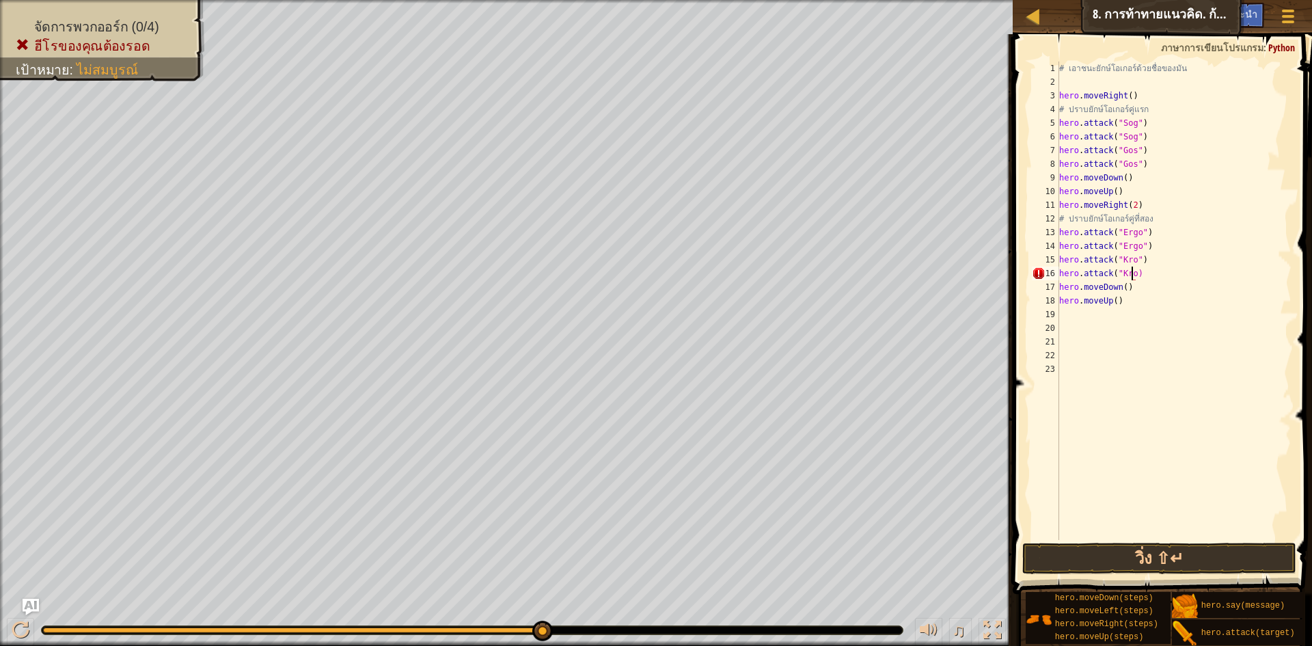
click at [1131, 273] on div "# เอาชนะยักษ์โอเกอร์ด้วยชื่อของมัน hero . moveRight ( ) # ปราบยักษ์โอเกอร์คู่แร…" at bounding box center [1174, 315] width 235 height 506
type textarea "hero.attack("Kro")"
click at [1097, 564] on button "วิ่ง ⇧↵" at bounding box center [1159, 558] width 274 height 31
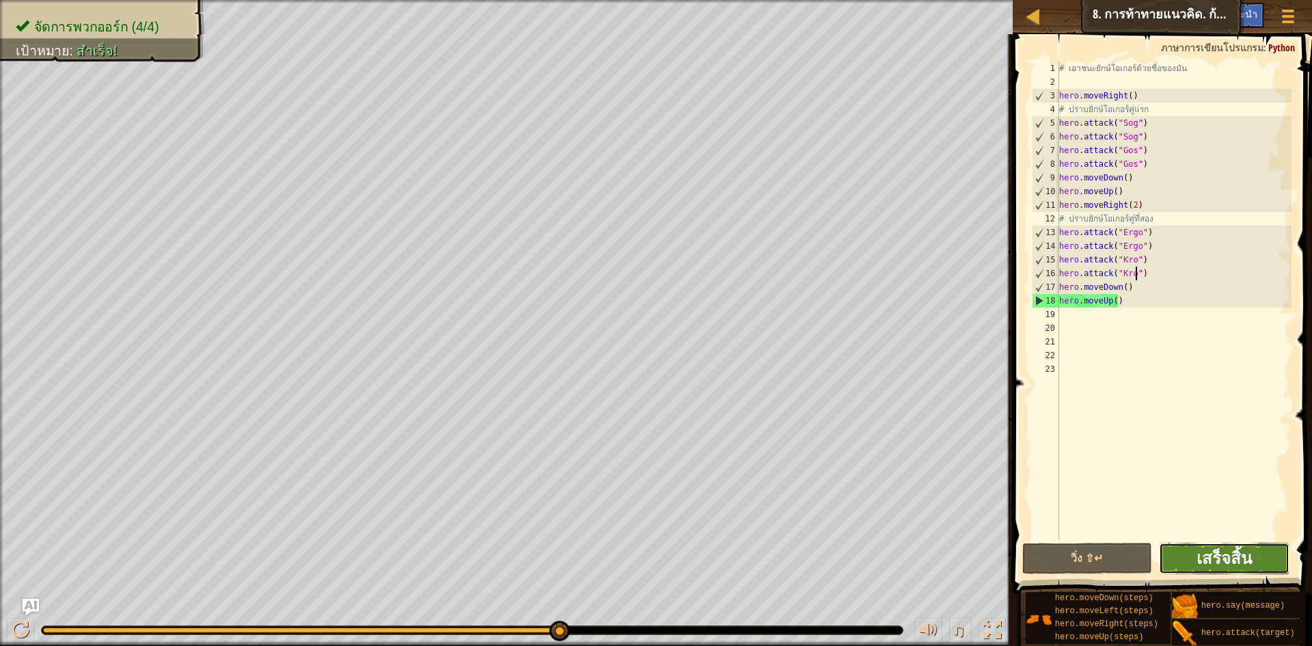
click at [1234, 556] on span "เสร็จสิ้น" at bounding box center [1224, 558] width 55 height 22
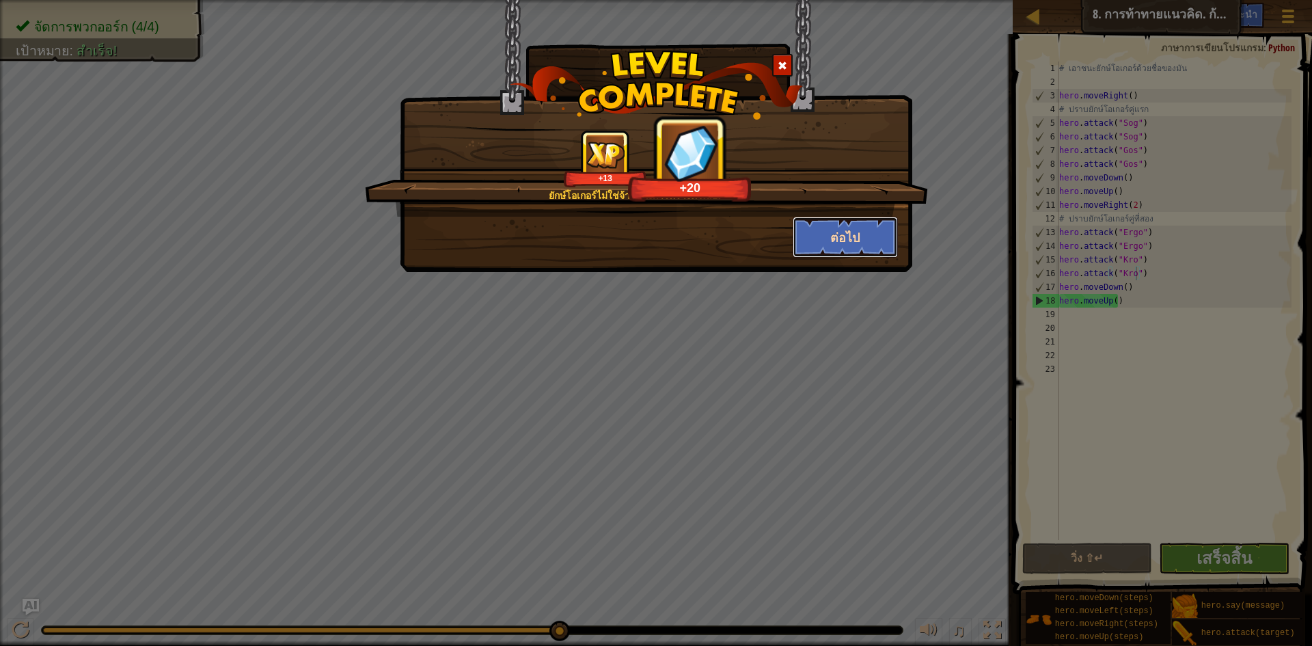
click at [813, 234] on button "ต่อไป" at bounding box center [846, 237] width 106 height 41
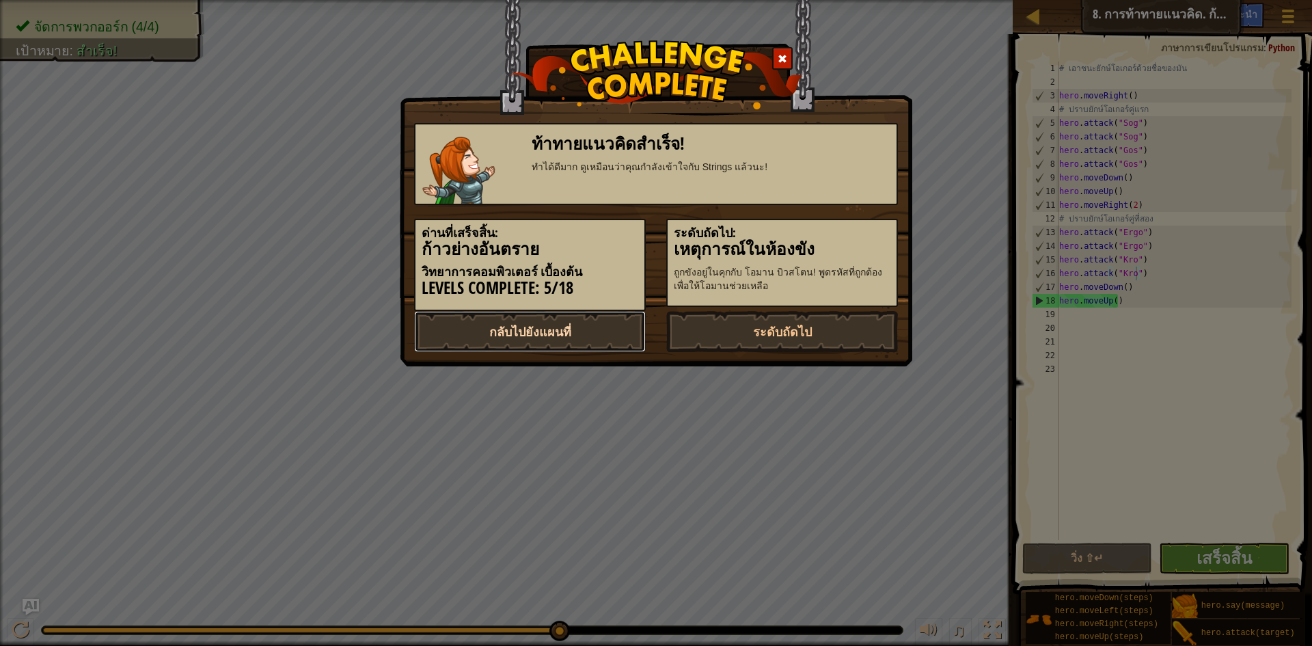
click at [567, 332] on link "กลับไปยังแผนที่" at bounding box center [530, 331] width 232 height 41
select select "th"
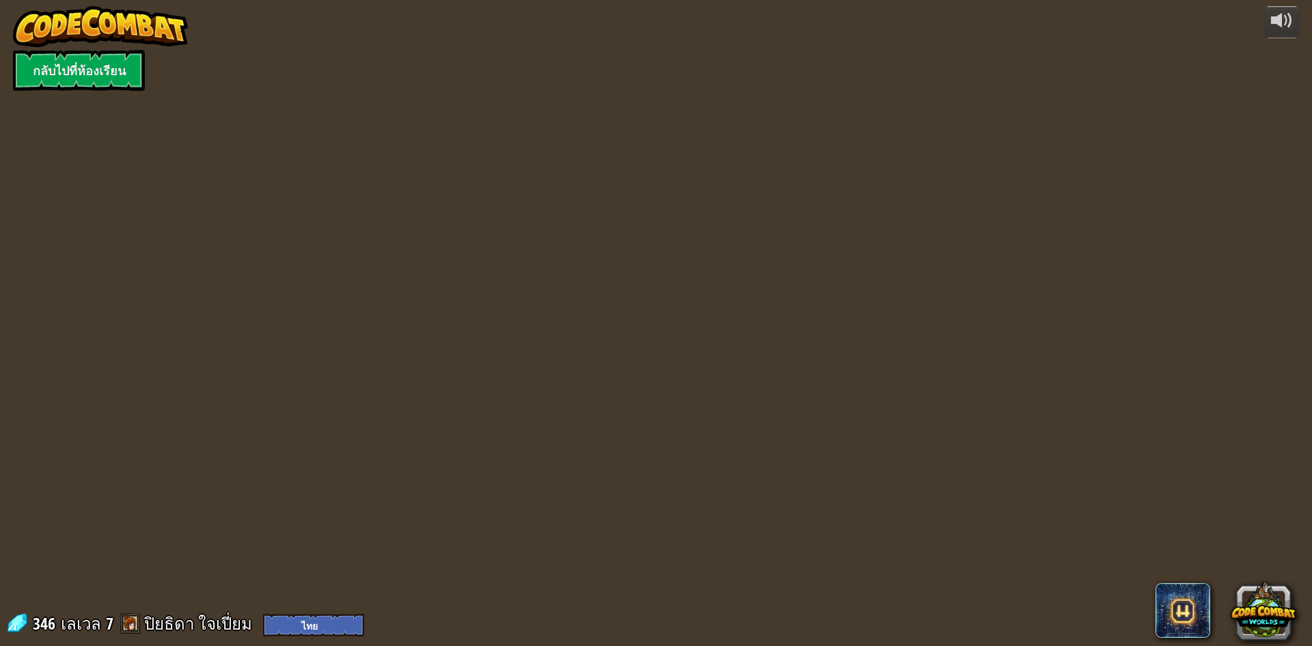
select select "th"
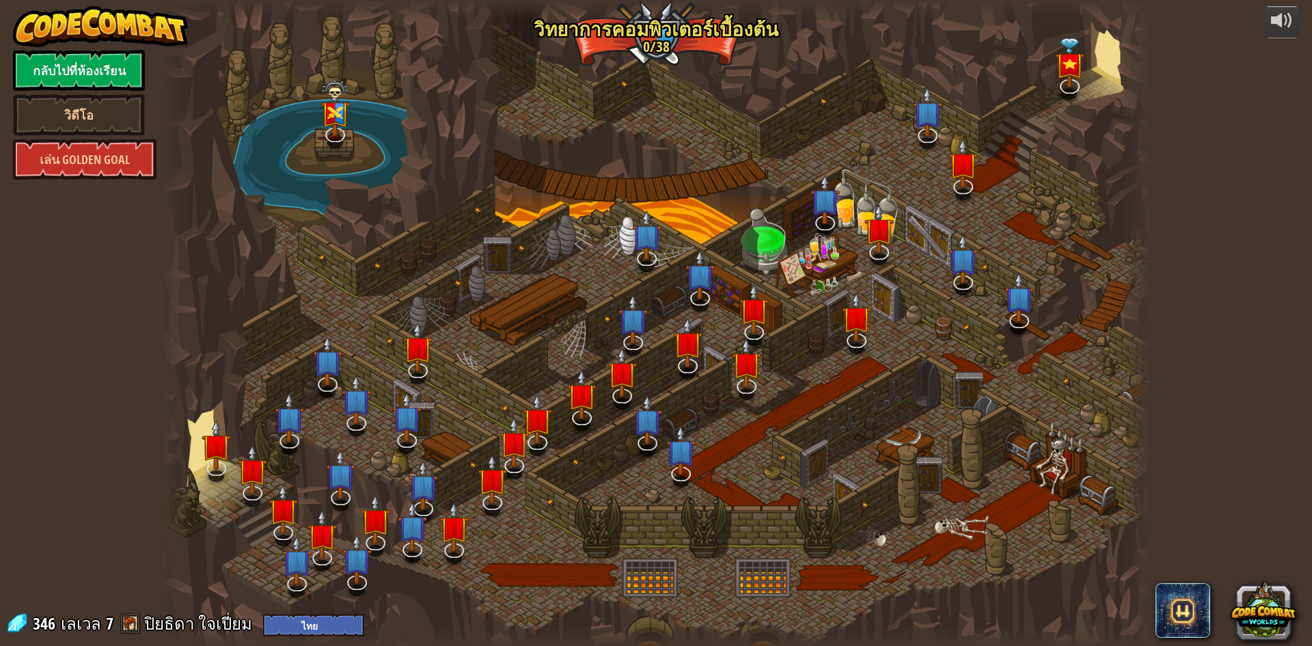
select select "th"
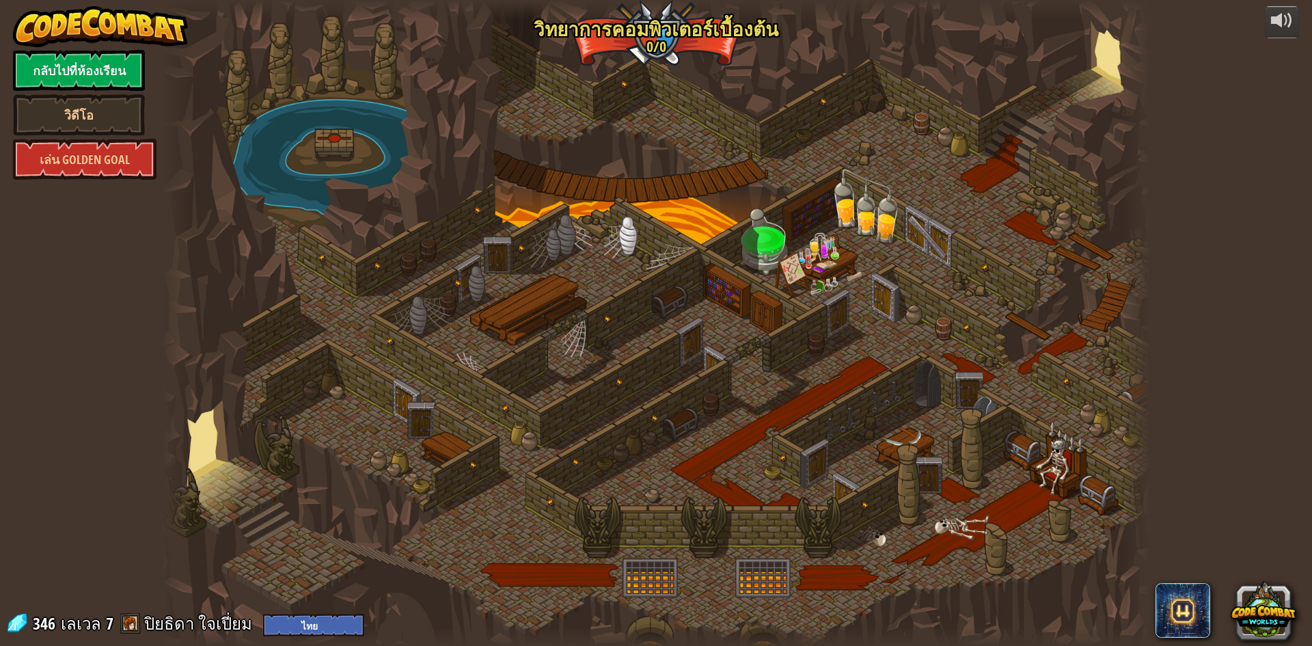
select select "th"
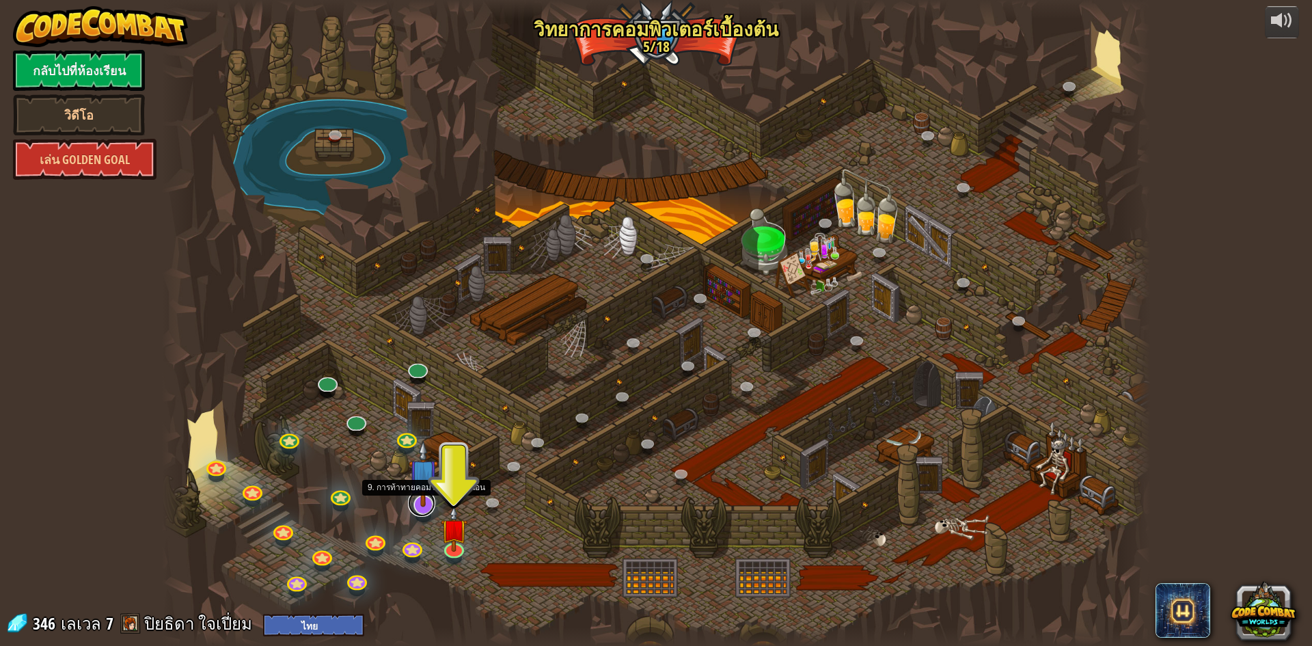
click at [422, 509] on link at bounding box center [421, 502] width 27 height 27
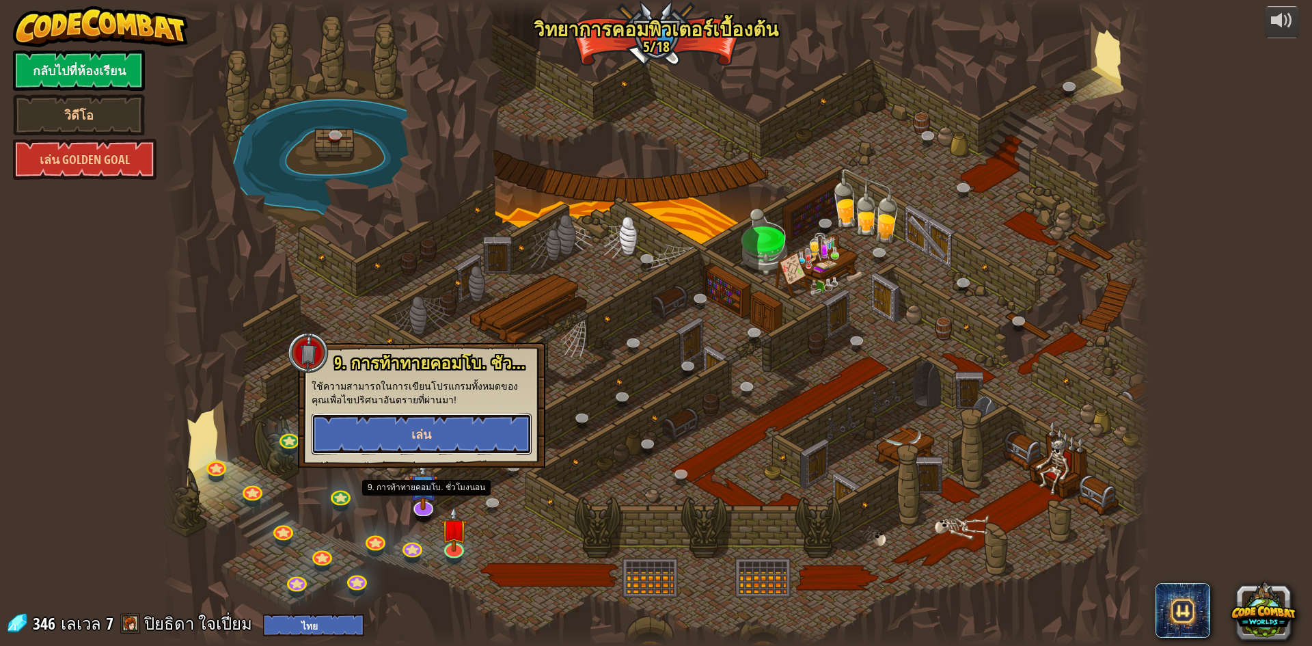
click at [433, 434] on button "เล่น" at bounding box center [422, 433] width 220 height 41
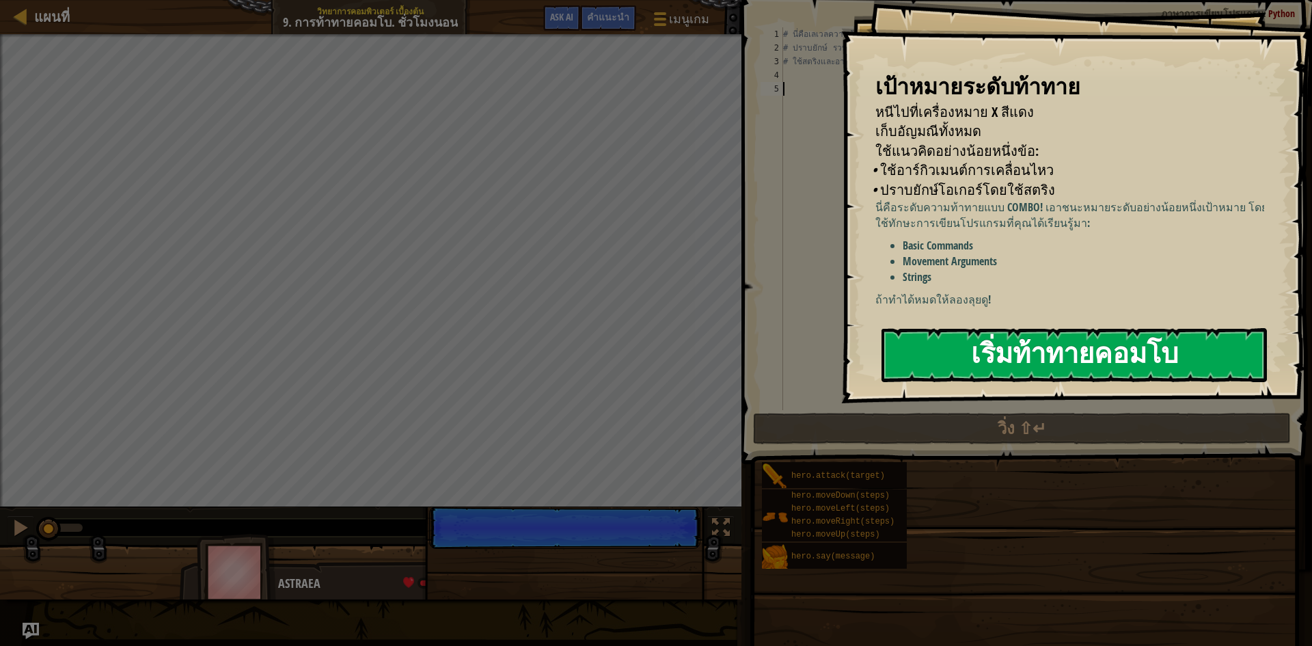
click at [949, 359] on button "เริ่มท้าทายคอมโบ" at bounding box center [1074, 355] width 385 height 54
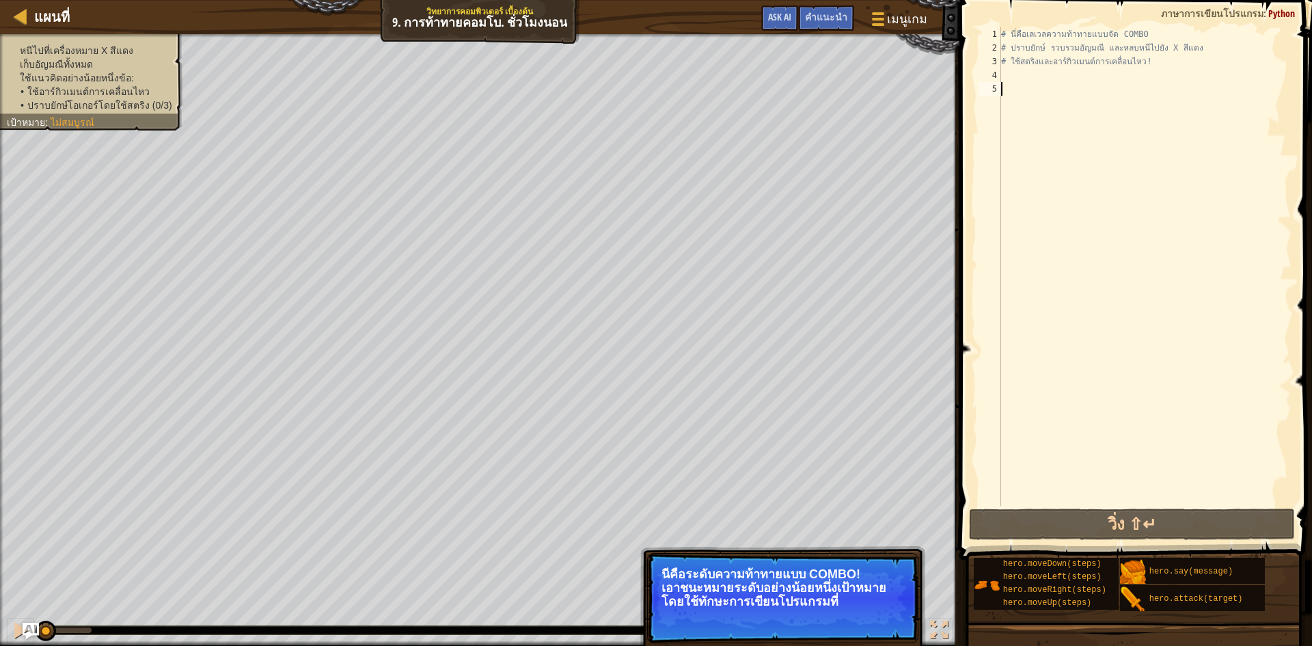
click at [1069, 83] on div "# นี่คือเลเวลความท้าทายแบบจัด COMBO # ปราบยักษ์ รวบรวมอัญมณี และหลบหนีไปยัง X ส…" at bounding box center [1144, 280] width 293 height 506
click at [1063, 77] on div "# นี่คือเลเวลความท้าทายแบบจัด COMBO # ปราบยักษ์ รวบรวมอัญมณี และหลบหนีไปยัง X ส…" at bounding box center [1144, 280] width 293 height 506
click at [900, 619] on div at bounding box center [899, 619] width 5 height 5
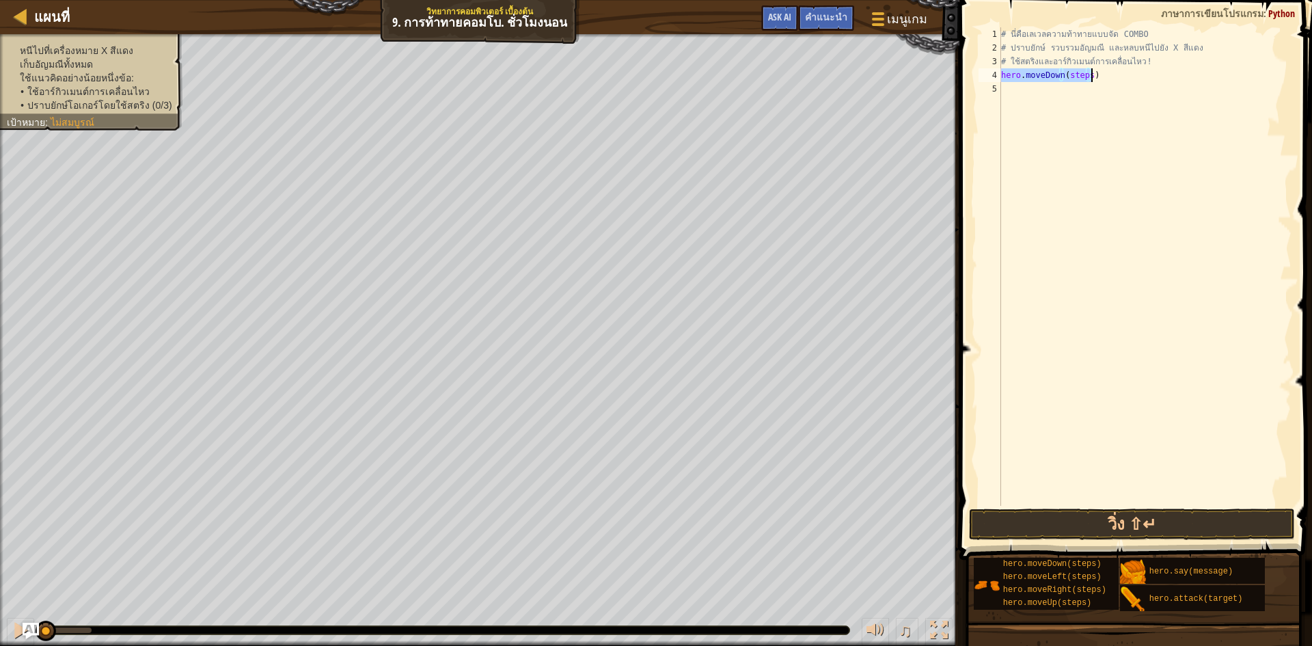
click at [1087, 75] on div "# นี่คือเลเวลความท้าทายแบบจัด COMBO # ปราบยักษ์ รวบรวมอัญมณี และหลบหนีไปยัง X ส…" at bounding box center [1144, 266] width 293 height 478
click at [1087, 75] on div "# นี่คือเลเวลความท้าทายแบบจัด COMBO # ปราบยักษ์ รวบรวมอัญมณี และหลบหนีไปยัง X ส…" at bounding box center [1144, 280] width 293 height 506
click at [1137, 521] on button "วิ่ง ⇧↵" at bounding box center [1132, 523] width 326 height 31
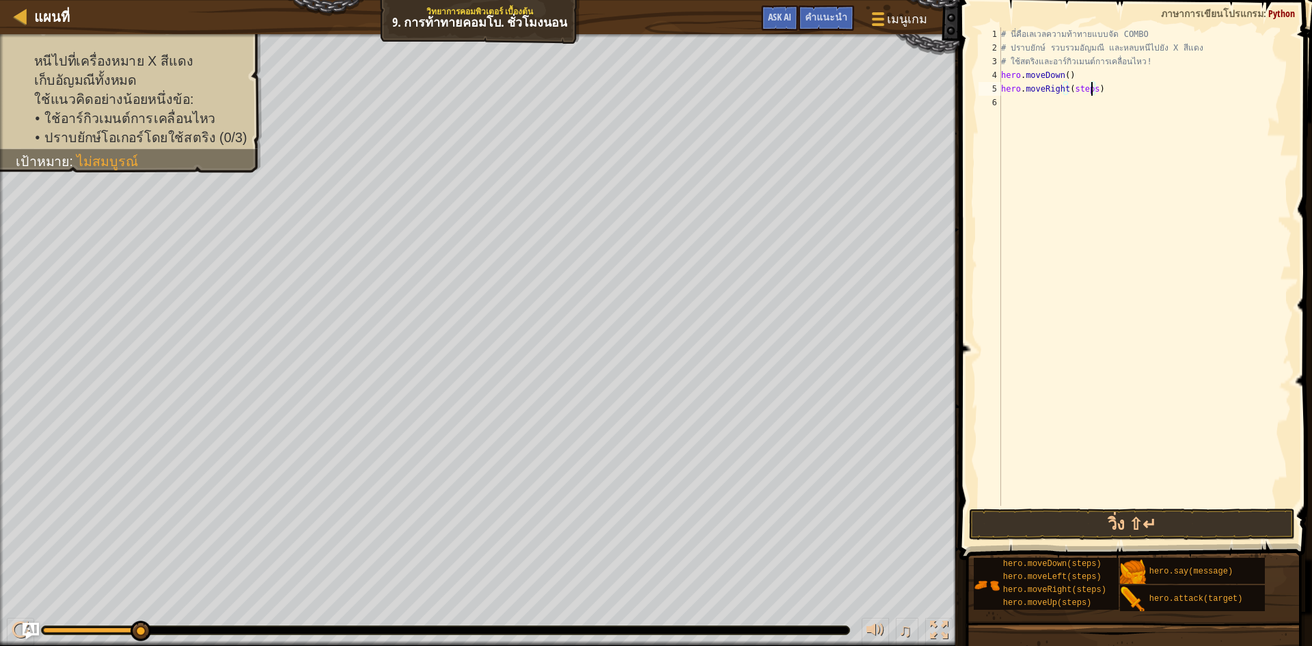
click at [1091, 90] on div "# นี่คือเลเวลความท้าทายแบบจัด COMBO # ปราบยักษ์ รวบรวมอัญมณี และหลบหนีไปยัง X ส…" at bounding box center [1144, 280] width 293 height 506
click at [1077, 103] on div "# นี่คือเลเวลความท้าทายแบบจัด COMBO # ปราบยักษ์ รวบรวมอัญมณี และหลบหนีไปยัง X ส…" at bounding box center [1144, 280] width 293 height 506
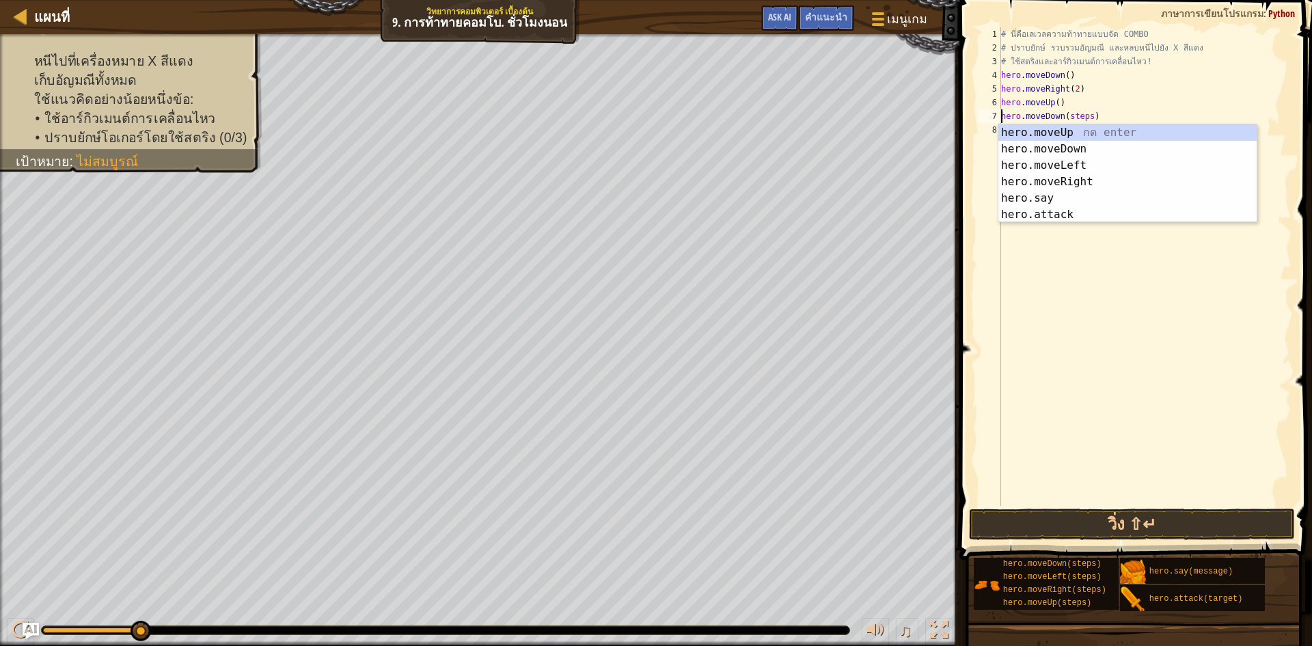
click at [1087, 114] on div "# นี่คือเลเวลความท้าทายแบบจัด COMBO # ปราบยักษ์ รวบรวมอัญมณี และหลบหนีไปยัง X ส…" at bounding box center [1144, 280] width 293 height 506
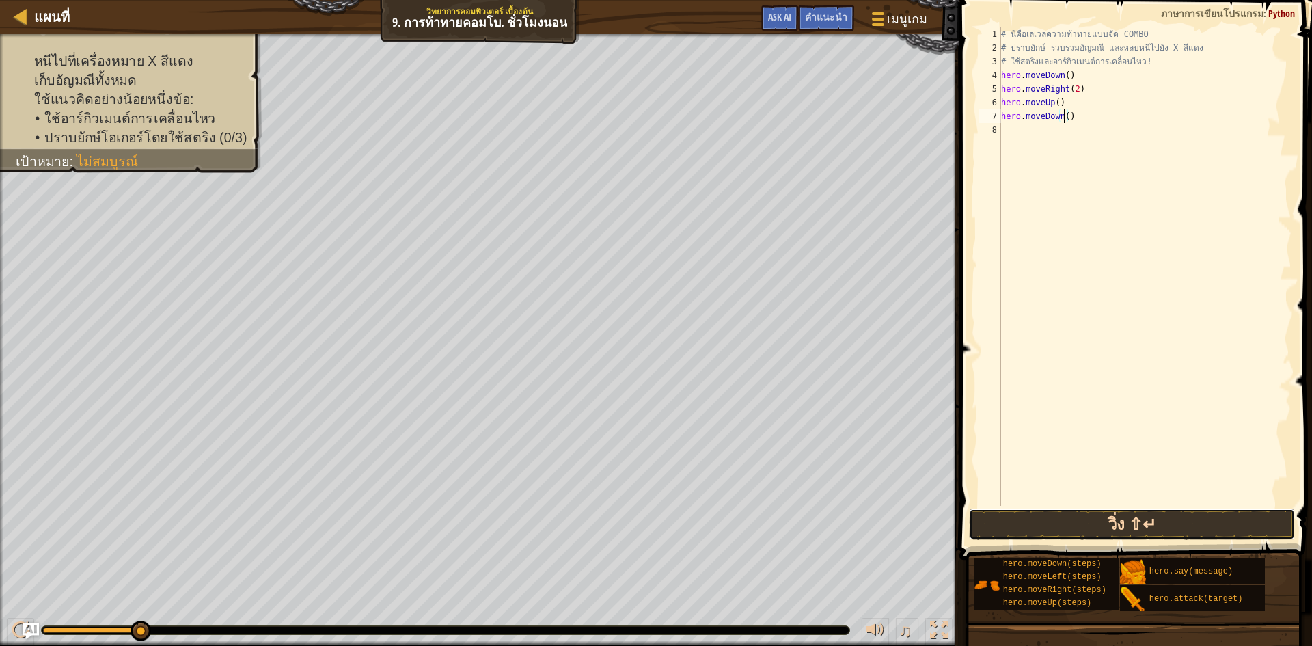
drag, startPoint x: 1093, startPoint y: 529, endPoint x: 1111, endPoint y: 511, distance: 26.1
click at [1094, 526] on button "วิ่ง ⇧↵" at bounding box center [1132, 523] width 326 height 31
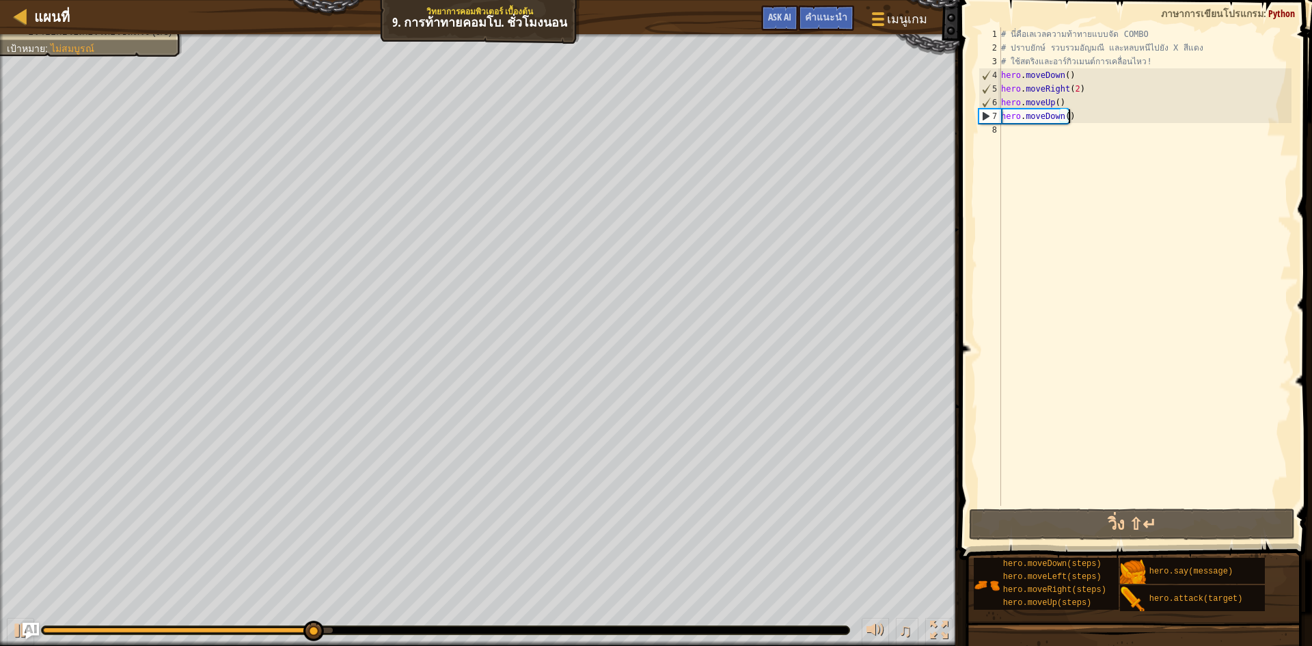
click at [1089, 115] on div "# นี่คือเลเวลความท้าทายแบบจัด COMBO # ปราบยักษ์ รวบรวมอัญมณี และหลบหนีไปยัง X ส…" at bounding box center [1144, 280] width 293 height 506
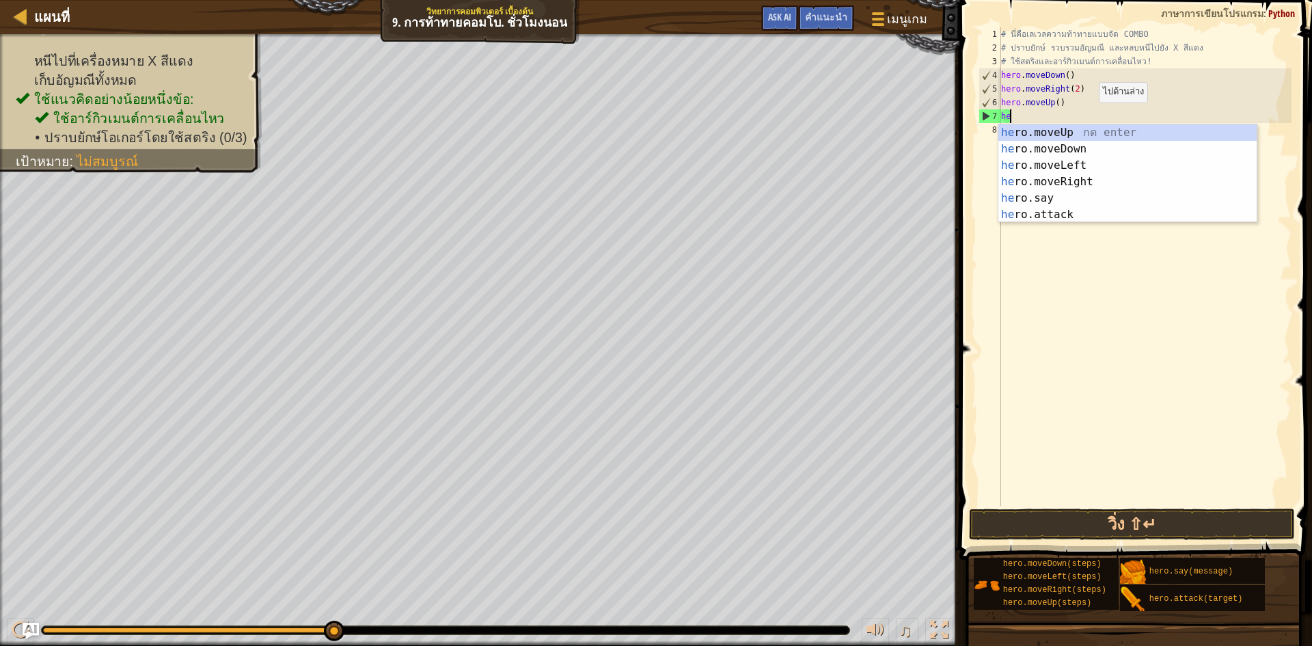
scroll to position [6, 0]
type textarea "h"
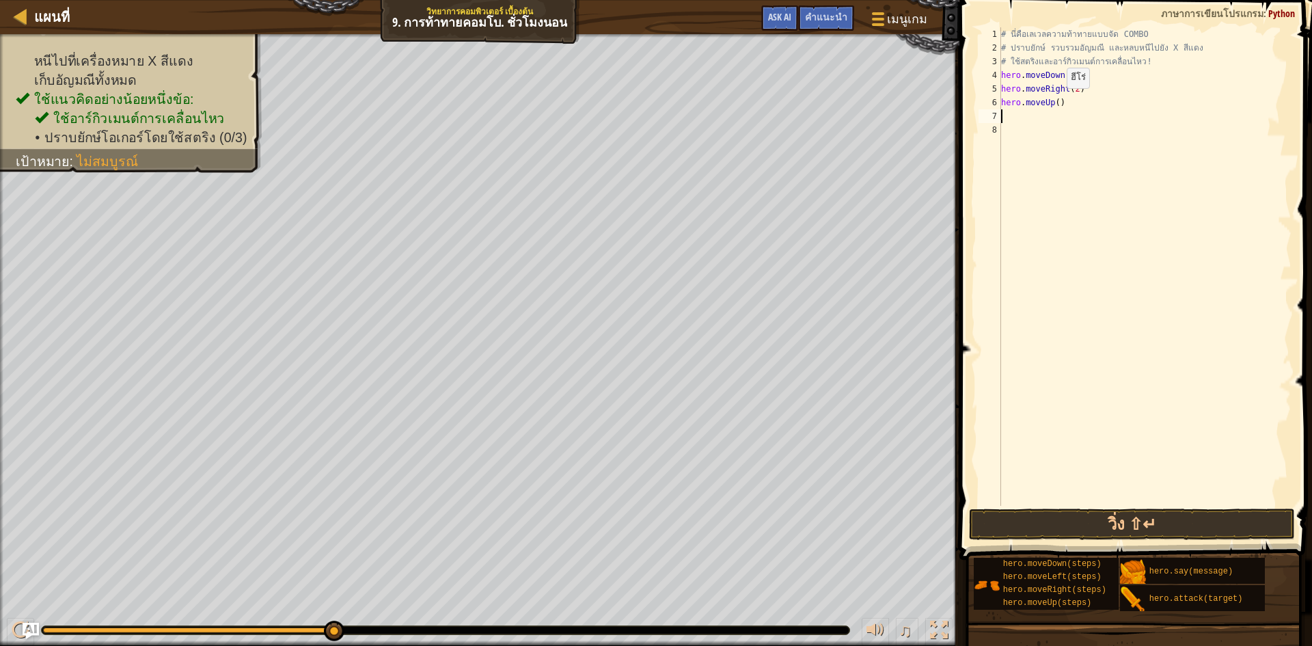
click at [1055, 102] on div "# นี่คือเลเวลความท้าทายแบบจัด COMBO # ปราบยักษ์ รวบรวมอัญมณี และหลบหนีไปยัง X ส…" at bounding box center [1144, 280] width 293 height 506
type textarea "hero.moveUp()"
click at [1061, 122] on div "# นี่คือเลเวลความท้าทายแบบจัด COMBO # ปราบยักษ์ รวบรวมอัญมณี และหลบหนีไปยัง X ส…" at bounding box center [1144, 280] width 293 height 506
click at [1088, 118] on div "# นี่คือเลเวลความท้าทายแบบจัด COMBO # ปราบยักษ์ รวบรวมอัญมณี และหลบหนีไปยัง X ส…" at bounding box center [1144, 266] width 293 height 478
click at [1089, 131] on div "# นี่คือเลเวลความท้าทายแบบจัด COMBO # ปราบยักษ์ รวบรวมอัญมณี และหลบหนีไปยัง X ส…" at bounding box center [1144, 280] width 293 height 506
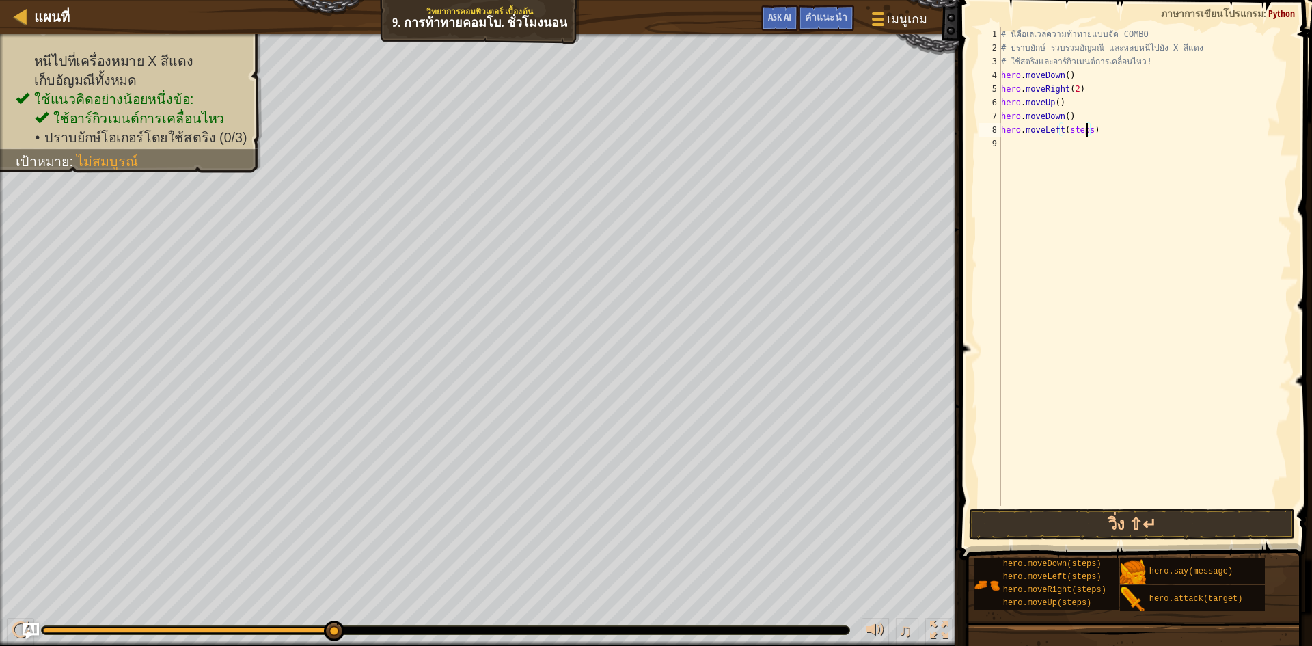
click at [1086, 132] on div "# นี่คือเลเวลความท้าทายแบบจัด COMBO # ปราบยักษ์ รวบรวมอัญมณี และหลบหนีไปยัง X ส…" at bounding box center [1144, 280] width 293 height 506
type textarea "hero.moveLeft(2)"
drag, startPoint x: 1018, startPoint y: 150, endPoint x: 1013, endPoint y: 167, distance: 18.4
click at [1018, 149] on div "# นี่คือเลเวลความท้าทายแบบจัด COMBO # ปราบยักษ์ รวบรวมอัญมณี และหลบหนีไปยัง X ส…" at bounding box center [1144, 280] width 293 height 506
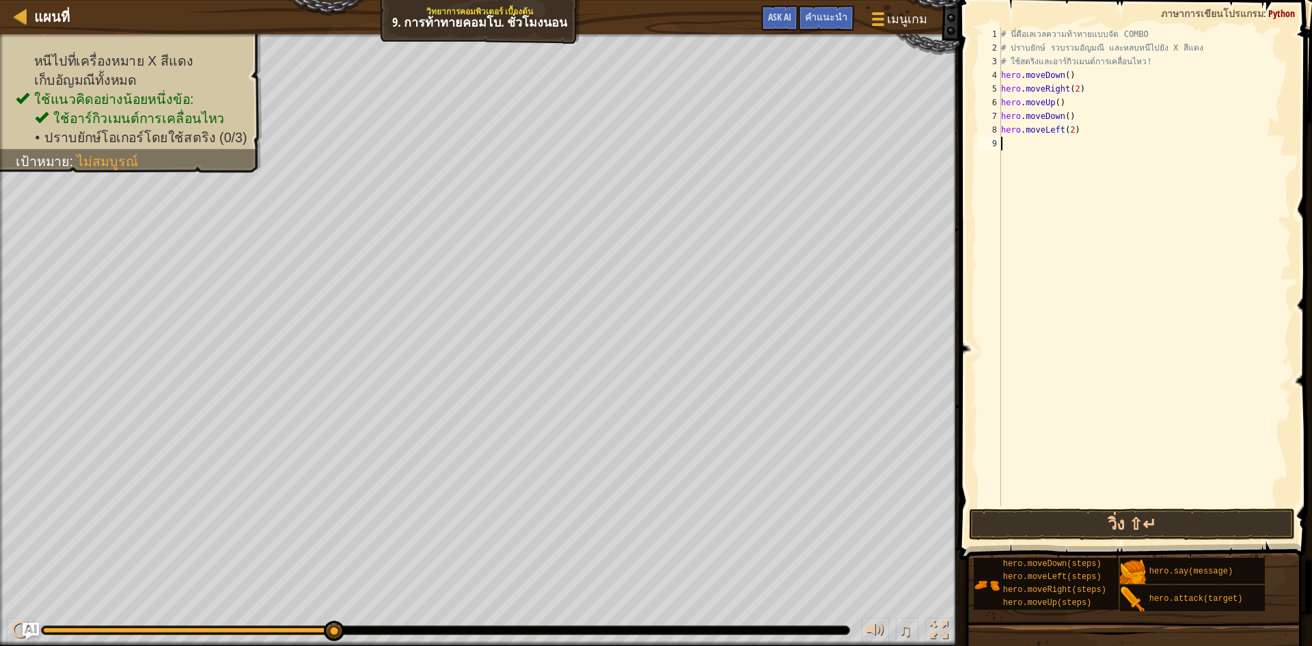
scroll to position [6, 0]
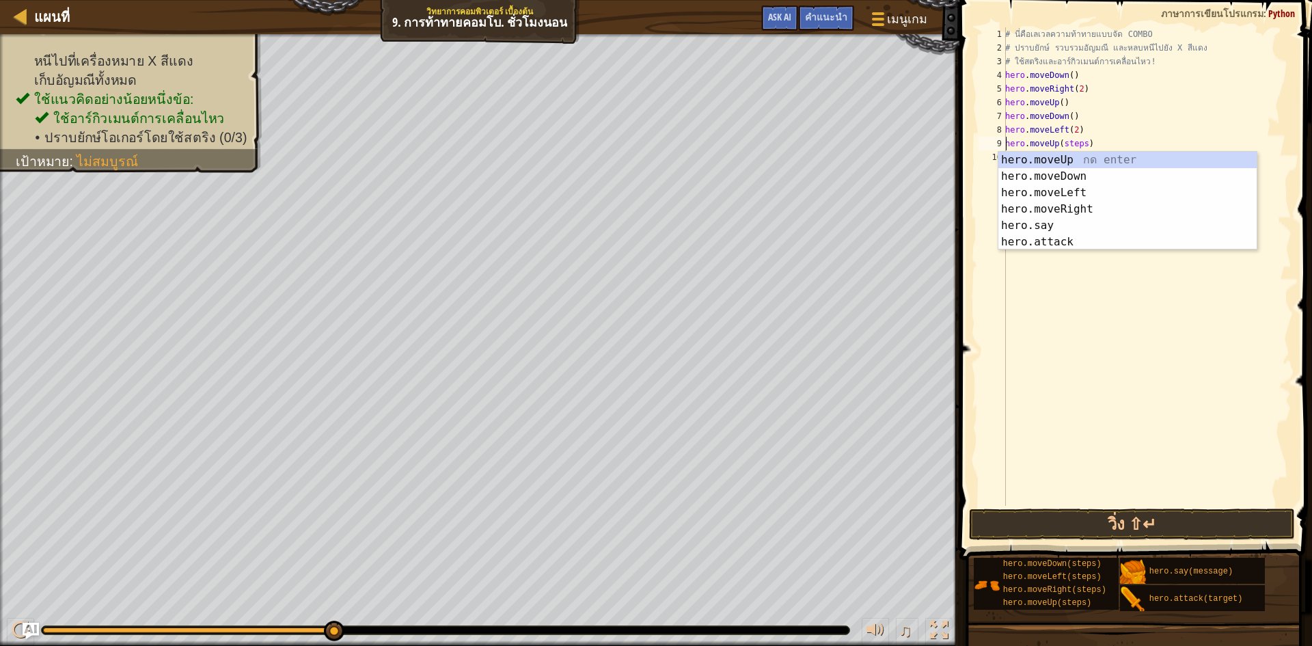
click at [1080, 146] on div "# นี่คือเลเวลความท้าทายแบบจัด COMBO # ปราบยักษ์ รวบรวมอัญมณี และหลบหนีไปยัง X ส…" at bounding box center [1147, 280] width 289 height 506
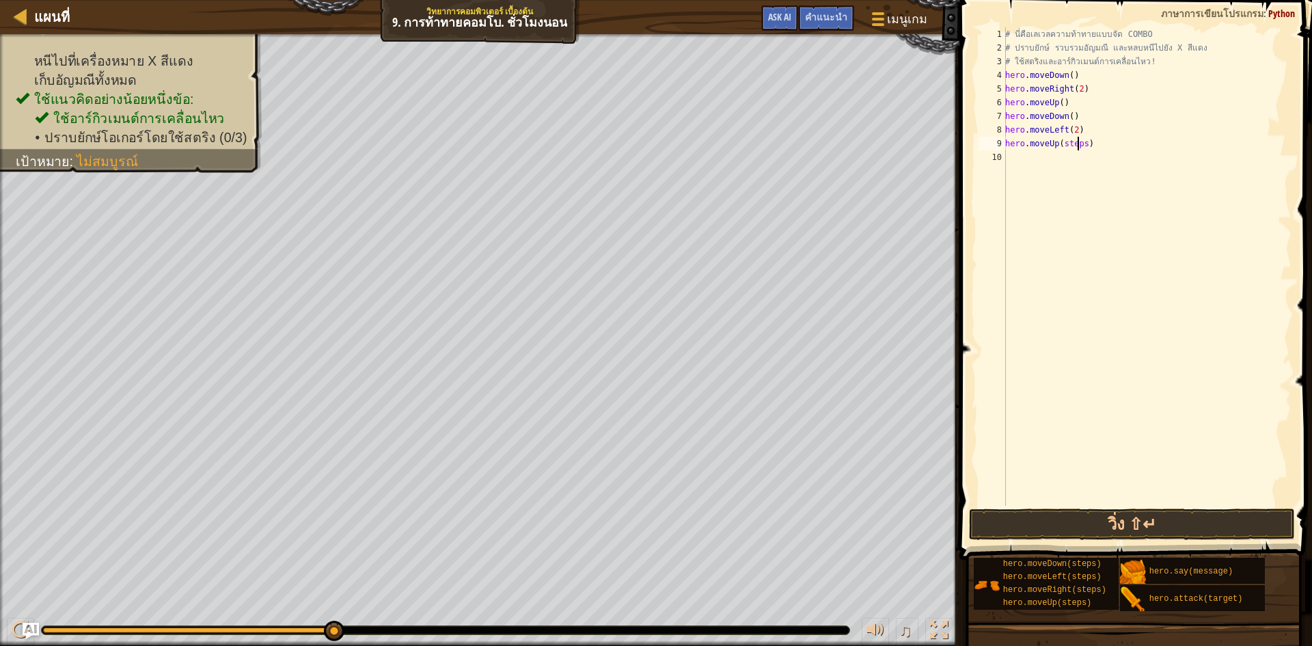
click at [1080, 146] on div "# นี่คือเลเวลความท้าทายแบบจัด COMBO # ปราบยักษ์ รวบรวมอัญมณี และหลบหนีไปยัง X ส…" at bounding box center [1147, 280] width 289 height 506
click at [1081, 144] on div "# นี่คือเลเวลความท้าทายแบบจัด COMBO # ปราบยักษ์ รวบรวมอัญมณี และหลบหนีไปยัง X ส…" at bounding box center [1147, 280] width 289 height 506
click at [1089, 145] on div "# นี่คือเลเวลความท้าทายแบบจัด COMBO # ปราบยักษ์ รวบรวมอัญมณี และหลบหนีไปยัง X ส…" at bounding box center [1147, 280] width 289 height 506
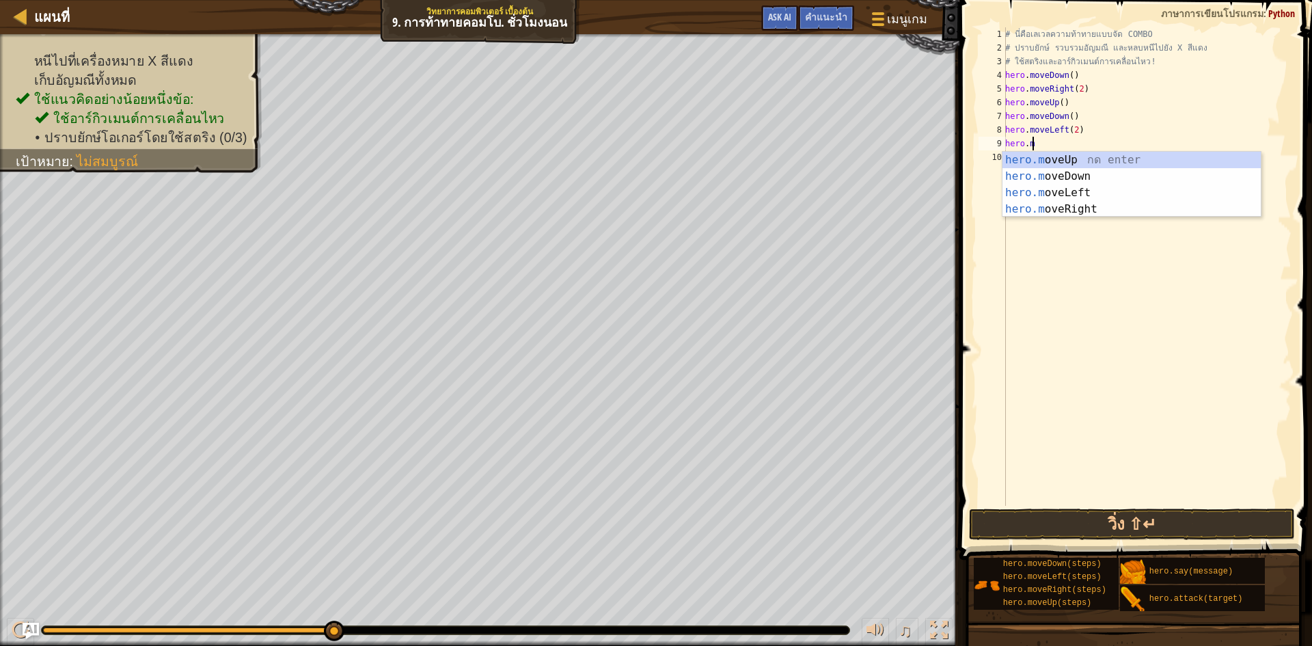
type textarea "h"
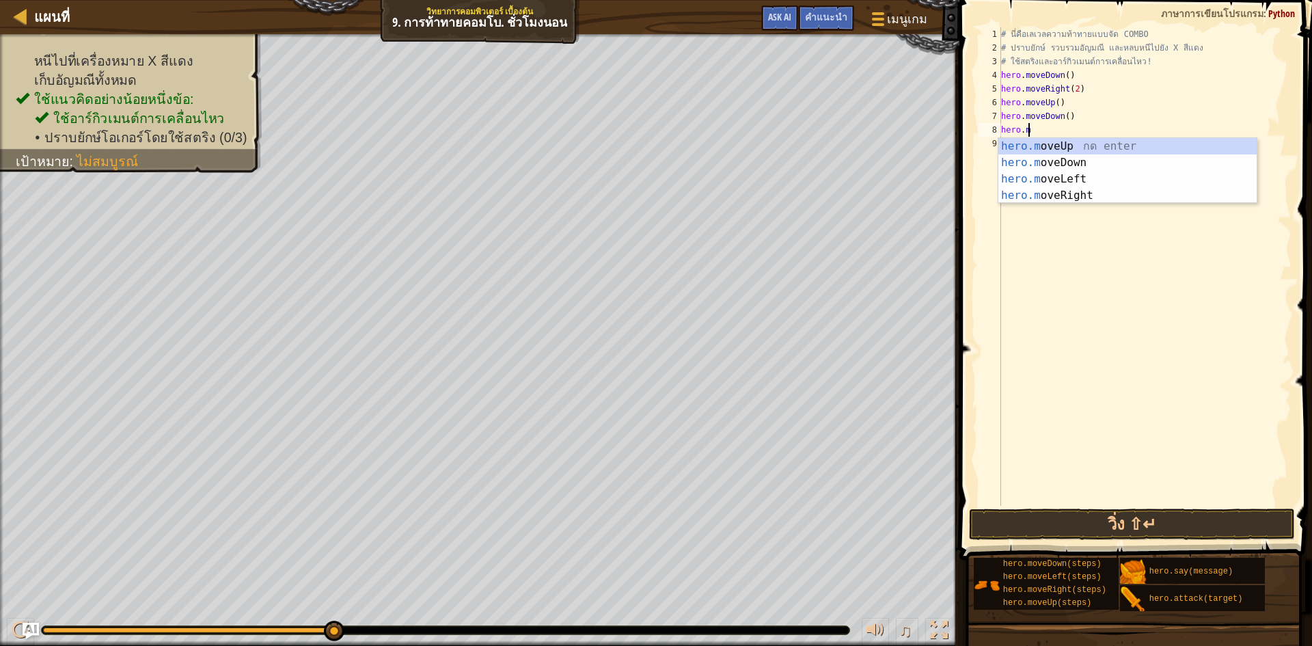
type textarea "h"
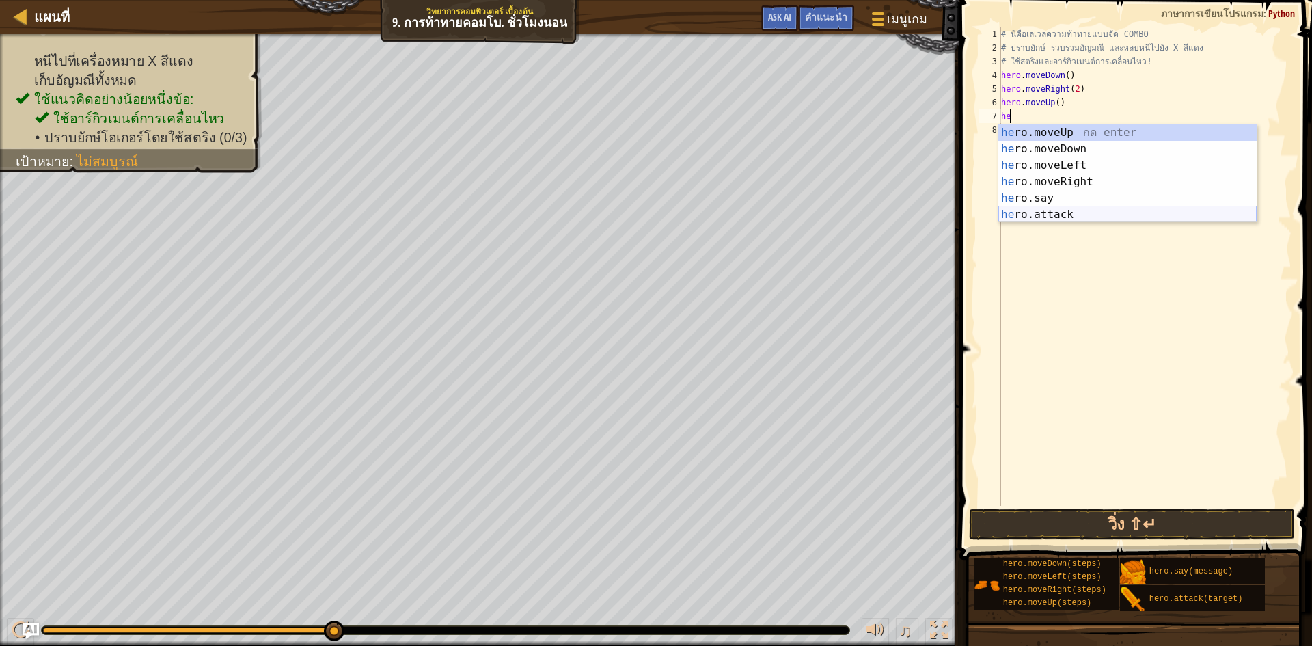
type textarea "h"
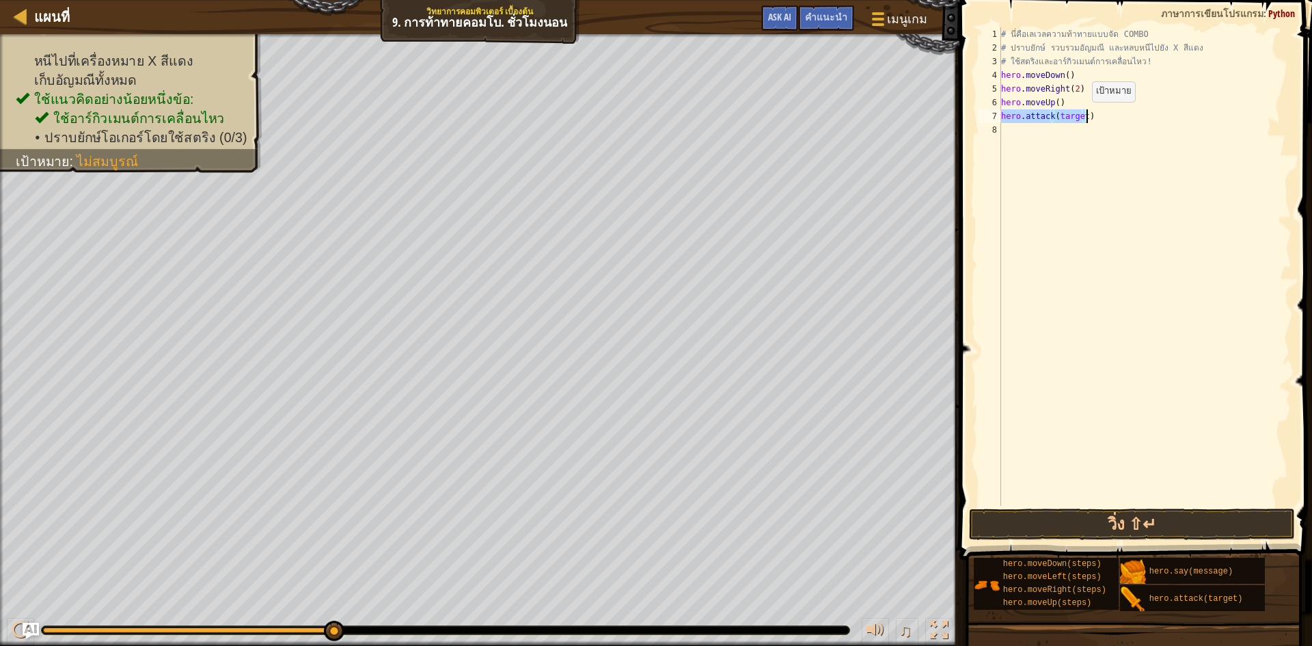
click at [1081, 116] on div "# นี่คือเลเวลความท้าทายแบบจัด COMBO # ปราบยักษ์ รวบรวมอัญมณี และหลบหนีไปยัง X ส…" at bounding box center [1144, 266] width 293 height 478
type textarea "hero.attack("Ursa")"
click at [1086, 137] on div "# นี่คือเลเวลความท้าทายแบบจัด COMBO # ปราบยักษ์ รวบรวมอัญมณี และหลบหนีไปยัง X ส…" at bounding box center [1144, 280] width 293 height 506
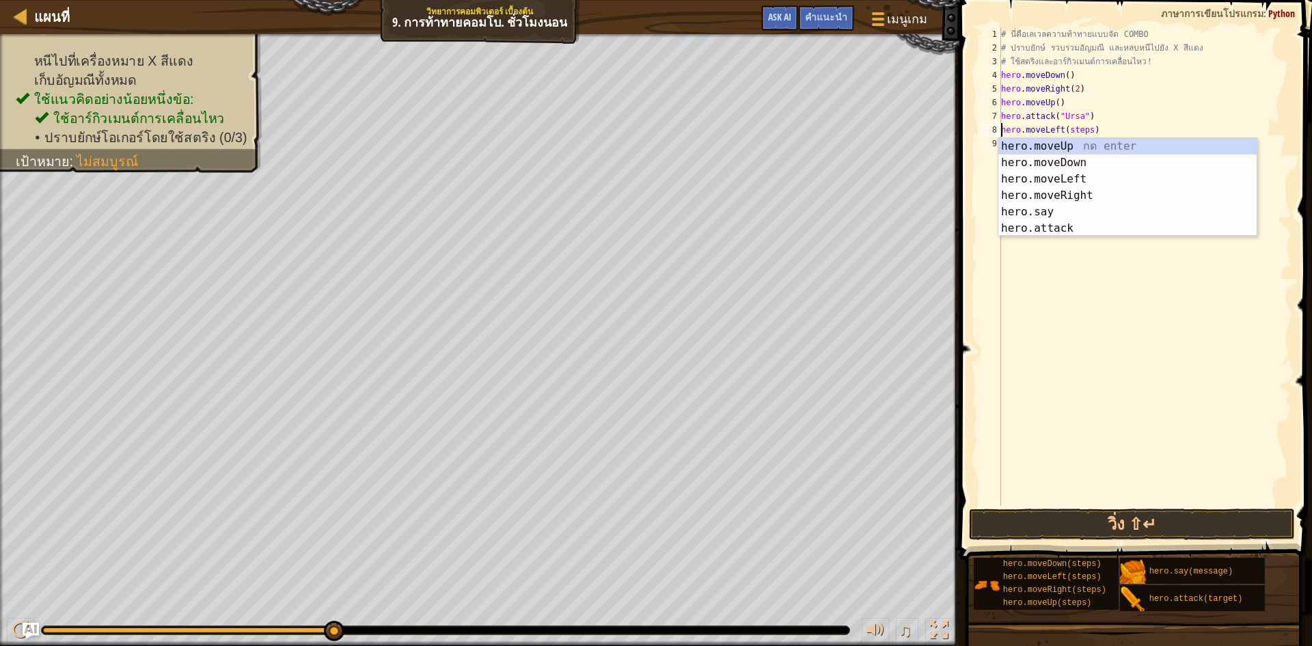
click at [1085, 134] on div "# นี่คือเลเวลความท้าทายแบบจัด COMBO # ปราบยักษ์ รวบรวมอัญมณี และหลบหนีไปยัง X ส…" at bounding box center [1144, 280] width 293 height 506
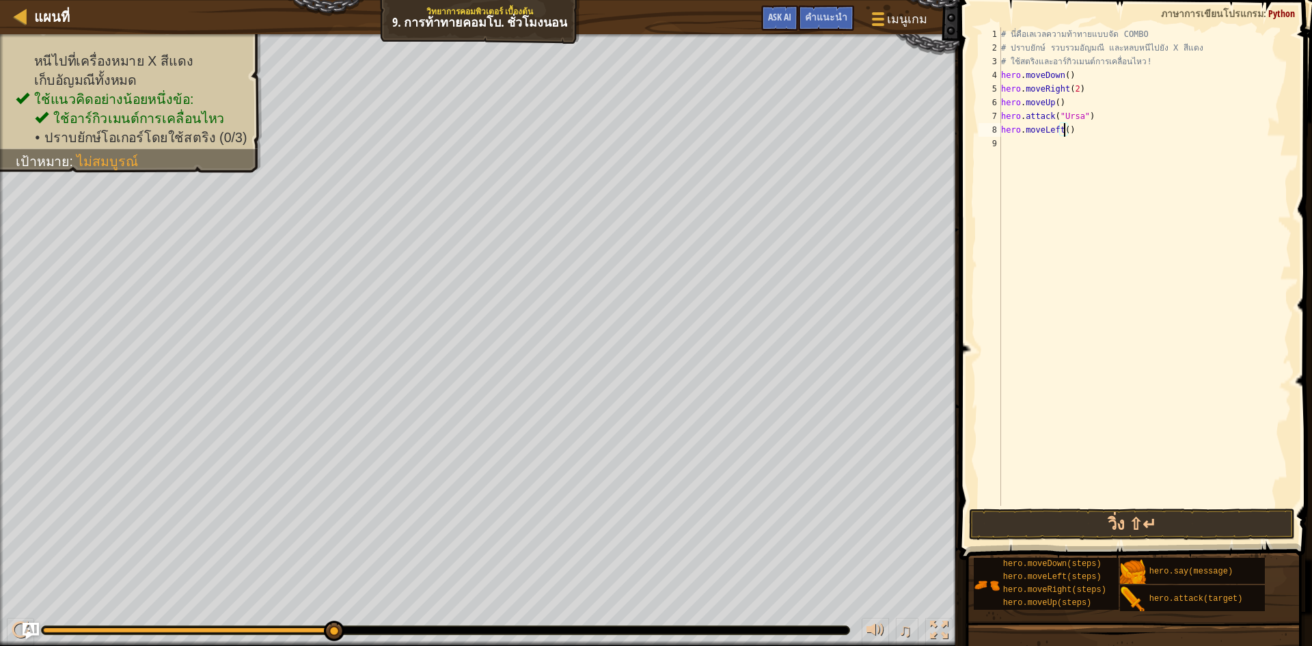
type textarea "hero.moveLeft(2)"
click at [1041, 157] on div "# นี่คือเลเวลความท้าทายแบบจัด COMBO # ปราบยักษ์ รวบรวมอัญมณี และหลบหนีไปยัง X ส…" at bounding box center [1144, 280] width 293 height 506
click at [1081, 145] on div "# นี่คือเลเวลความท้าทายแบบจัด COMBO # ปราบยักษ์ รวบรวมอัญมณี และหลบหนีไปยัง X ส…" at bounding box center [1147, 280] width 289 height 506
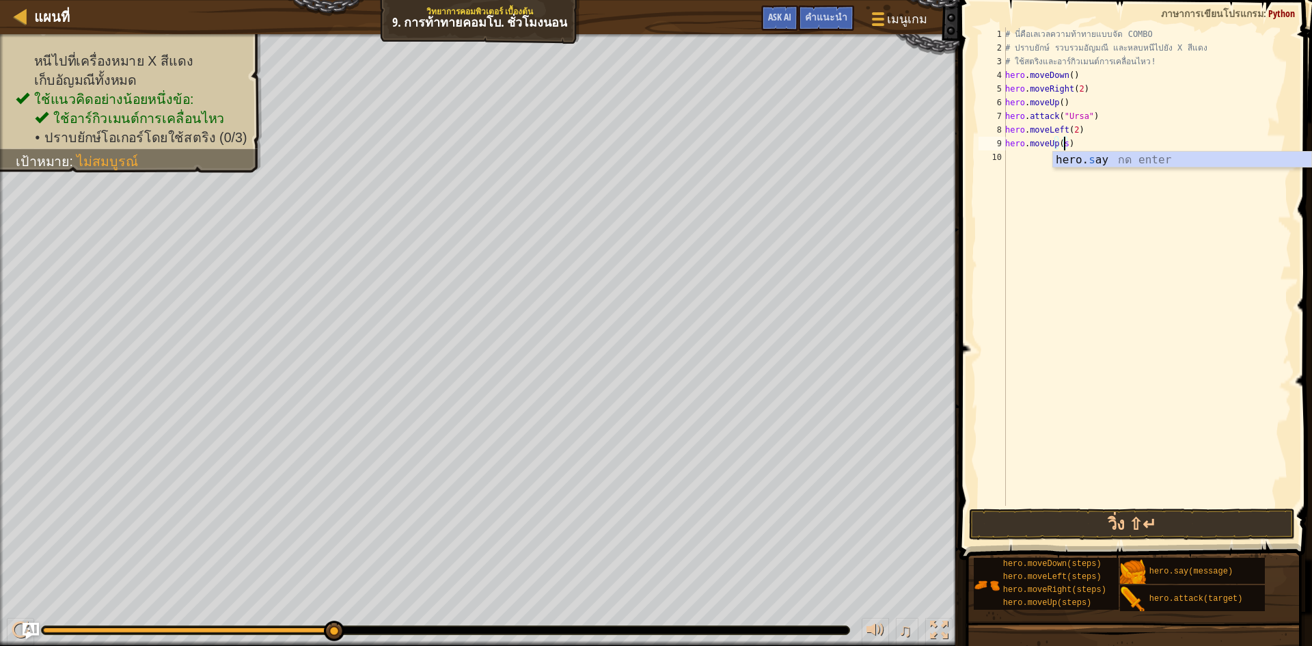
type textarea "hero.moveUp()"
click at [1053, 164] on div "# นี่คือเลเวลความท้าทายแบบจัด COMBO # ปราบยักษ์ รวบรวมอัญมณี และหลบหนีไปยัง X ส…" at bounding box center [1147, 280] width 289 height 506
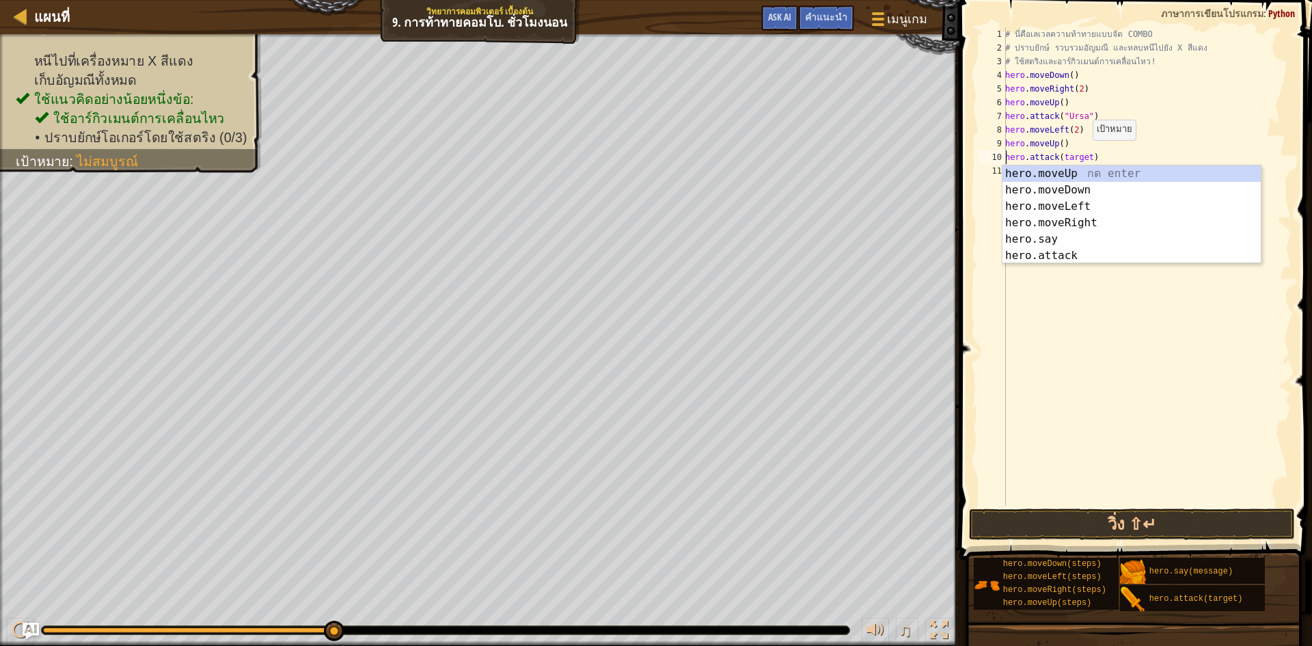
click at [1085, 154] on div "# นี่คือเลเวลความท้าทายแบบจัด COMBO # ปราบยักษ์ รวบรวมอัญมณี และหลบหนีไปยัง X ส…" at bounding box center [1147, 280] width 289 height 506
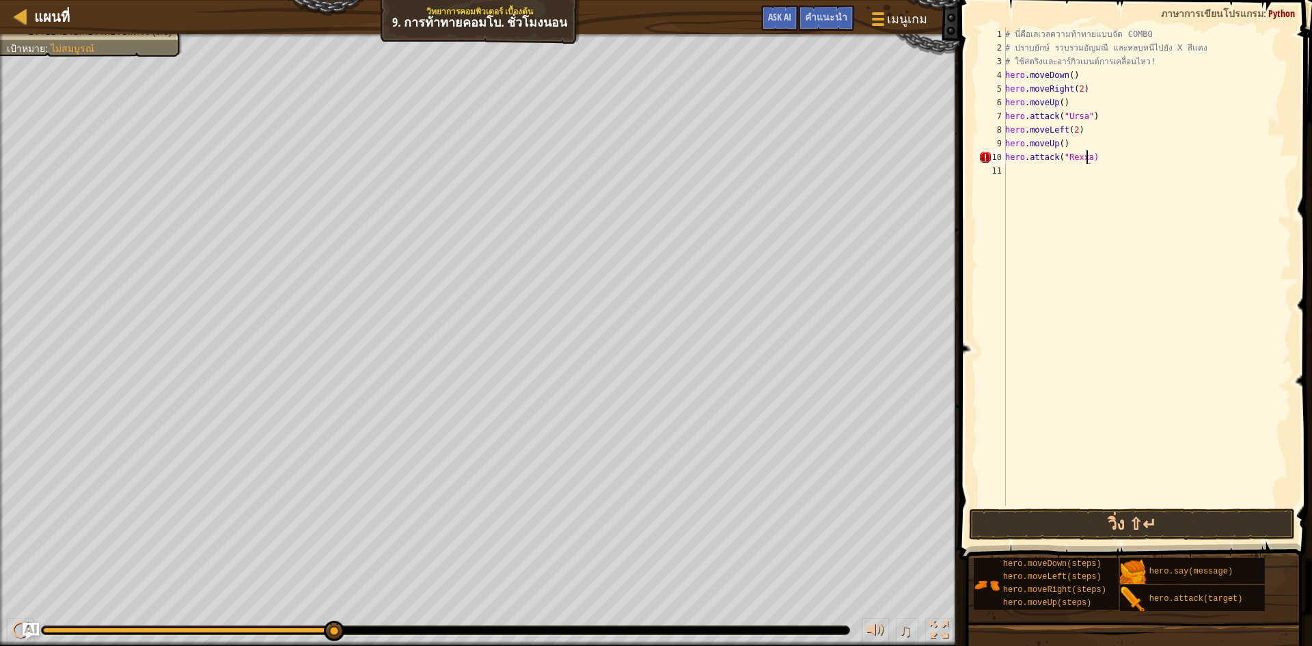
scroll to position [6, 7]
type textarea "hero.attack("Rexxar")"
click at [1039, 180] on div "# นี่คือเลเวลความท้าทายแบบจัด COMBO # ปราบยักษ์ รวบรวมอัญมณี และหลบหนีไปยัง X ส…" at bounding box center [1147, 280] width 289 height 506
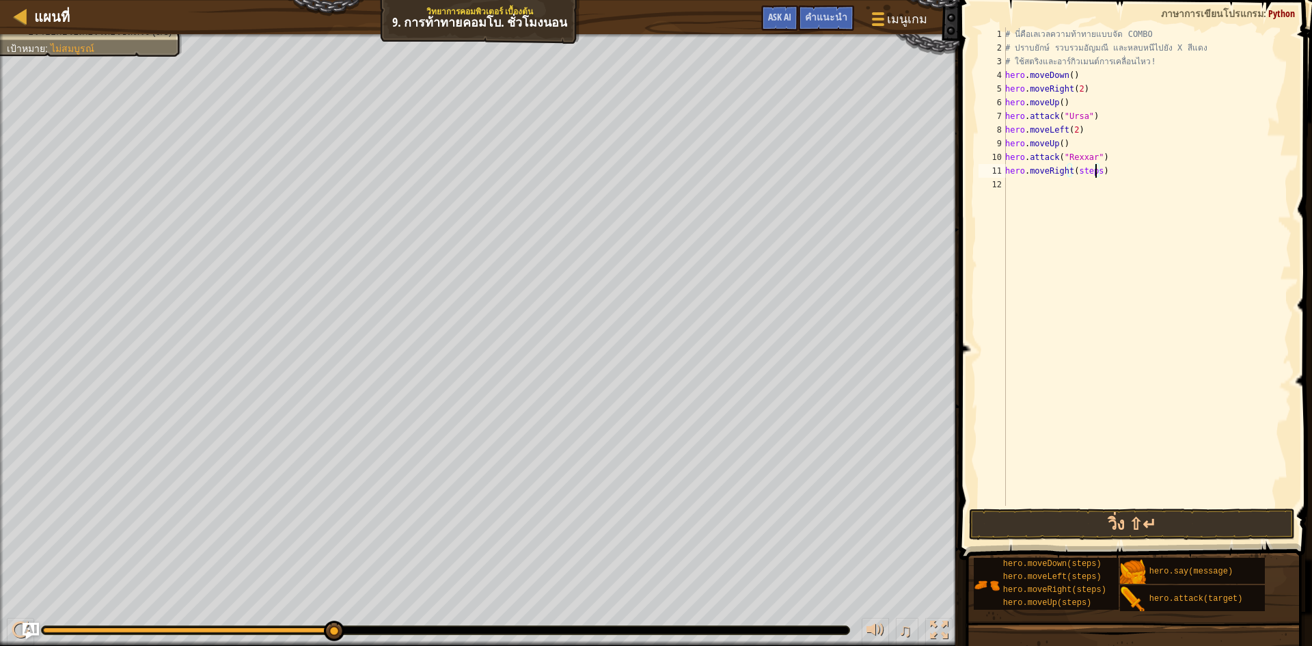
click at [1096, 173] on div "# นี่คือเลเวลความท้าทายแบบจัด COMBO # ปราบยักษ์ รวบรวมอัญมณี และหลบหนีไปยัง X ส…" at bounding box center [1147, 280] width 289 height 506
click at [1086, 188] on div "# นี่คือเลเวลความท้าทายแบบจัด COMBO # ปราบยักษ์ รวบรวมอัญมณี และหลบหนีไปยัง X ส…" at bounding box center [1147, 280] width 289 height 506
type textarea "hero.attack("Brack")"
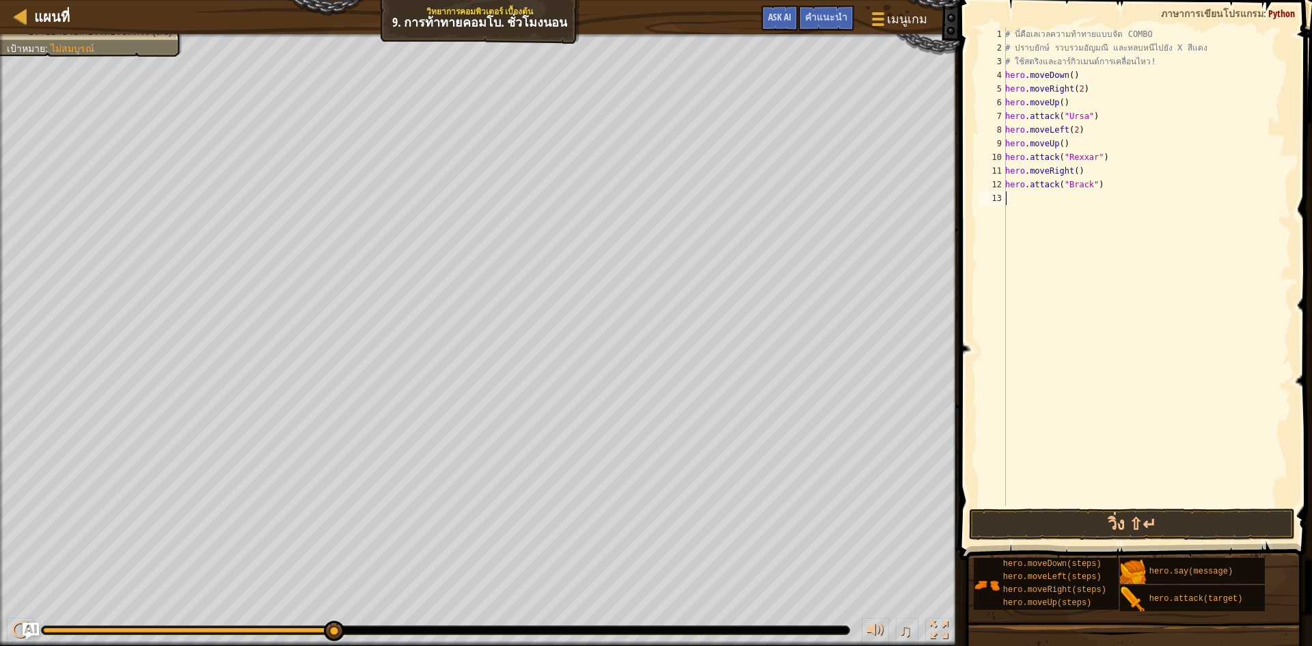
click at [1103, 202] on div "# นี่คือเลเวลความท้าทายแบบจัด COMBO # ปราบยักษ์ รวบรวมอัญมณี และหลบหนีไปยัง X ส…" at bounding box center [1147, 280] width 289 height 506
click at [1094, 198] on div "# นี่คือเลเวลความท้าทายแบบจัด COMBO # ปราบยักษ์ รวบรวมอัญมณี และหลบหนีไปยัง X ส…" at bounding box center [1147, 280] width 289 height 506
click at [1172, 521] on button "วิ่ง ⇧↵" at bounding box center [1132, 523] width 326 height 31
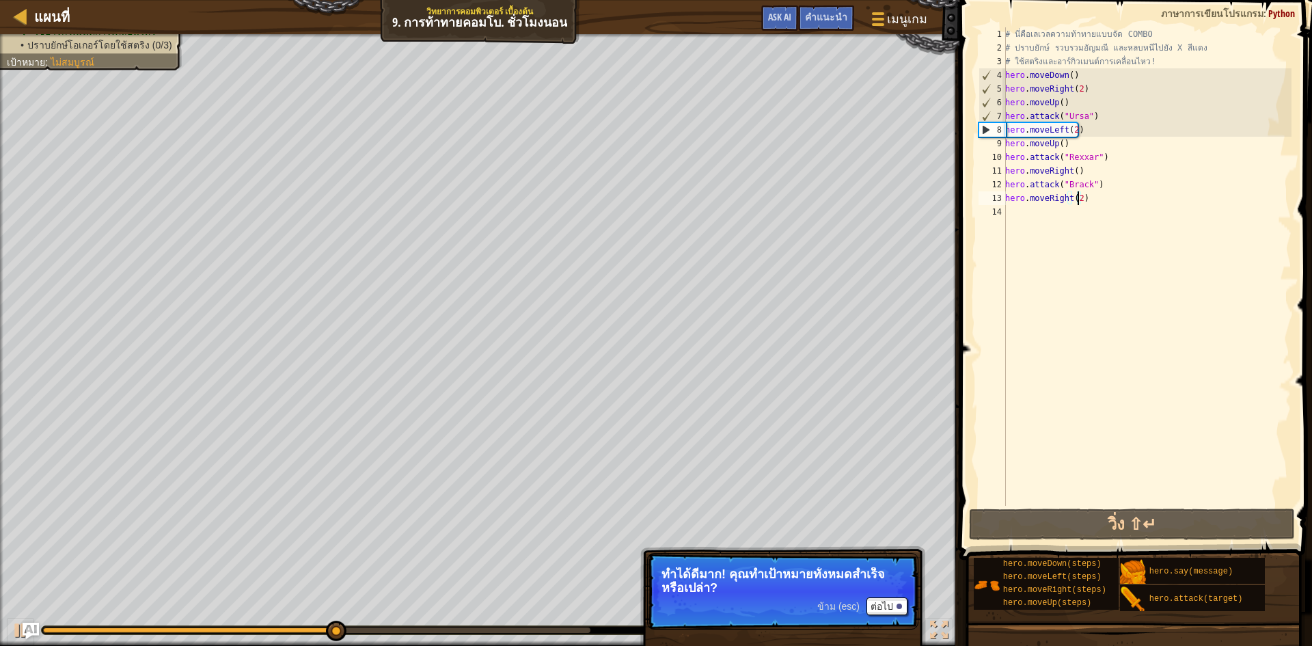
click at [1093, 117] on div "# นี่คือเลเวลความท้าทายแบบจัด COMBO # ปราบยักษ์ รวบรวมอัญมณี และหลบหนีไปยัง X ส…" at bounding box center [1147, 280] width 289 height 506
click at [1091, 116] on div "# นี่คือเลเวลความท้าทายแบบจัด COMBO # ปราบยักษ์ รวบรวมอัญมณี และหลบหนีไปยัง X ส…" at bounding box center [1147, 280] width 289 height 506
click at [1067, 119] on div "# นี่คือเลเวลความท้าทายแบบจัด COMBO # ปราบยักษ์ รวบรวมอัญมณี และหลบหนีไปยัง X ส…" at bounding box center [1147, 266] width 289 height 478
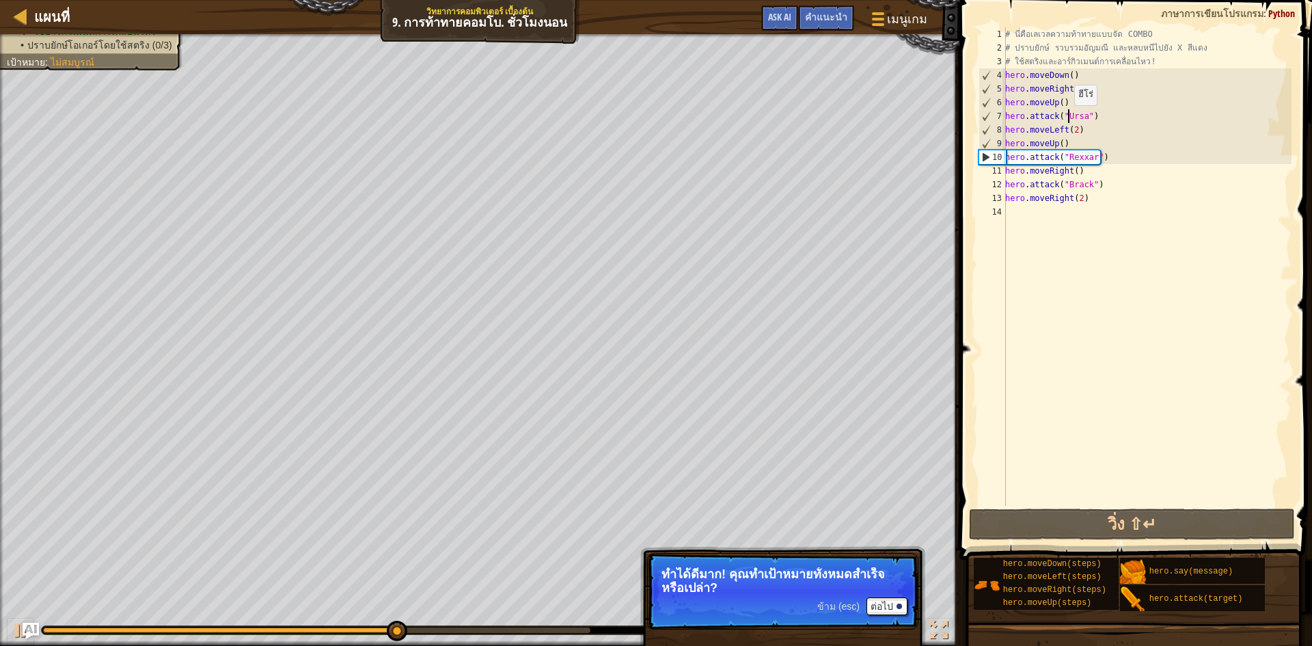
click at [1067, 119] on div "# นี่คือเลเวลความท้าทายแบบจัด COMBO # ปราบยักษ์ รวบรวมอัญมณี และหลบหนีไปยัง X ส…" at bounding box center [1147, 280] width 289 height 506
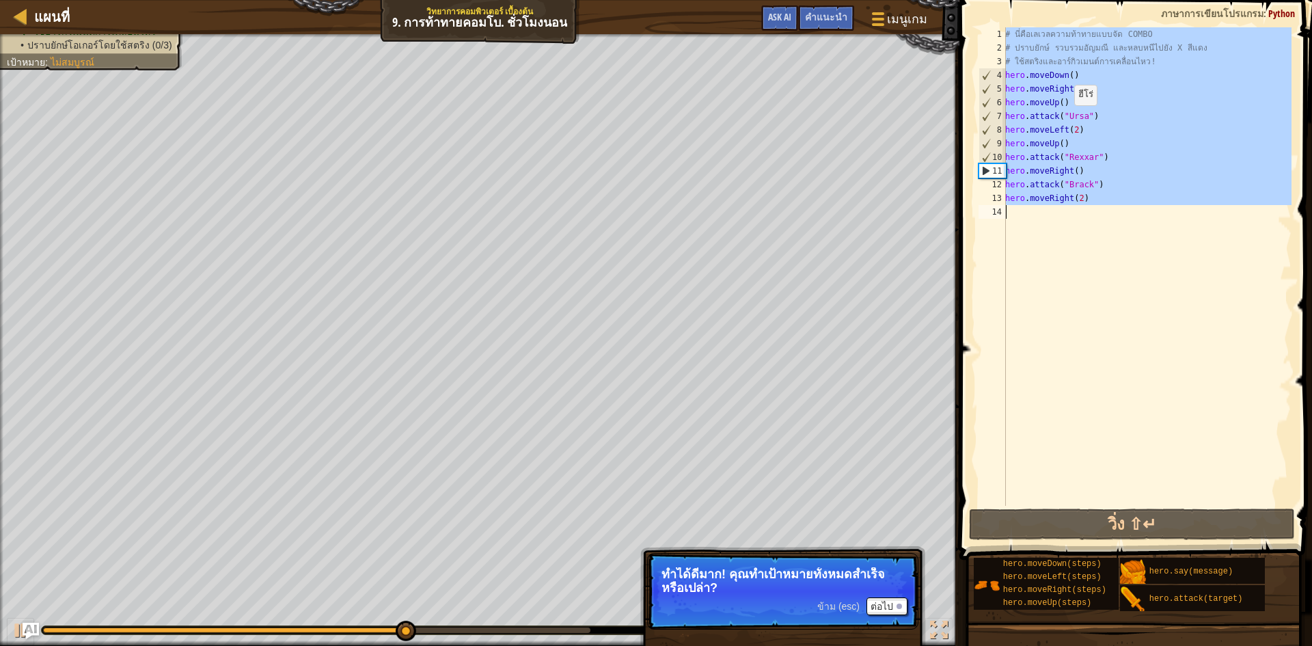
click at [1067, 119] on div "# นี่คือเลเวลความท้าทายแบบจัด COMBO # ปราบยักษ์ รวบรวมอัญมณี และหลบหนีไปยัง X ส…" at bounding box center [1147, 280] width 289 height 506
click at [1067, 119] on div "# นี่คือเลเวลความท้าทายแบบจัด COMBO # ปราบยักษ์ รวบรวมอัญมณี และหลบหนีไปยัง X ส…" at bounding box center [1147, 266] width 289 height 478
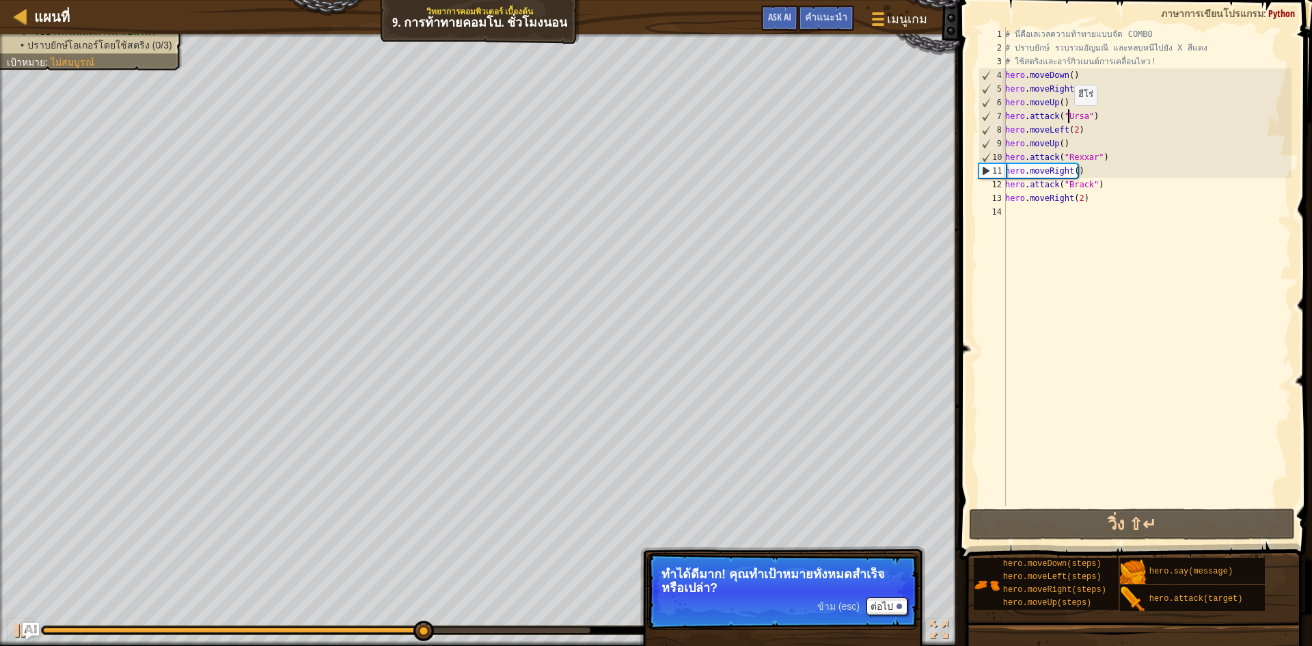
click at [1067, 119] on div "# นี่คือเลเวลความท้าทายแบบจัด COMBO # ปราบยักษ์ รวบรวมอัญมณี และหลบหนีไปยัง X ส…" at bounding box center [1147, 280] width 289 height 506
type textarea "hero.attack("Ursa") hero.moveLeft(2)"
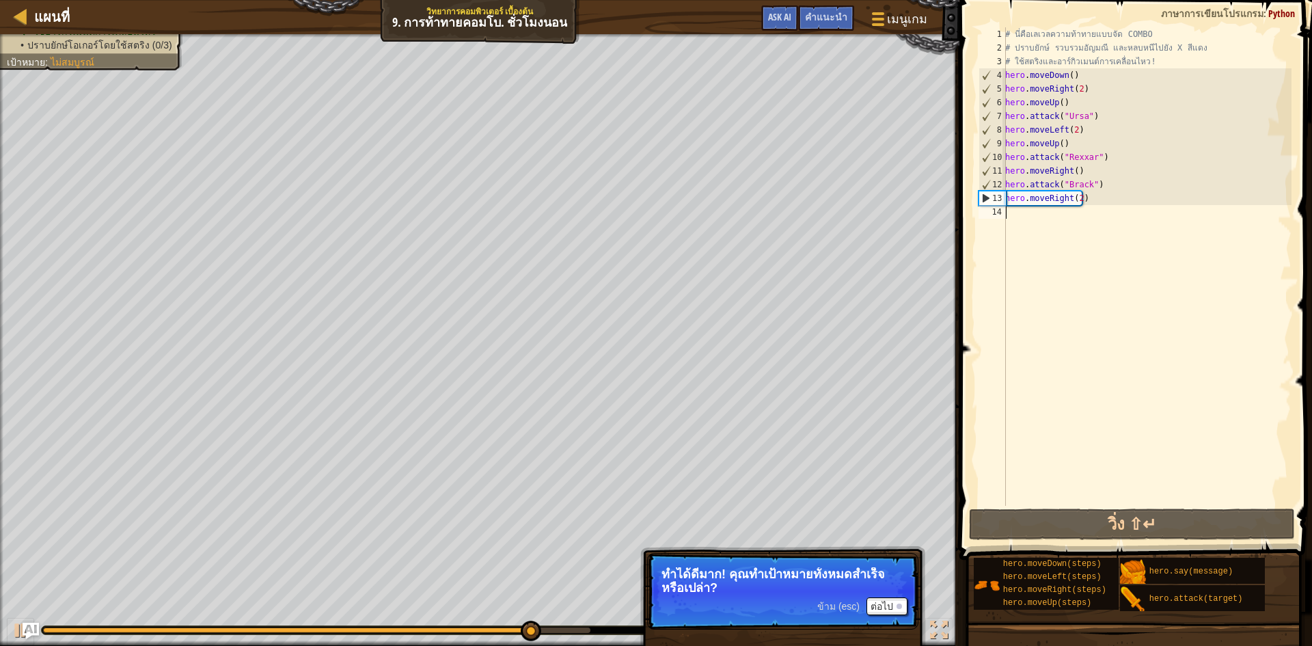
drag, startPoint x: 1090, startPoint y: 122, endPoint x: 1180, endPoint y: 245, distance: 152.1
click at [1180, 245] on div "# นี่คือเลเวลความท้าทายแบบจัด COMBO # ปราบยักษ์ รวบรวมอัญมณี และหลบหนีไปยัง X ส…" at bounding box center [1147, 280] width 289 height 506
click at [1065, 252] on div "# นี่คือเลเวลความท้าทายแบบจัด COMBO # ปราบยักษ์ รวบรวมอัญมณี และหลบหนีไปยัง X ส…" at bounding box center [1147, 280] width 289 height 506
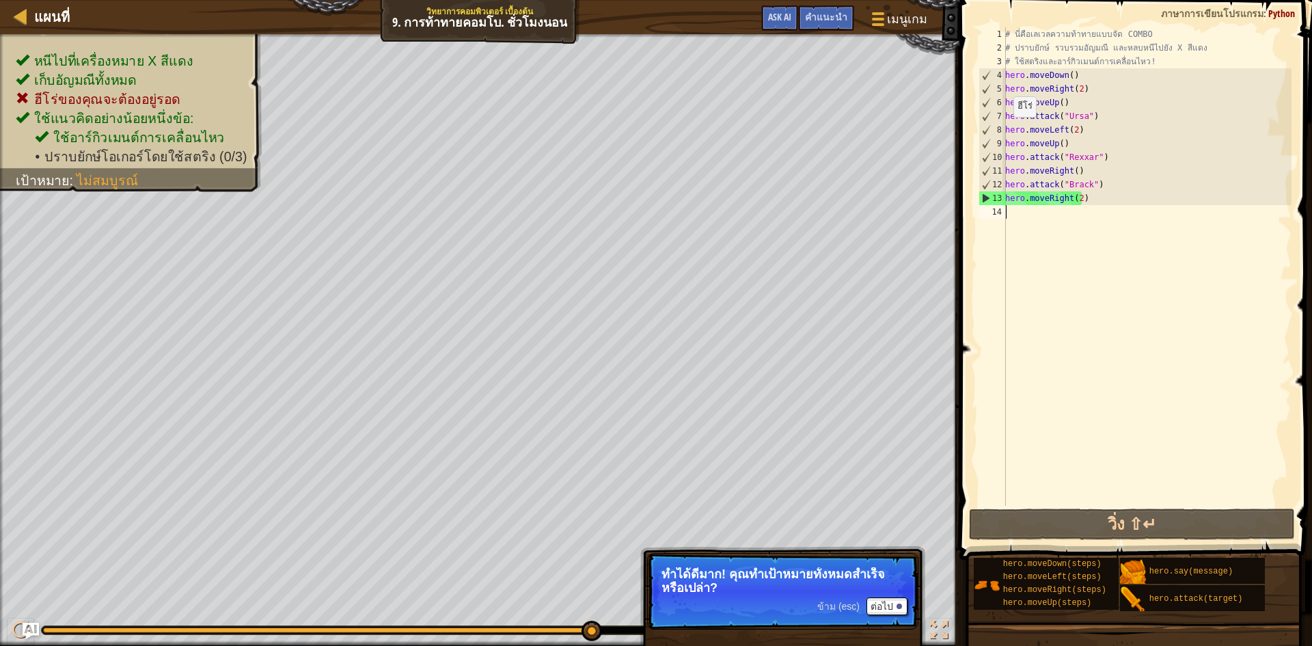
click at [1005, 124] on div "8" at bounding box center [992, 130] width 27 height 14
type textarea "hero.moveLeft(2)"
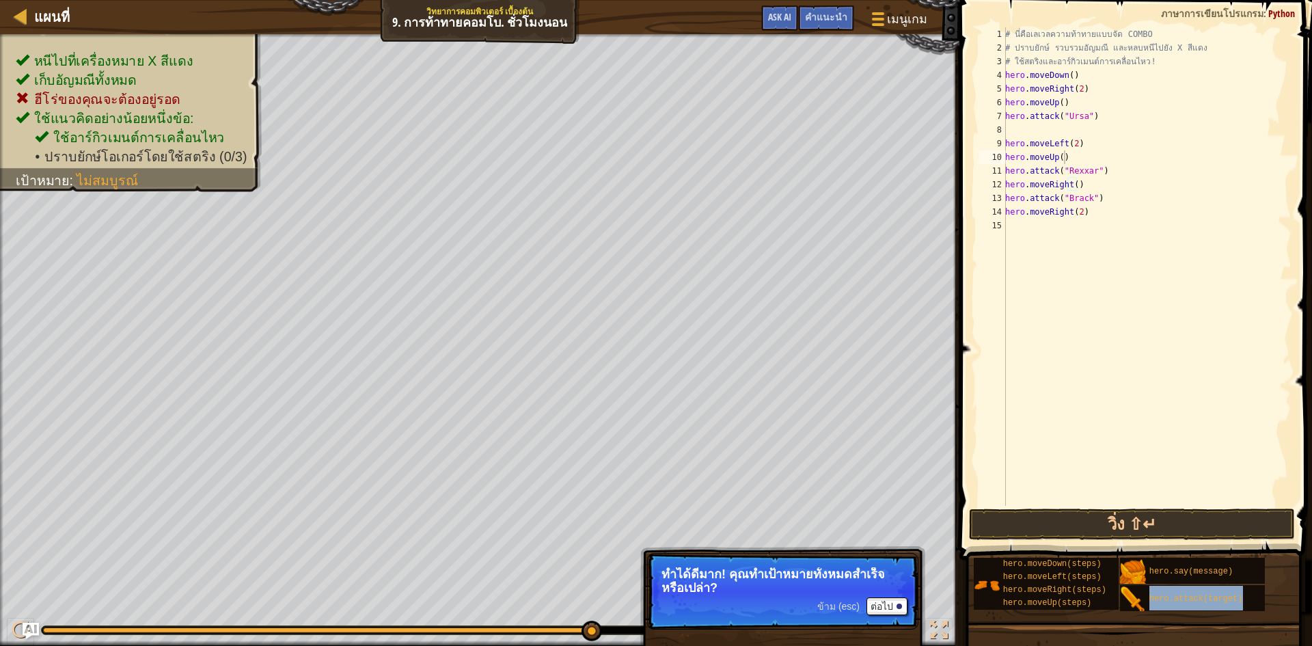
type textarea "hero.moveLeft(2)"
type textarea "hero.attack("Ursa")"
click at [1086, 128] on div "# นี่คือเลเวลความท้าทายแบบจัด COMBO # ปราบยักษ์ รวบรวมอัญมณี และหลบหนีไปยัง X ส…" at bounding box center [1147, 266] width 289 height 478
click at [1049, 534] on button "วิ่ง ⇧↵" at bounding box center [1132, 523] width 326 height 31
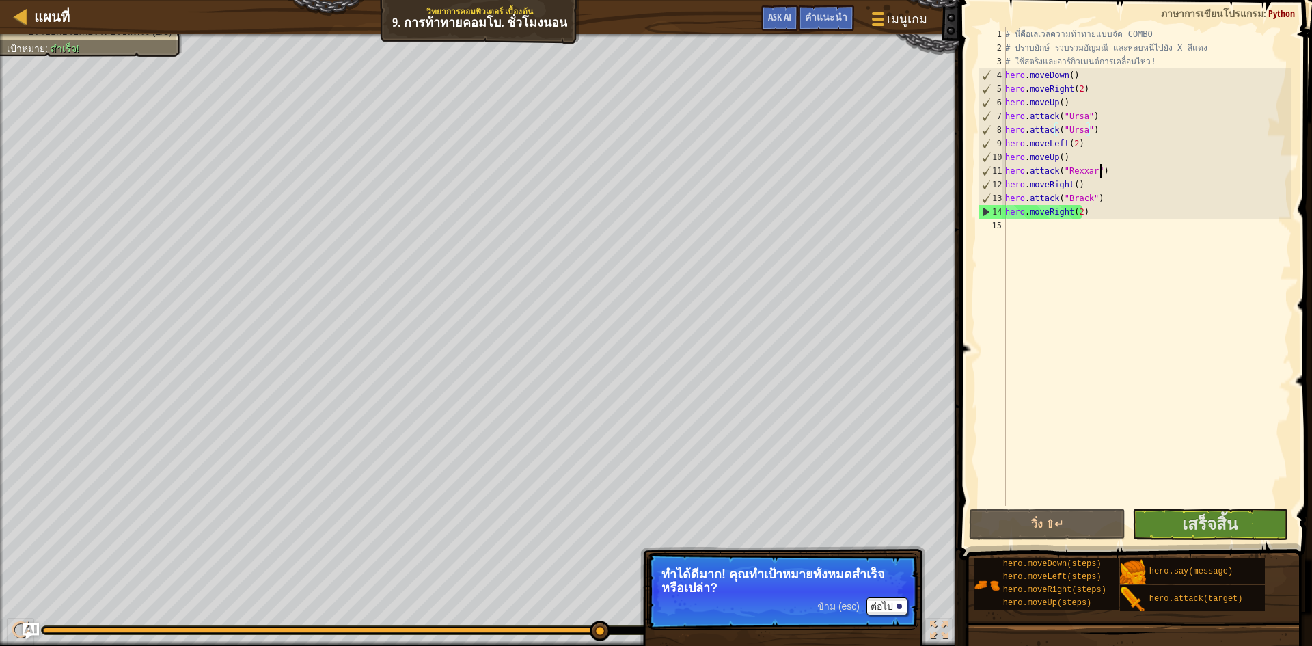
click at [1109, 174] on div "# นี่คือเลเวลความท้าทายแบบจัด COMBO # ปราบยักษ์ รวบรวมอัญมณี และหลบหนีไปยัง X ส…" at bounding box center [1147, 280] width 289 height 506
type textarea "hero.attack("Rexxar")"
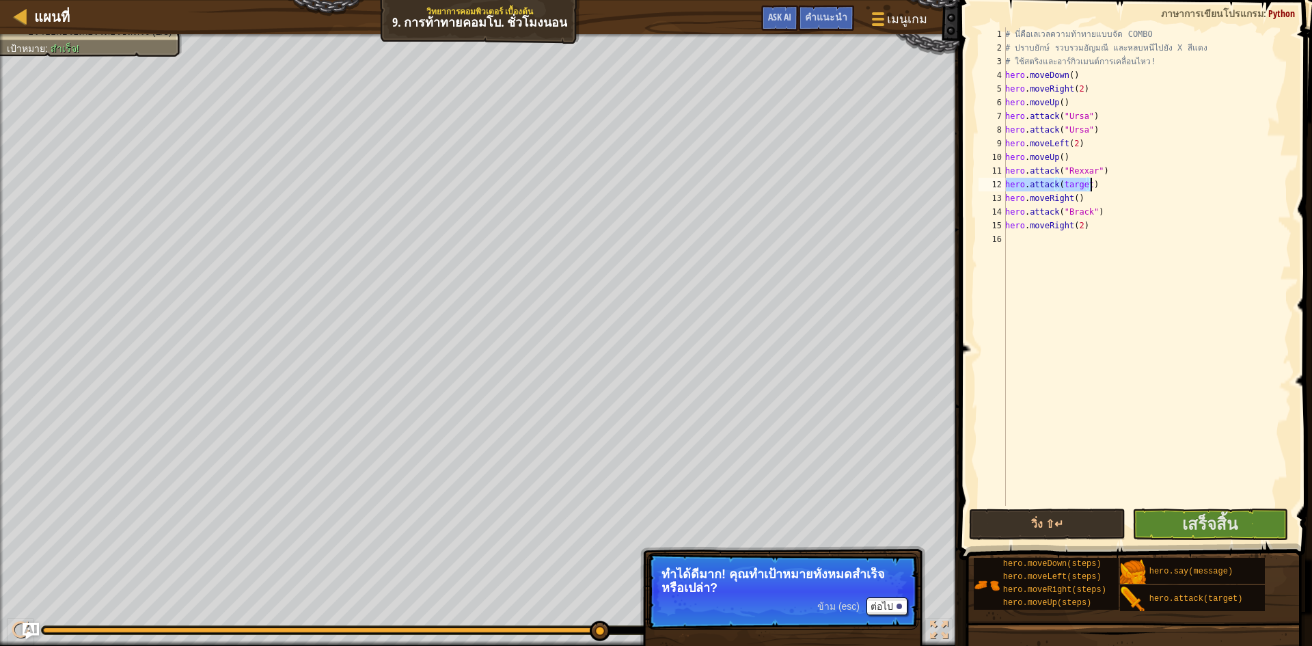
click at [1090, 184] on div "# นี่คือเลเวลความท้าทายแบบจัด COMBO # ปราบยักษ์ รวบรวมอัญมณี และหลบหนีไปยัง X ส…" at bounding box center [1147, 266] width 289 height 478
click at [1084, 189] on div "# นี่คือเลเวลความท้าทายแบบจัด COMBO # ปราบยักษ์ รวบรวมอัญมณี และหลบหนีไปยัง X ส…" at bounding box center [1147, 280] width 289 height 506
click at [1087, 188] on div "# นี่คือเลเวลความท้าทายแบบจัด COMBO # ปราบยักษ์ รวบรวมอัญมณี และหลบหนีไปยัง X ส…" at bounding box center [1147, 280] width 289 height 506
drag, startPoint x: 1087, startPoint y: 212, endPoint x: 1095, endPoint y: 213, distance: 7.6
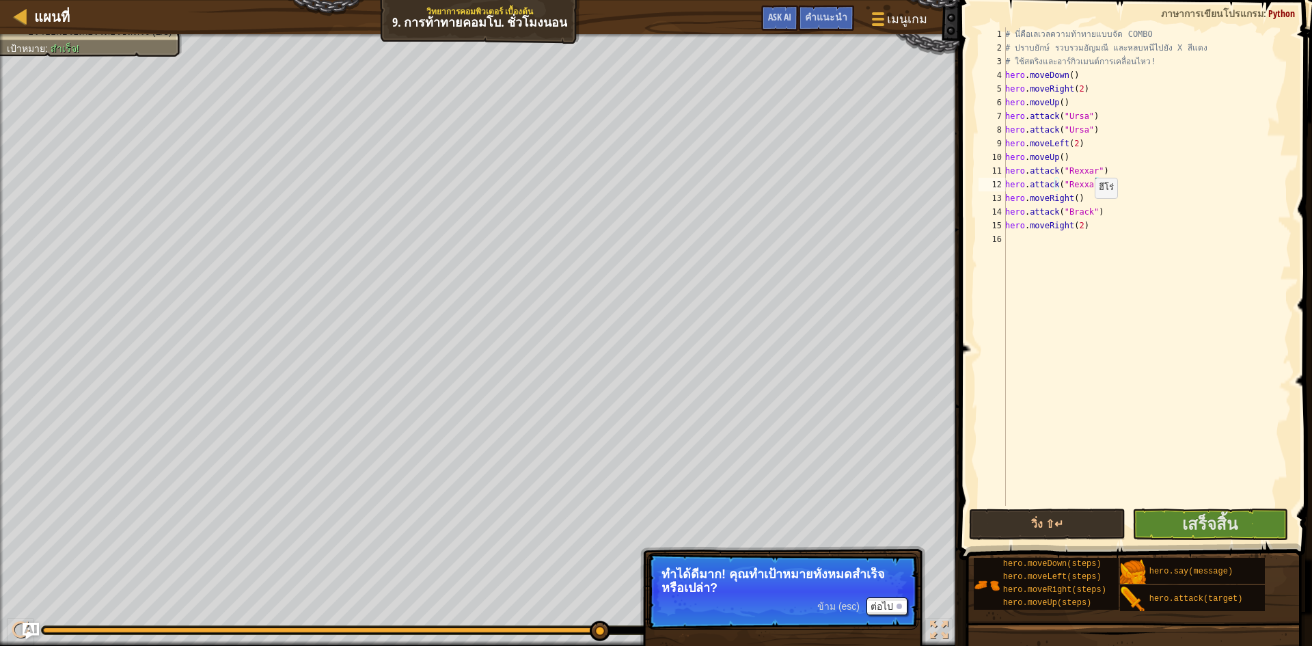
click at [1091, 212] on div "# นี่คือเลเวลความท้าทายแบบจัด COMBO # ปราบยักษ์ รวบรวมอัญมณี และหลบหนีไปยัง X ส…" at bounding box center [1147, 280] width 289 height 506
type textarea "hero.attack("Brack")"
click at [1095, 213] on div "# นี่คือเลเวลความท้าทายแบบจัด COMBO # ปราบยักษ์ รวบรวมอัญมณี และหลบหนีไปยัง X ส…" at bounding box center [1147, 280] width 289 height 506
click at [1089, 217] on div "# นี่คือเลเวลความท้าทายแบบจัด COMBO # ปราบยักษ์ รวบรวมอัญมณี และหลบหนีไปยัง X ส…" at bounding box center [1147, 280] width 289 height 506
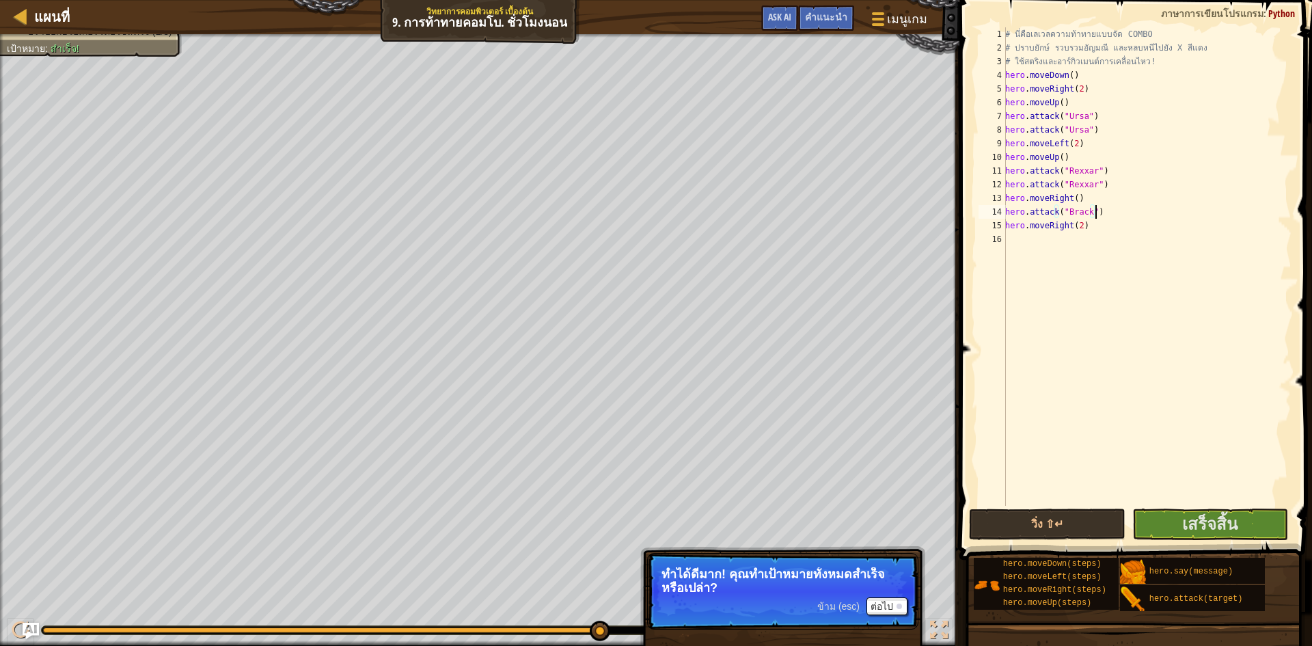
click at [1096, 215] on div "# นี่คือเลเวลความท้าทายแบบจัด COMBO # ปราบยักษ์ รวบรวมอัญมณี และหลบหนีไปยัง X ส…" at bounding box center [1147, 280] width 289 height 506
click at [1087, 228] on div "# นี่คือเลเวลความท้าทายแบบจัด COMBO # ปราบยักษ์ รวบรวมอัญมณี และหลบหนีไปยัง X ส…" at bounding box center [1147, 266] width 289 height 478
click at [1085, 228] on div "# นี่คือเลเวลความท้าทายแบบจัด COMBO # ปราบยักษ์ รวบรวมอัญมณี และหลบหนีไปยัง X ส…" at bounding box center [1147, 280] width 289 height 506
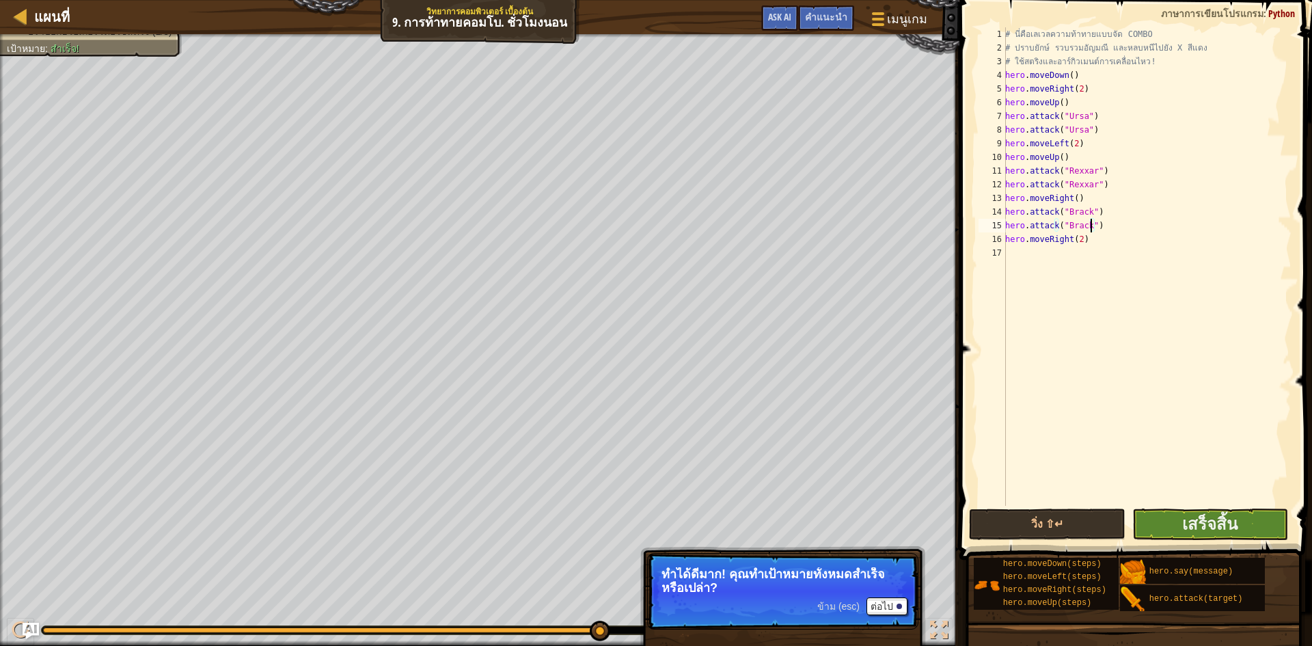
type textarea "hero.attack("Brack")"
click at [1160, 513] on button "เสร็จสิ้น" at bounding box center [1210, 523] width 157 height 31
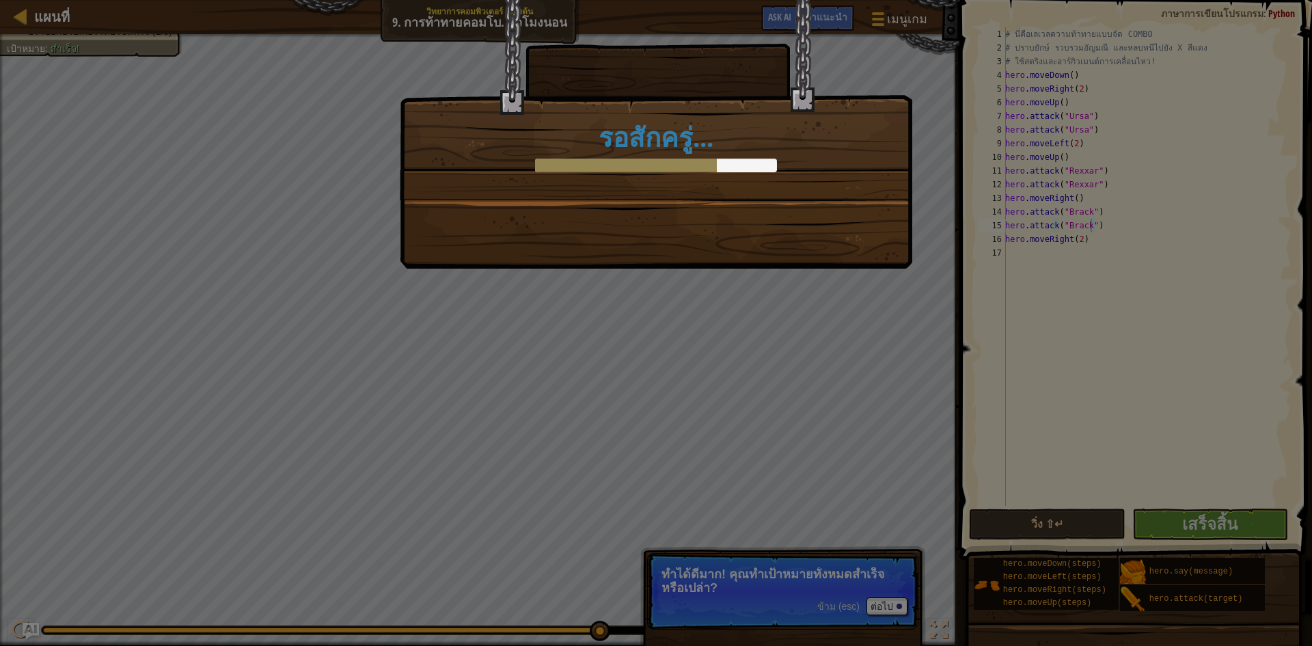
click at [1109, 336] on div "รอสักครู่..." at bounding box center [656, 323] width 1312 height 646
click at [1035, 392] on div "รอสักครู่..." at bounding box center [656, 323] width 1312 height 646
click at [1067, 377] on div "รอสักครู่..." at bounding box center [656, 323] width 1312 height 646
click at [868, 370] on div "รอสักครู่..." at bounding box center [656, 323] width 1312 height 646
click at [896, 256] on div "รอสักครู่..." at bounding box center [656, 134] width 513 height 269
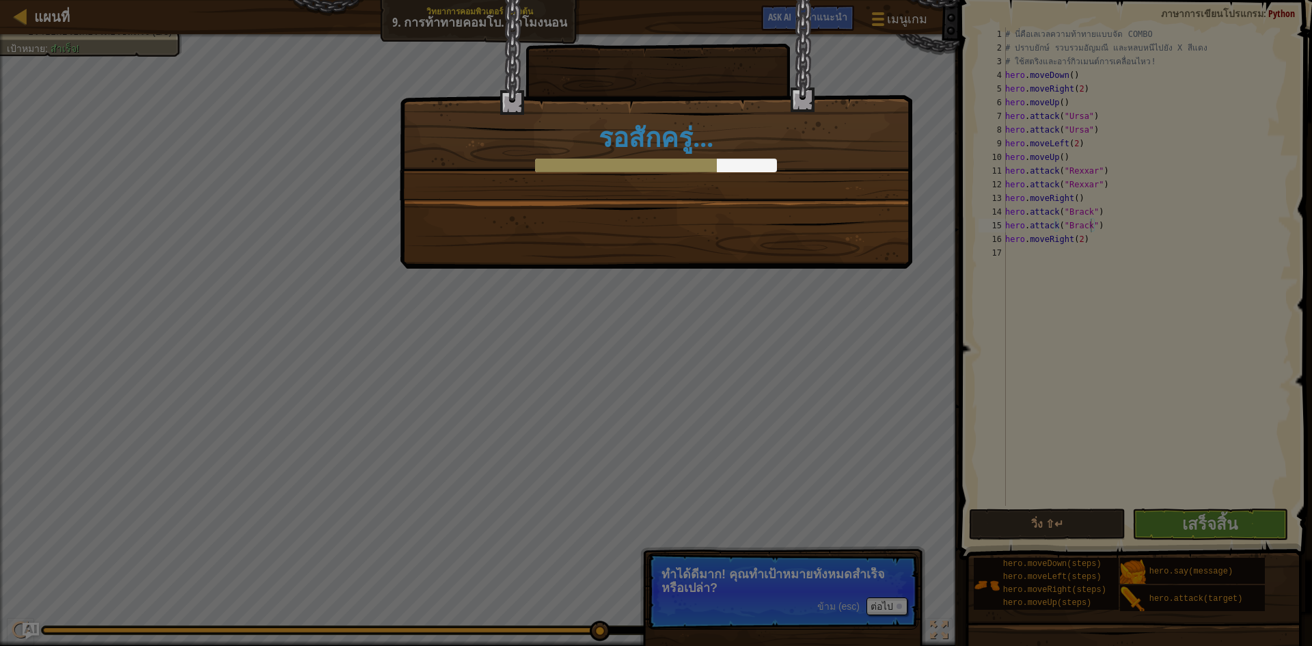
click at [742, 171] on div "รอสักครู่..." at bounding box center [655, 100] width 511 height 200
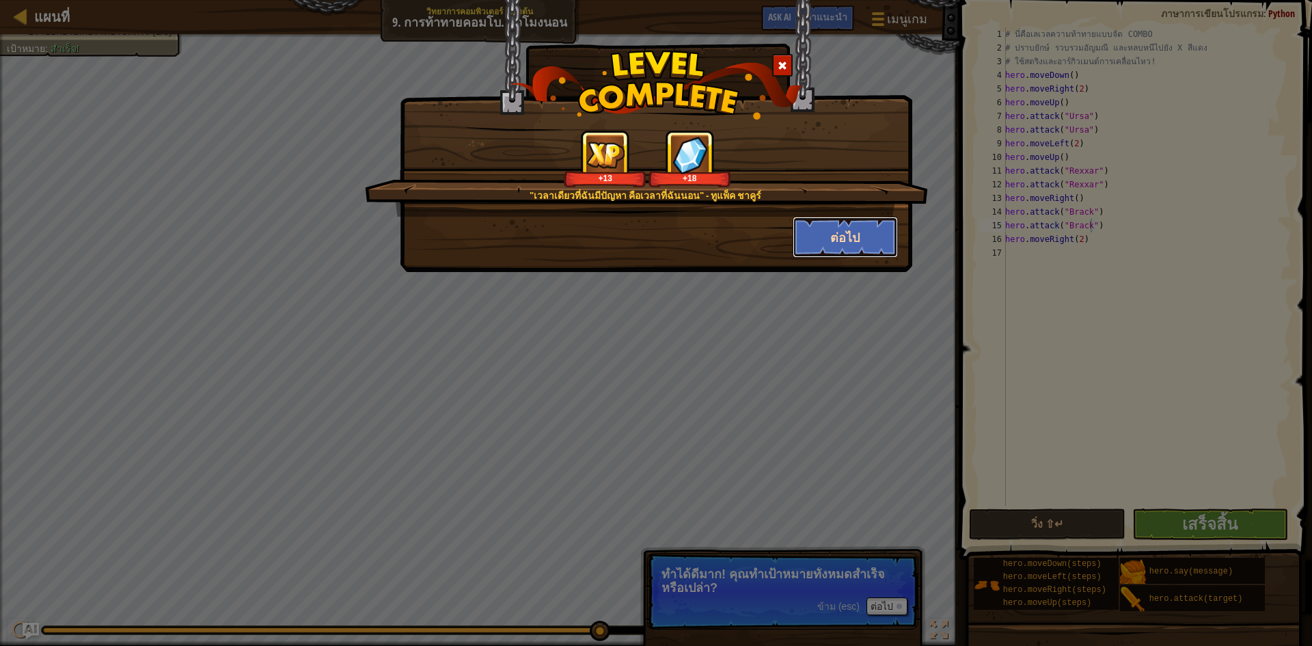
click at [837, 241] on button "ต่อไป" at bounding box center [846, 237] width 106 height 41
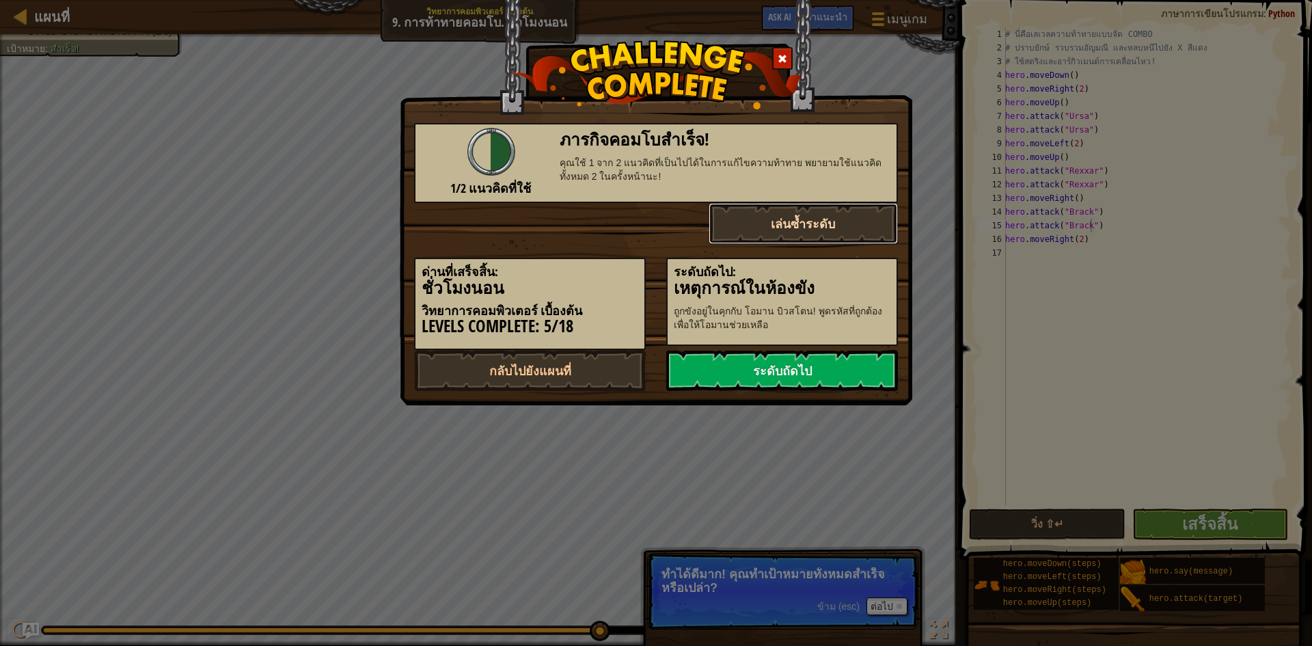
click at [791, 225] on button "เล่นซ้ำระดับ" at bounding box center [804, 223] width 190 height 41
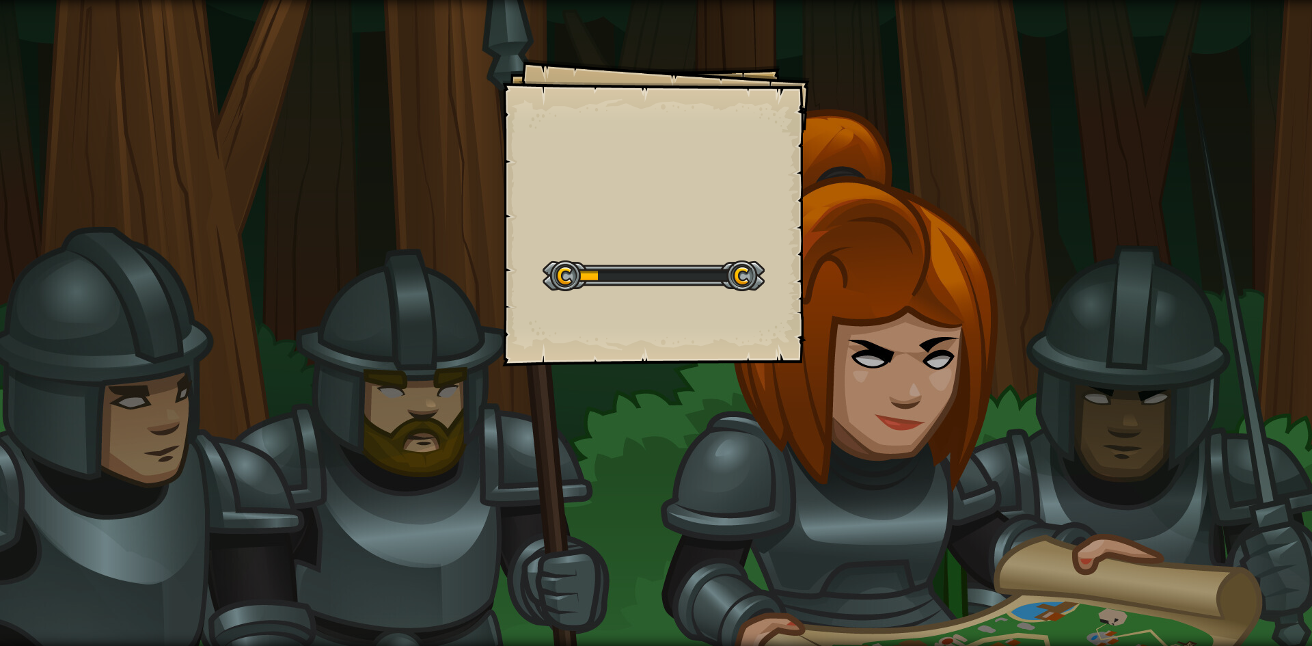
click at [1164, 117] on div "Goals Start Level เกิดข้อผิดพลาดในการโหลดจากเซิร์ฟเวอร์ ลองรีเฟรชหน้า ต้องมีการ…" at bounding box center [656, 323] width 1312 height 646
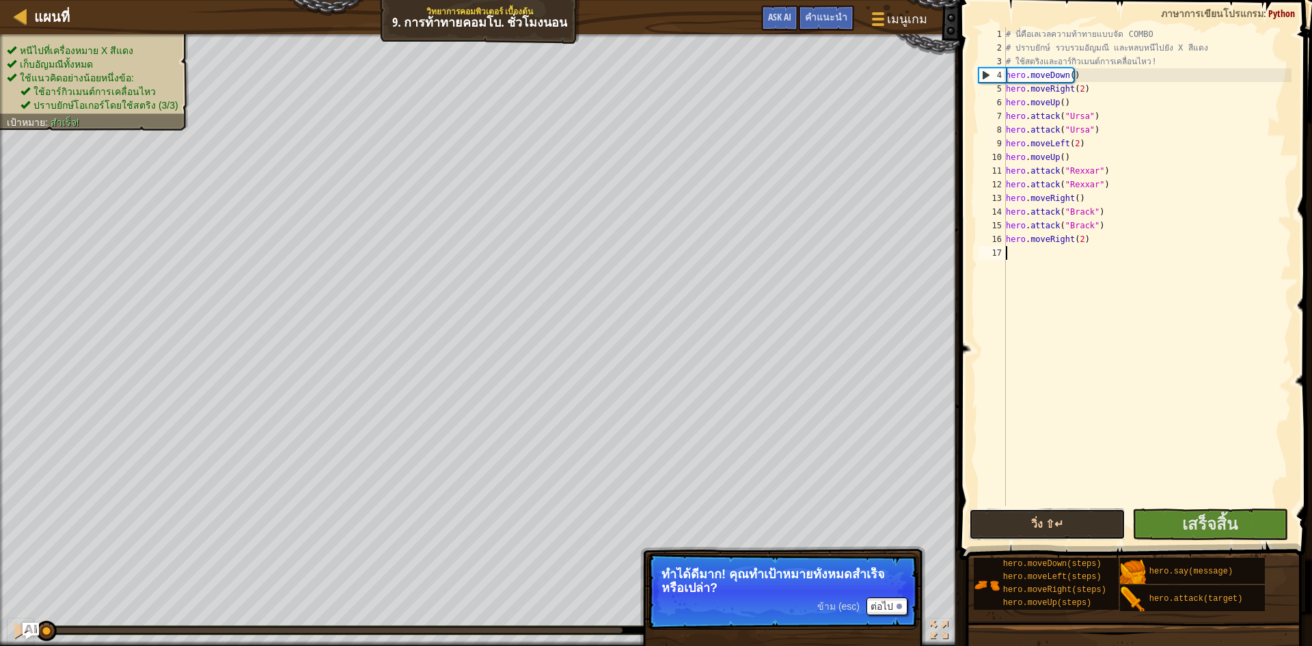
click at [1067, 522] on button "วิ่ง ⇧↵" at bounding box center [1047, 523] width 157 height 31
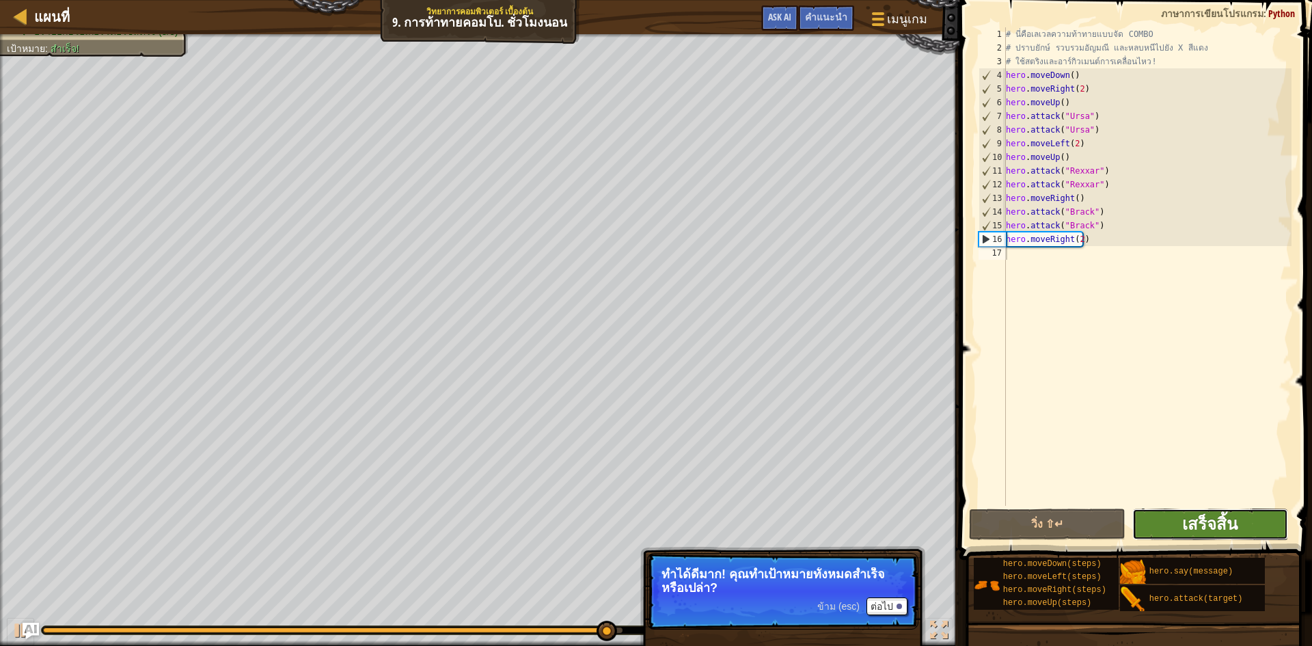
click at [1214, 517] on span "เสร็จสิ้น" at bounding box center [1209, 524] width 55 height 22
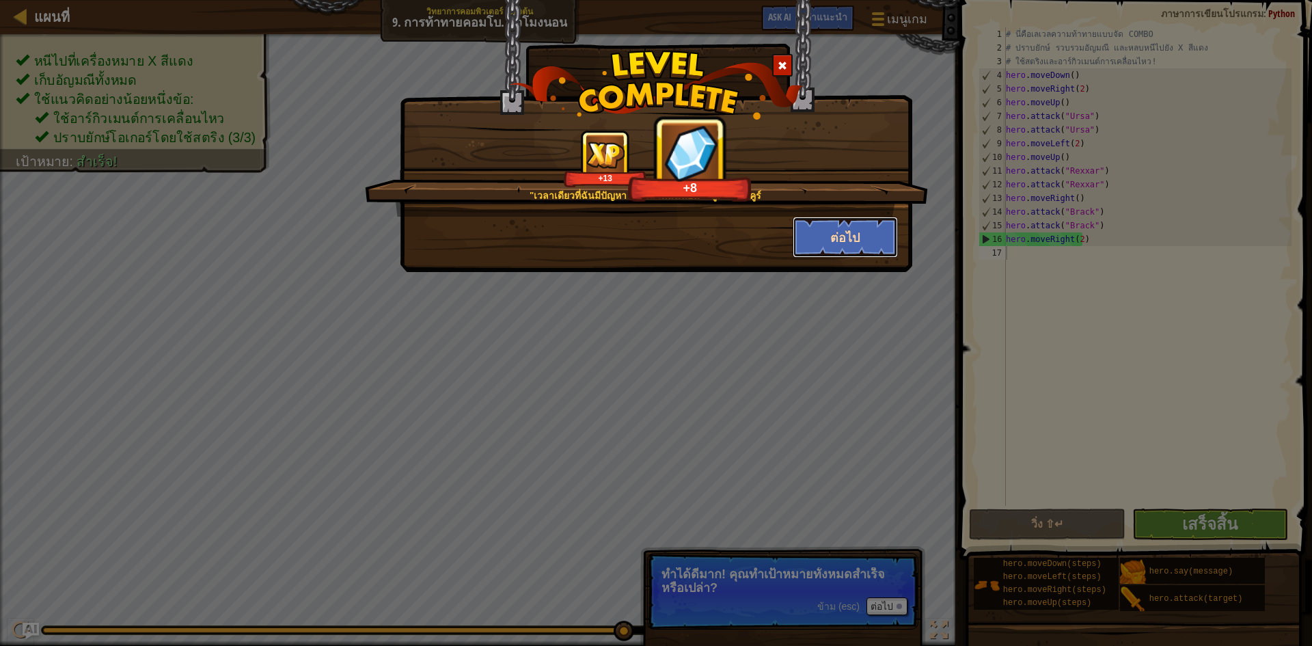
click at [871, 236] on button "ต่อไป" at bounding box center [846, 237] width 106 height 41
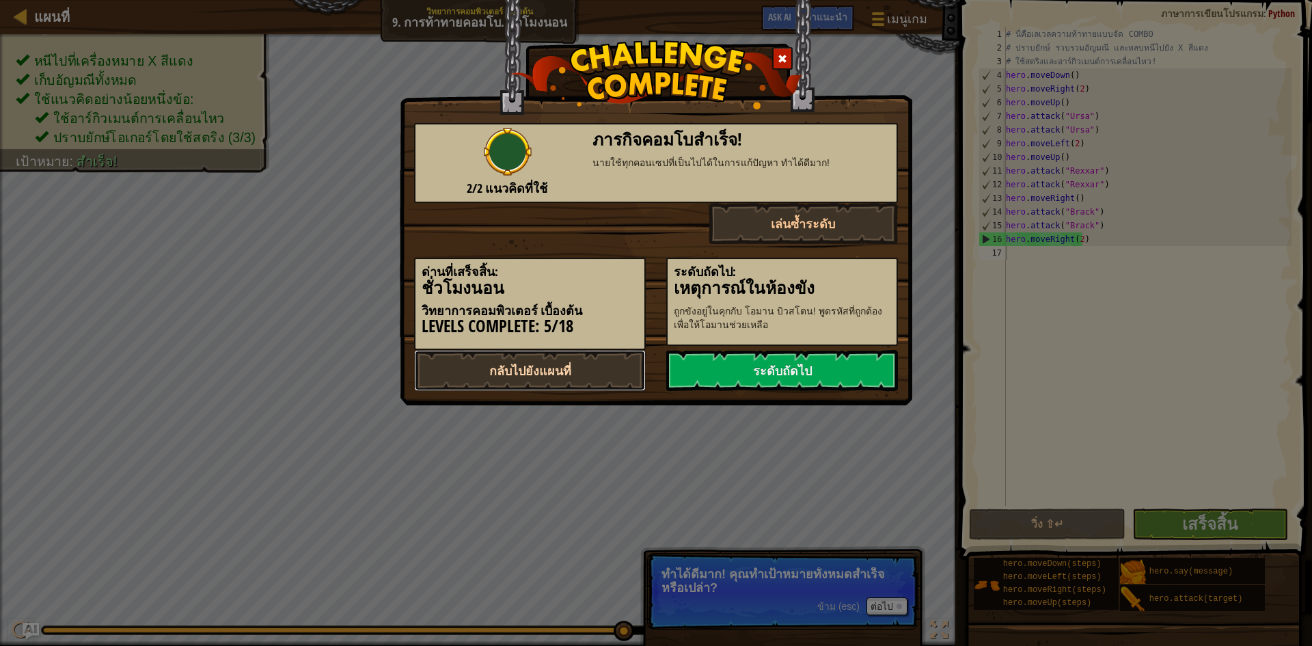
click at [611, 370] on link "กลับไปยังแผนที่" at bounding box center [530, 370] width 232 height 41
select select "th"
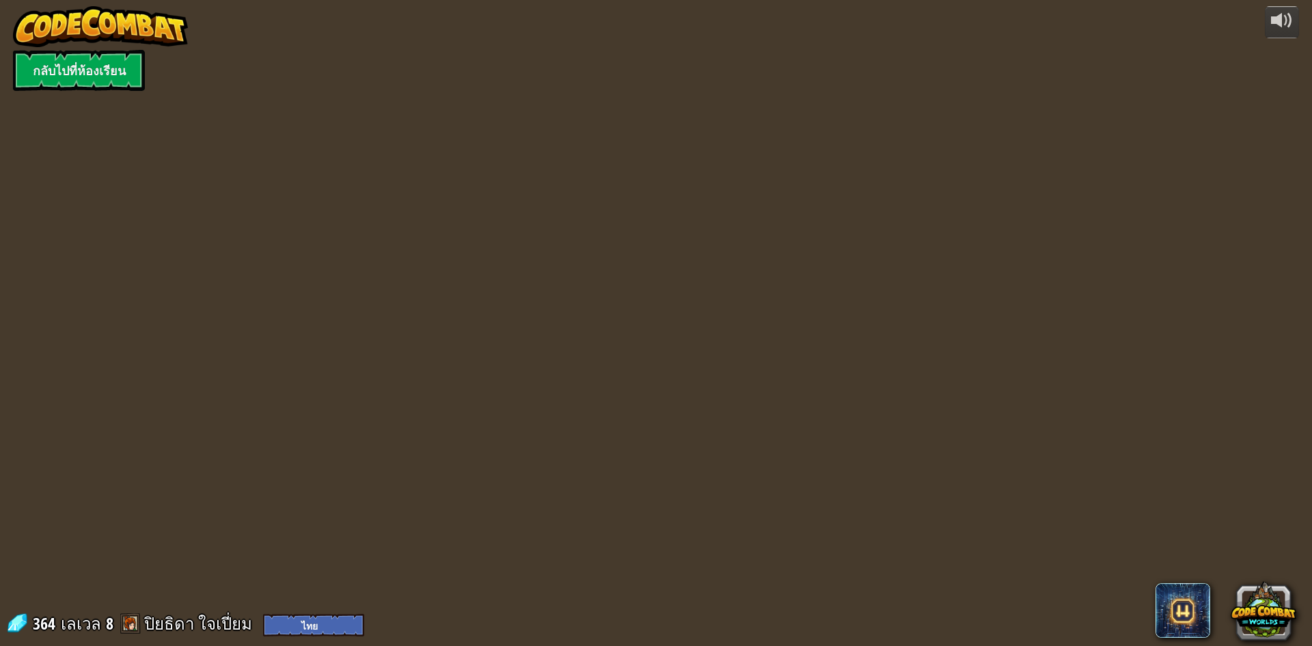
select select "th"
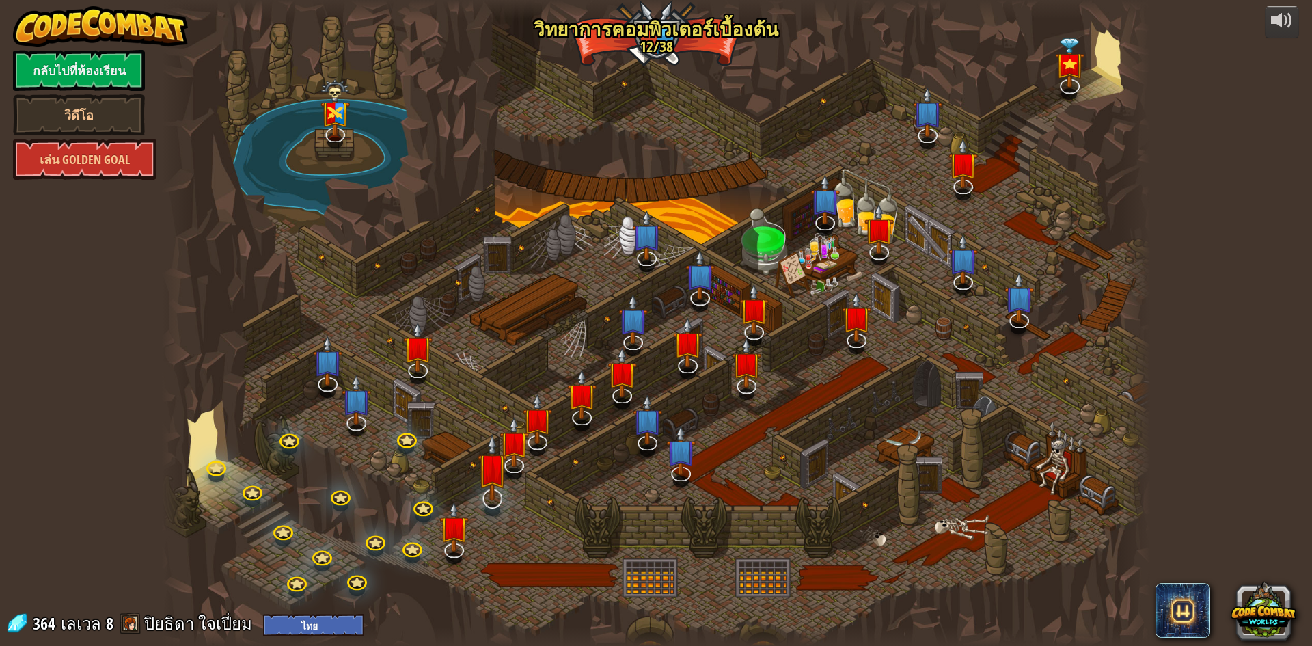
select select "th"
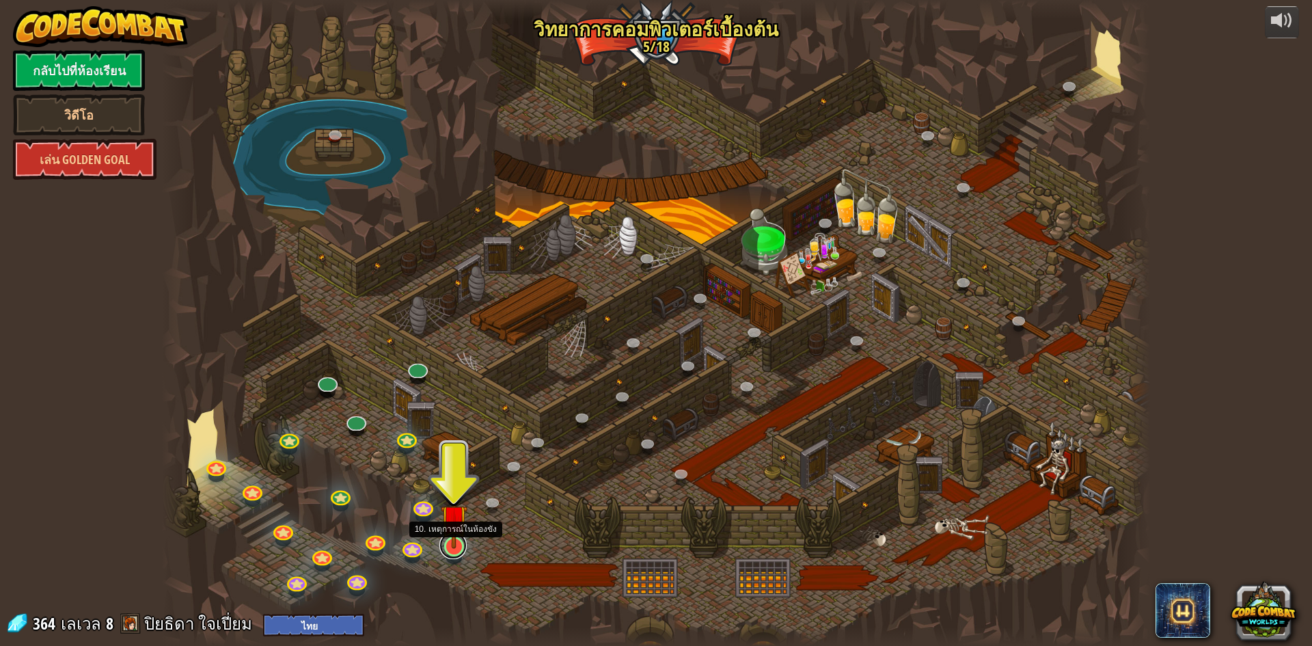
click at [456, 549] on link at bounding box center [452, 545] width 27 height 27
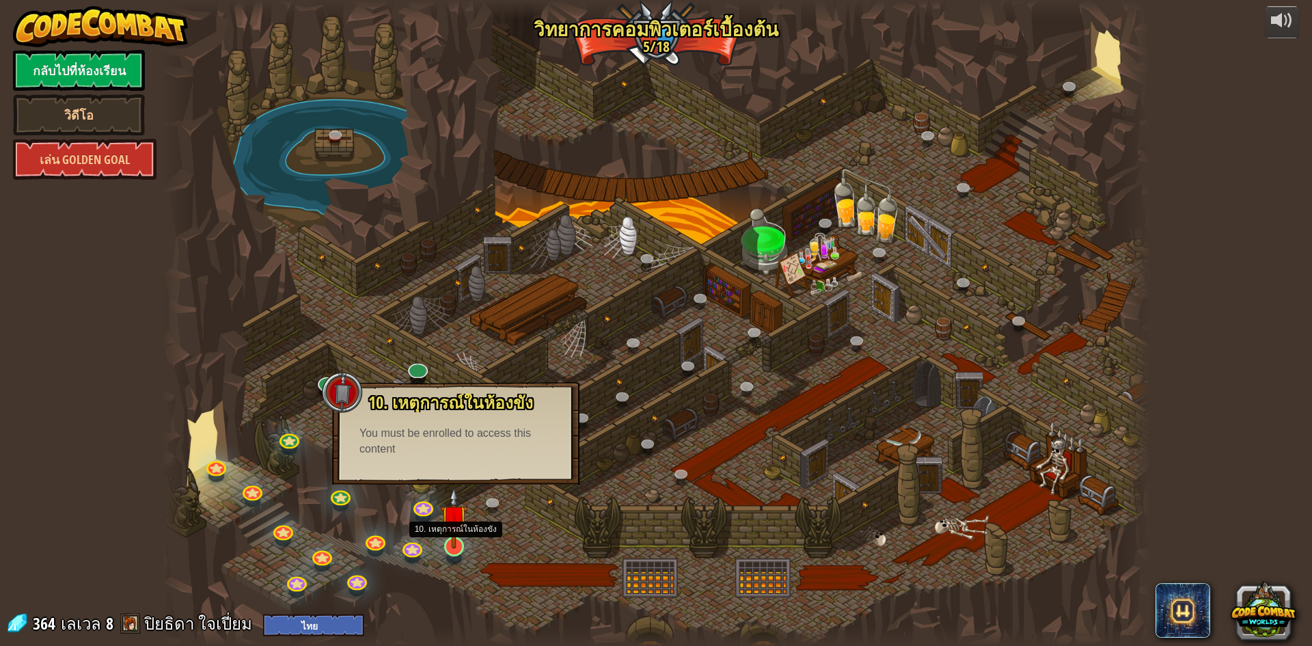
click at [457, 547] on img at bounding box center [454, 517] width 27 height 61
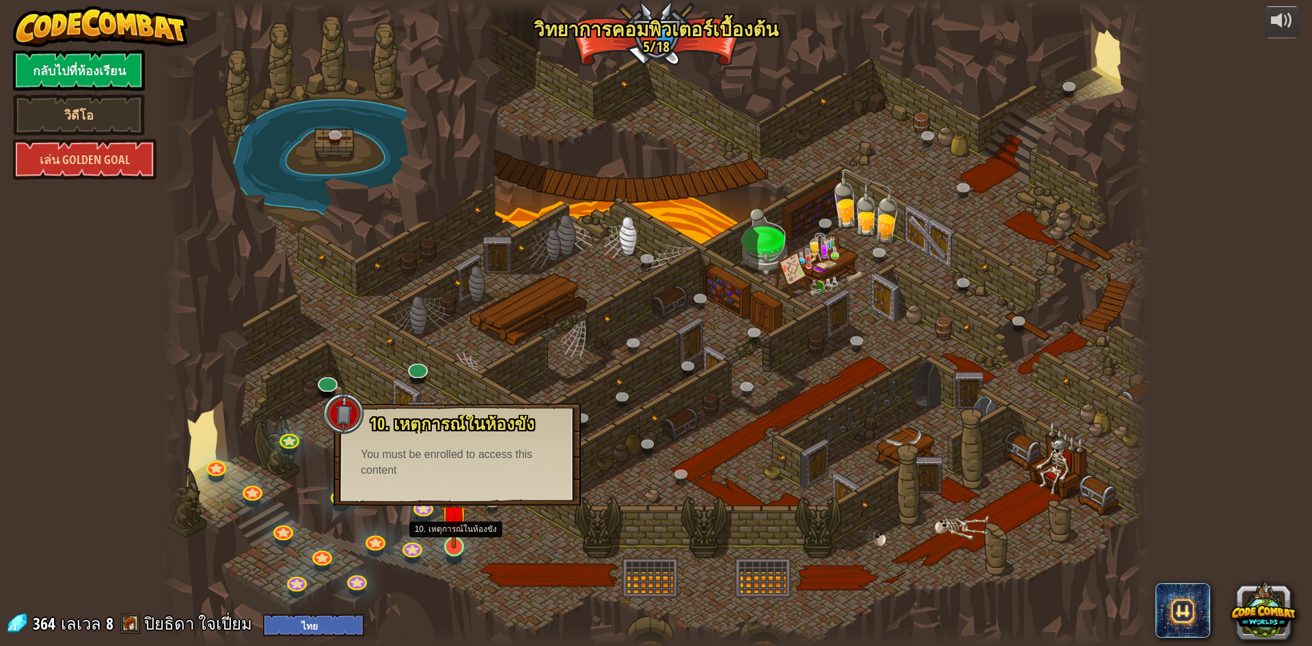
click at [457, 547] on img at bounding box center [454, 517] width 27 height 61
drag, startPoint x: 457, startPoint y: 545, endPoint x: 471, endPoint y: 536, distance: 16.3
click at [458, 545] on img at bounding box center [454, 529] width 27 height 46
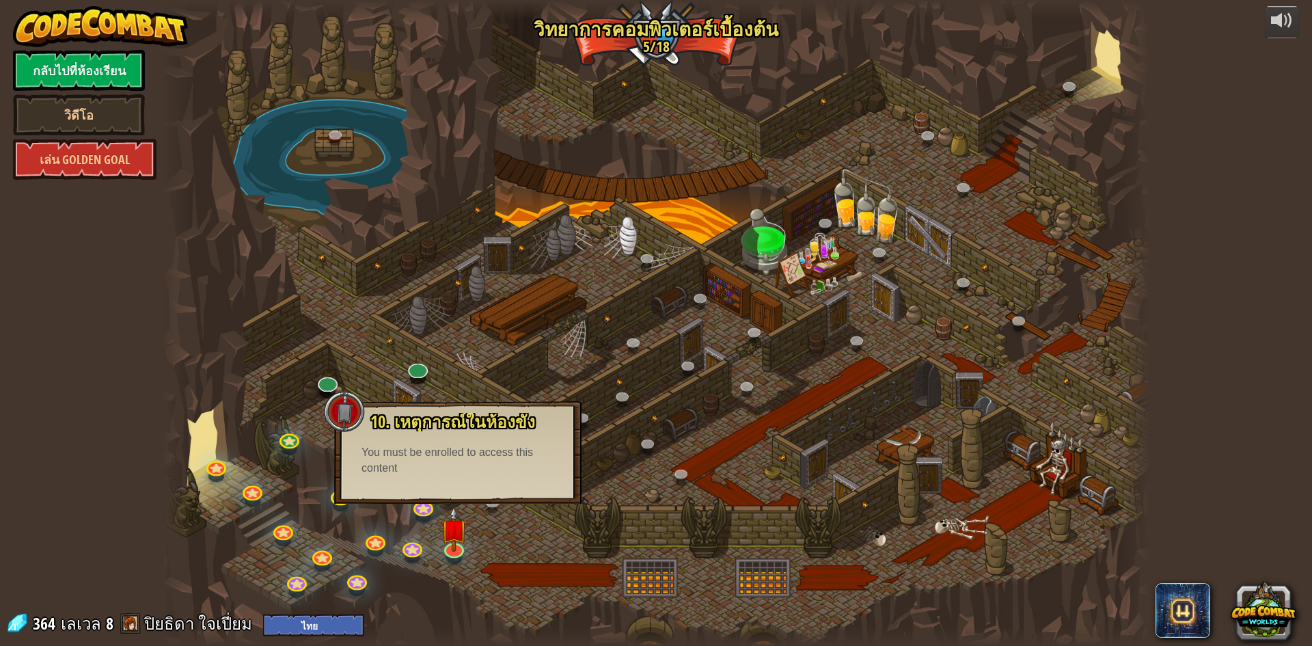
click at [508, 515] on div at bounding box center [656, 323] width 988 height 646
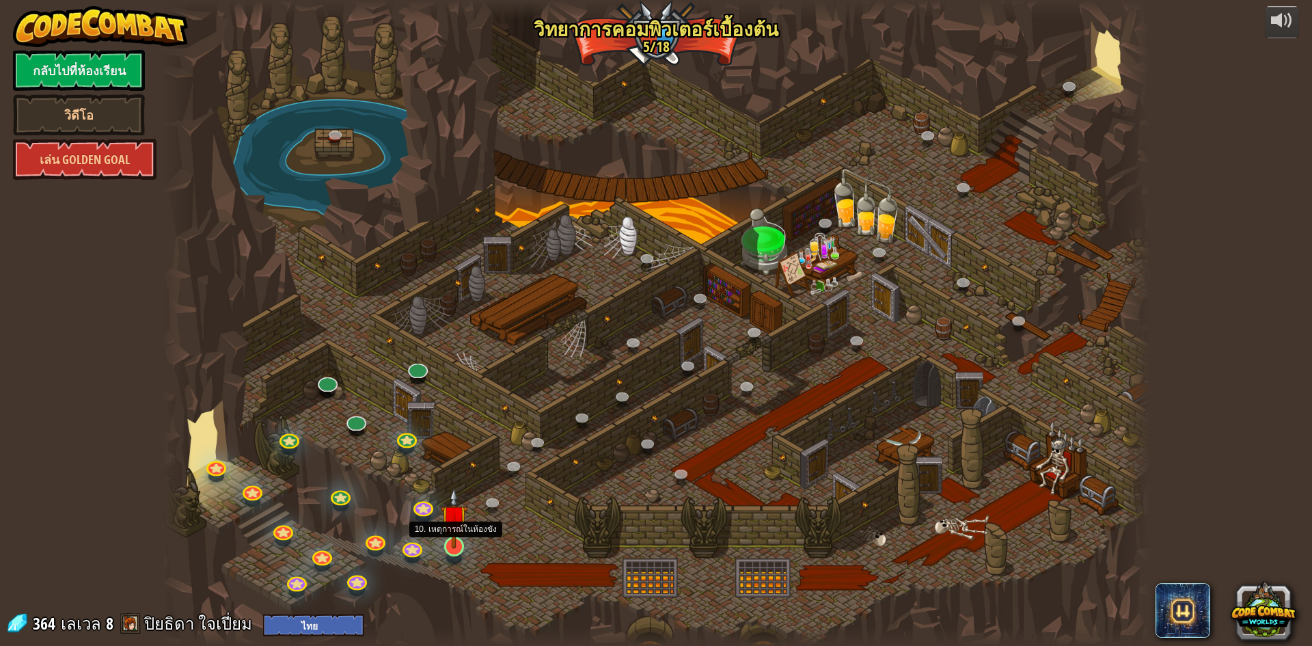
click at [455, 543] on img at bounding box center [454, 517] width 27 height 61
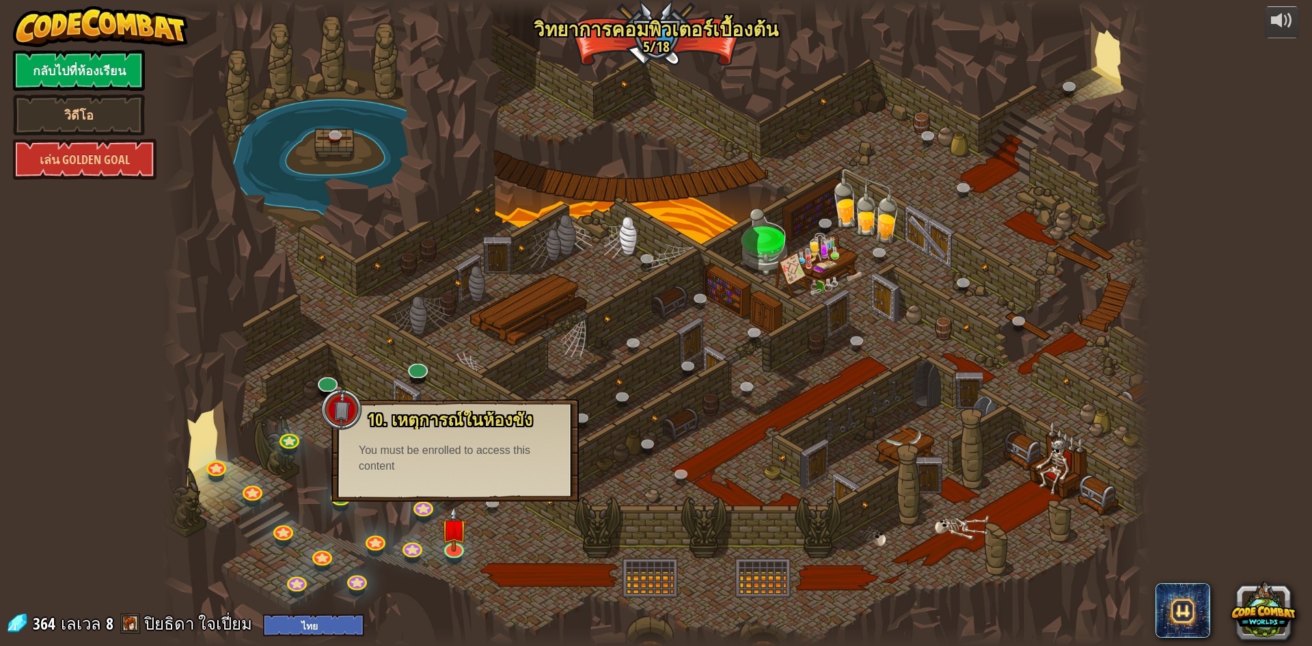
drag, startPoint x: 500, startPoint y: 443, endPoint x: 530, endPoint y: 549, distance: 110.8
click at [500, 443] on div "You must be enrolled to access this content" at bounding box center [455, 458] width 193 height 31
click at [554, 573] on div at bounding box center [656, 323] width 988 height 646
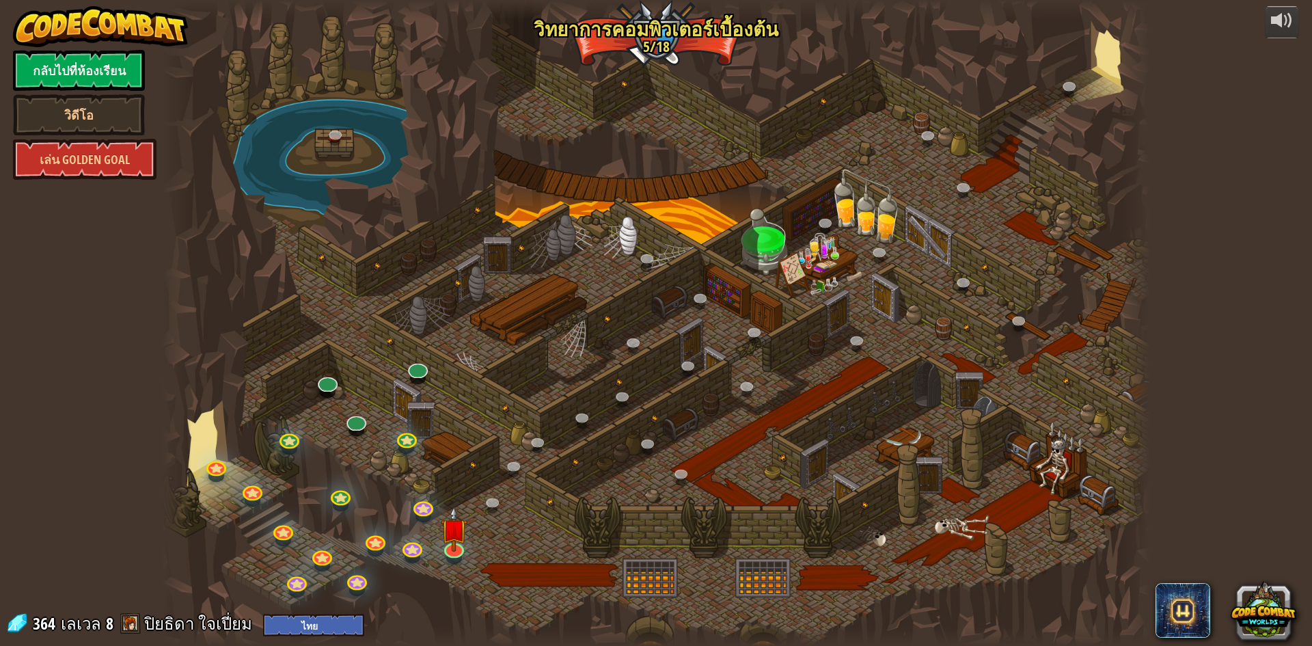
click at [470, 554] on div at bounding box center [656, 323] width 988 height 646
drag, startPoint x: 370, startPoint y: 444, endPoint x: 363, endPoint y: 444, distance: 7.5
click at [363, 444] on div at bounding box center [656, 323] width 988 height 646
click at [359, 427] on link at bounding box center [354, 417] width 27 height 27
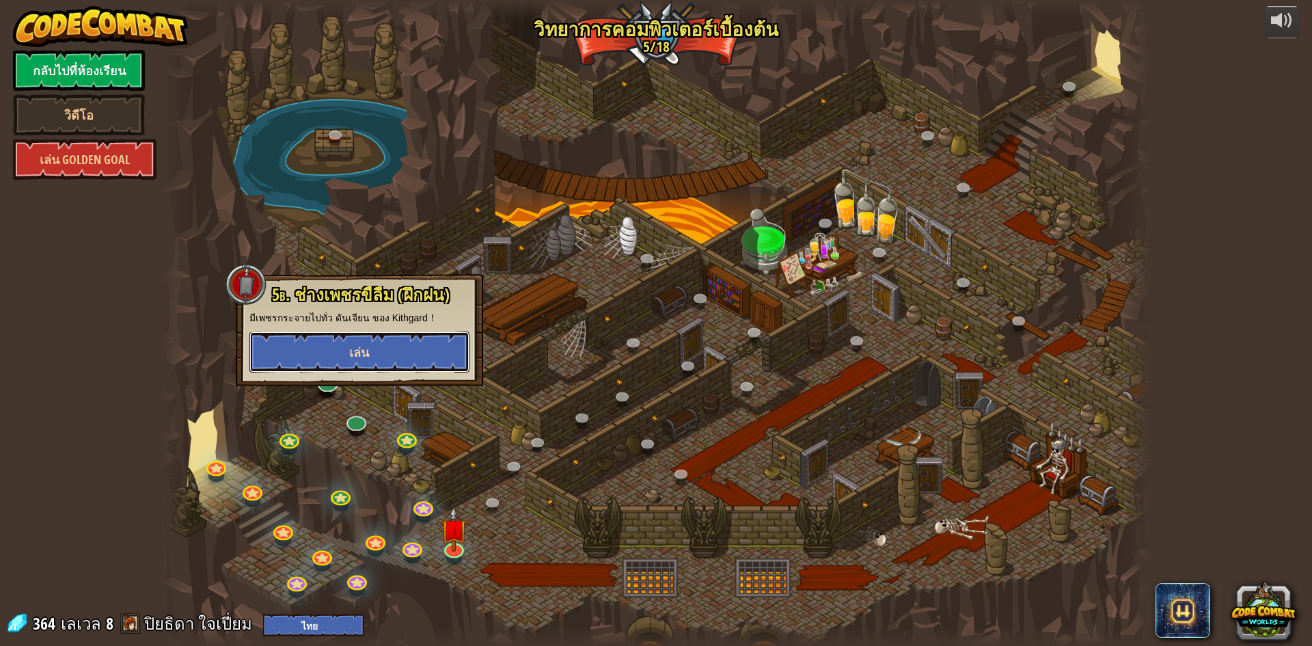
click at [441, 351] on button "เล่น" at bounding box center [359, 351] width 220 height 41
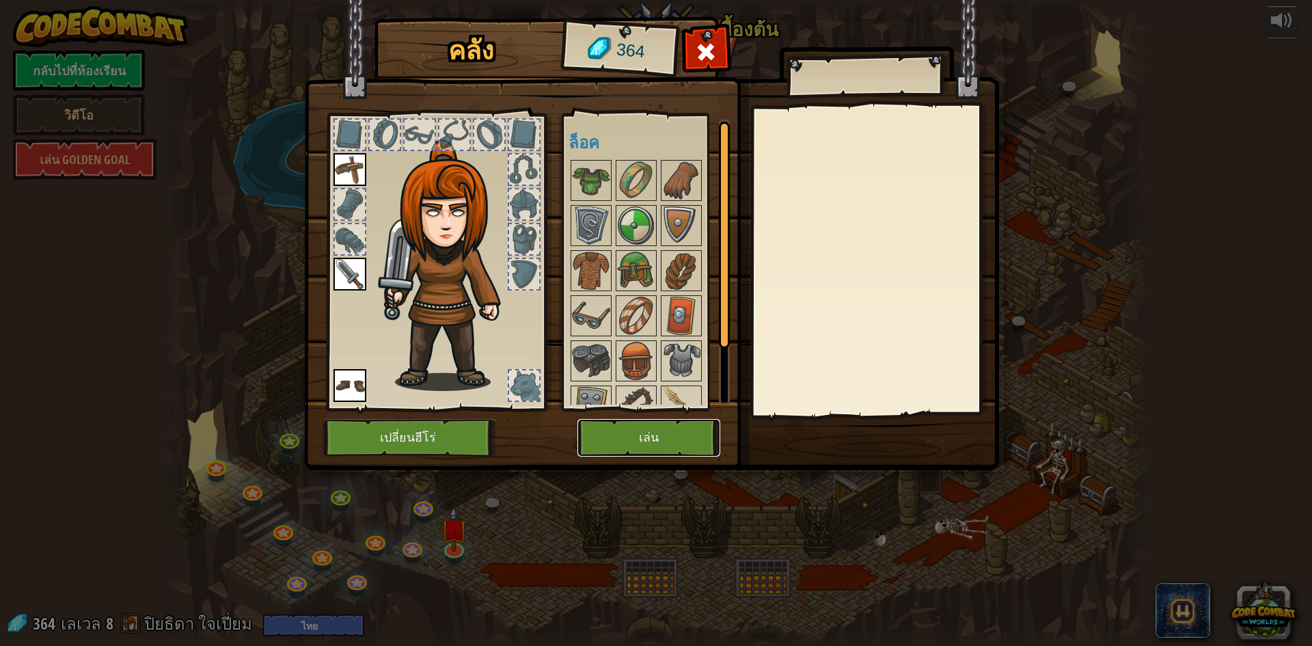
click at [639, 432] on button "เล่น" at bounding box center [649, 438] width 143 height 38
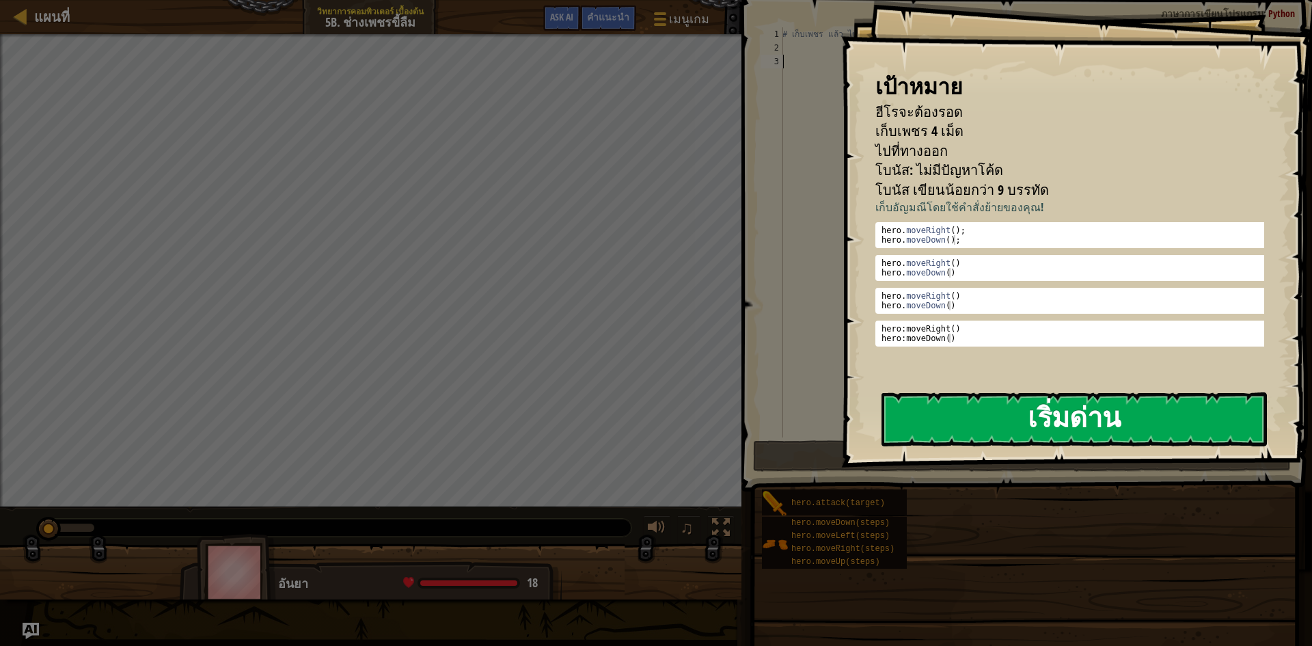
click at [999, 422] on button "เริ่มด่าน" at bounding box center [1074, 419] width 385 height 54
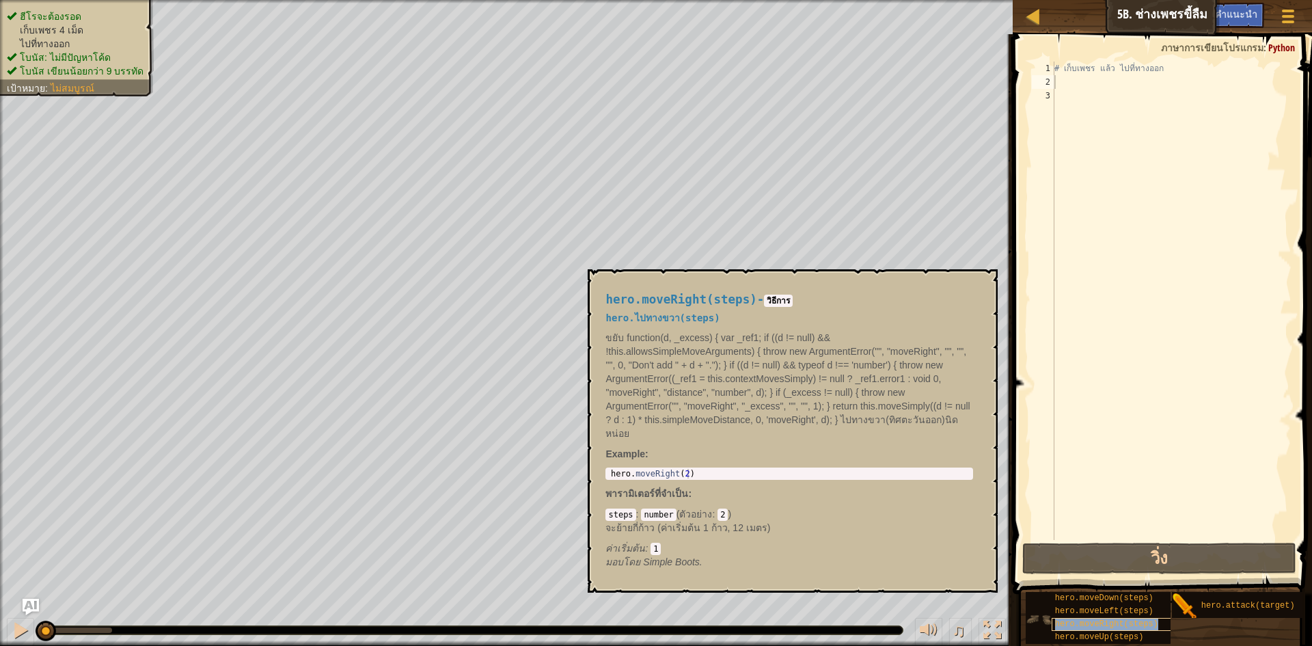
type textarea "hero.moveRight(steps)"
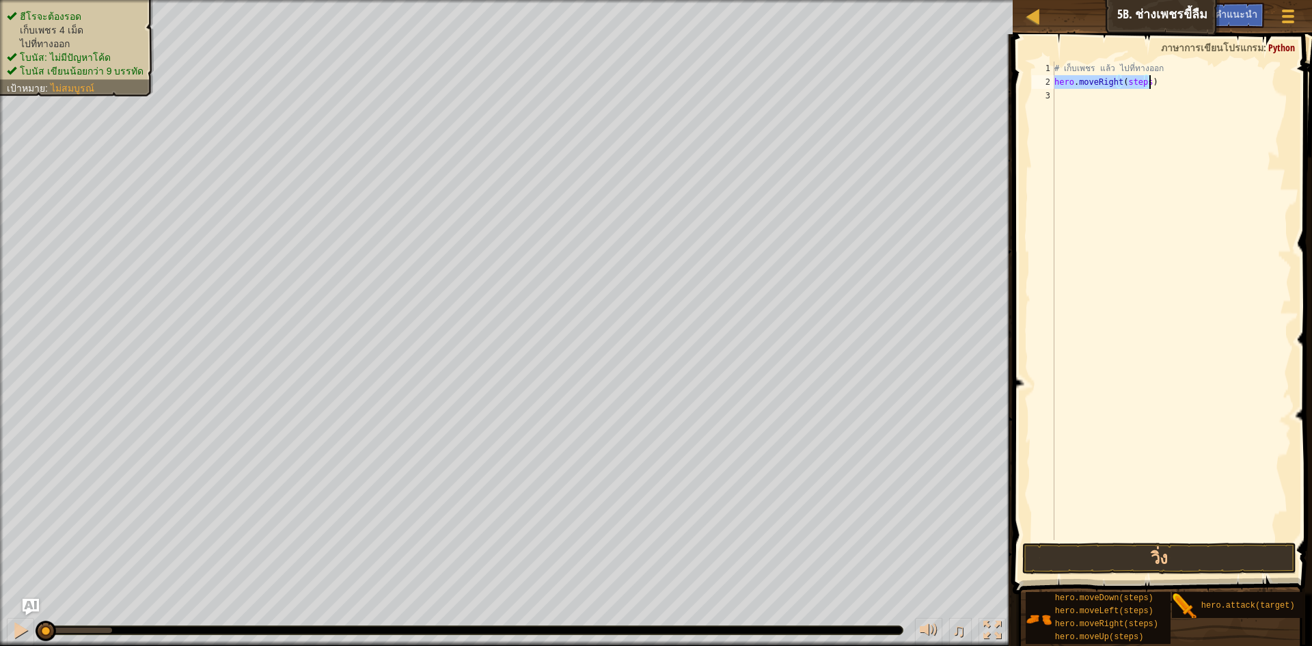
click at [1141, 80] on div "# เก็บเพชร แล้ว ไปที่ทางออก hero . moveRight ( steps )" at bounding box center [1172, 301] width 240 height 478
click at [1145, 89] on div "# เก็บเพชร แล้ว ไปที่ทางออก hero . moveRight ( steps )" at bounding box center [1172, 315] width 240 height 506
click at [1144, 83] on div "# เก็บเพชร แล้ว ไปที่ทางออก hero . moveRight ( steps )" at bounding box center [1172, 315] width 240 height 506
type textarea "hero.moveRight()"
click at [1158, 103] on div "# เก็บเพชร แล้ว ไปที่ทางออก hero . moveRight ( )" at bounding box center [1172, 315] width 240 height 506
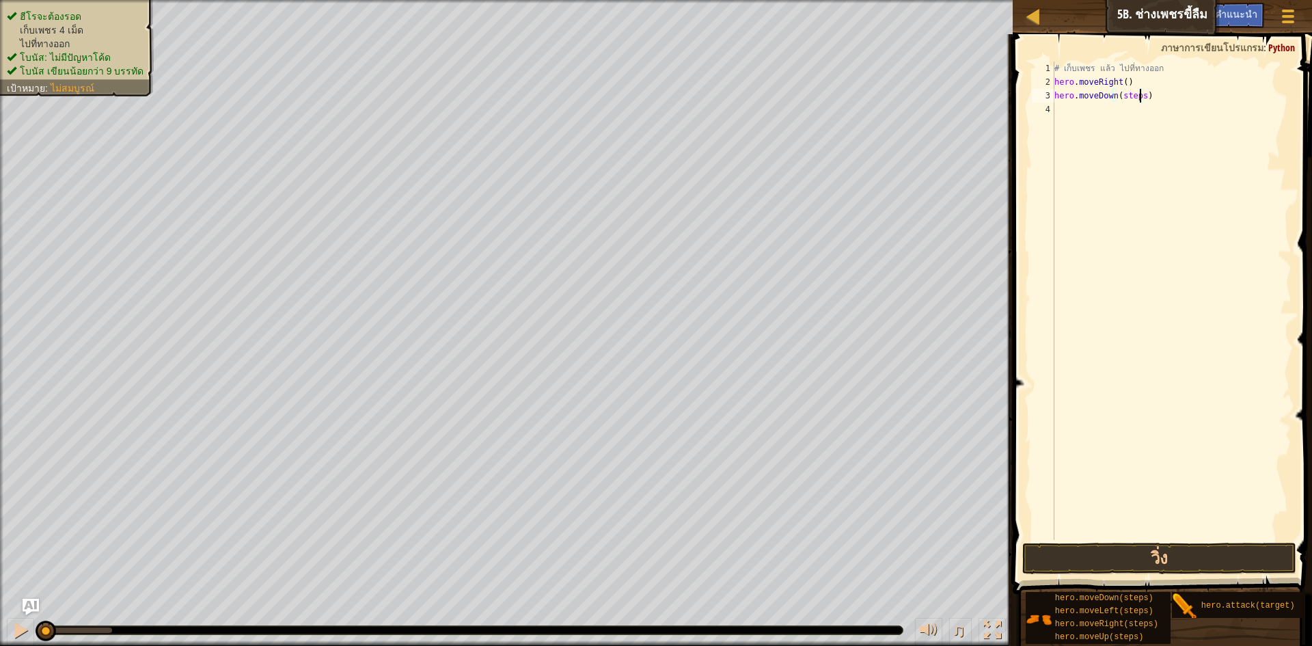
click at [1141, 97] on div "# เก็บเพชร แล้ว ไปที่ทางออก hero . moveRight ( ) hero . moveDown ( steps )" at bounding box center [1172, 315] width 240 height 506
type textarea "hero.moveDown()"
click at [1139, 109] on div "# เก็บเพชร แล้ว ไปที่ทางออก hero . moveRight ( ) hero . moveDown ( )" at bounding box center [1172, 315] width 240 height 506
click at [1142, 105] on div "# เก็บเพชร แล้ว ไปที่ทางออก hero . moveRight ( ) hero . moveDown ( ) hero . mov…" at bounding box center [1172, 315] width 240 height 506
click at [1144, 110] on div "# เก็บเพชร แล้ว ไปที่ทางออก hero . moveRight ( ) hero . moveDown ( ) hero . mov…" at bounding box center [1172, 315] width 240 height 506
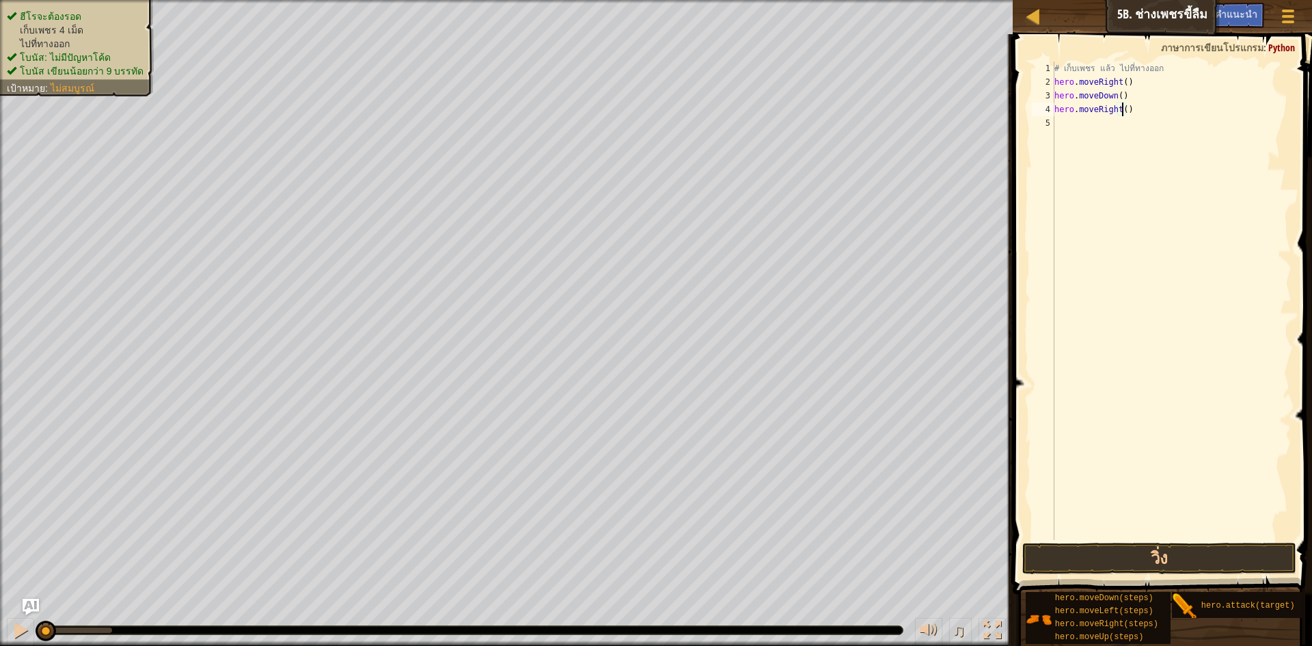
type textarea "hero.moveRight(2)"
click at [1081, 133] on div "# เก็บเพชร แล้ว ไปที่ทางออก hero . moveRight ( ) hero . moveDown ( ) hero . mov…" at bounding box center [1172, 315] width 240 height 506
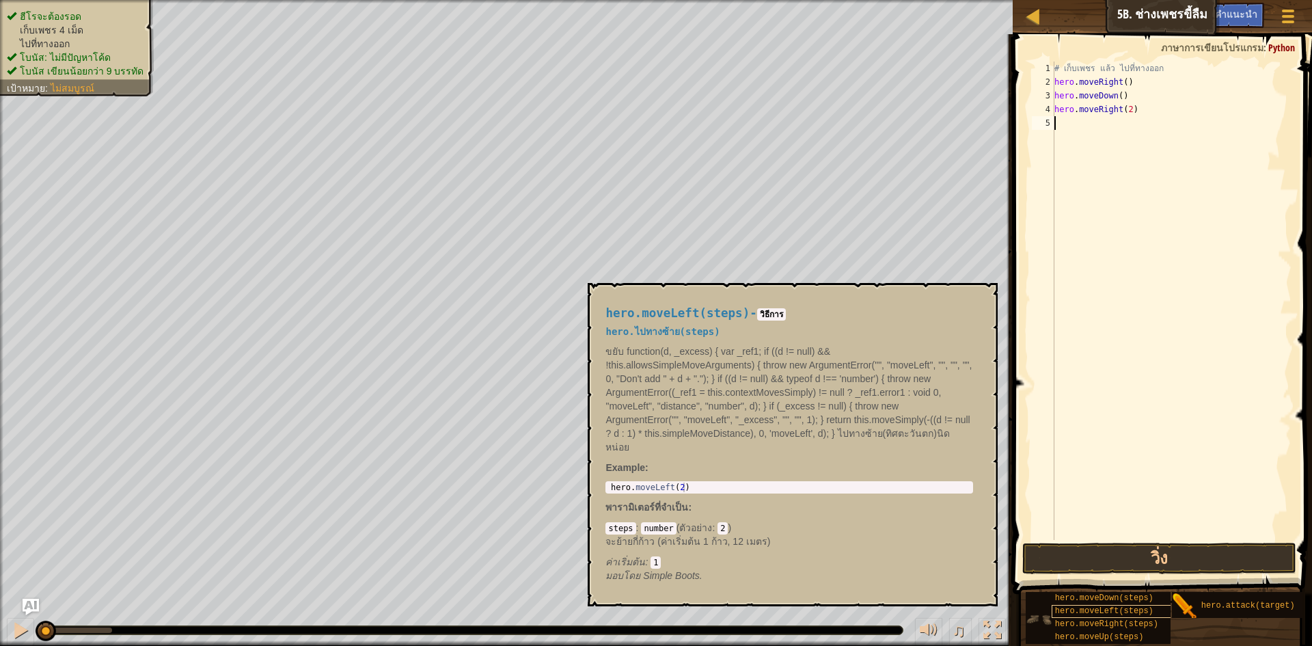
scroll to position [10, 0]
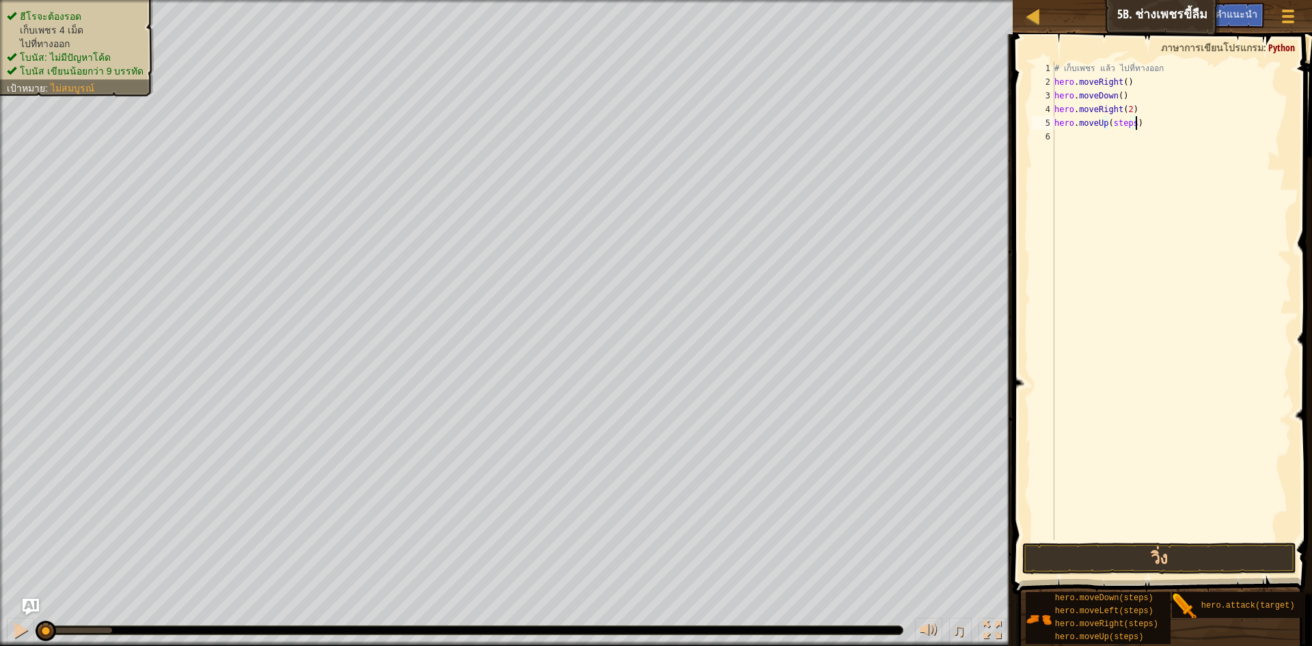
click at [1134, 126] on div "# เก็บเพชร แล้ว ไปที่ทางออก hero . moveRight ( ) hero . moveDown ( ) hero . mov…" at bounding box center [1172, 315] width 240 height 506
click at [1133, 124] on div "# เก็บเพชร แล้ว ไปที่ทางออก hero . moveRight ( ) hero . moveDown ( ) hero . mov…" at bounding box center [1172, 315] width 240 height 506
type textarea "hero.moveUp()"
click at [1135, 152] on div "# เก็บเพชร แล้ว ไปที่ทางออก hero . moveRight ( ) hero . moveDown ( ) hero . mov…" at bounding box center [1172, 315] width 240 height 506
click at [1145, 137] on div "# เก็บเพชร แล้ว ไปที่ทางออก hero . moveRight ( ) hero . moveDown ( ) hero . mov…" at bounding box center [1172, 315] width 240 height 506
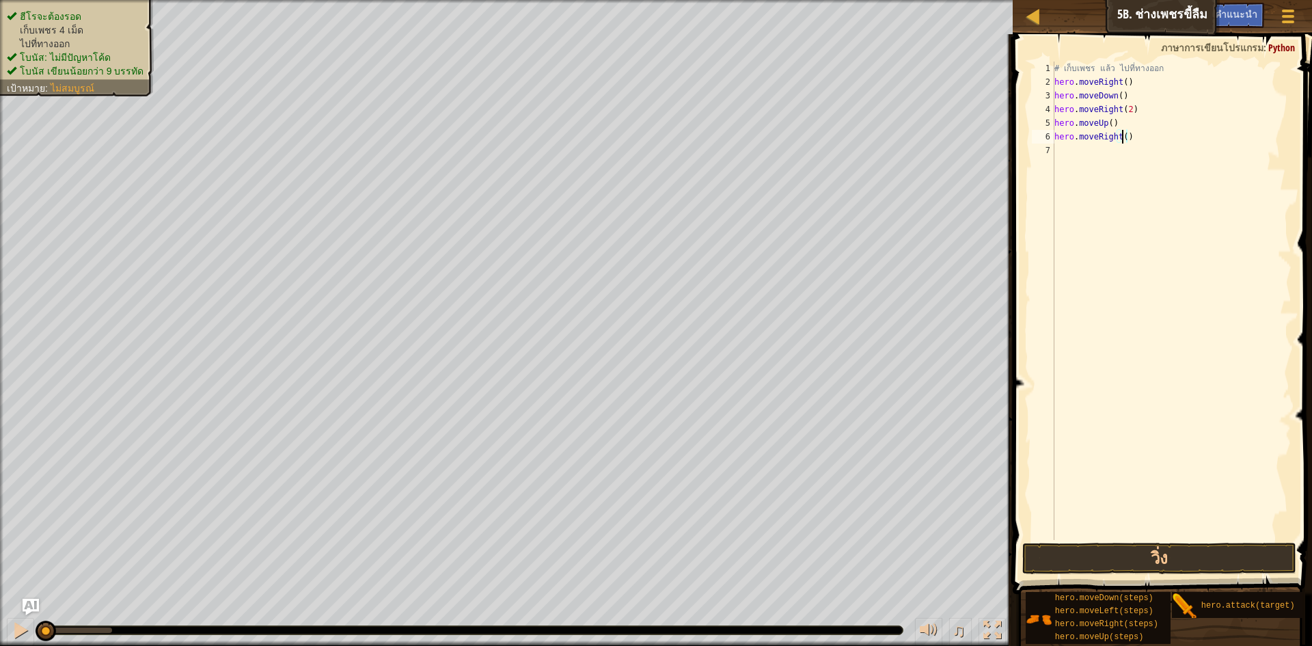
type textarea "hero.moveRight)"
click at [1124, 150] on div "# เก็บเพชร แล้ว ไปที่ทางออก hero . moveRight ( ) hero . moveDown ( ) hero . mov…" at bounding box center [1172, 315] width 240 height 506
click at [1128, 139] on div "# เก็บเพชร แล้ว ไปที่ทางออก hero . moveRight ( ) hero . moveDown ( ) hero . mov…" at bounding box center [1172, 315] width 240 height 506
type textarea "h"
click at [1143, 135] on div "# เก็บเพชร แล้ว ไปที่ทางออก hero . moveRight ( ) hero . moveDown ( ) hero . mov…" at bounding box center [1172, 301] width 240 height 478
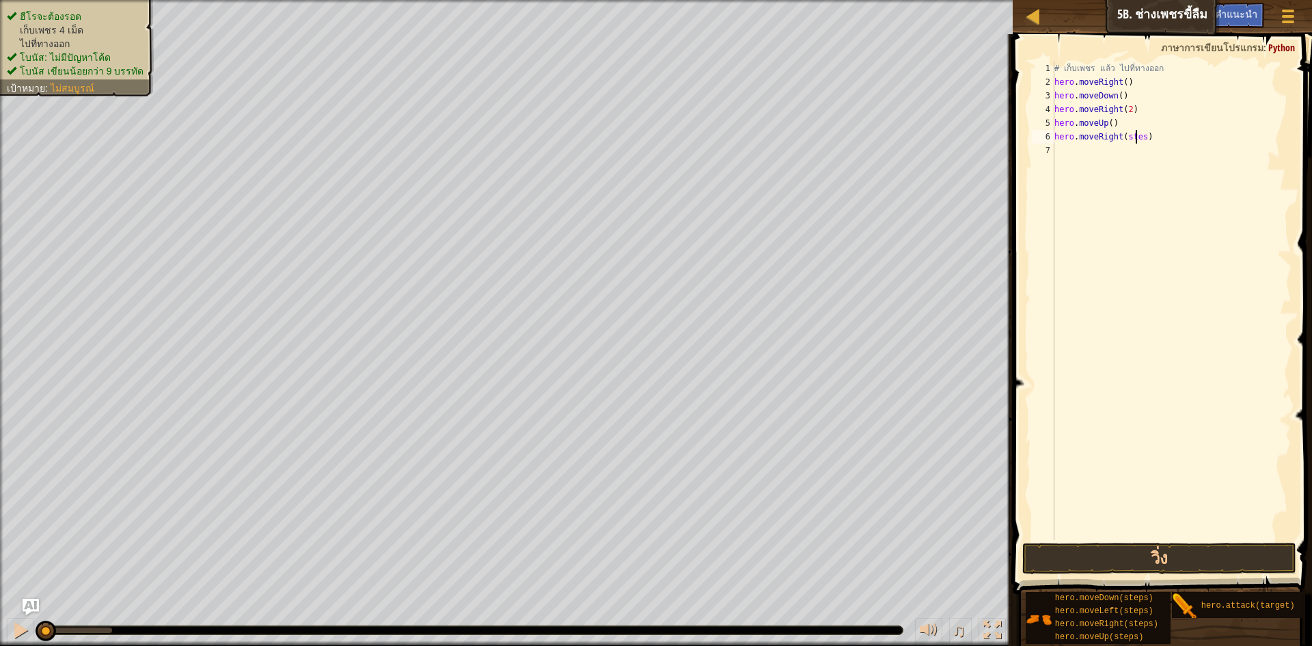
click at [1142, 141] on div "# เก็บเพชร แล้ว ไปที่ทางออก hero . moveRight ( ) hero . moveDown ( ) hero . mov…" at bounding box center [1172, 315] width 240 height 506
type textarea "hero.moveRight()"
click at [1127, 543] on button "วิ่ง" at bounding box center [1159, 558] width 274 height 31
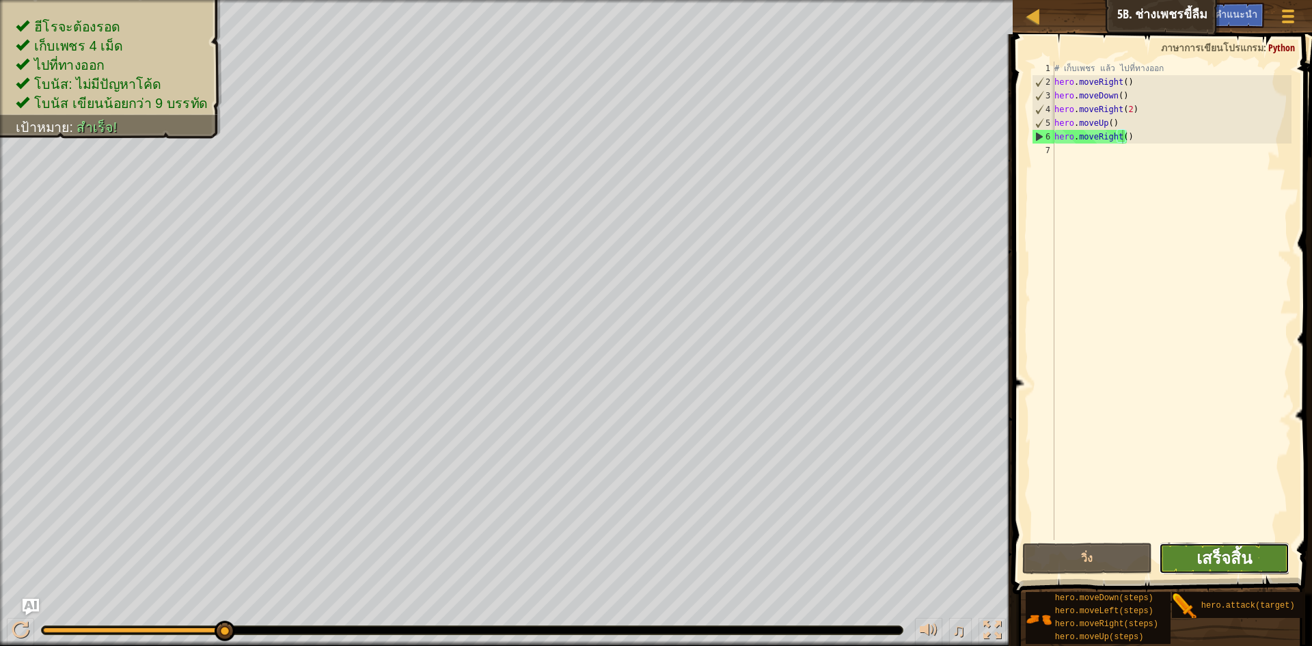
click at [1223, 560] on span "เสร็จสิ้น" at bounding box center [1224, 558] width 55 height 22
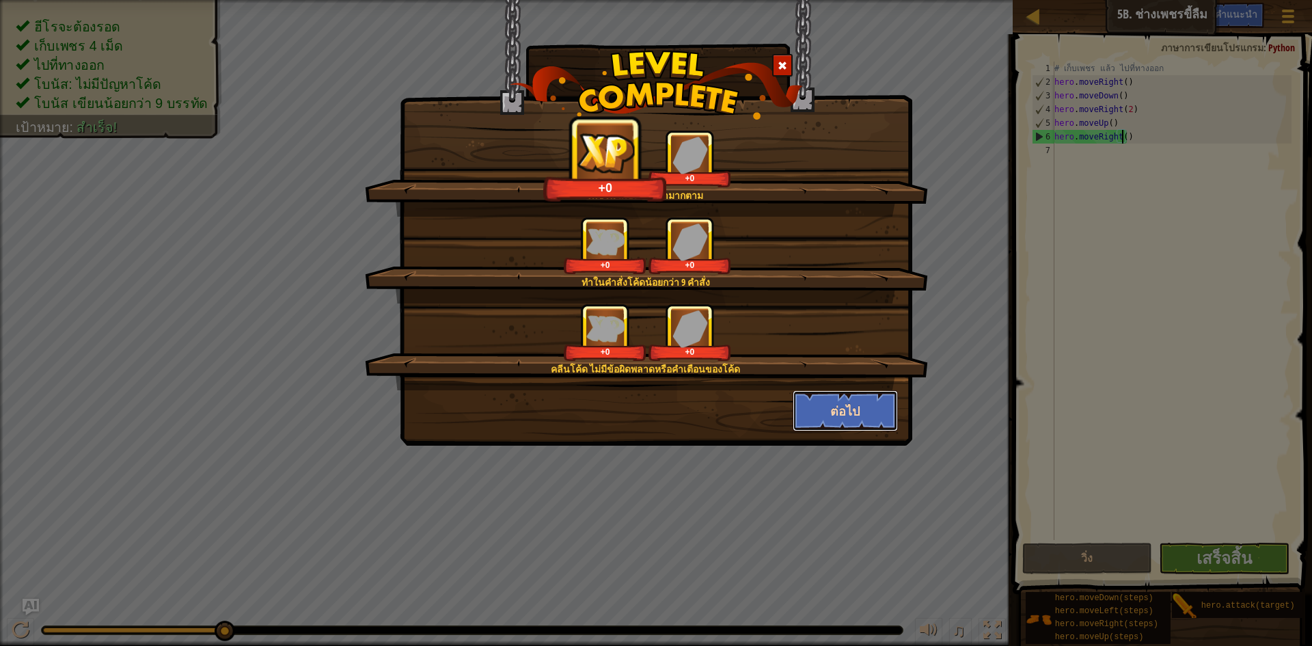
click at [857, 415] on button "ต่อไป" at bounding box center [846, 410] width 106 height 41
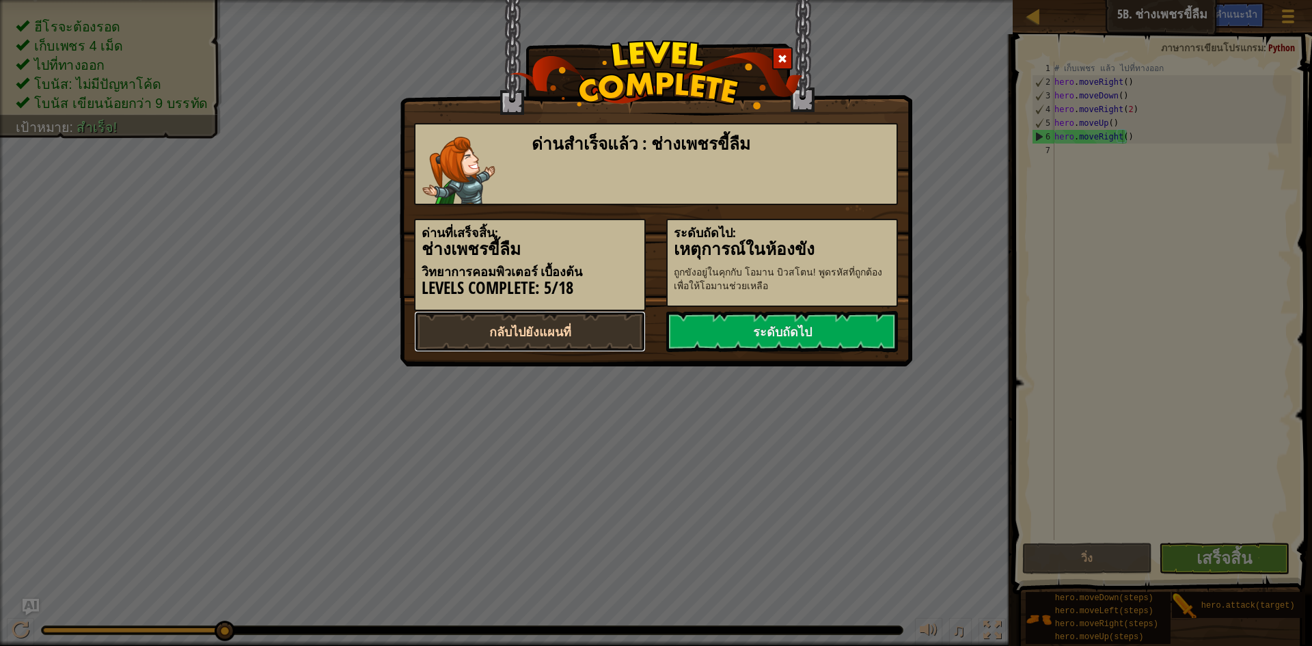
click at [580, 328] on link "กลับไปยังแผนที่" at bounding box center [530, 331] width 232 height 41
select select "th"
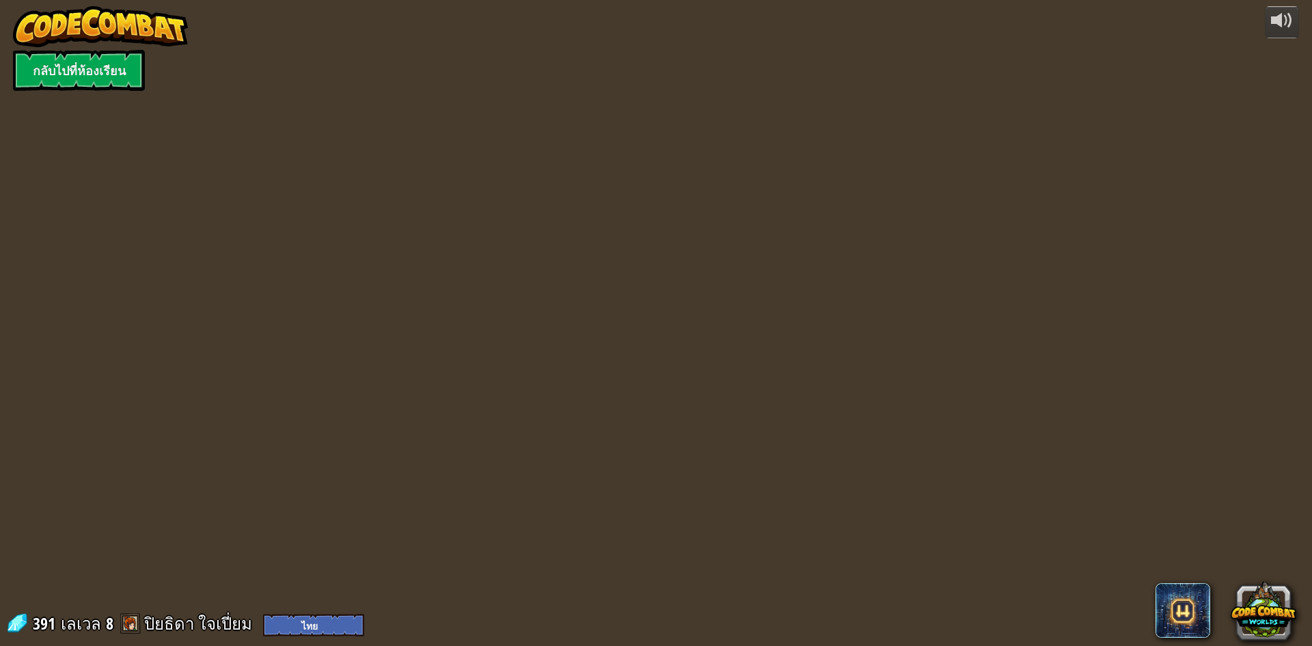
select select "th"
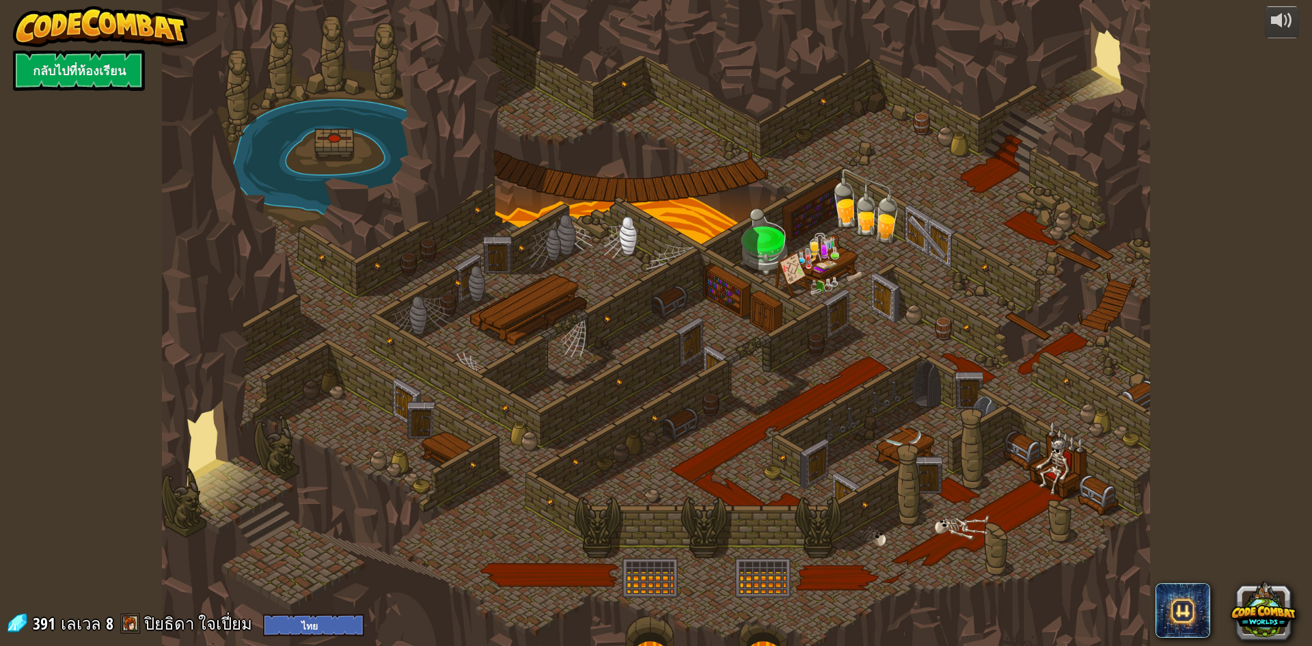
select select "th"
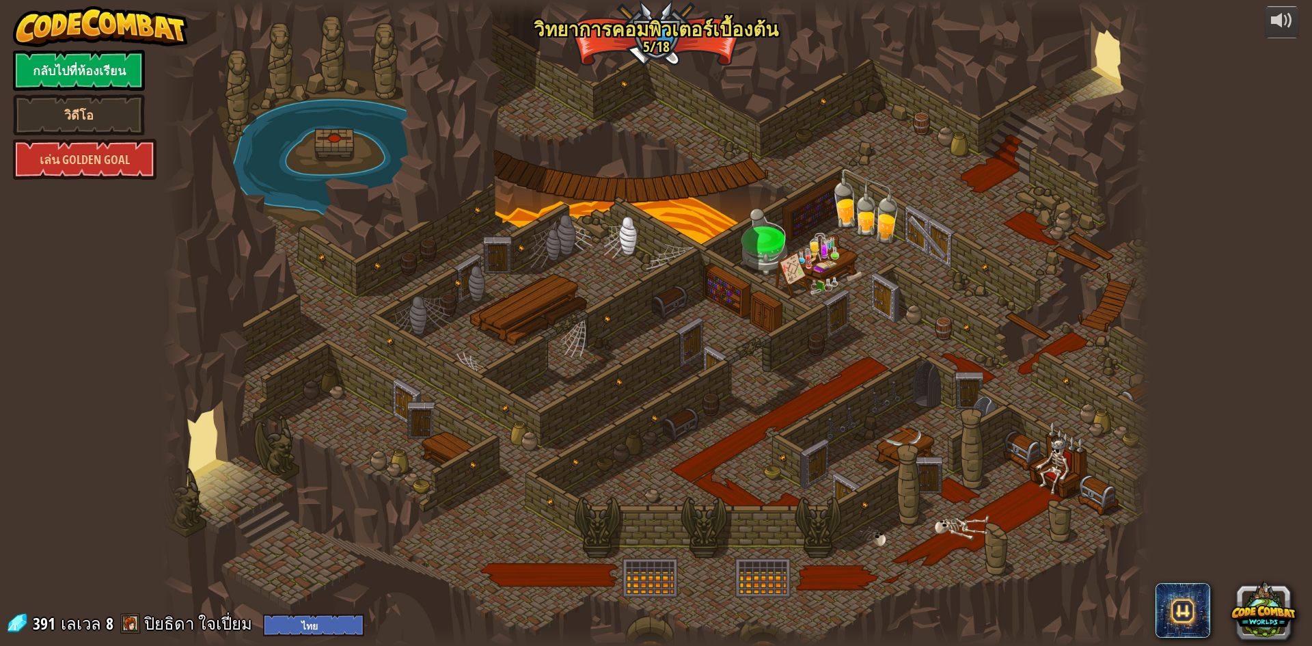
select select "th"
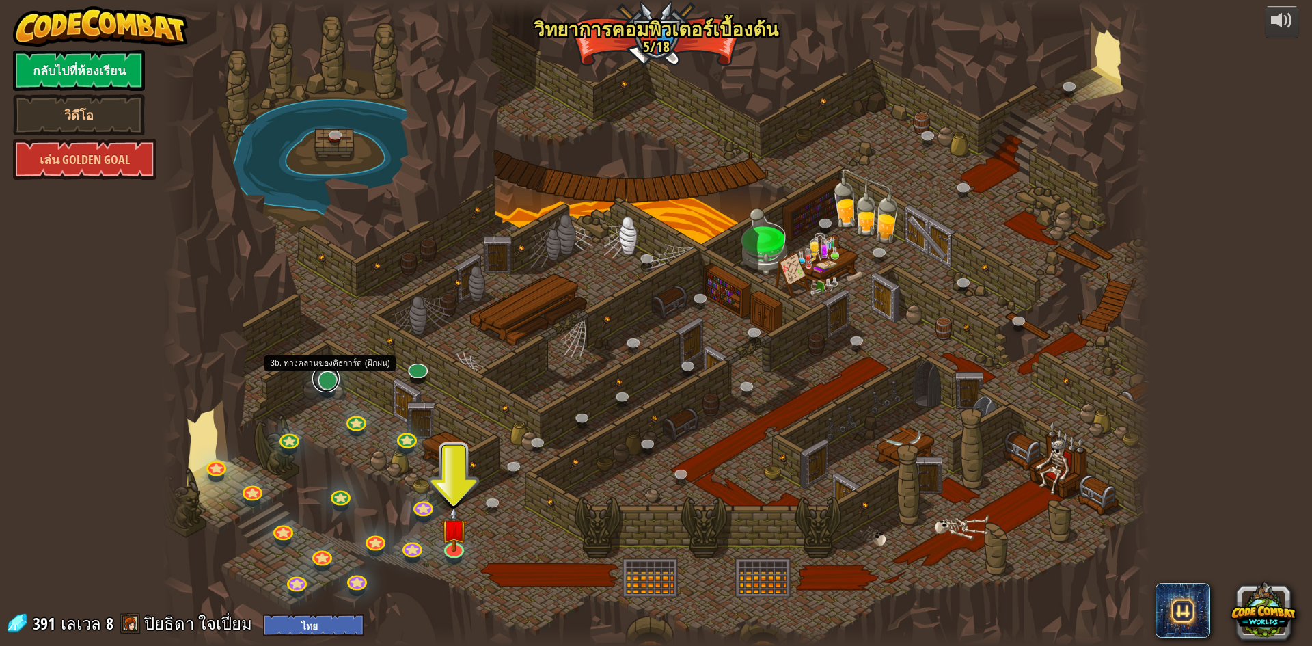
click at [325, 383] on link at bounding box center [325, 378] width 27 height 27
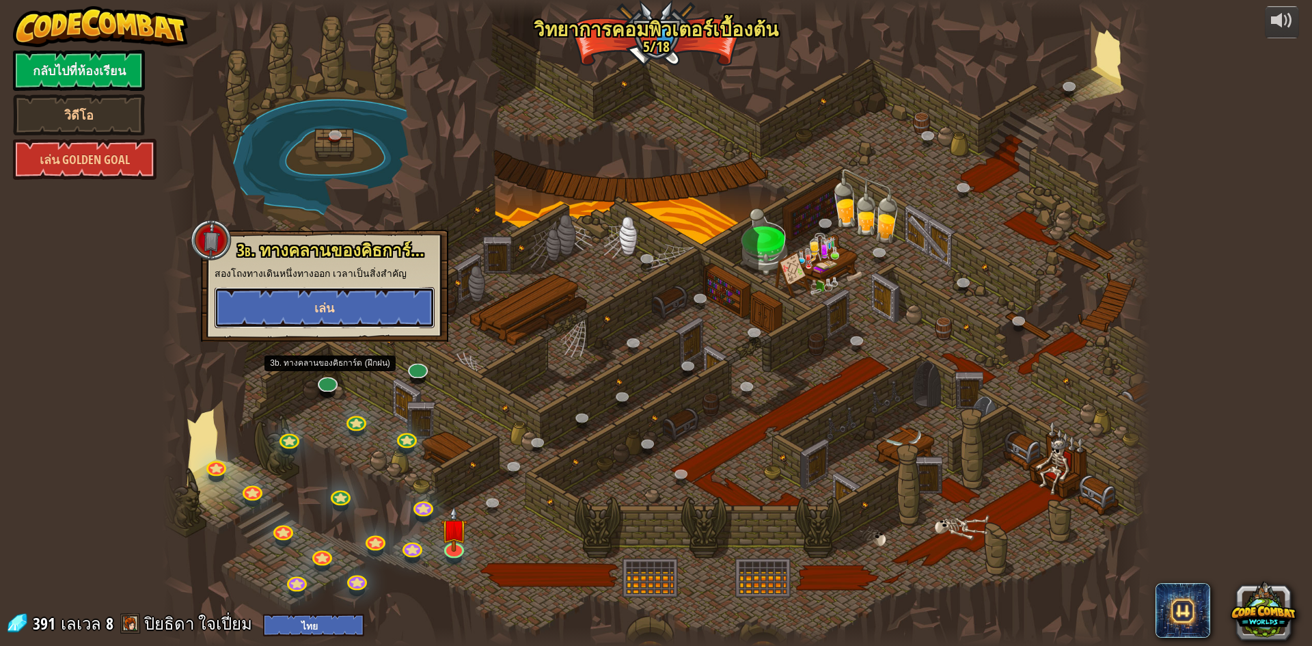
click at [396, 310] on button "เล่น" at bounding box center [325, 307] width 220 height 41
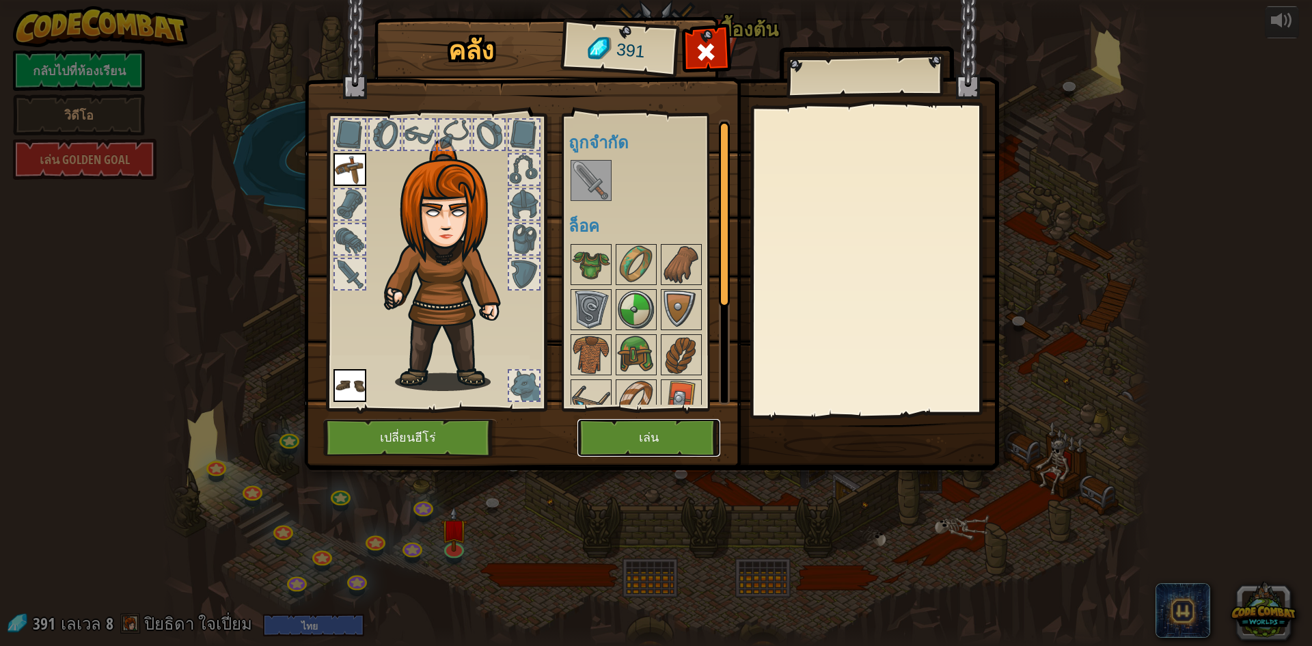
click at [634, 431] on button "เล่น" at bounding box center [649, 438] width 143 height 38
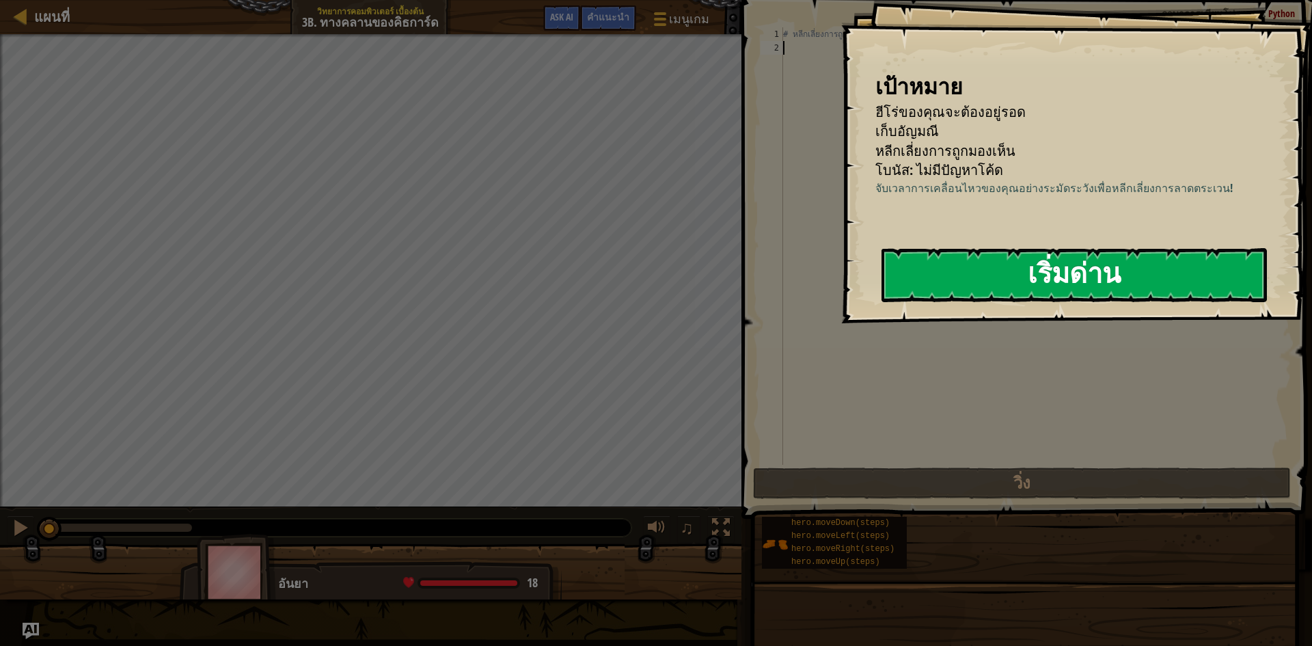
click at [925, 277] on button "เริ่มด่าน" at bounding box center [1074, 275] width 385 height 54
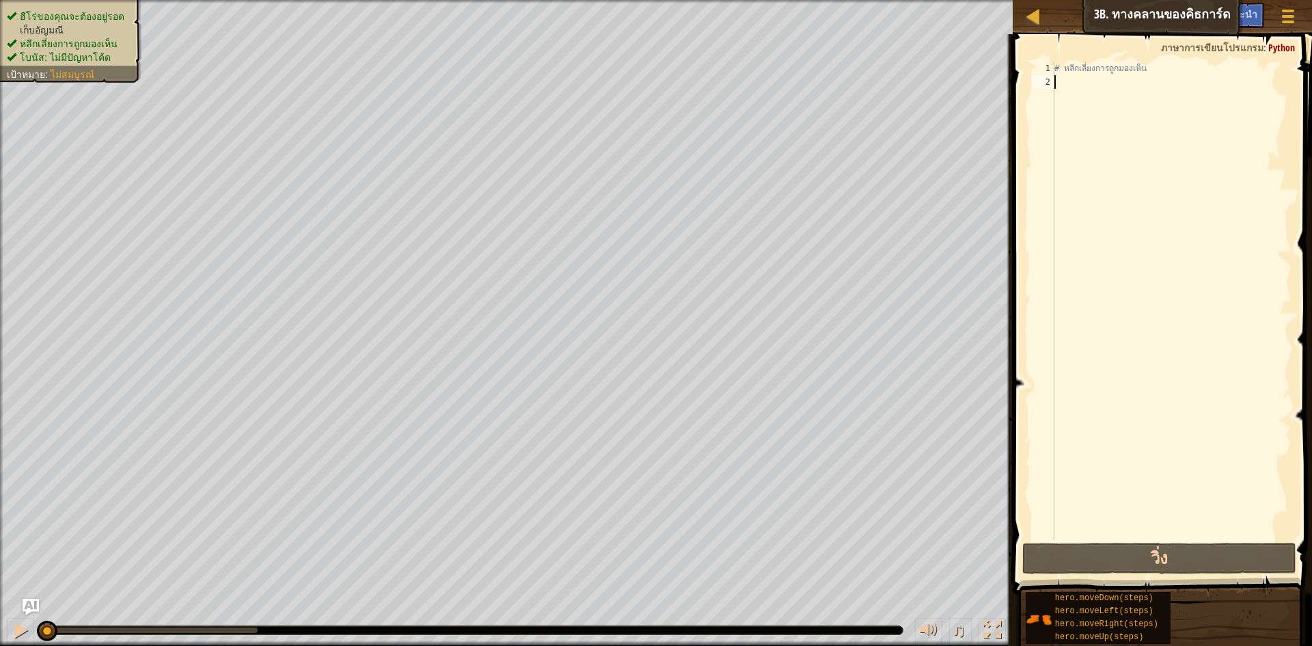
drag, startPoint x: 1070, startPoint y: 90, endPoint x: 1122, endPoint y: 182, distance: 105.9
click at [1069, 90] on div "# หลีกเลี่ยงการถูกมองเห็น" at bounding box center [1172, 315] width 240 height 506
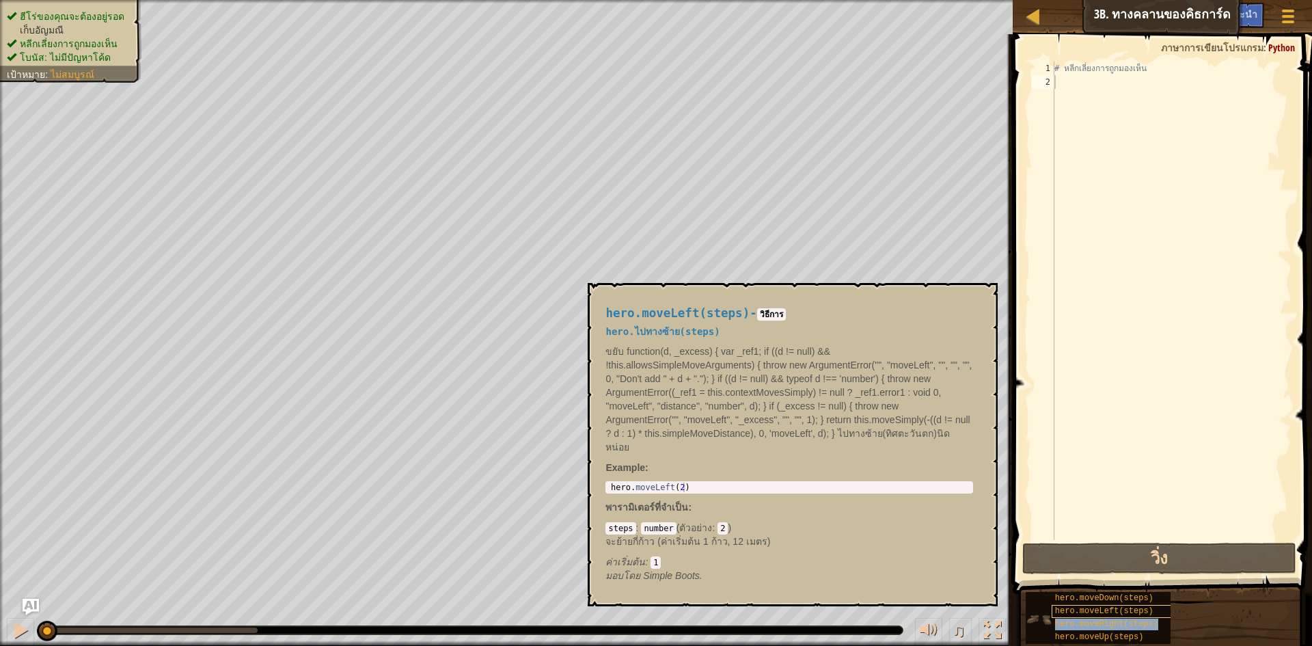
type textarea "hero.moveRight(steps)"
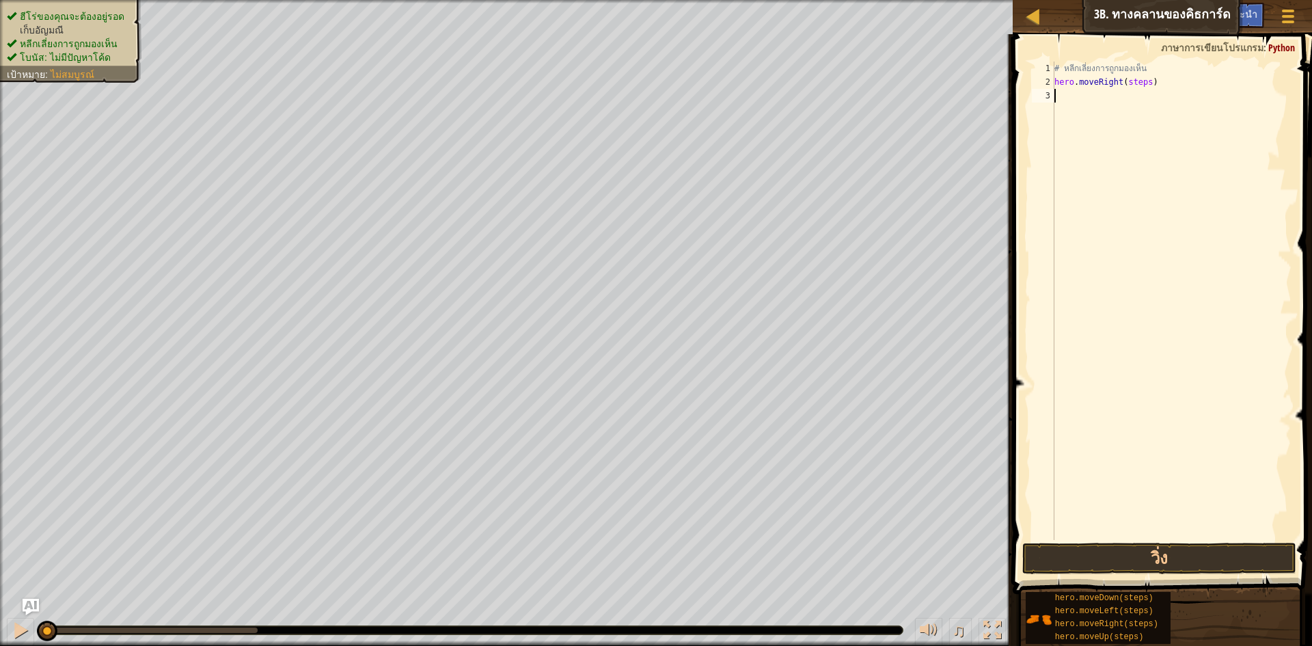
click at [1146, 90] on div "# หลีกเลี่ยงการถูกมองเห็น hero . moveRight ( steps )" at bounding box center [1172, 315] width 240 height 506
click at [1144, 84] on div "# หลีกเลี่ยงการถูกมองเห็น hero . moveRight ( steps )" at bounding box center [1172, 315] width 240 height 506
click at [1160, 556] on button "วิ่ง" at bounding box center [1159, 558] width 274 height 31
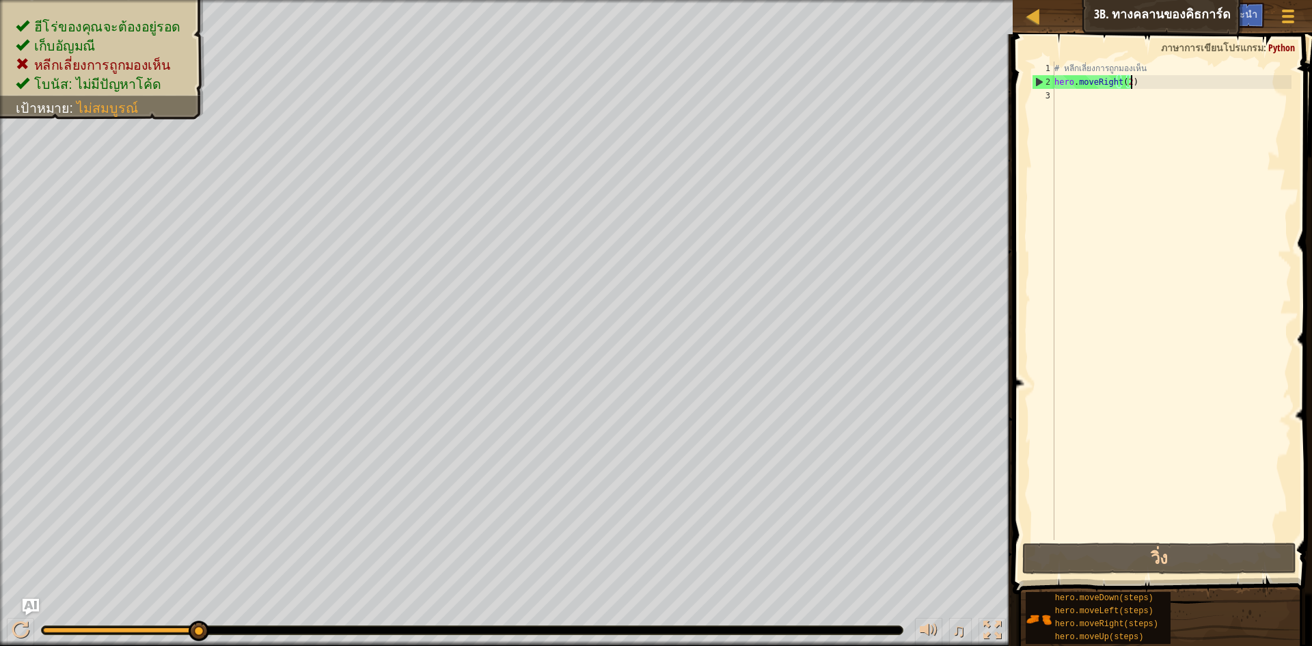
click at [1157, 87] on div "# หลีกเลี่ยงการถูกมองเห็น hero . moveRight ( 2 )" at bounding box center [1172, 315] width 240 height 506
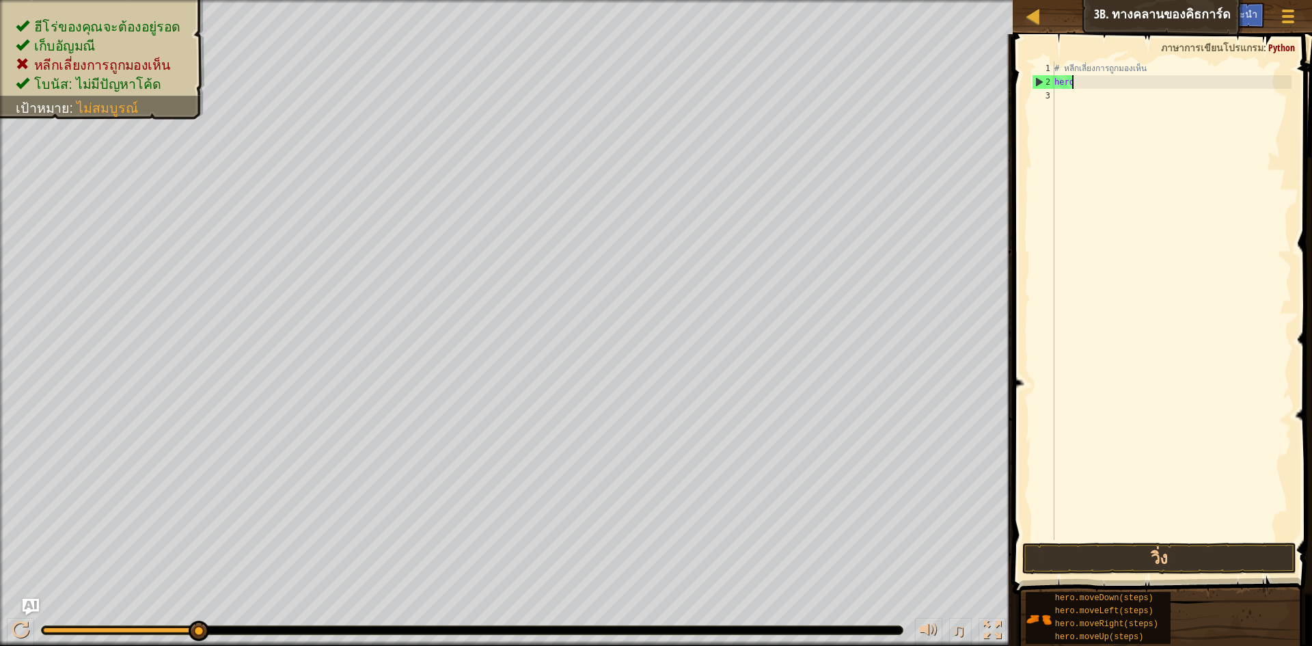
scroll to position [6, 1]
type textarea "h"
click at [1102, 552] on button "วิ่ง" at bounding box center [1159, 558] width 274 height 31
click at [1141, 83] on div "# หลีกเลี่ยงการถูกมองเห็น hero . moveRight ( steps )" at bounding box center [1172, 301] width 240 height 478
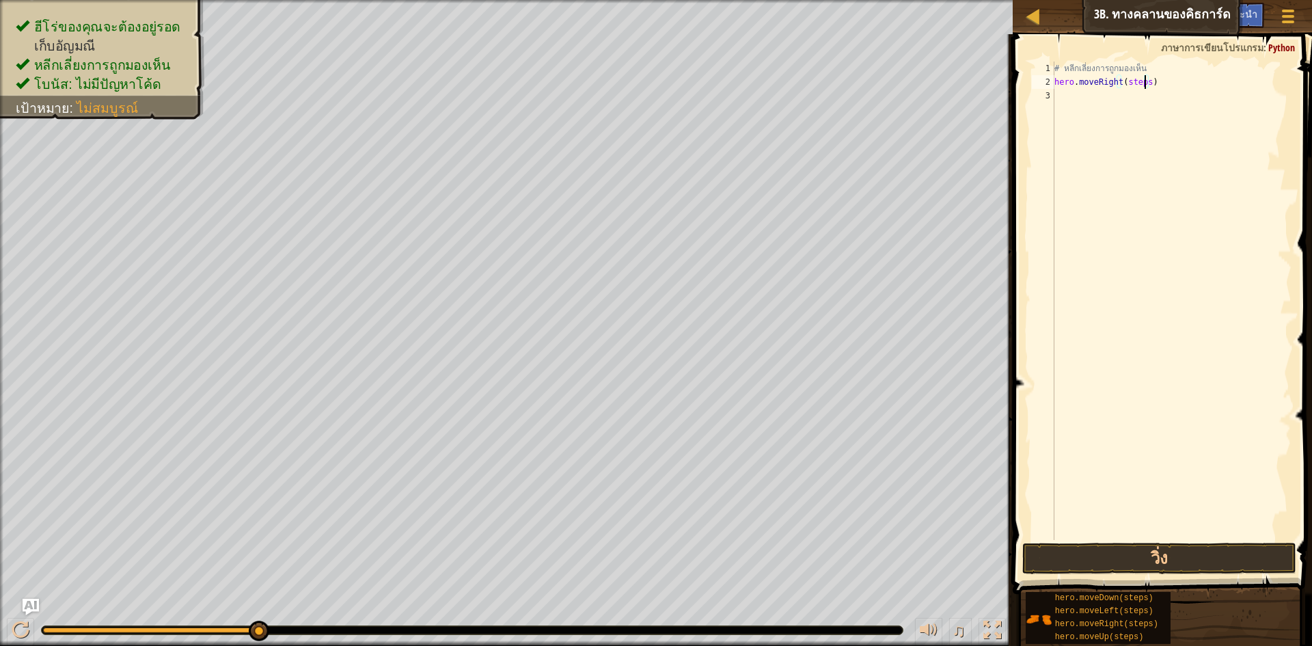
click at [1143, 83] on div "# หลีกเลี่ยงการถูกมองเห็น hero . moveRight ( steps )" at bounding box center [1172, 315] width 240 height 506
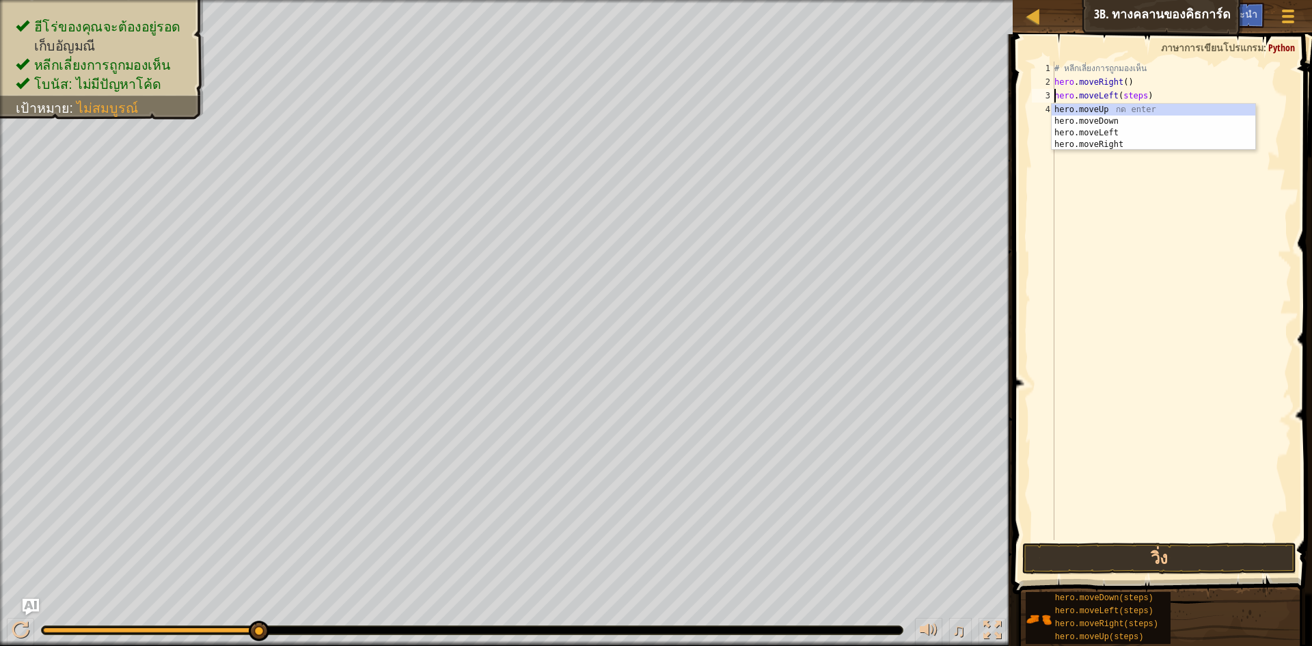
click at [1140, 98] on div "# หลีกเลี่ยงการถูกมองเห็น hero . moveRight ( ) hero . moveLeft ( steps )" at bounding box center [1172, 315] width 240 height 506
click at [1145, 108] on div "# หลีกเลี่ยงการถูกมองเห็น hero . moveRight ( ) hero . moveLeft ( ) hero . moveR…" at bounding box center [1172, 315] width 240 height 506
type textarea "hero.moveRight(2)"
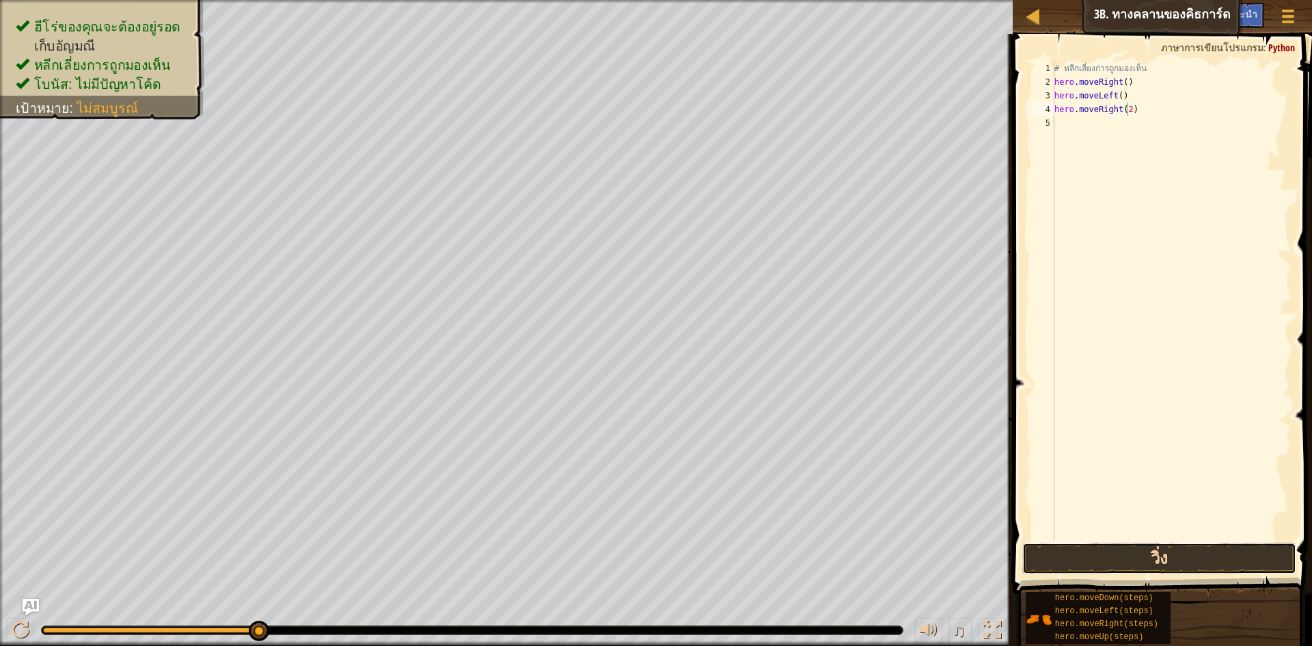
click at [1184, 552] on button "วิ่ง" at bounding box center [1159, 558] width 274 height 31
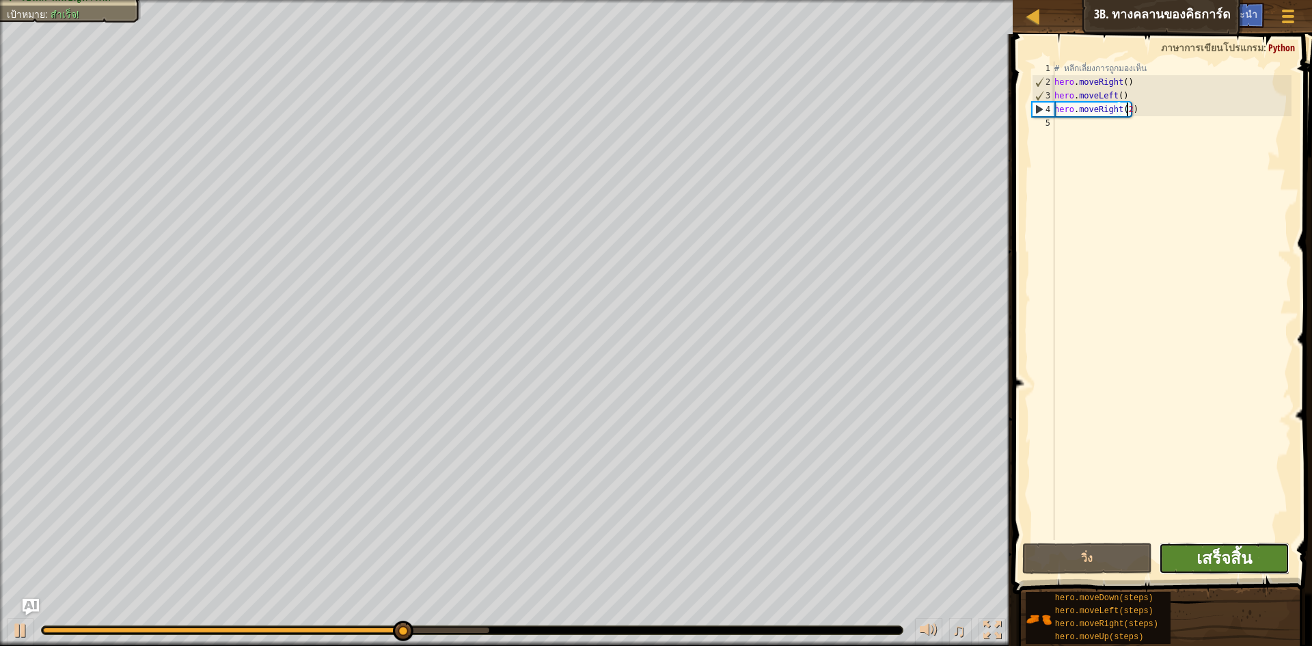
click at [1201, 556] on span "เสร็จสิ้น" at bounding box center [1224, 558] width 55 height 22
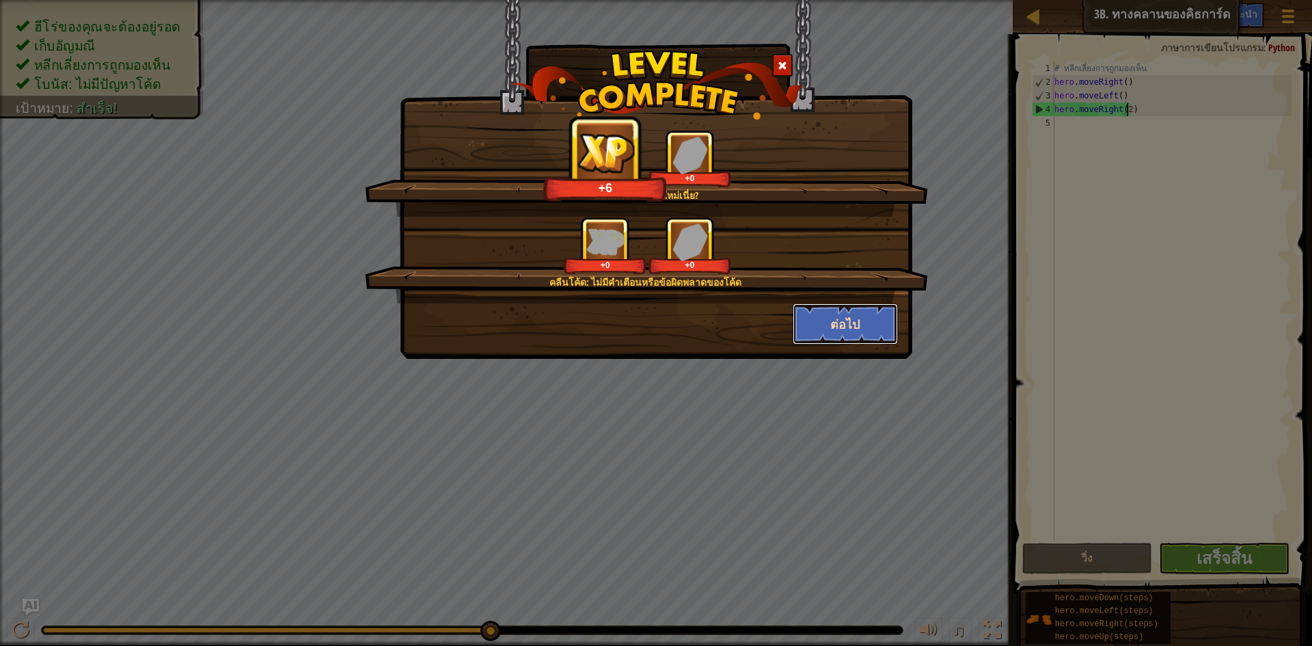
click at [885, 331] on button "ต่อไป" at bounding box center [846, 323] width 106 height 41
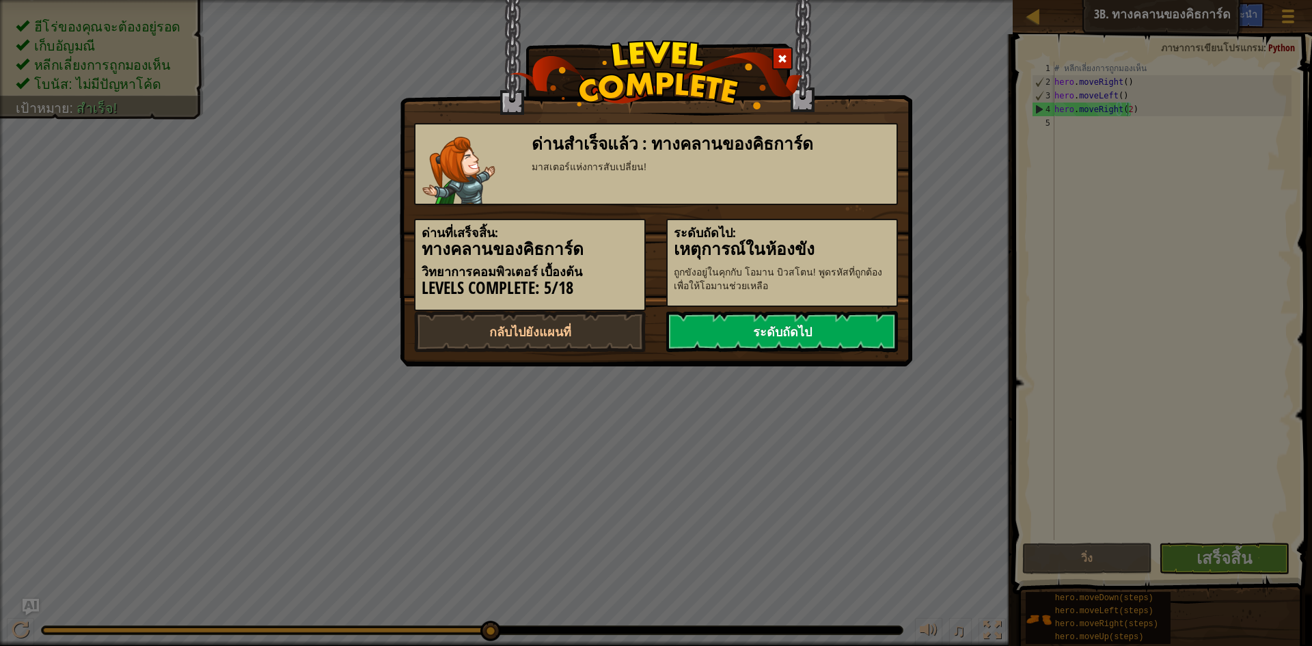
click at [865, 339] on link "ระดับถัดไป" at bounding box center [782, 331] width 232 height 41
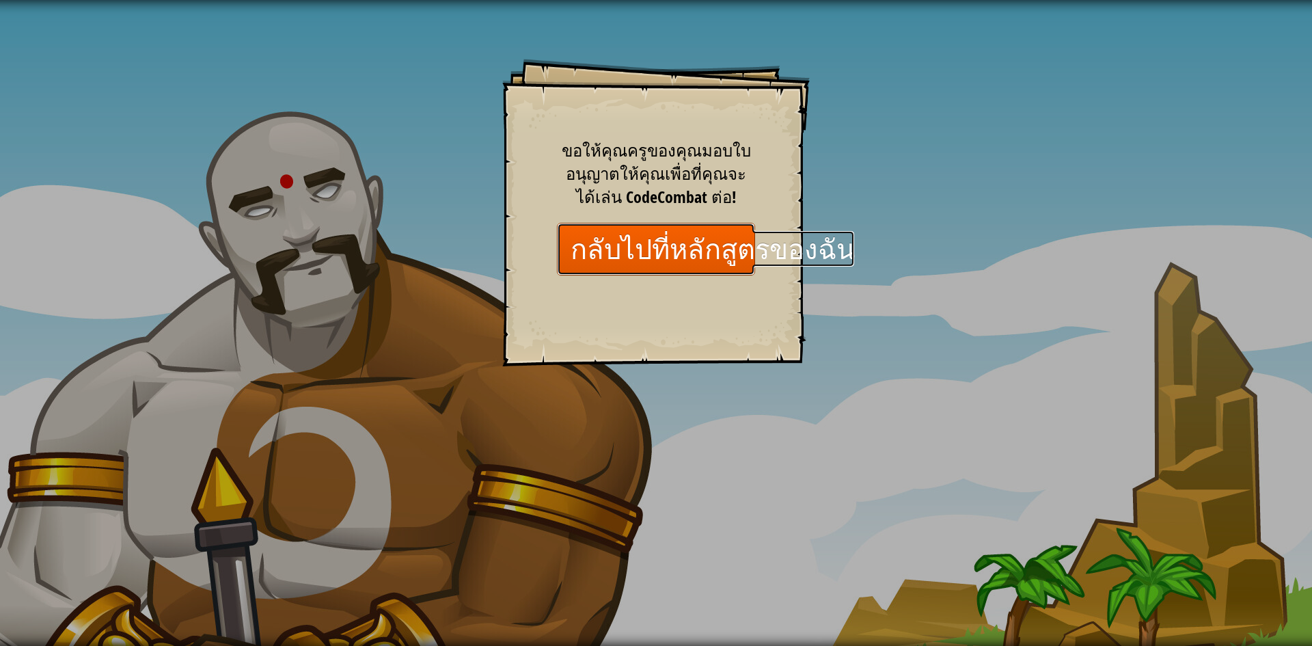
click at [627, 253] on link "กลับไปที่หลักสูตรของฉัน" at bounding box center [656, 249] width 198 height 53
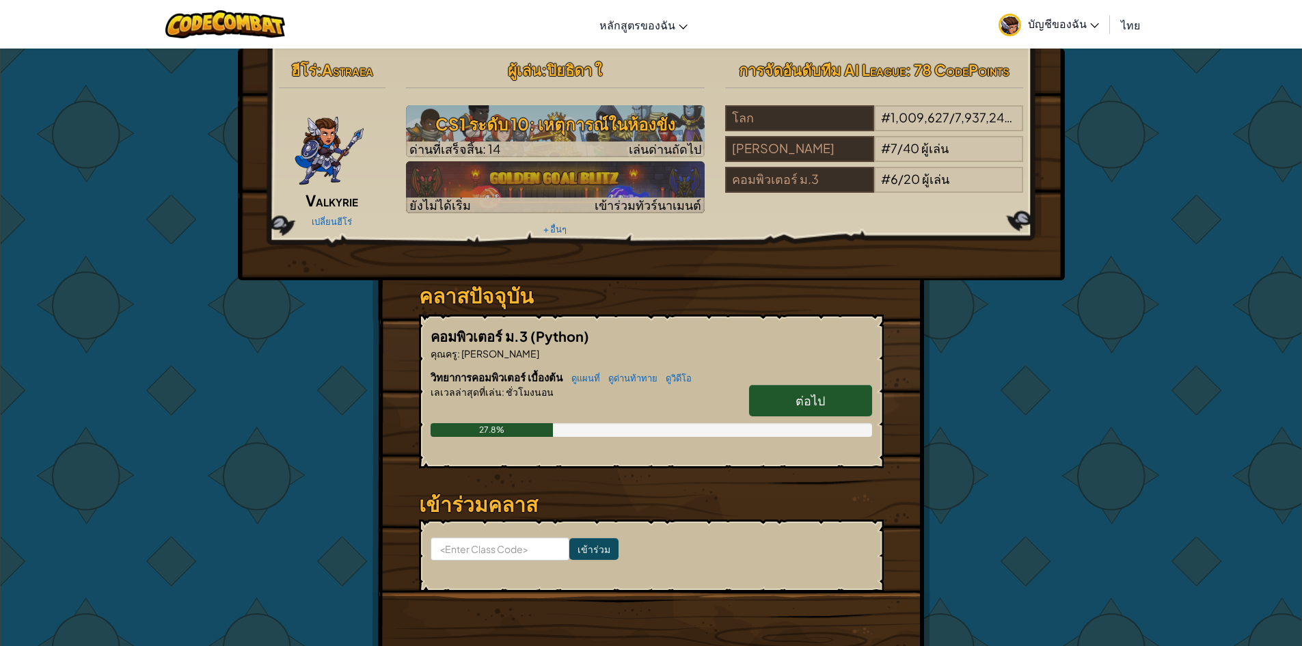
click at [820, 392] on link "ต่อไป" at bounding box center [810, 400] width 123 height 31
select select "th"
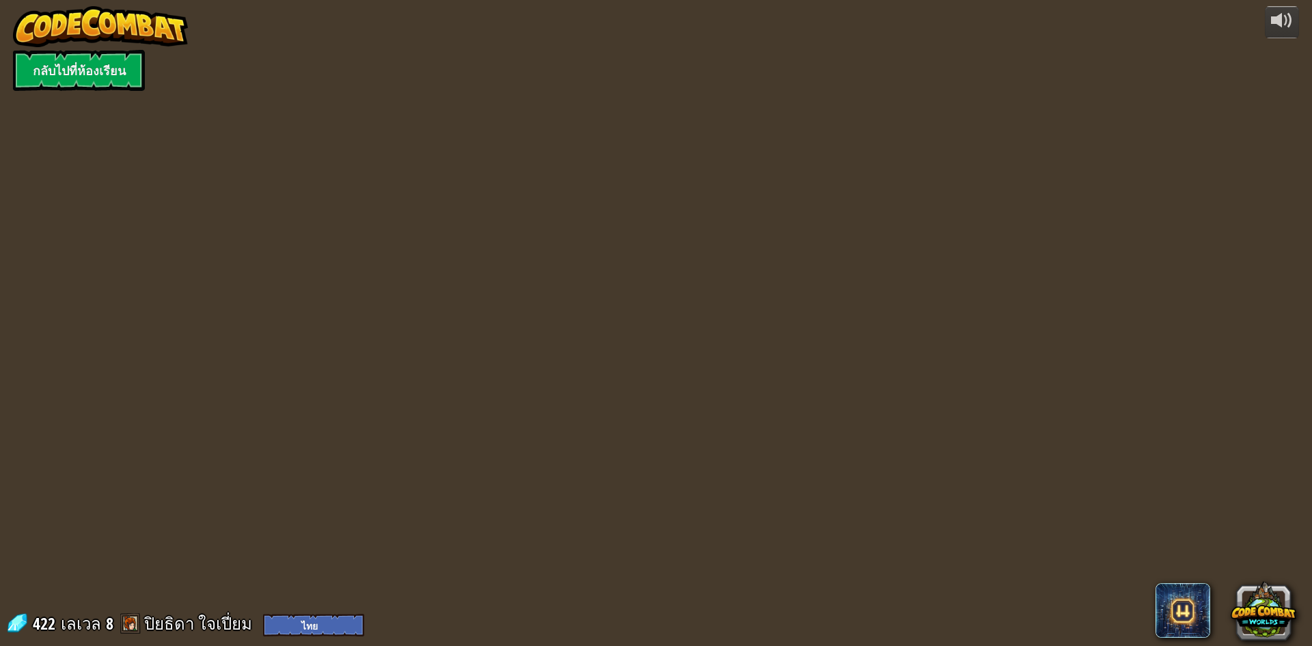
select select "th"
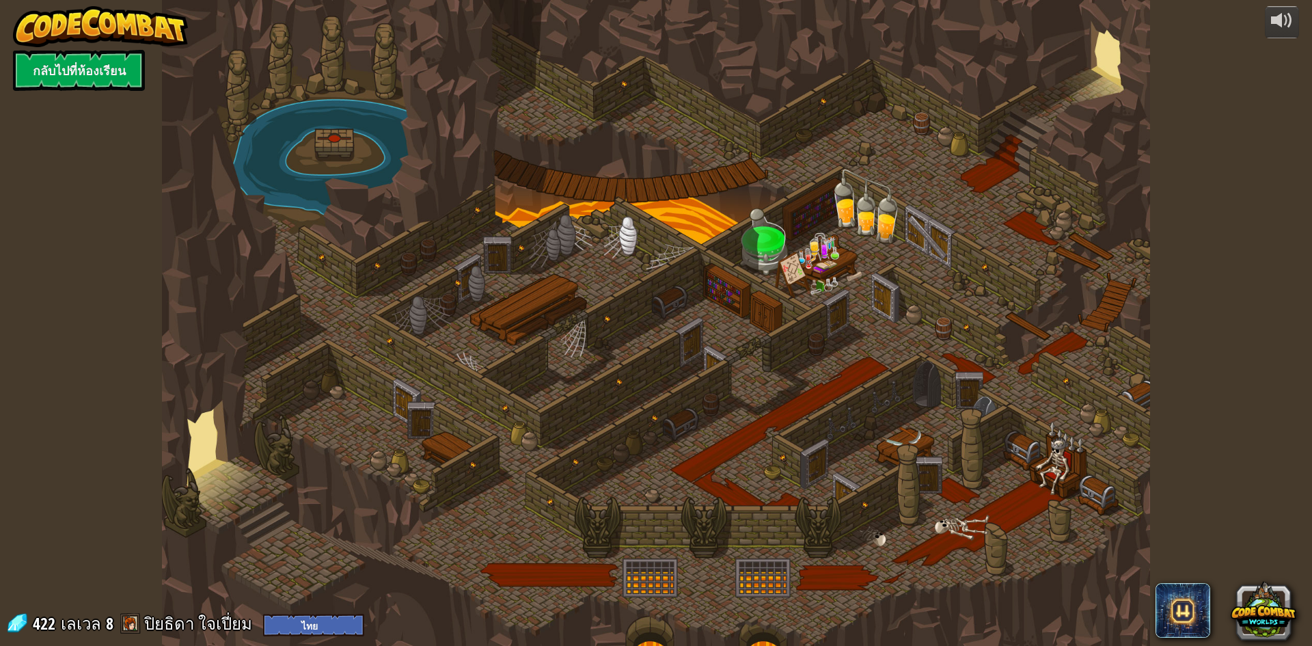
select select "th"
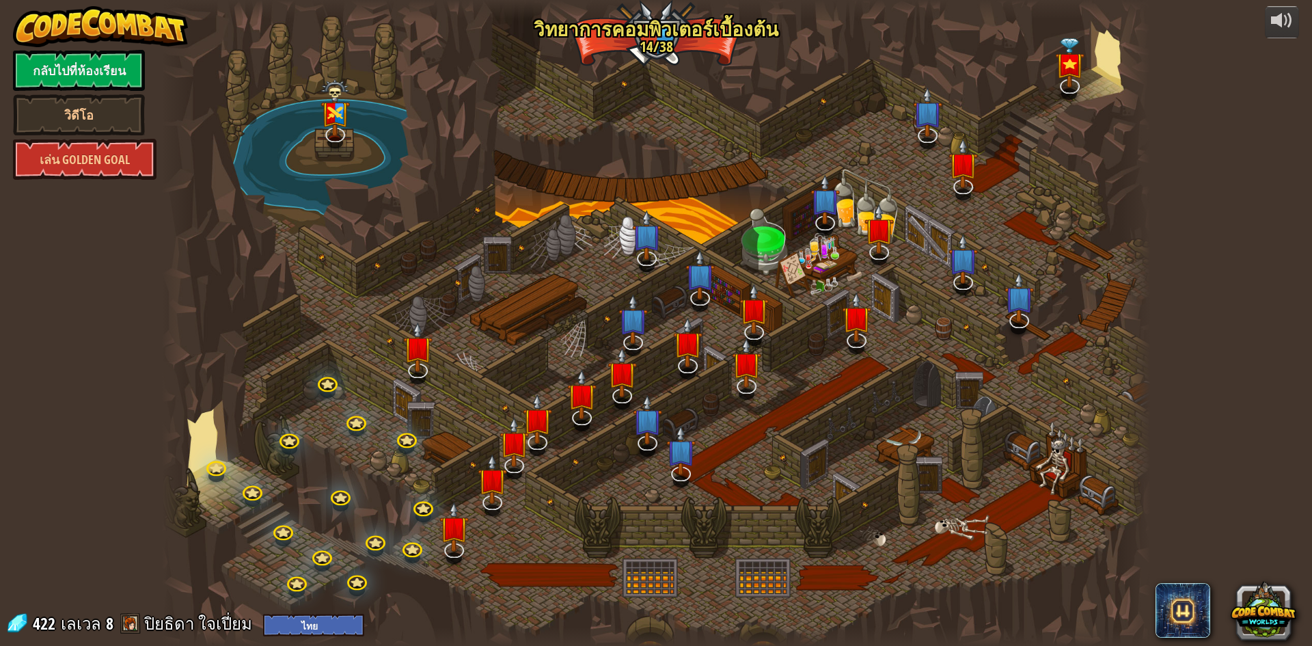
select select "th"
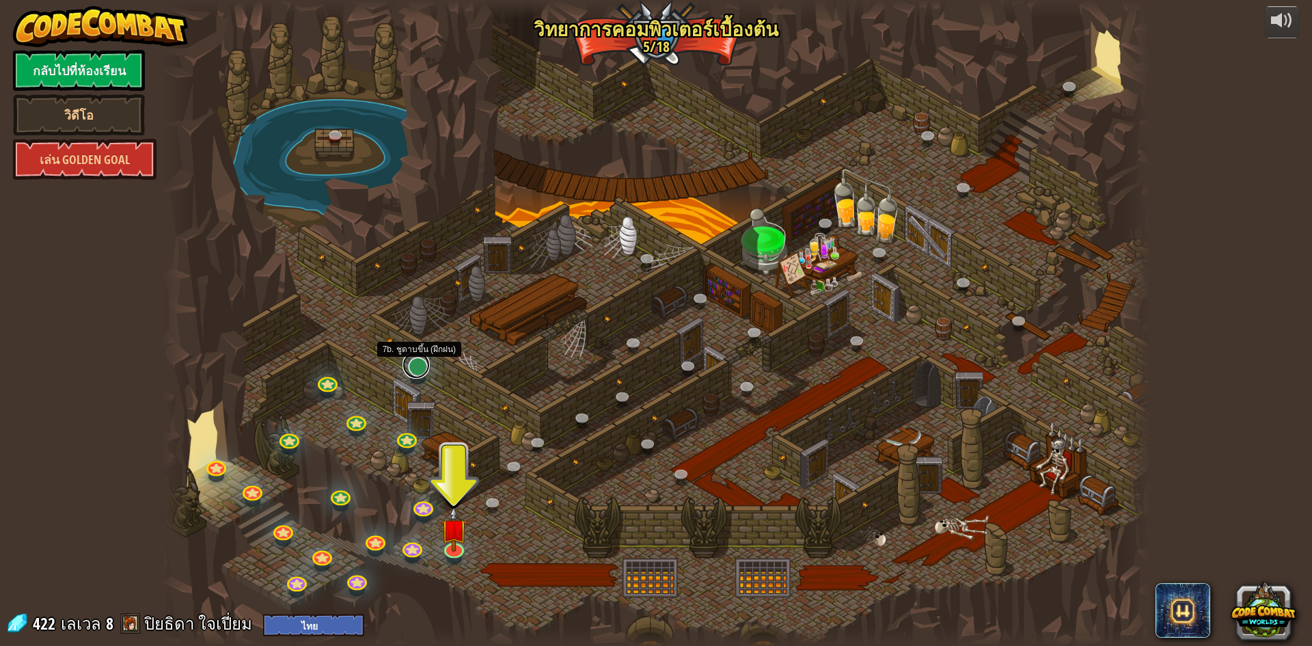
click at [420, 367] on link at bounding box center [416, 364] width 27 height 27
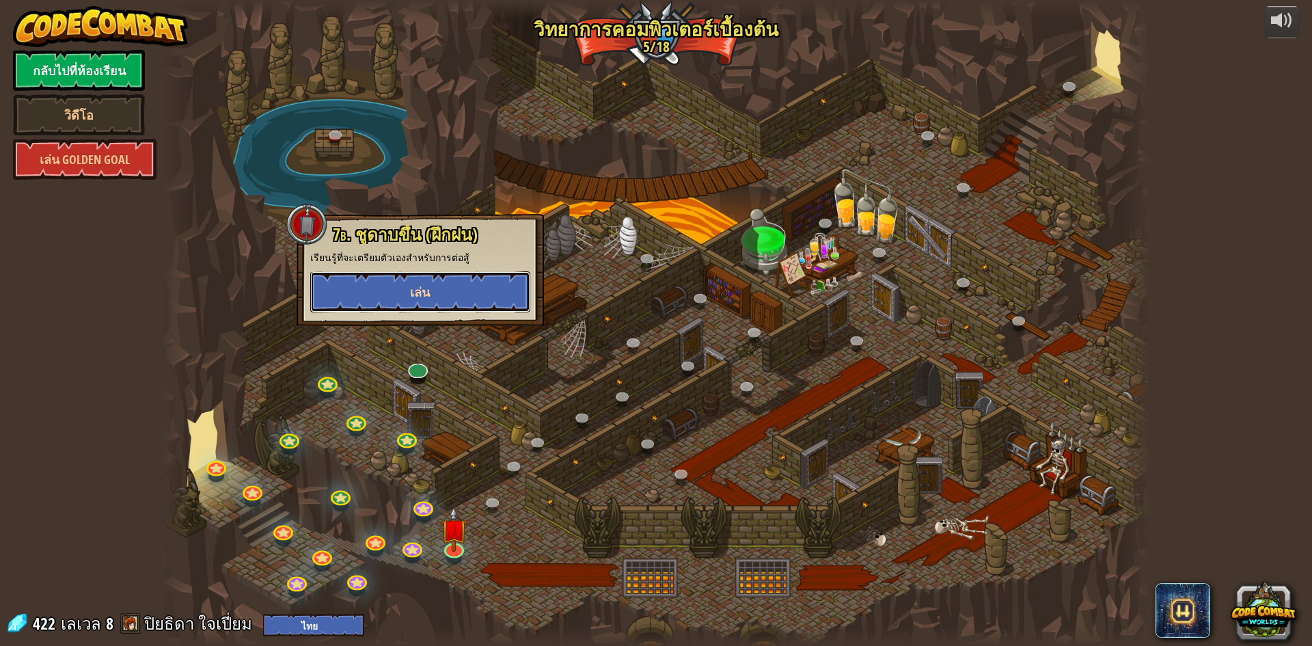
click at [461, 287] on button "เล่น" at bounding box center [420, 291] width 220 height 41
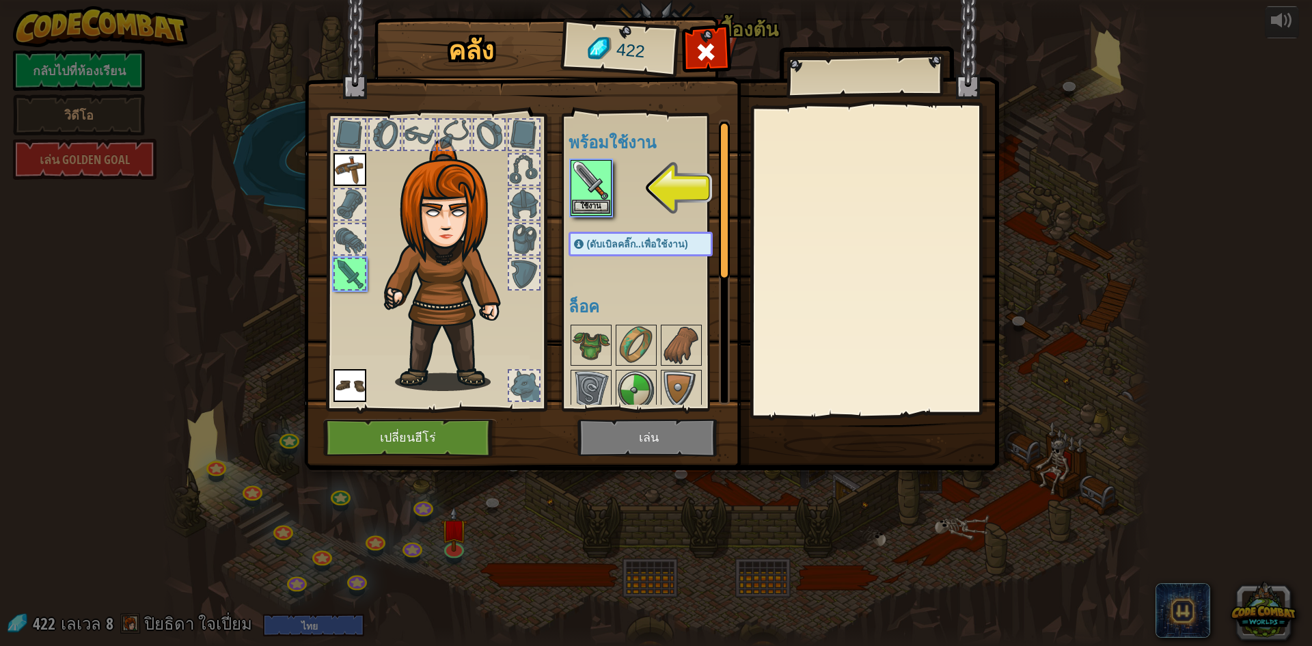
click at [588, 178] on img at bounding box center [591, 180] width 38 height 38
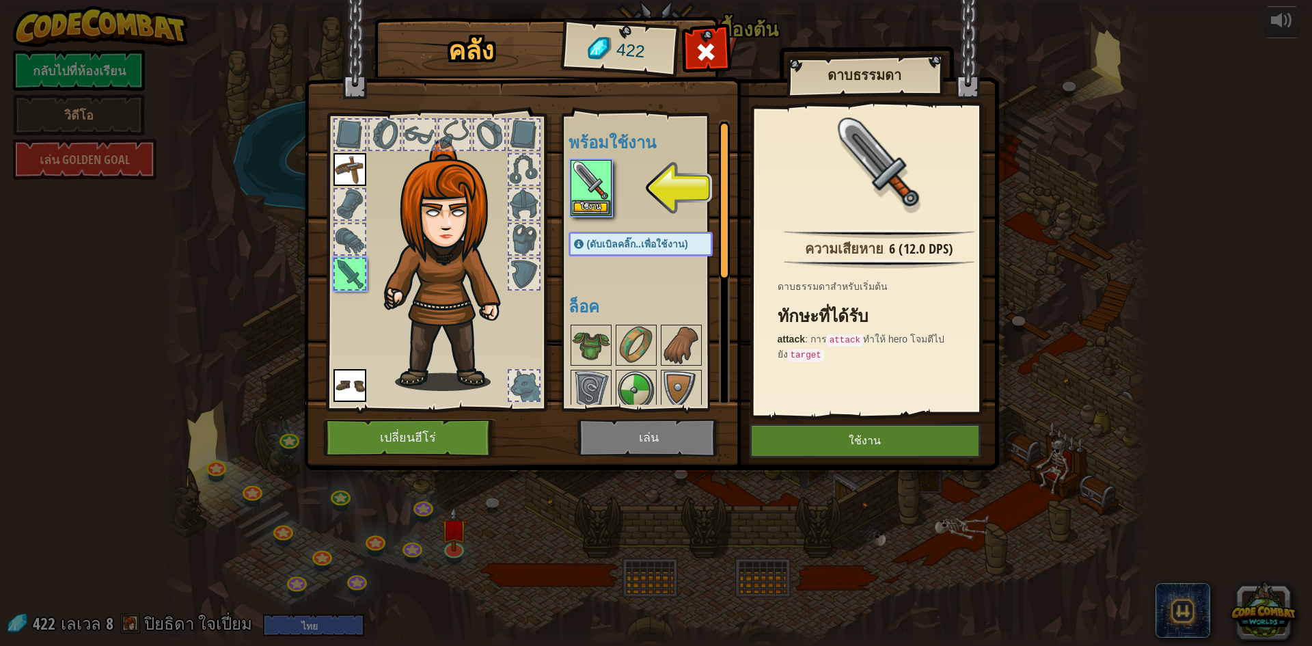
click at [834, 420] on img at bounding box center [651, 222] width 695 height 496
click at [827, 421] on img at bounding box center [651, 222] width 695 height 496
click at [809, 433] on button "ใช้งาน" at bounding box center [865, 441] width 231 height 34
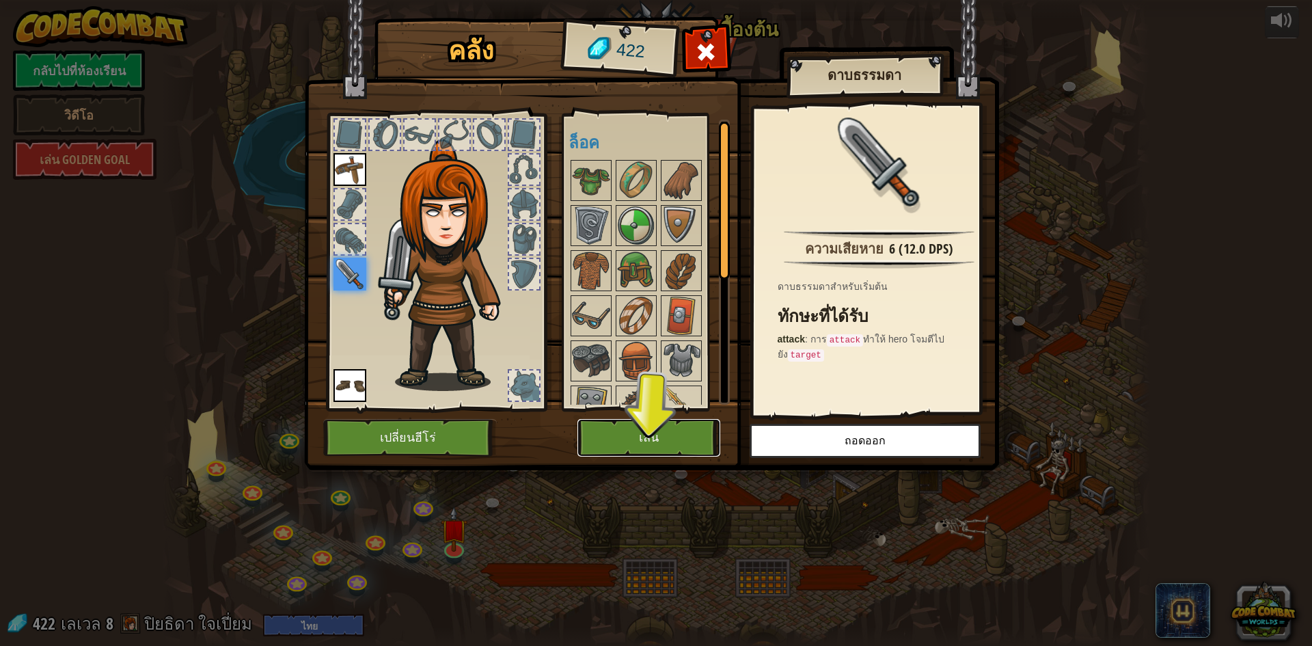
click at [642, 432] on button "เล่น" at bounding box center [649, 438] width 143 height 38
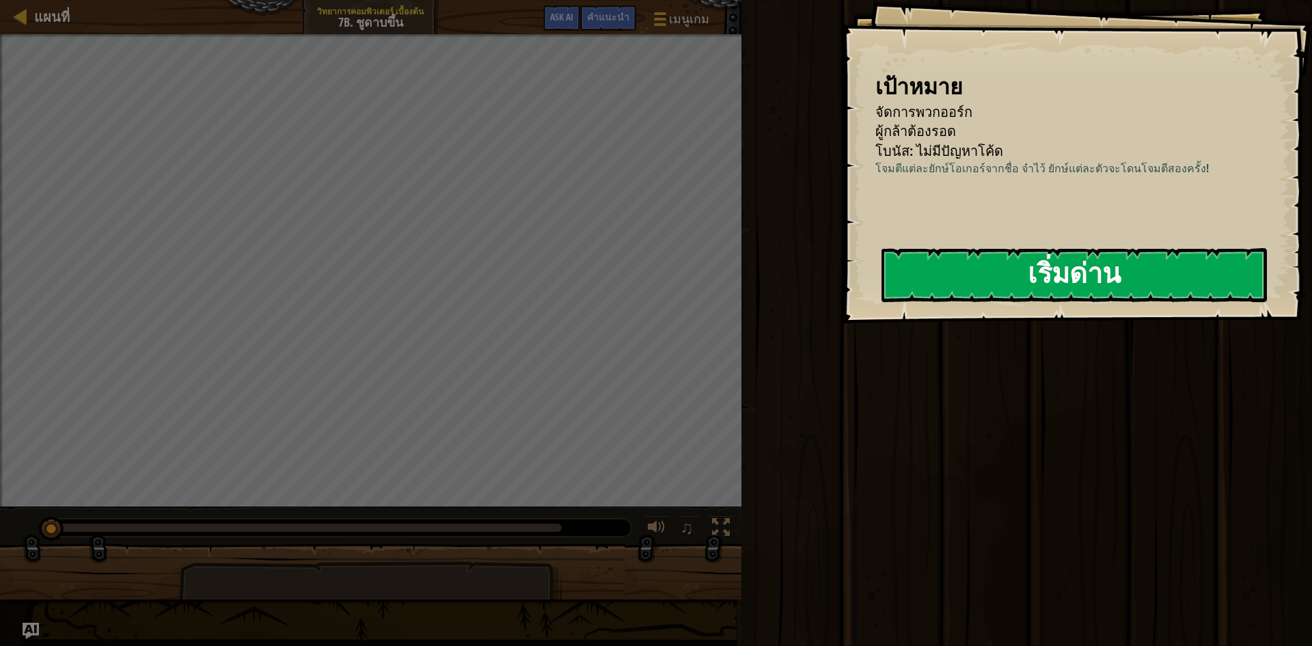
click at [994, 264] on button "เริ่มด่าน" at bounding box center [1074, 275] width 385 height 54
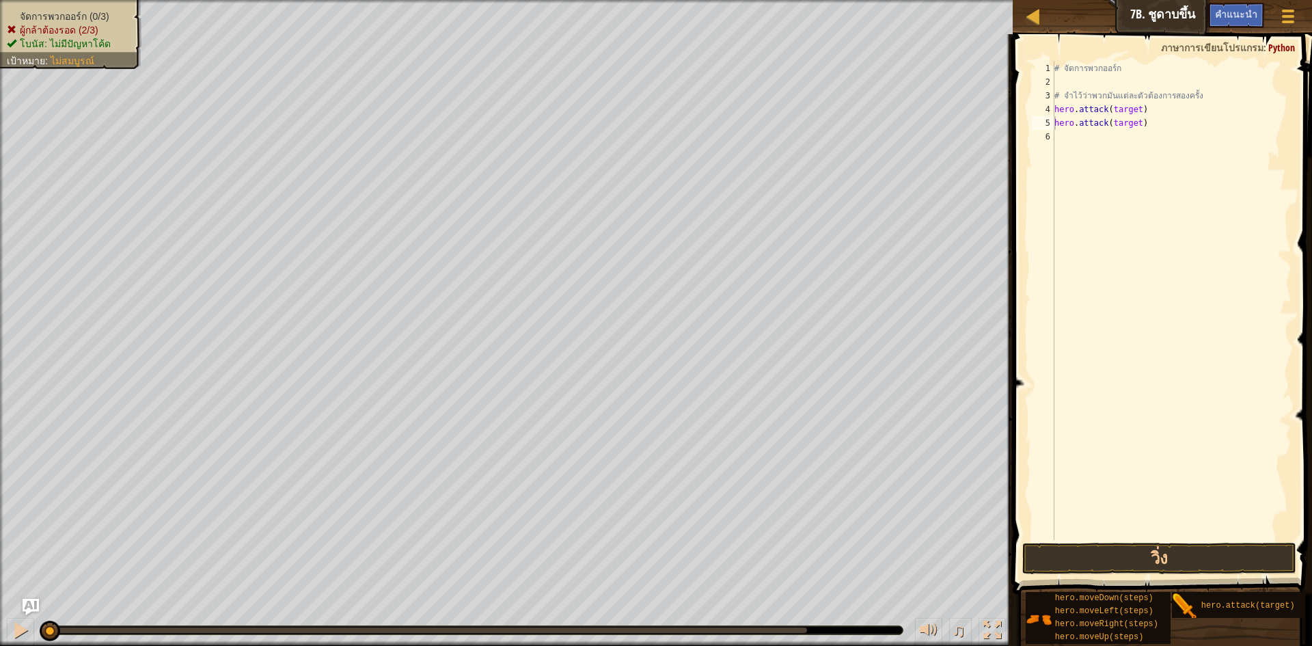
drag, startPoint x: 1195, startPoint y: 606, endPoint x: 1096, endPoint y: 305, distance: 316.2
click at [1100, 230] on div "คำแนะนำ วิดีโอ hero.attack(target) 1 2 3 4 5 6 # จัดการพวกออร์ก # จำไว้ว่าพวกมั…" at bounding box center [1160, 336] width 303 height 605
drag, startPoint x: 1138, startPoint y: 178, endPoint x: 1116, endPoint y: 142, distance: 41.7
click at [1109, 128] on div "# จัดการพวกออร์ก # จำไว้ว่าพวกมันแต่ละตัวต้องการสองครั้ง hero . attack ( target…" at bounding box center [1172, 315] width 240 height 506
type textarea "hero.attack(target) hero.attack(target)"
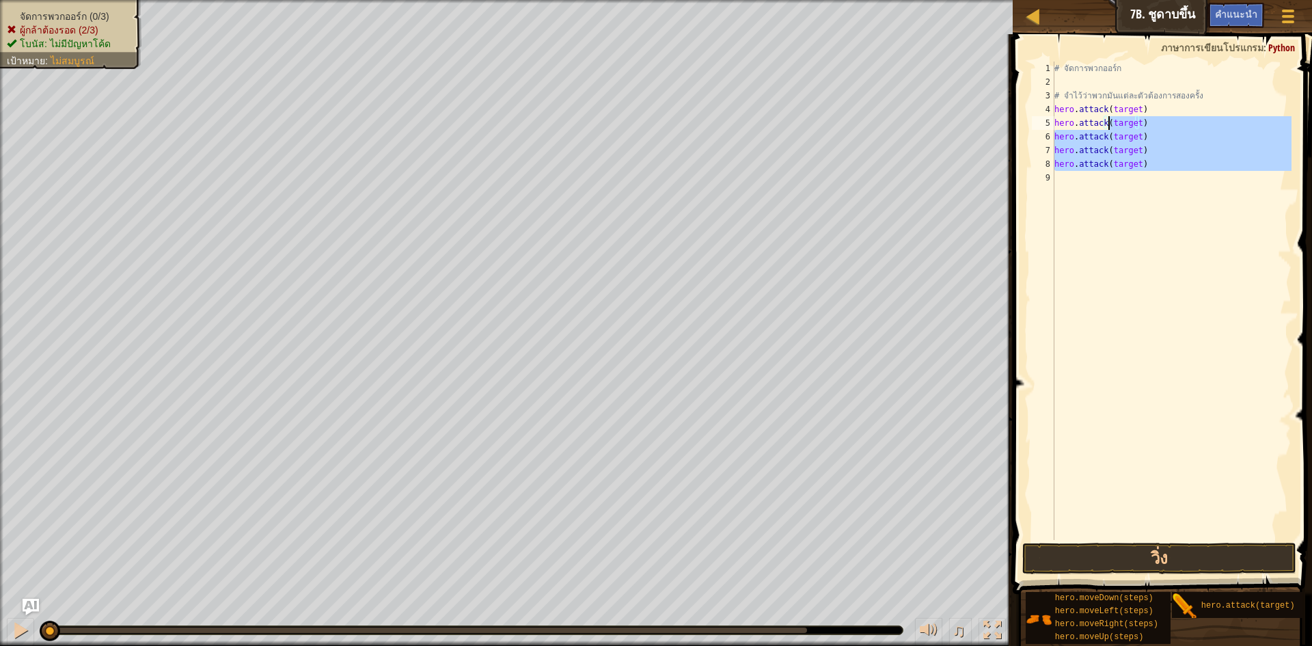
click at [1144, 201] on div "# จัดการพวกออร์ก # จำไว้ว่าพวกมันแต่ละตัวต้องการสองครั้ง hero . attack ( target…" at bounding box center [1172, 301] width 240 height 478
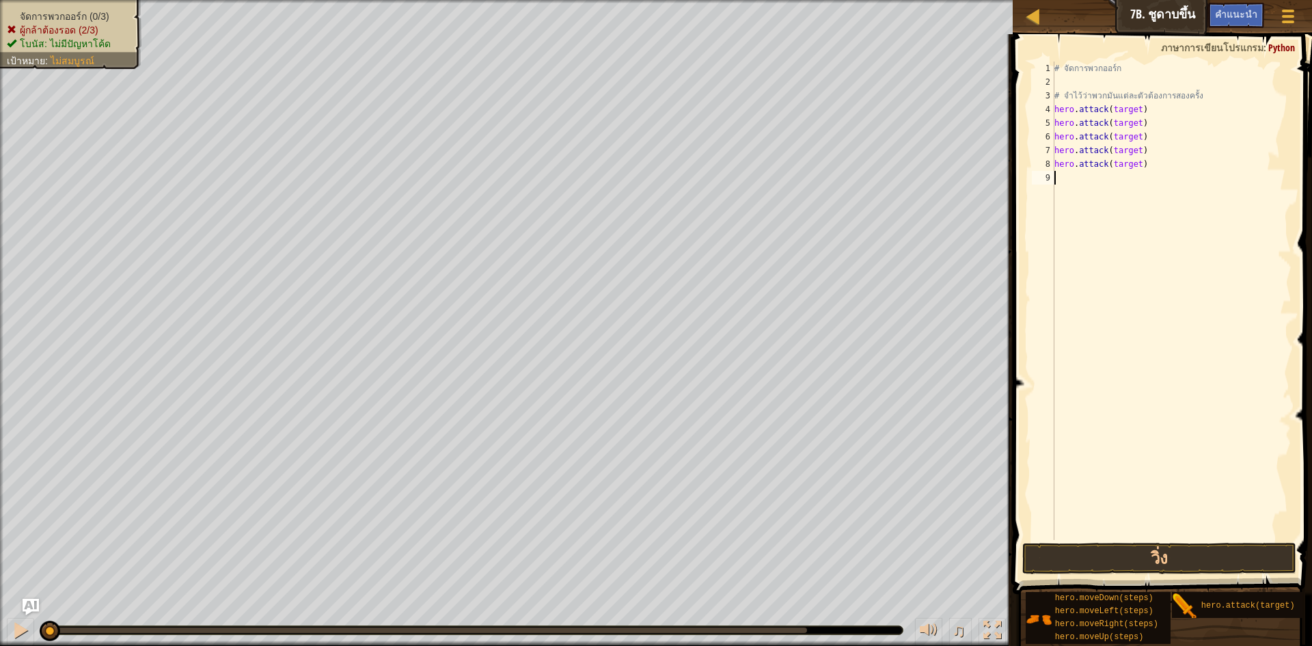
drag, startPoint x: 1153, startPoint y: 368, endPoint x: 1248, endPoint y: 678, distance: 324.5
click at [1248, 0] on html "แผนที่ วิทยาการคอมพิวเตอร์ เบื้องต้น 7b. ชูดาบขึ้น เมนูเกม เสร็จสิ้น คำแนะนำ As…" at bounding box center [656, 0] width 1312 height 0
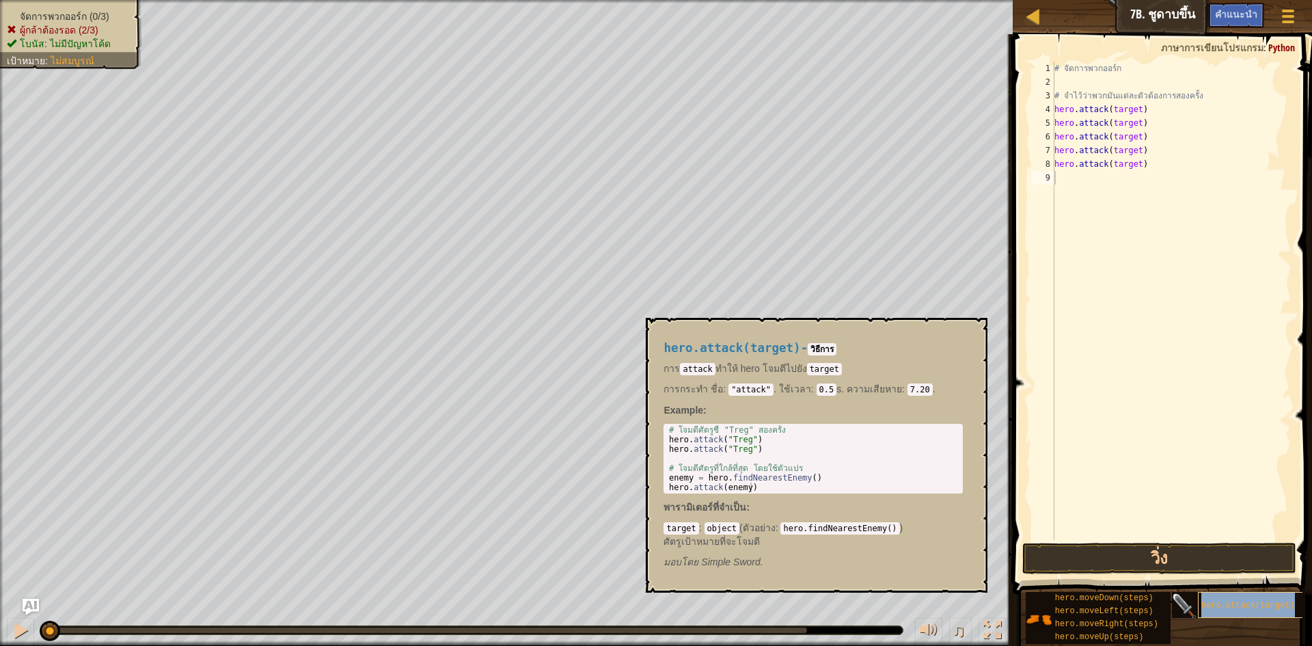
click at [1225, 599] on div "hero.attack(target)" at bounding box center [1263, 605] width 131 height 26
click at [1219, 599] on div "hero.attack(target)" at bounding box center [1263, 605] width 131 height 26
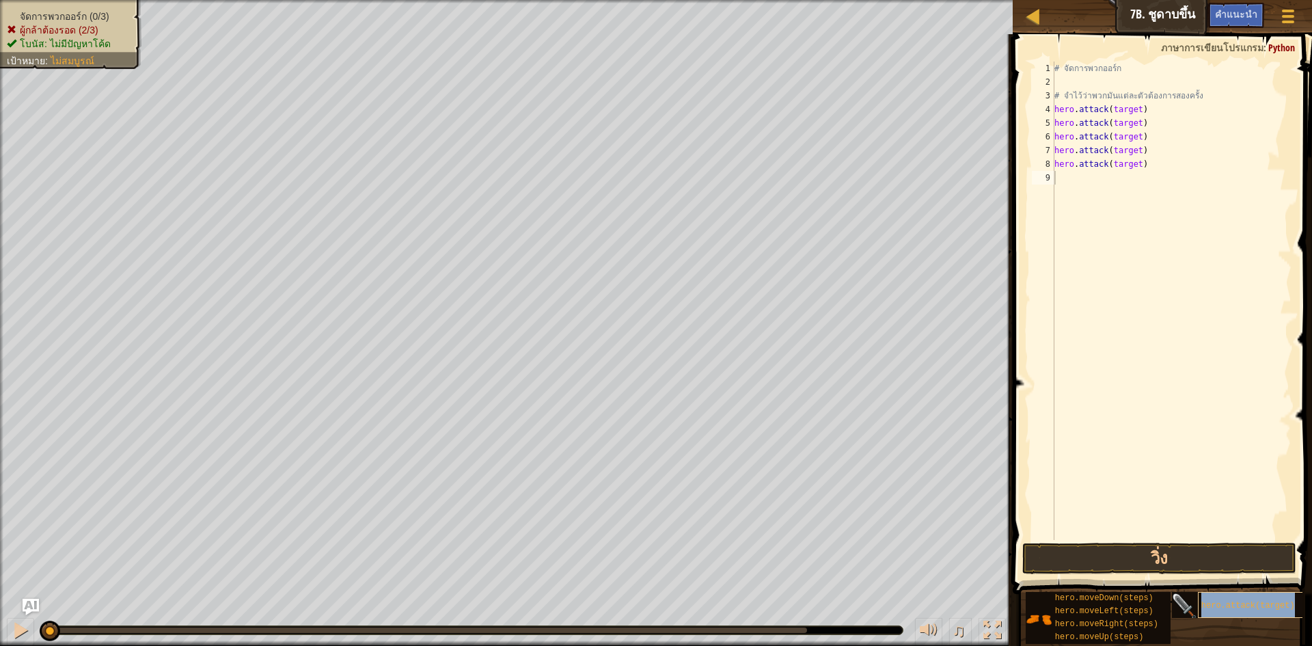
click at [1219, 599] on div "hero.attack(target)" at bounding box center [1263, 605] width 131 height 26
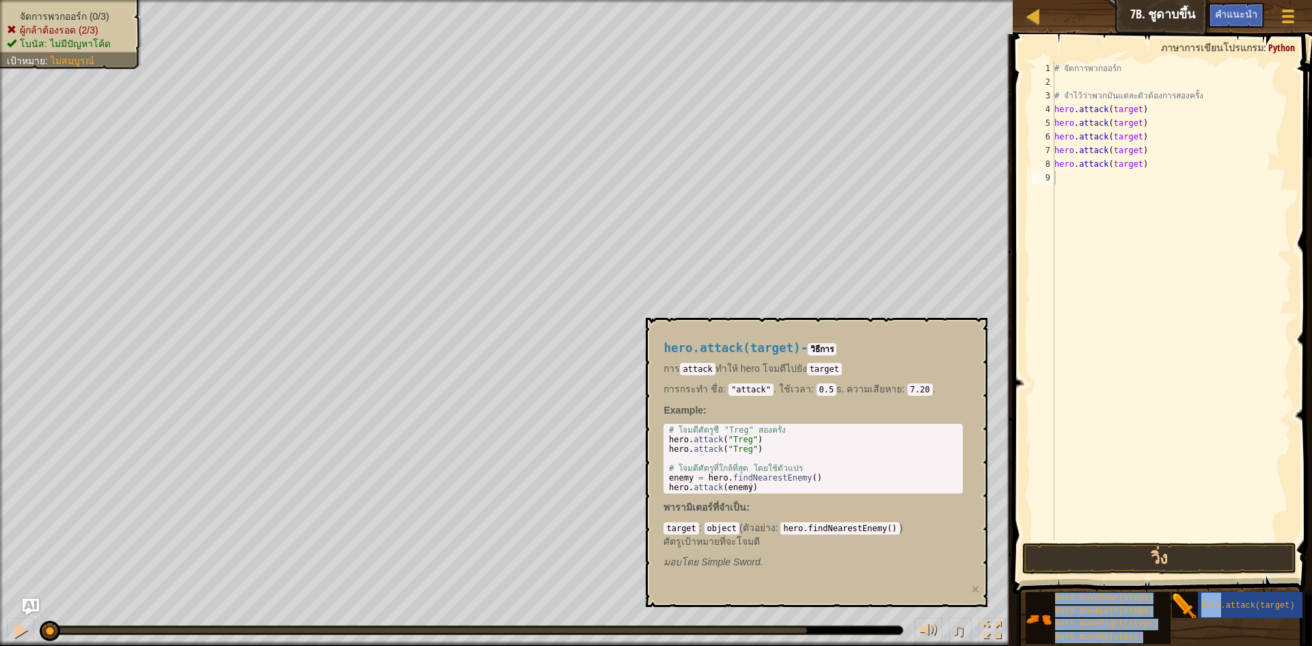
drag, startPoint x: 1219, startPoint y: 599, endPoint x: 1081, endPoint y: 264, distance: 362.5
click at [1062, 195] on div "คำแนะนำ วิดีโอ 1 2 3 4 5 6 7 8 9 # จัดการพวกออร์ก # จำไว้ว่าพวกมันแต่ละตัวต้องก…" at bounding box center [1160, 336] width 303 height 605
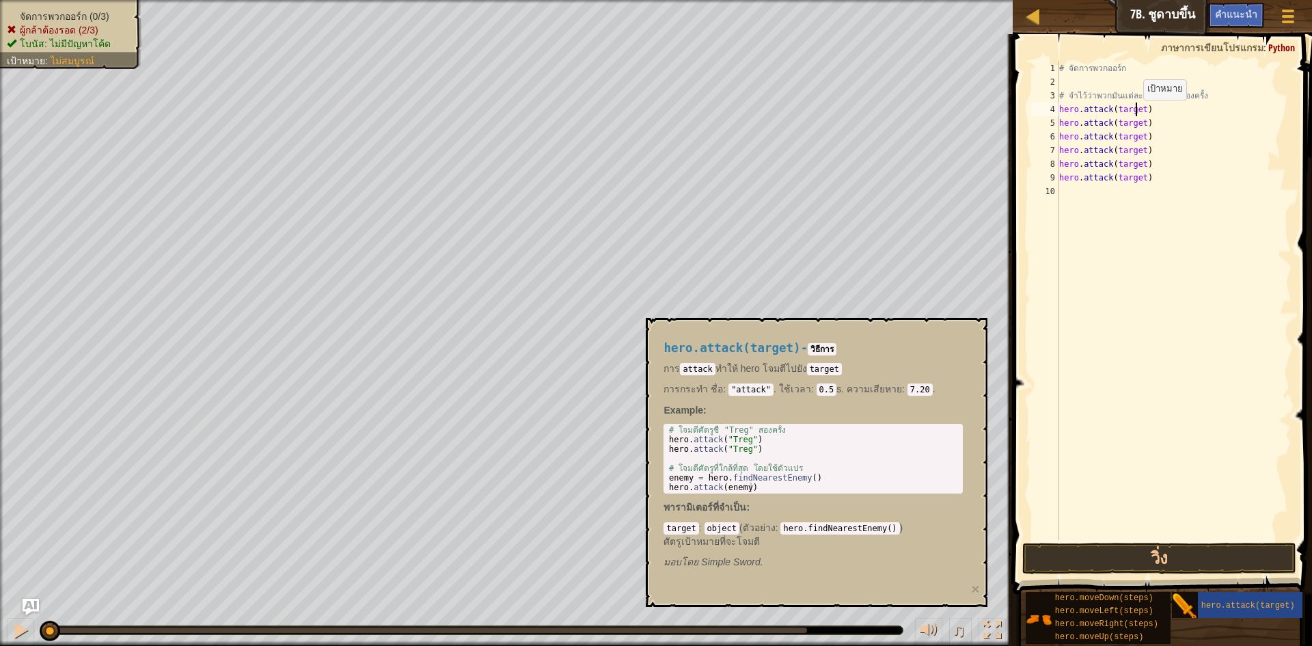
click at [1137, 113] on div "# จัดการพวกออร์ก # จำไว้ว่าพวกมันแต่ละตัวต้องการสองครั้ง hero . attack ( target…" at bounding box center [1175, 315] width 236 height 506
click at [1139, 112] on div "# จัดการพวกออร์ก # จำไว้ว่าพวกมันแต่ละตัวต้องการสองครั้ง hero . attack ( target…" at bounding box center [1175, 315] width 236 height 506
click at [1140, 128] on div "# จัดการพวกออร์ก # จำไว้ว่าพวกมันแต่ละตัวต้องการสองครั้ง hero . attack ( "Rig" …" at bounding box center [1175, 315] width 236 height 506
click at [1141, 139] on div "# จัดการพวกออร์ก # จำไว้ว่าพวกมันแต่ละตัวต้องการสองครั้ง hero . attack ( "Rig" …" at bounding box center [1175, 315] width 236 height 506
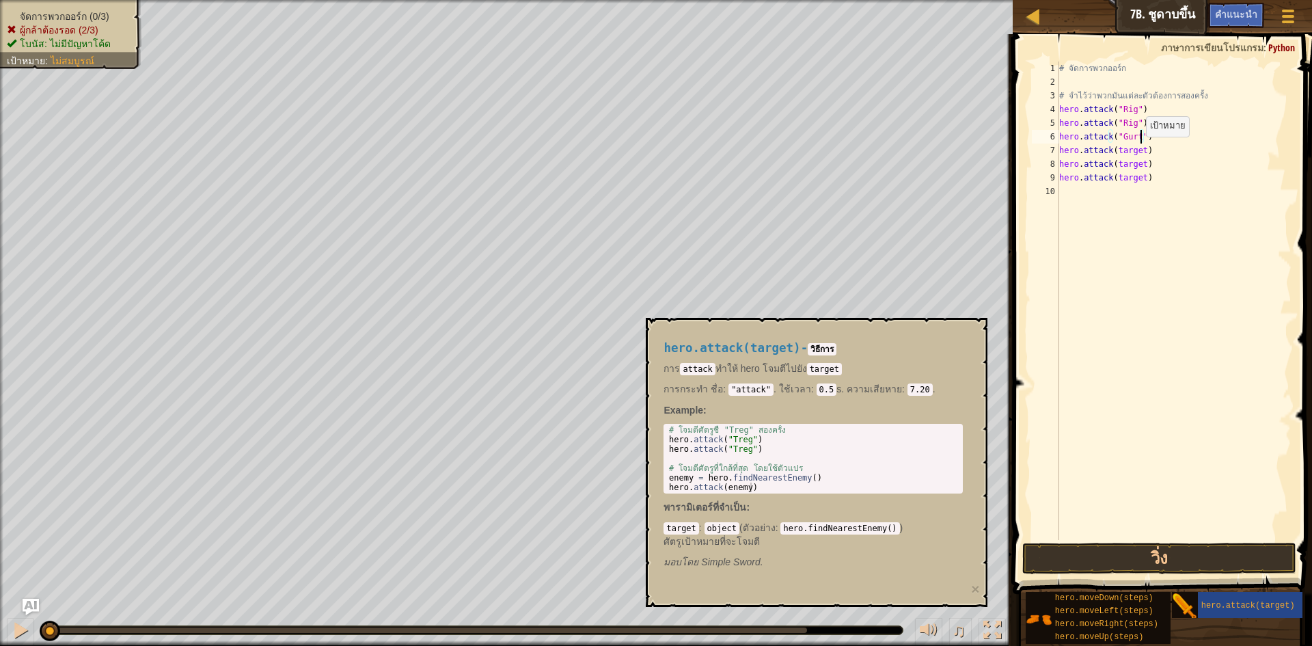
click at [1140, 152] on div "# จัดการพวกออร์ก # จำไว้ว่าพวกมันแต่ละตัวต้องการสองครั้ง hero . attack ( "Rig" …" at bounding box center [1175, 315] width 236 height 506
click at [1137, 163] on div "# จัดการพวกออร์ก # จำไว้ว่าพวกมันแต่ละตัวต้องการสองครั้ง hero . attack ( "Rig" …" at bounding box center [1175, 315] width 236 height 506
click at [1143, 165] on div "# จัดการพวกออร์ก # จำไว้ว่าพวกมันแต่ละตัวต้องการสองครั้ง hero . attack ( "Rig" …" at bounding box center [1175, 315] width 236 height 506
click at [1141, 168] on div "# จัดการพวกออร์ก # จำไว้ว่าพวกมันแต่ละตัวต้องการสองครั้ง hero . attack ( "Rig" …" at bounding box center [1175, 315] width 236 height 506
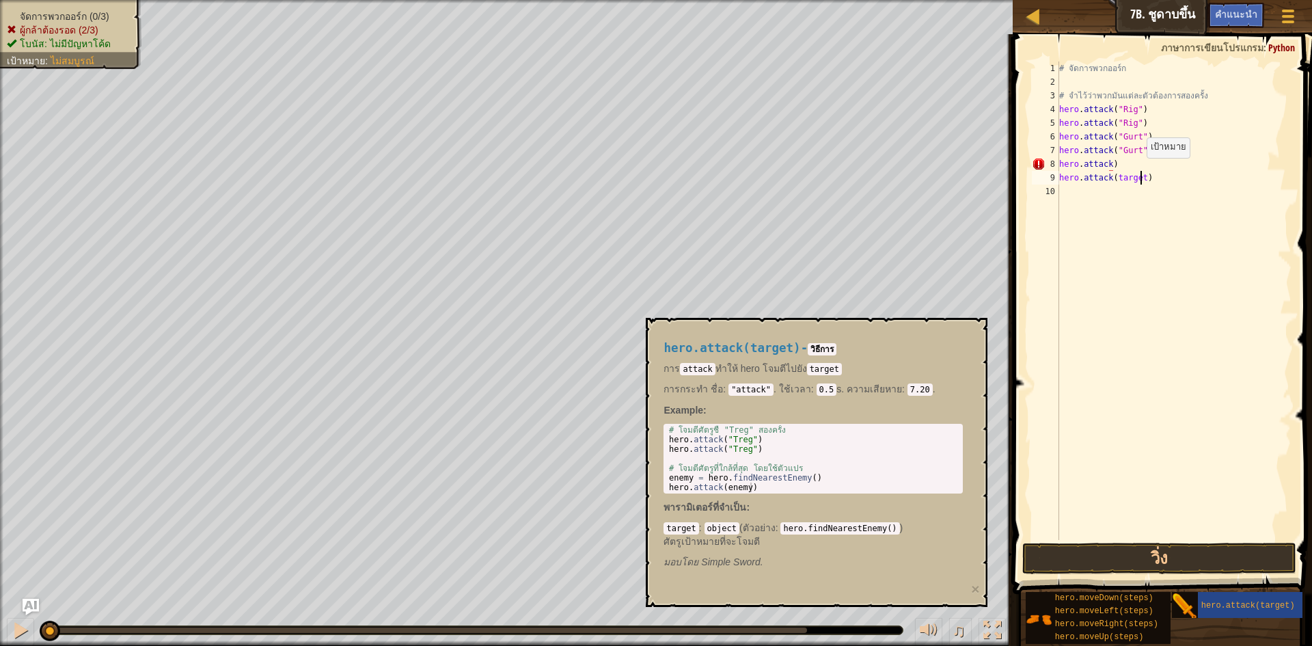
click at [1140, 172] on div "# จัดการพวกออร์ก # จำไว้ว่าพวกมันแต่ละตัวต้องการสองครั้ง hero . attack ( "Rig" …" at bounding box center [1175, 315] width 236 height 506
click at [1128, 163] on div "# จัดการพวกออร์ก # จำไว้ว่าพวกมันแต่ละตัวต้องการสองครั้ง hero . attack ( "Rig" …" at bounding box center [1175, 315] width 236 height 506
type textarea "h"
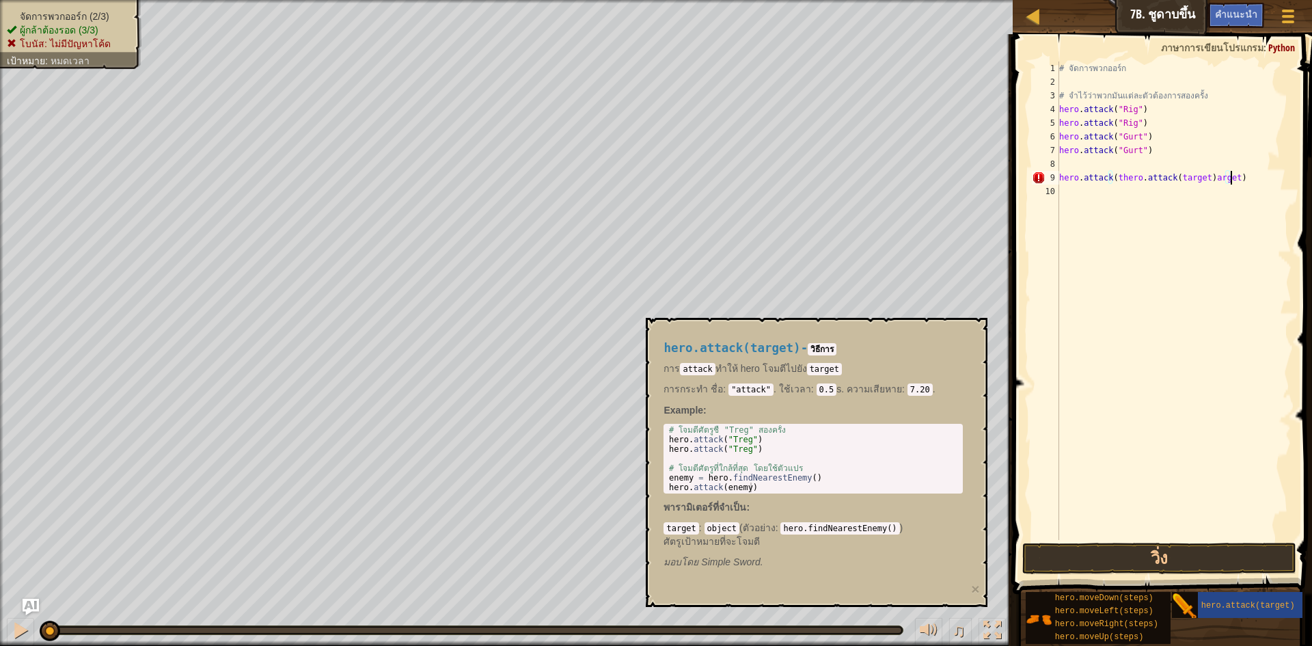
click at [1251, 182] on div "# จัดการพวกออร์ก # จำไว้ว่าพวกมันแต่ละตัวต้องการสองครั้ง hero . attack ( "Rig" …" at bounding box center [1175, 315] width 236 height 506
type textarea "h"
click at [1139, 164] on div "# จัดการพวกออร์ก # จำไว้ว่าพวกมันแต่ละตัวต้องการสองครั้ง hero . attack ( "Rig" …" at bounding box center [1175, 315] width 236 height 506
click at [1138, 175] on div "# จัดการพวกออร์ก # จำไว้ว่าพวกมันแต่ละตัวต้องการสองครั้ง hero . attack ( "Rig" …" at bounding box center [1175, 315] width 236 height 506
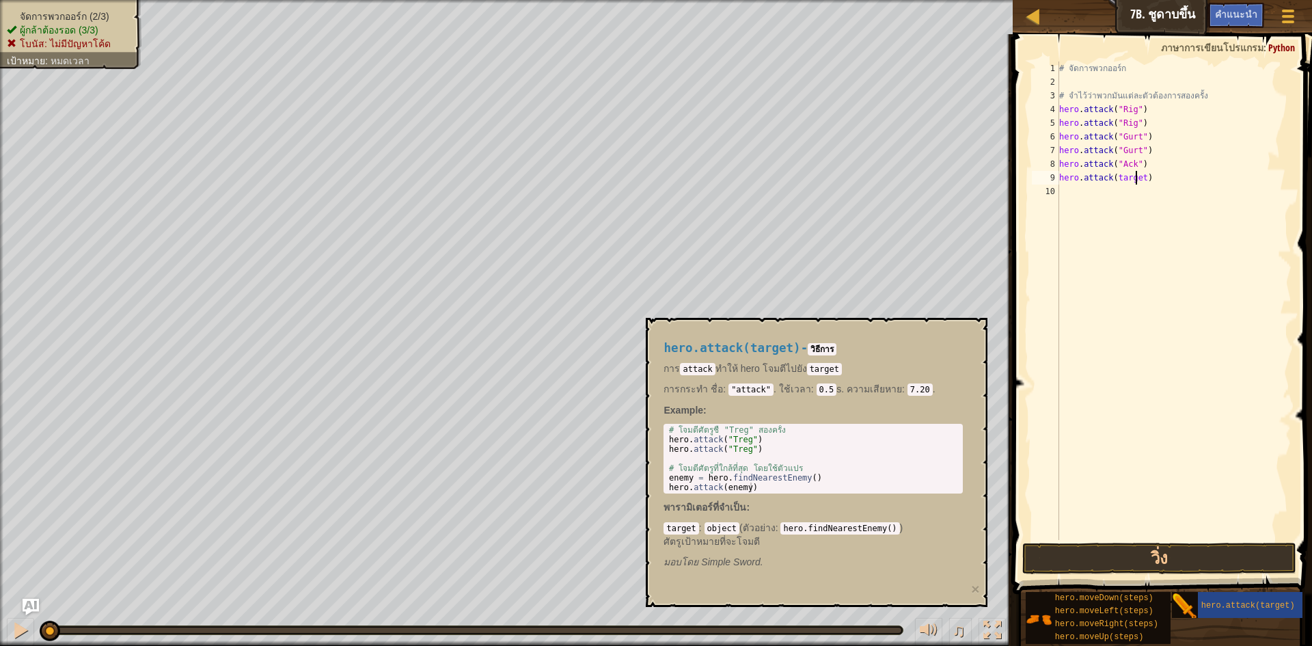
click at [1144, 180] on div "# จัดการพวกออร์ก # จำไว้ว่าพวกมันแต่ละตัวต้องการสองครั้ง hero . attack ( "Rig" …" at bounding box center [1175, 315] width 236 height 506
click at [1142, 181] on div "# จัดการพวกออร์ก # จำไว้ว่าพวกมันแต่ละตัวต้องการสองครั้ง hero . attack ( "Rig" …" at bounding box center [1175, 315] width 236 height 506
type textarea "hero.attack("Ack")"
click at [1158, 549] on button "วิ่ง" at bounding box center [1159, 558] width 274 height 31
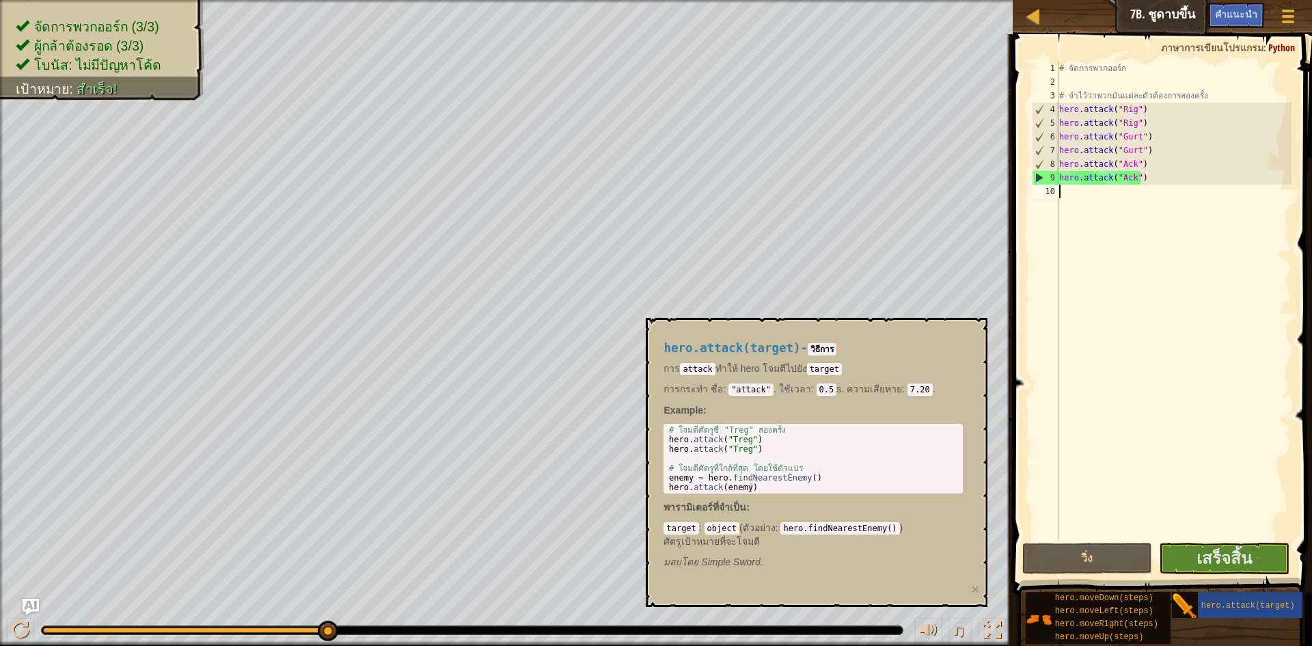
drag, startPoint x: 1178, startPoint y: 451, endPoint x: 1157, endPoint y: 503, distance: 55.8
click at [1157, 494] on div "# จัดการพวกออร์ก # จำไว้ว่าพวกมันแต่ละตัวต้องการสองครั้ง hero . attack ( "Rig" …" at bounding box center [1175, 315] width 236 height 506
click at [1216, 561] on span "เสร็จสิ้น" at bounding box center [1224, 558] width 55 height 22
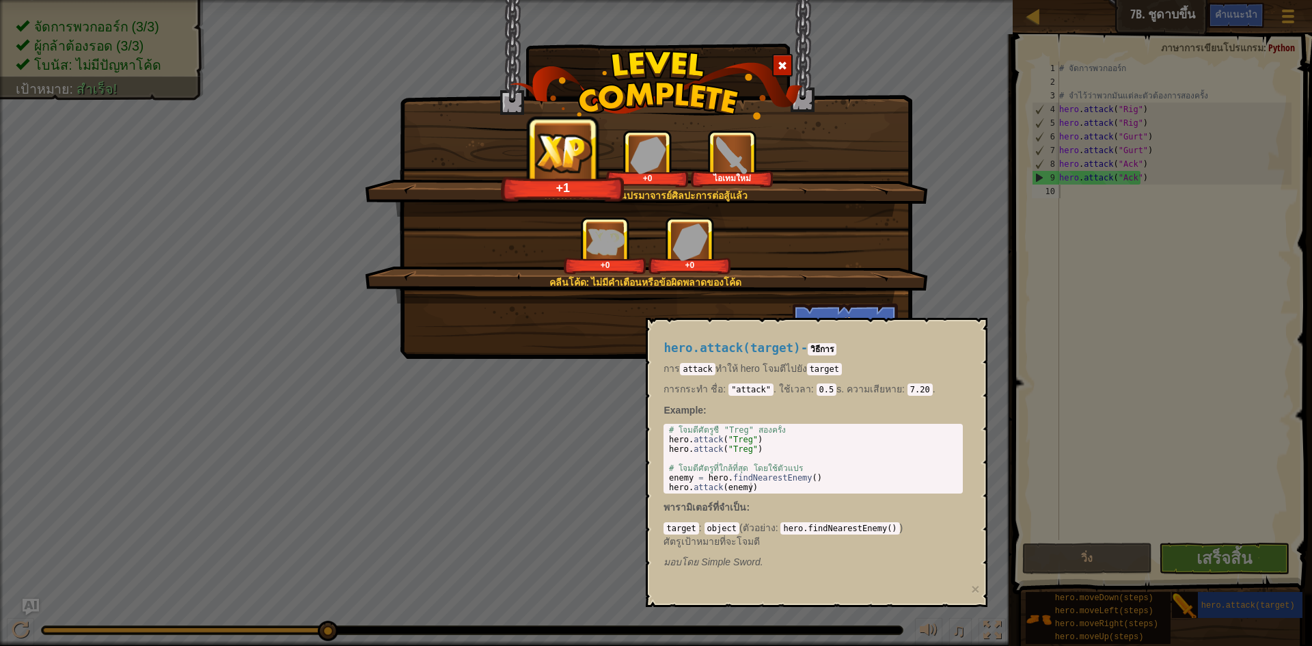
drag, startPoint x: 936, startPoint y: 271, endPoint x: 909, endPoint y: 288, distance: 31.3
click at [935, 272] on div "ครึ่งทางของการเป็นปรมาจารย์ศิลปะการต่อสู้แล้ว +1 +0 ไอเทมใหม่ คลีนโค้ด: ไม่มีคำ…" at bounding box center [656, 323] width 1312 height 646
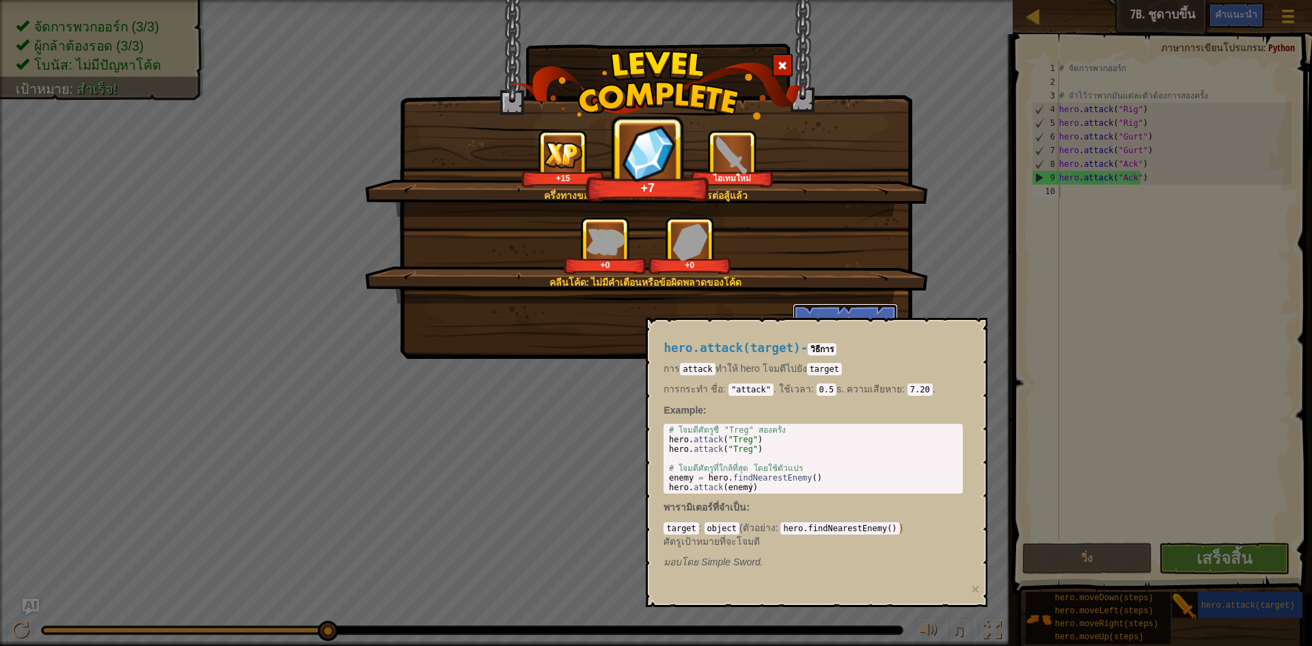
click at [863, 313] on button "ต่อไป" at bounding box center [846, 323] width 106 height 41
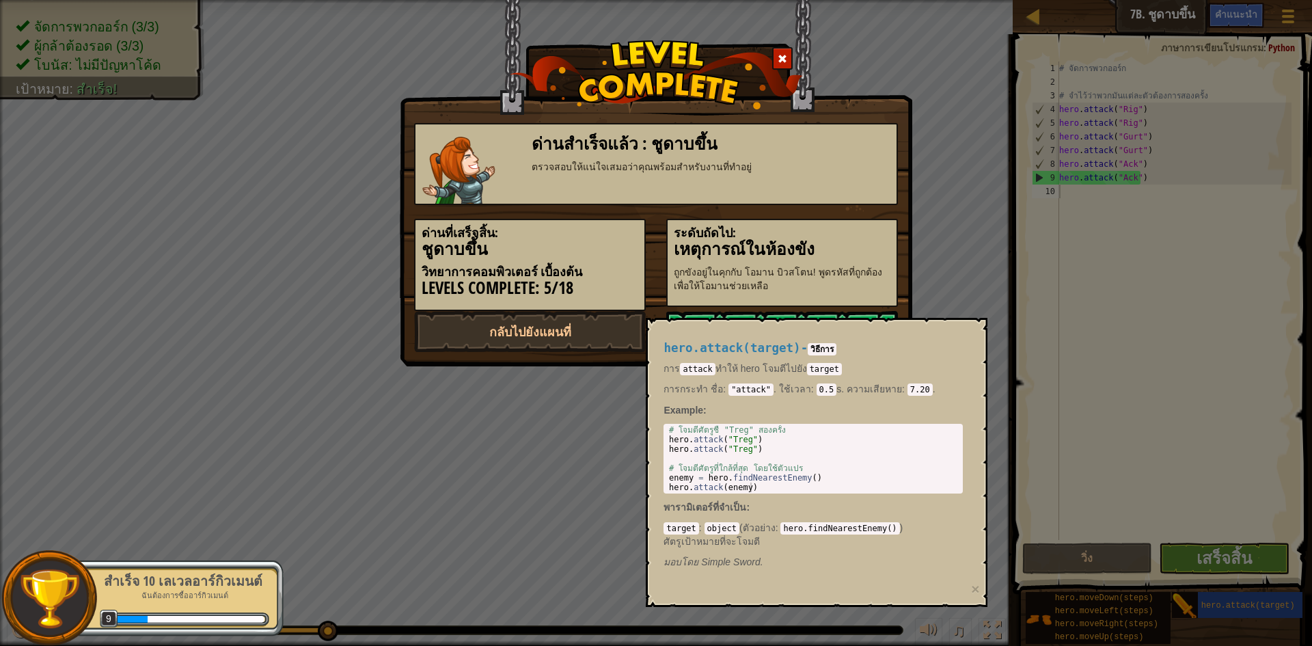
click at [980, 586] on div "hero.attack(target) - วิธีการ การ attack ทำให้ hero โจมตีไปยัง target การกระทำ …" at bounding box center [817, 462] width 342 height 289
click at [981, 590] on div "hero.attack(target) - วิธีการ การ attack ทำให้ hero โจมตีไปยัง target การกระทำ …" at bounding box center [817, 462] width 342 height 289
click at [977, 589] on button "×" at bounding box center [975, 589] width 8 height 14
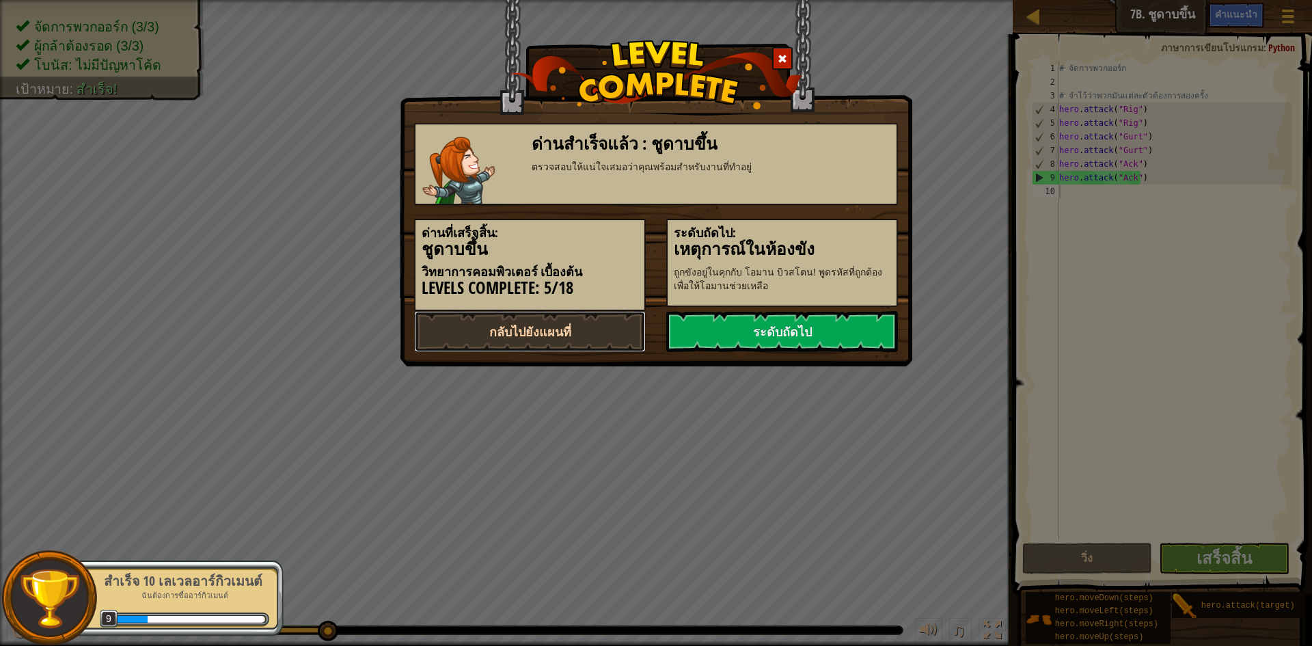
click at [610, 311] on link "กลับไปยังแผนที่" at bounding box center [530, 331] width 232 height 41
select select "th"
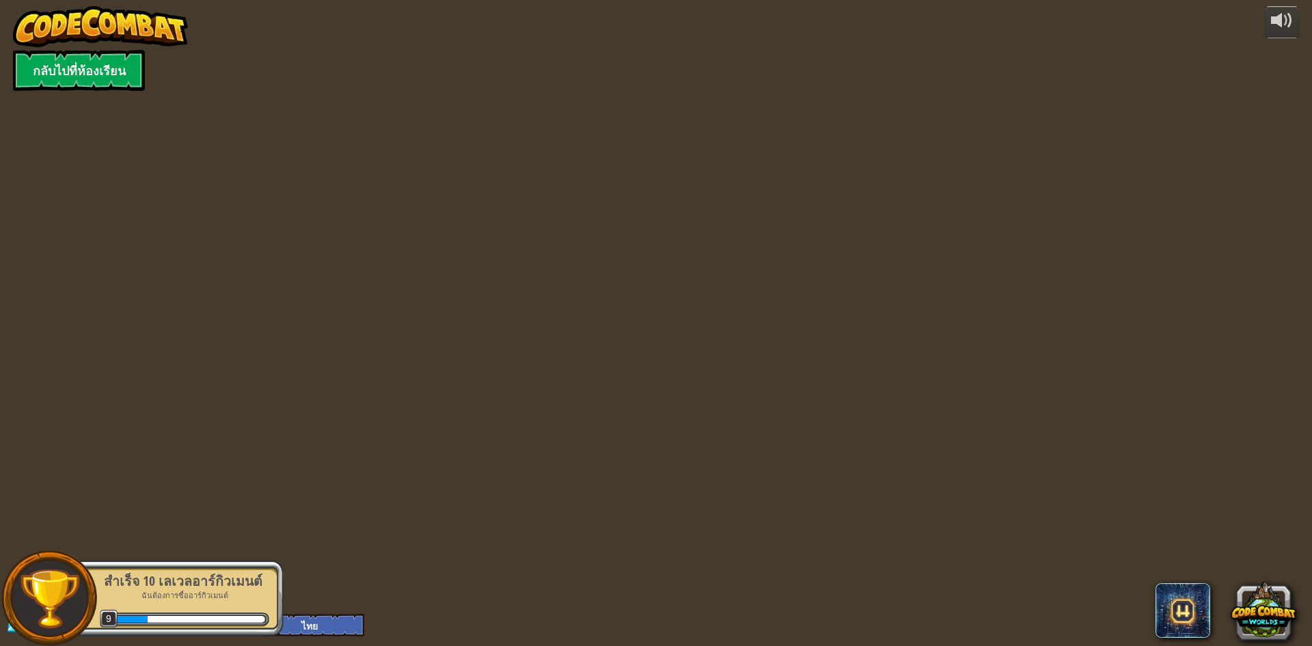
select select "th"
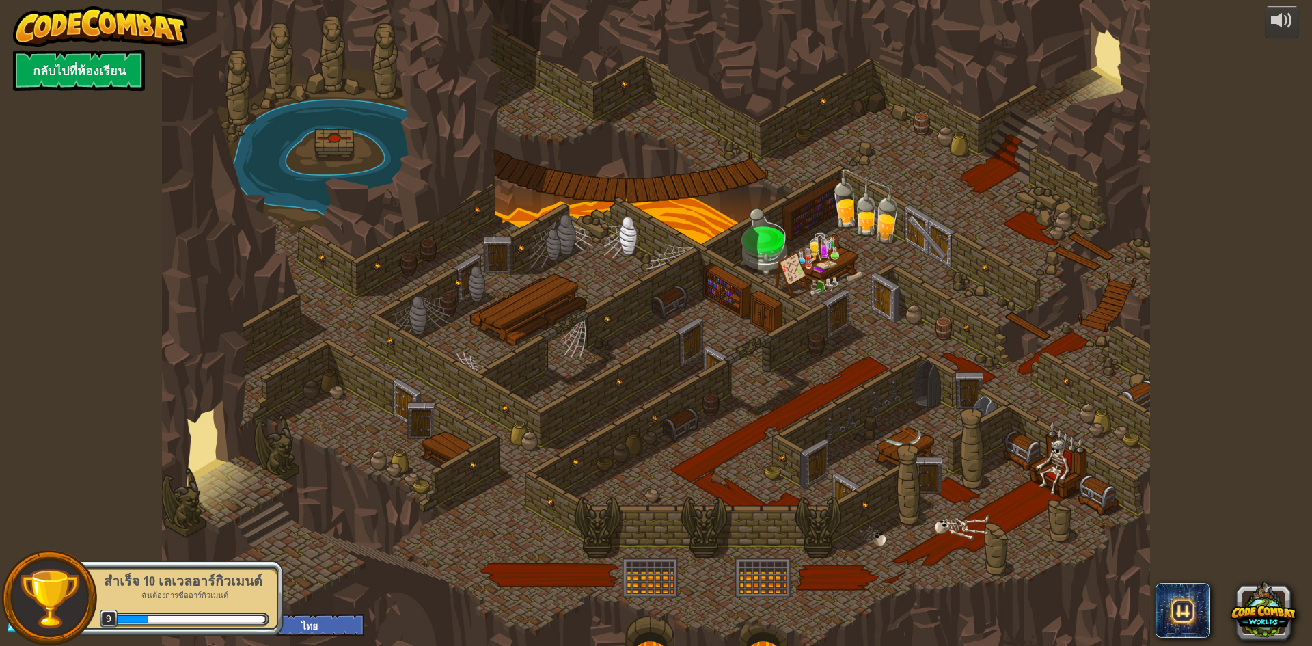
select select "th"
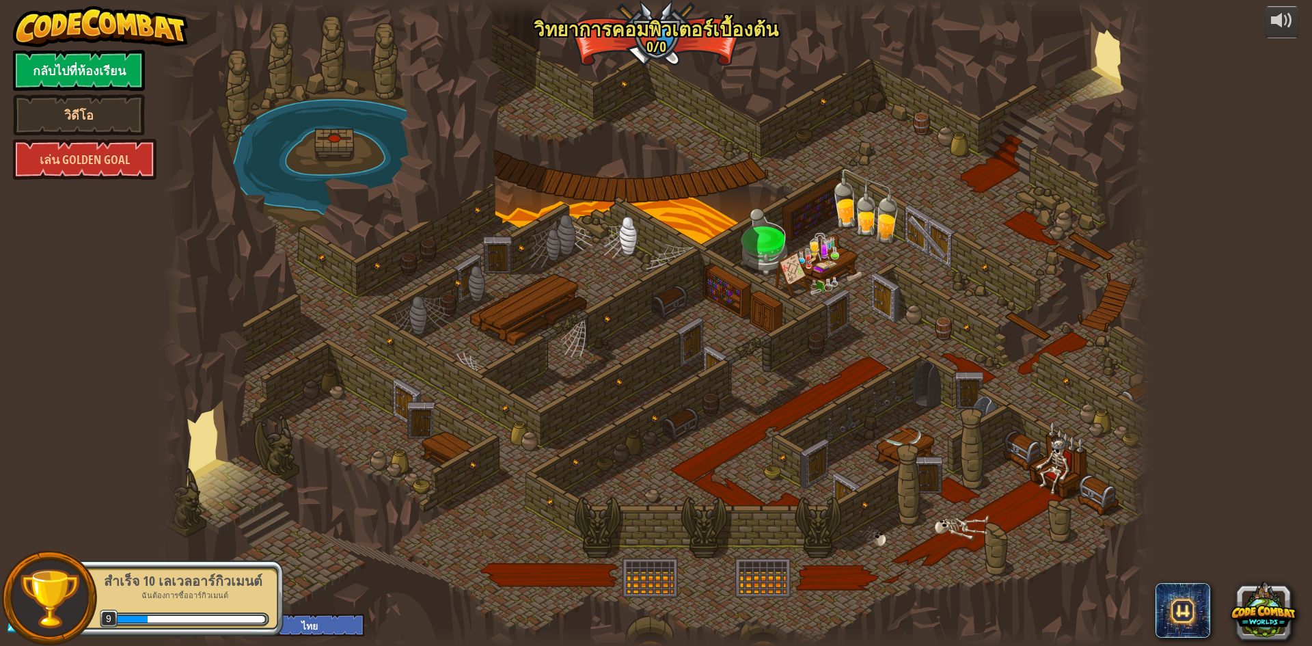
select select "th"
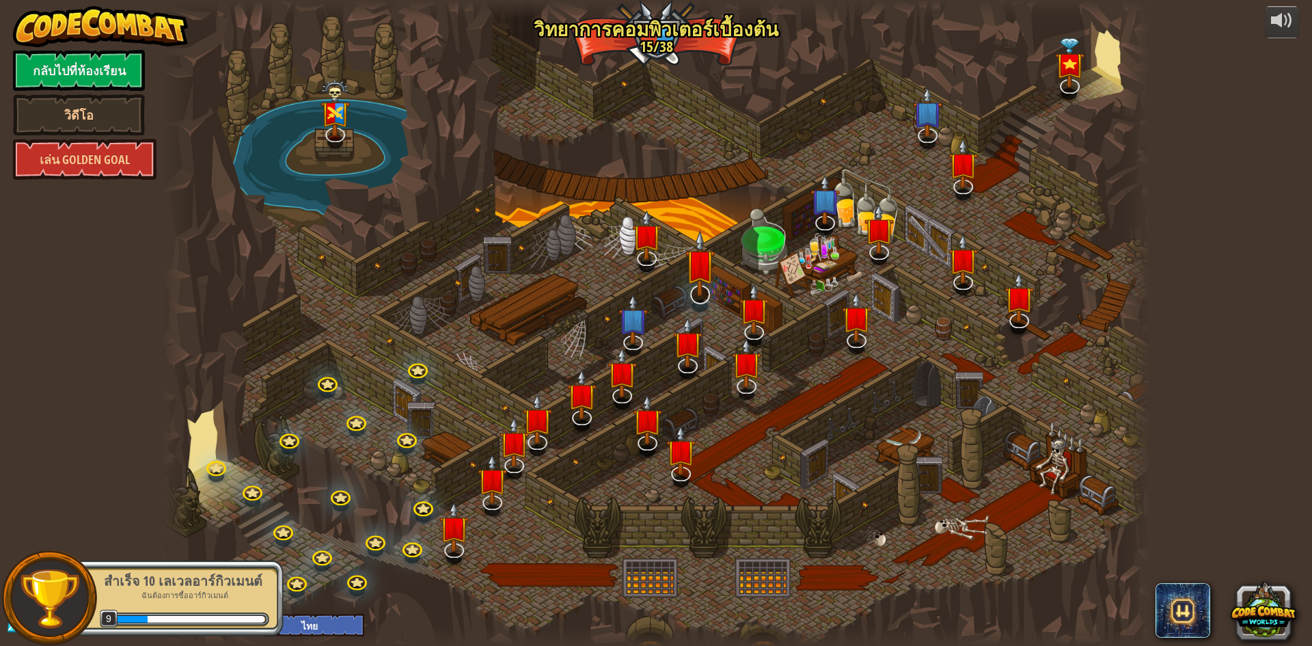
select select "th"
